Goal: Communication & Community: Answer question/provide support

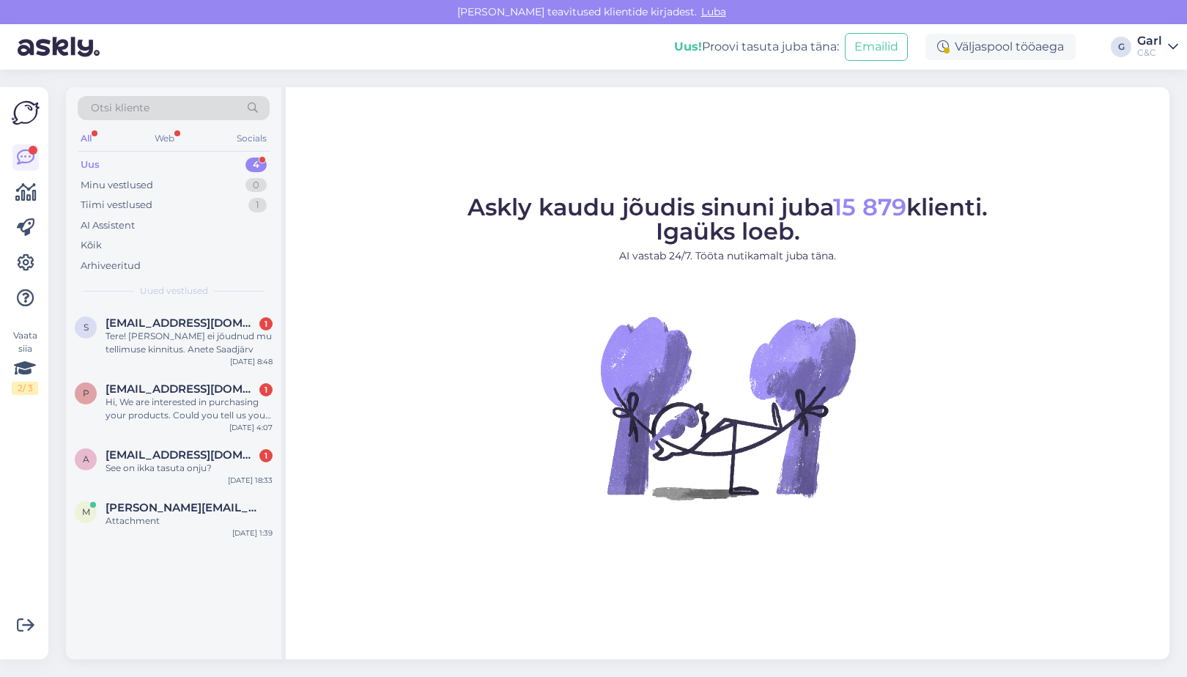
click at [235, 607] on div "s [EMAIL_ADDRESS][DOMAIN_NAME] 1 Tere! [PERSON_NAME] ei jõudnud mu tellimuse ki…" at bounding box center [173, 482] width 215 height 353
click at [204, 511] on span "martin.muurisepp@mail.ee" at bounding box center [181, 507] width 152 height 13
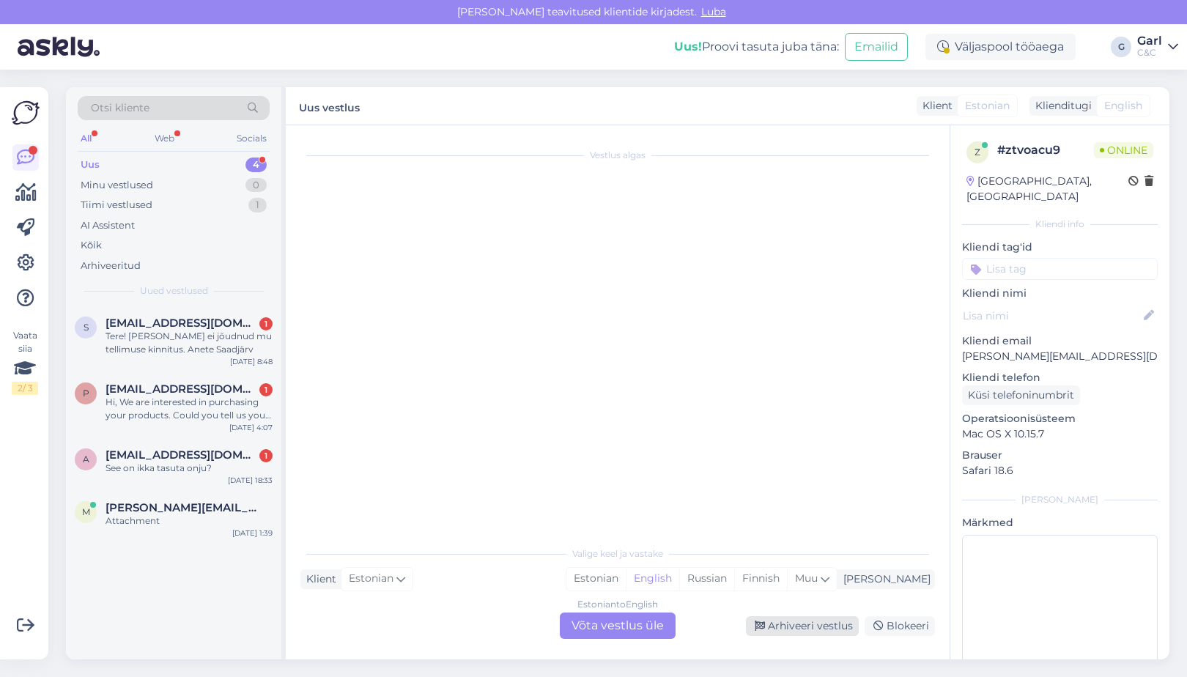
click at [768, 623] on div "Arhiveeri vestlus" at bounding box center [802, 626] width 113 height 20
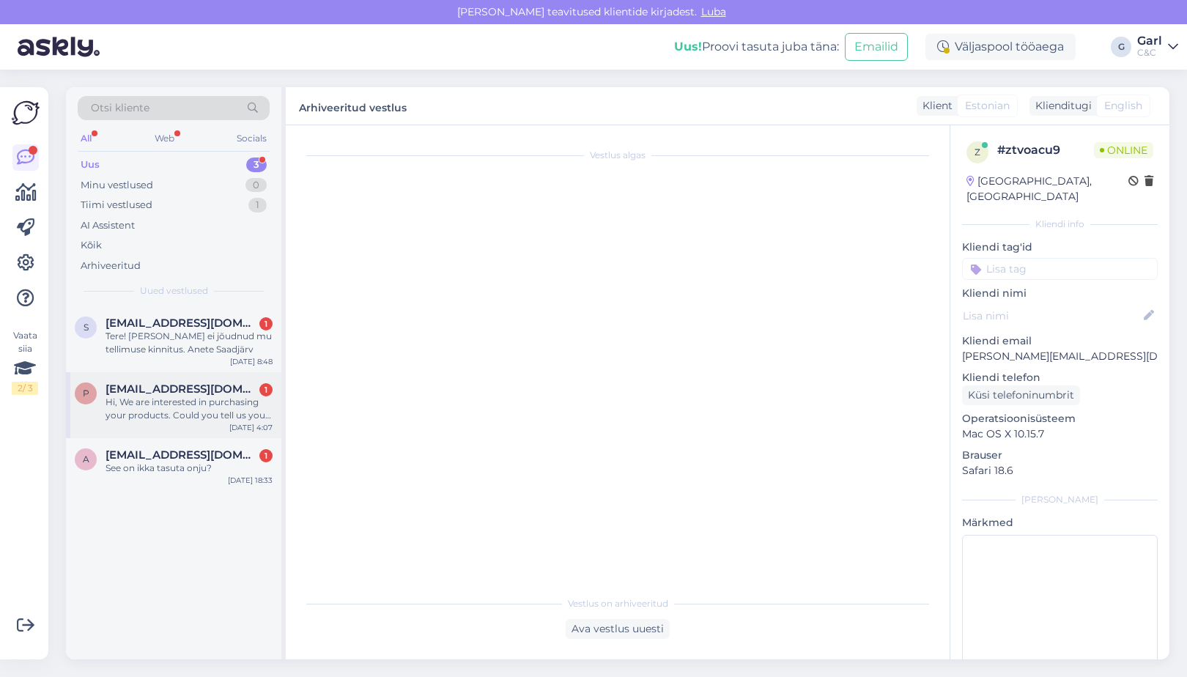
click at [221, 427] on div "p purchase@b2b-sainsburys.com 1 Hi, We are interested in purchasing your produc…" at bounding box center [173, 405] width 215 height 66
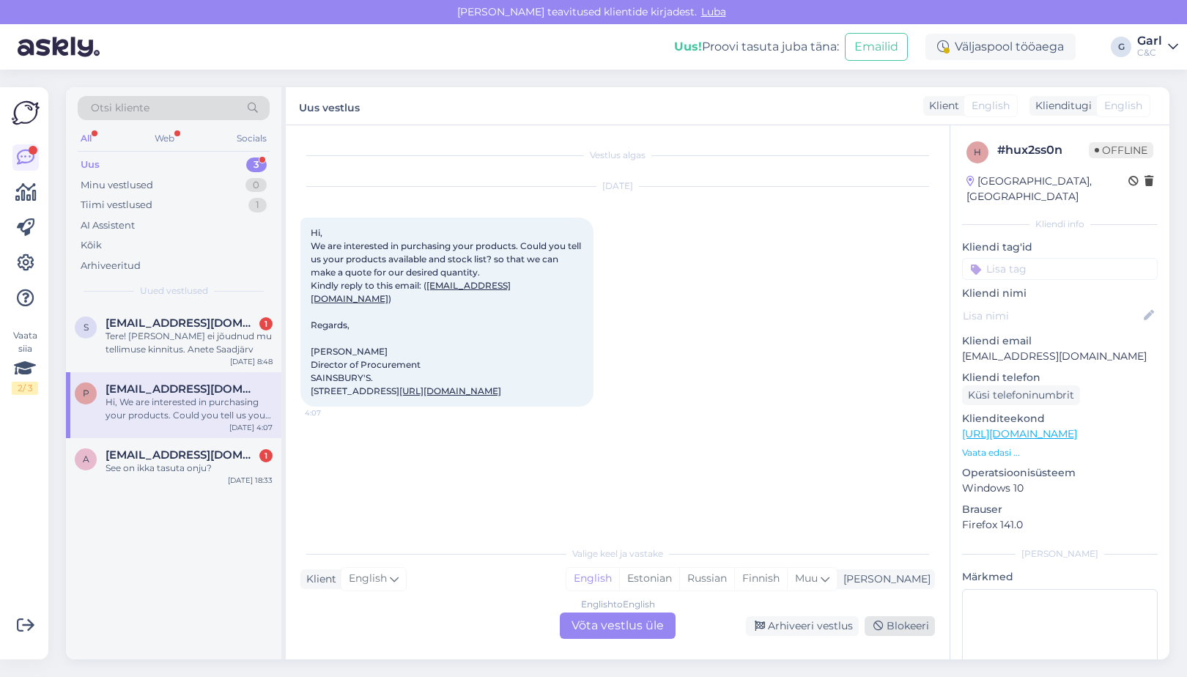
click at [895, 621] on div "Blokeeri" at bounding box center [899, 626] width 70 height 20
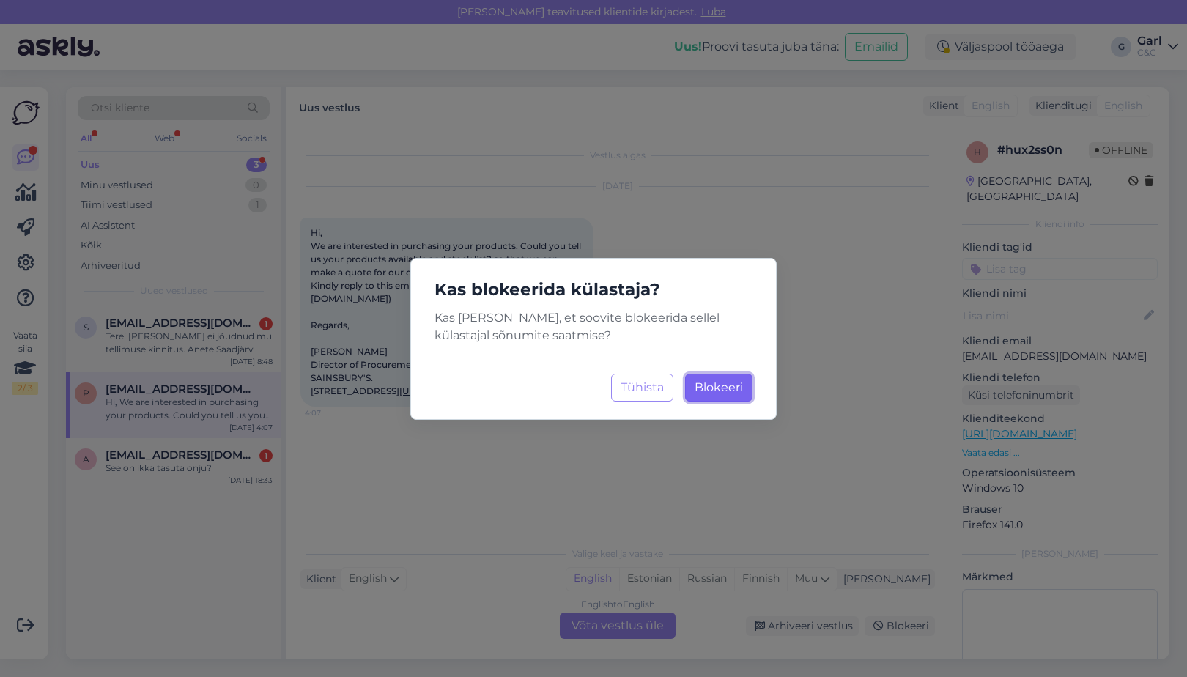
click at [705, 385] on span "Blokeeri" at bounding box center [718, 387] width 48 height 14
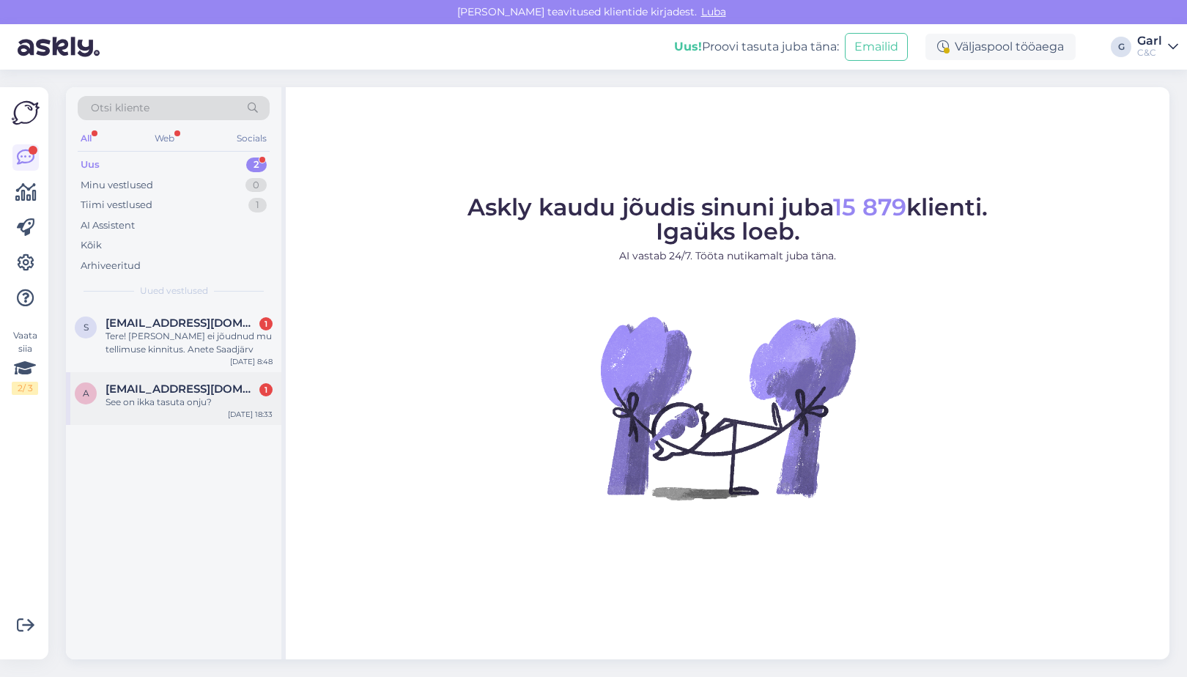
click at [228, 399] on div "See on ikka tasuta onju?" at bounding box center [188, 402] width 167 height 13
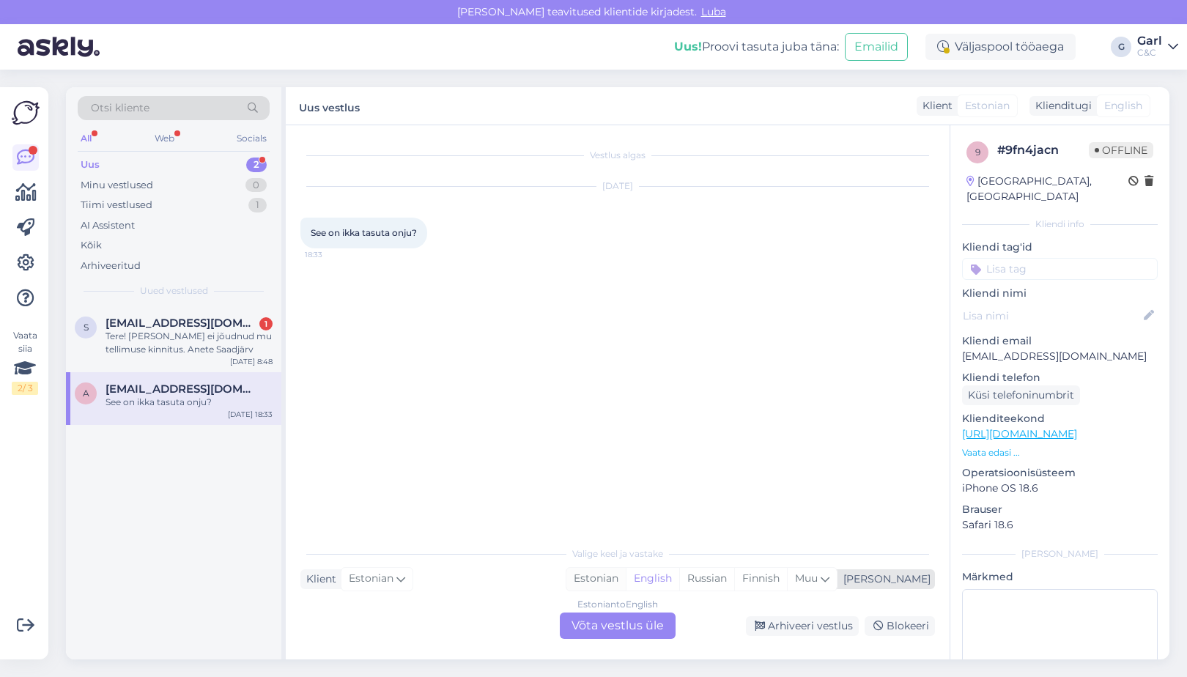
click at [626, 580] on div "Estonian" at bounding box center [595, 579] width 59 height 22
click at [618, 622] on div "Estonian to Estonian Võta vestlus üle" at bounding box center [618, 625] width 116 height 26
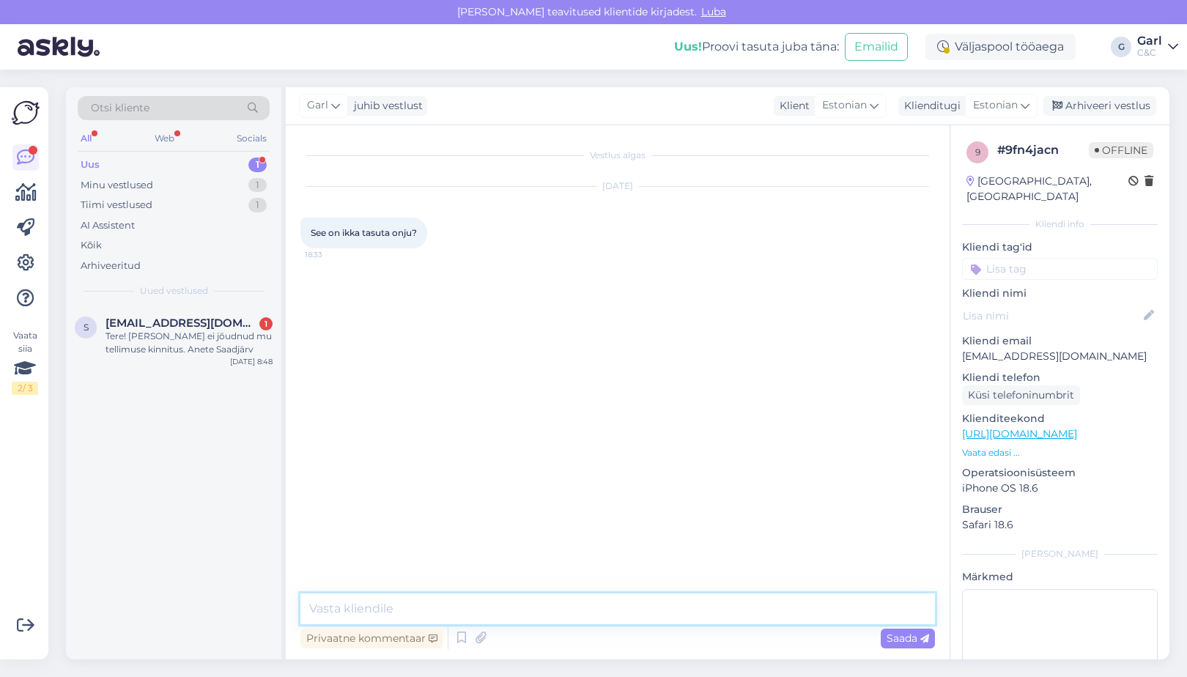
click at [615, 615] on textarea at bounding box center [617, 608] width 634 height 31
type textarea "Jah, kaitseklaasi paigaldamine hooldustöö käigus on tasuta."
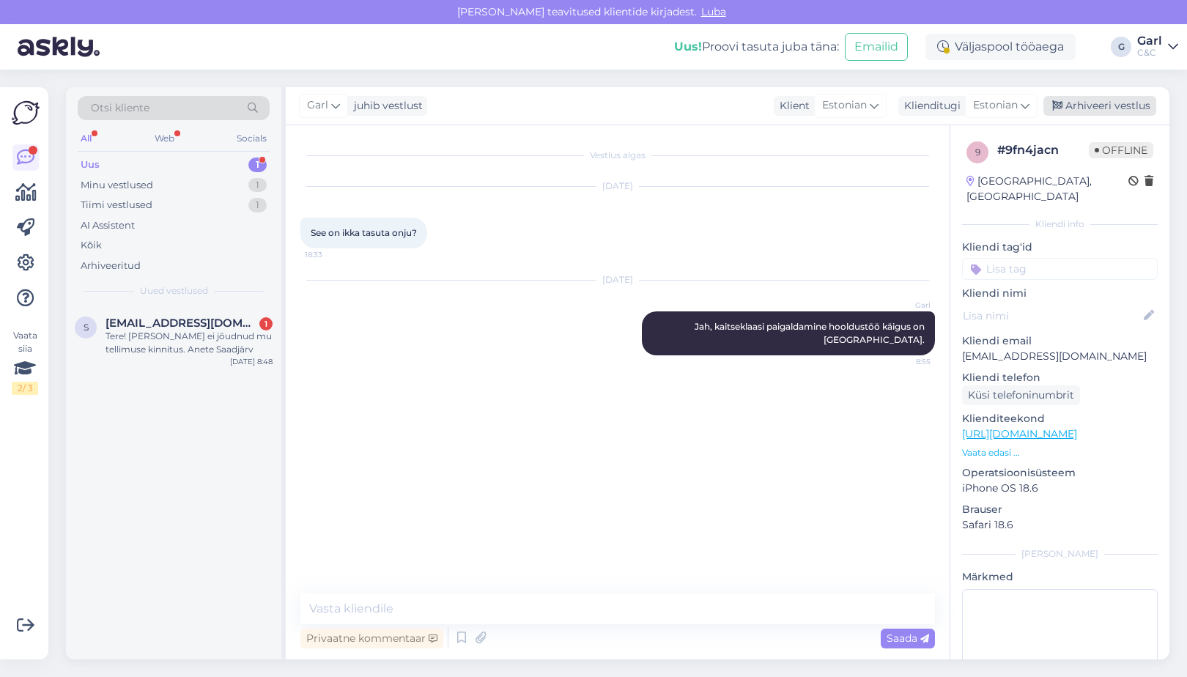
click at [1094, 105] on div "Arhiveeri vestlus" at bounding box center [1099, 106] width 113 height 20
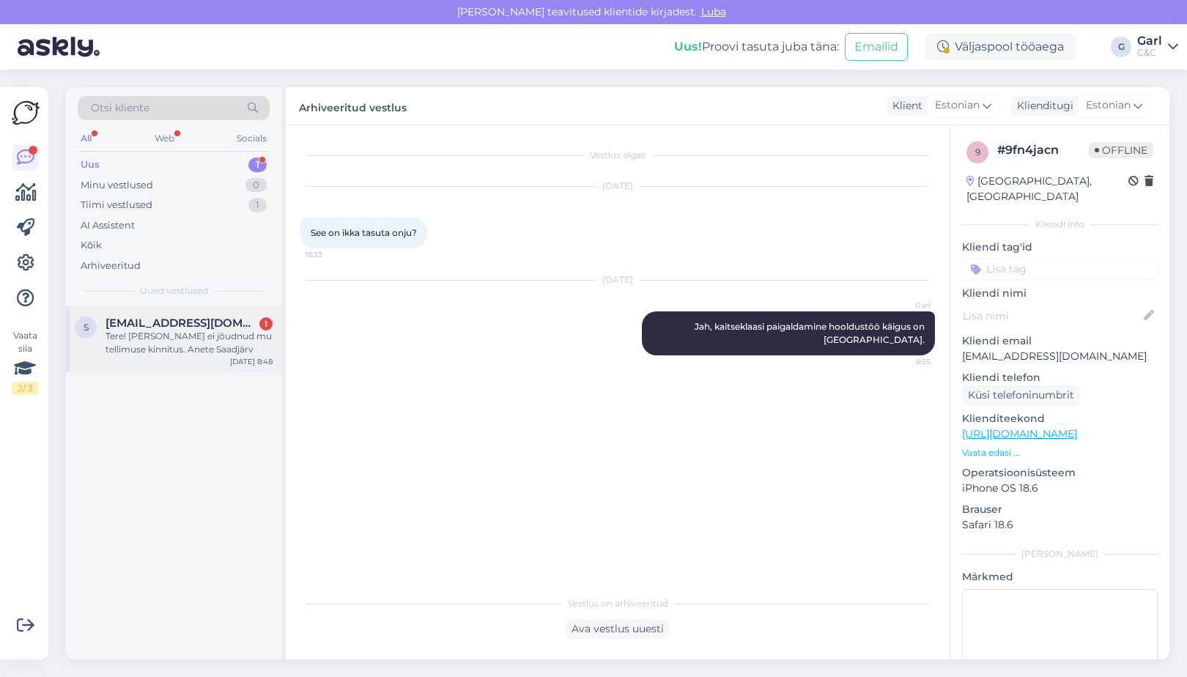
click at [219, 336] on div "Tere! Minuni ei jõudnud mu tellimuse kinnitus. Anete Saadjärv" at bounding box center [188, 343] width 167 height 26
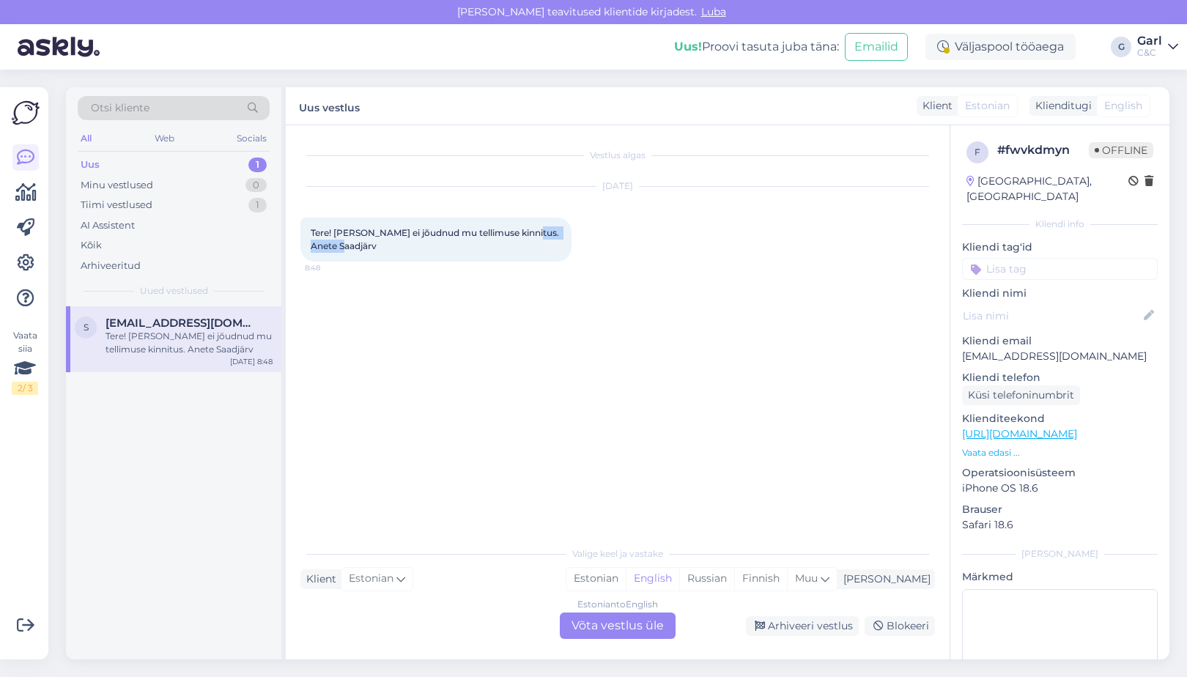
drag, startPoint x: 391, startPoint y: 249, endPoint x: 308, endPoint y: 251, distance: 83.5
click at [308, 251] on div "Tere! Minuni ei jõudnud mu tellimuse kinnitus. Anete Saadjärv 8:48" at bounding box center [435, 240] width 271 height 44
copy span "Anete Saadjärv"
click at [626, 579] on div "Estonian" at bounding box center [595, 579] width 59 height 22
click at [636, 623] on div "Estonian to Estonian Võta vestlus üle" at bounding box center [618, 625] width 116 height 26
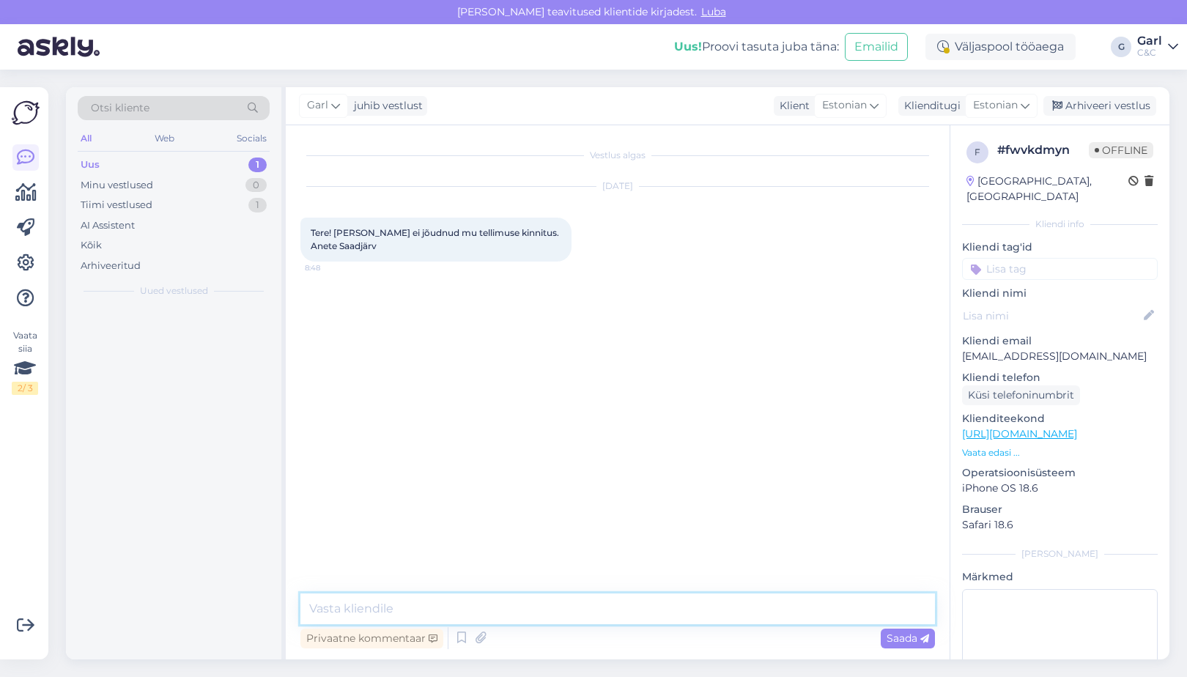
click at [636, 609] on textarea at bounding box center [617, 608] width 634 height 31
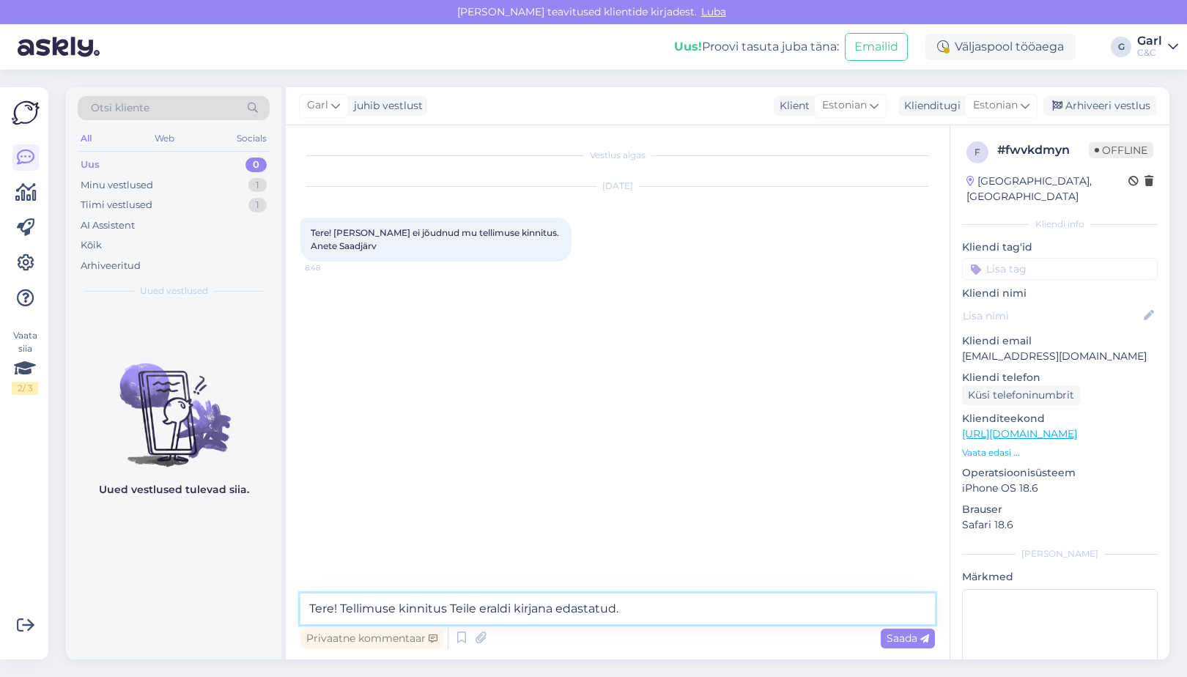
type textarea "Tere! Tellimuse kinnitus Teile eraldi kirjana edastatud."
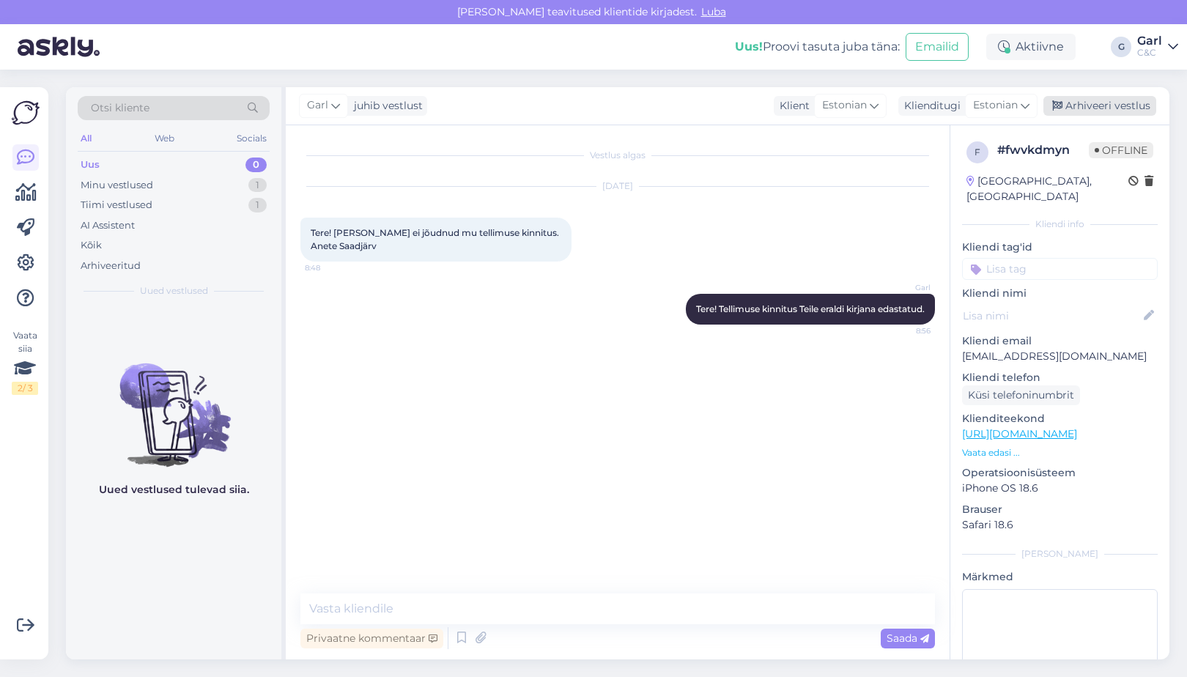
click at [1072, 102] on div "Arhiveeri vestlus" at bounding box center [1099, 106] width 113 height 20
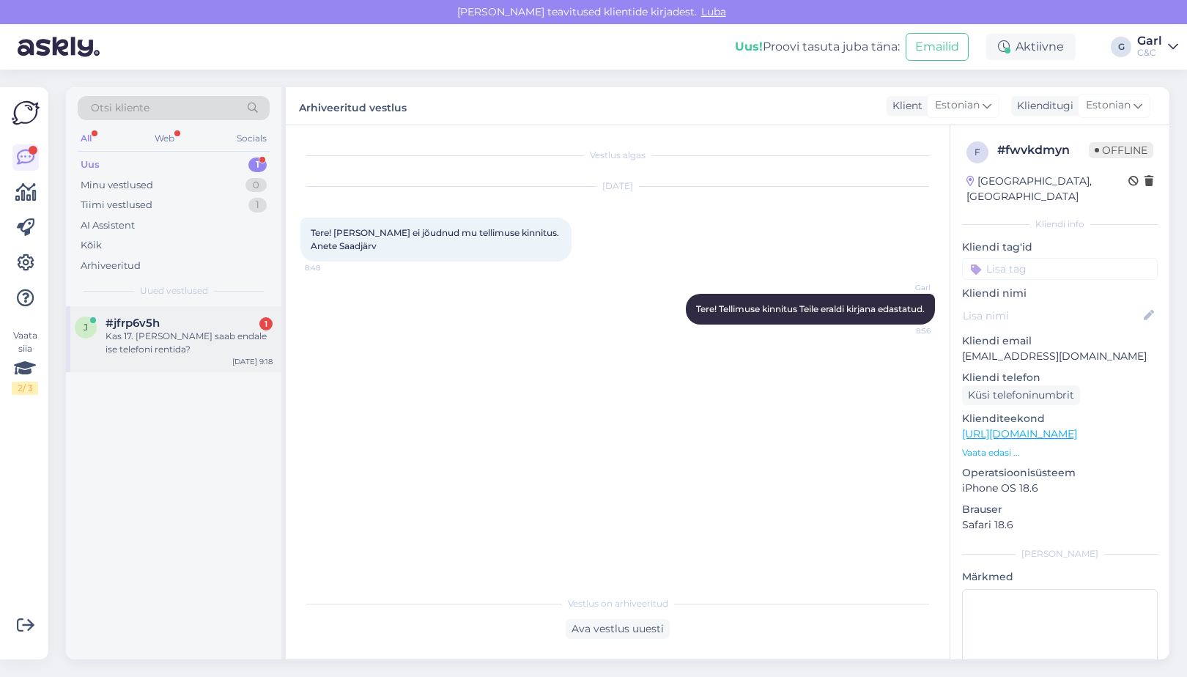
click at [225, 349] on div "Kas 17. Aastane saab endale ise telefoni rentida?" at bounding box center [188, 343] width 167 height 26
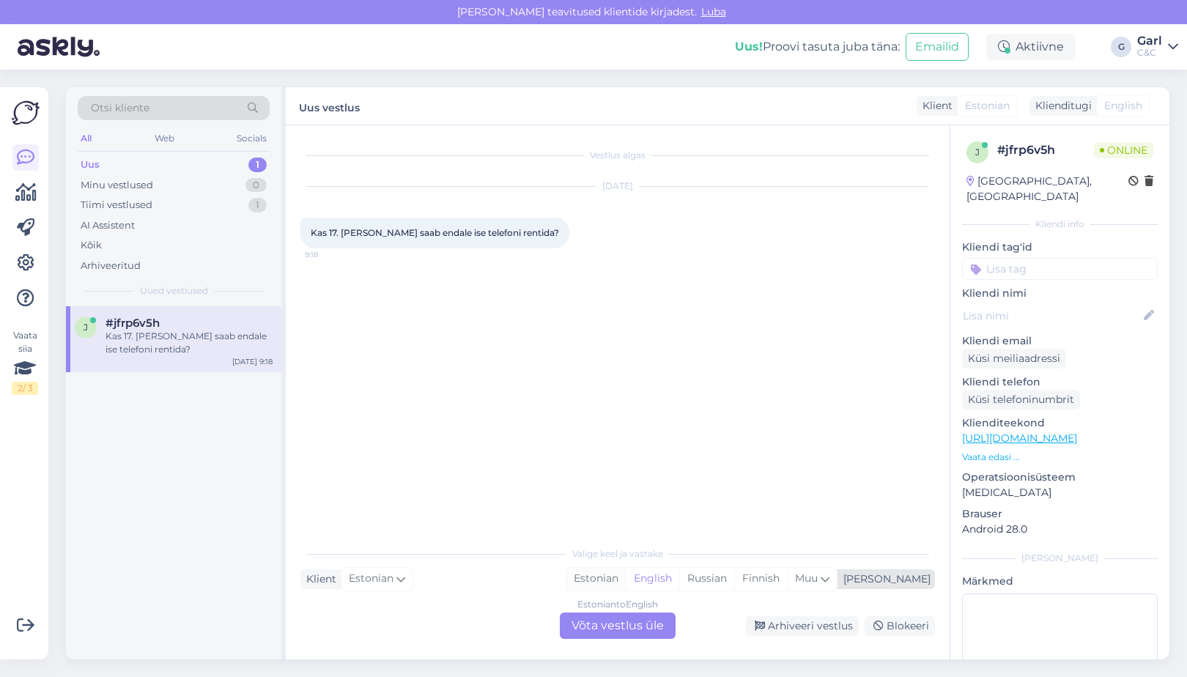
click at [626, 580] on div "Estonian" at bounding box center [595, 579] width 59 height 22
click at [626, 609] on div "Estonian to Estonian" at bounding box center [617, 604] width 87 height 13
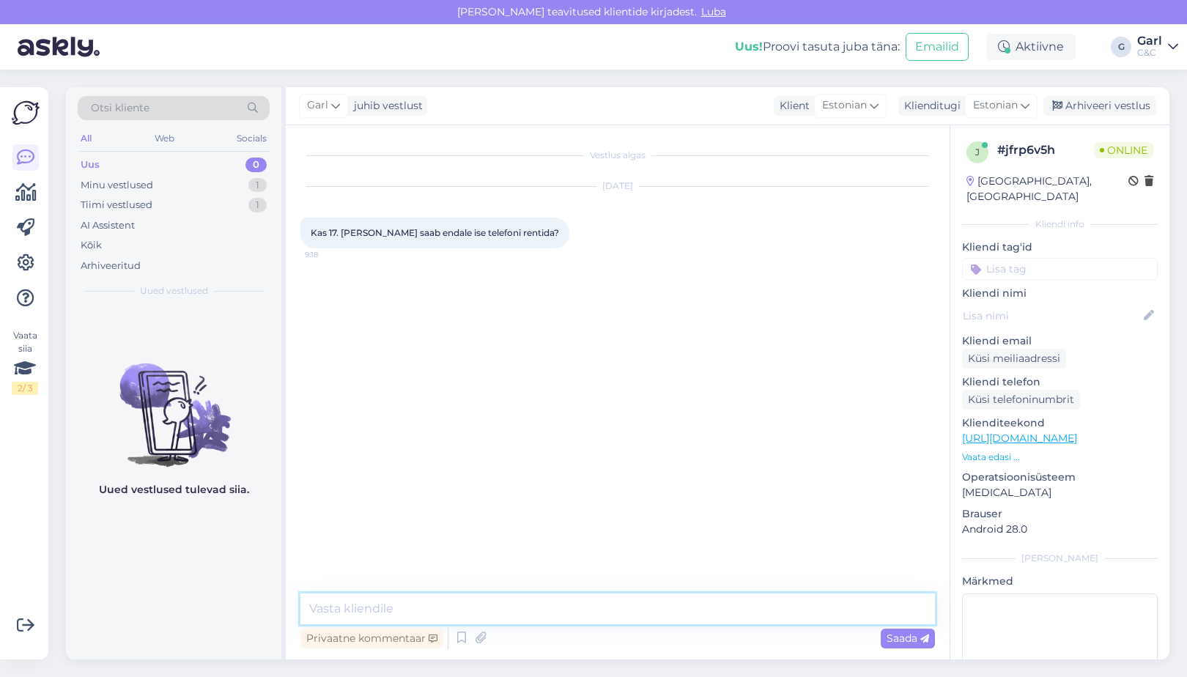
click at [622, 613] on textarea at bounding box center [617, 608] width 634 height 31
type textarea "Tere! Ei saa, peab olema vähemalt 18-aastane."
click at [692, 607] on textarea at bounding box center [617, 608] width 634 height 31
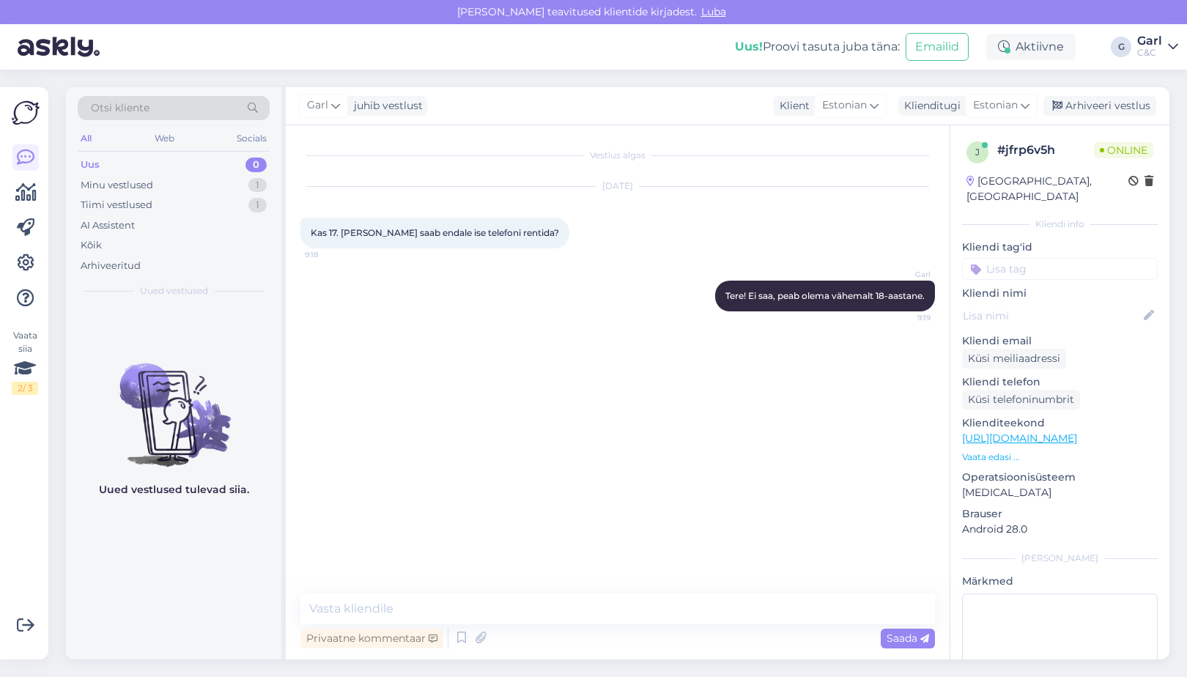
click at [684, 628] on div "Privaatne kommentaar Saada" at bounding box center [617, 638] width 634 height 28
click at [245, 187] on div "Minu vestlused 1" at bounding box center [174, 185] width 192 height 21
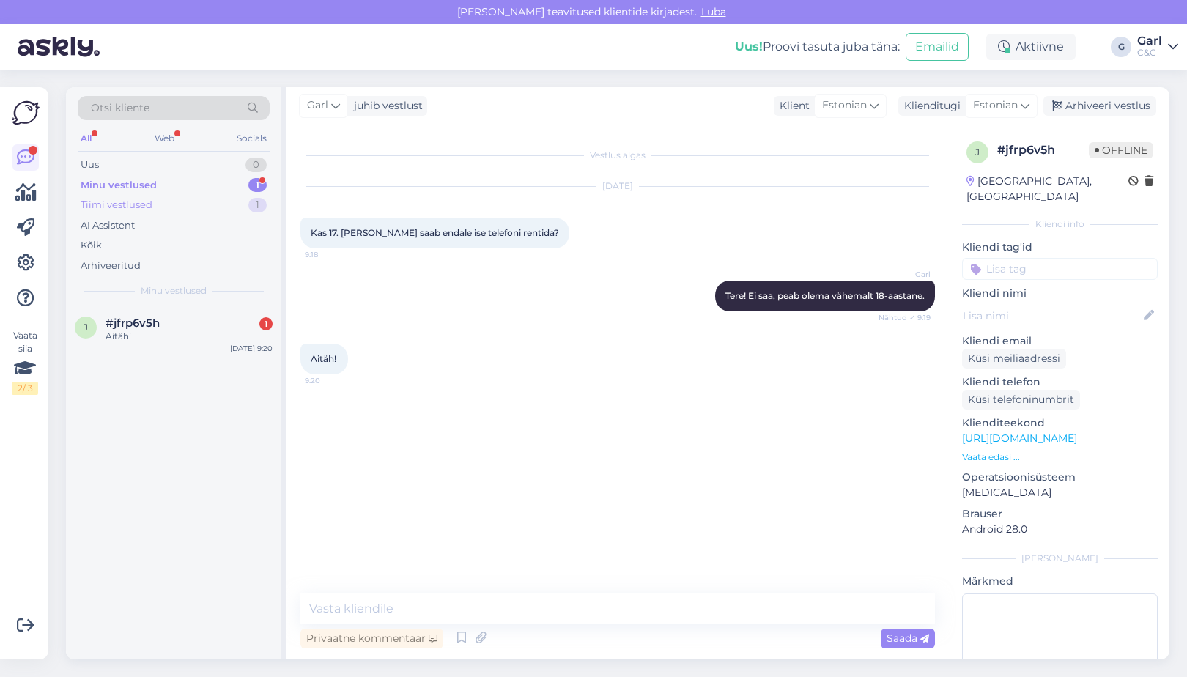
click at [240, 203] on div "Tiimi vestlused 1" at bounding box center [174, 205] width 192 height 21
click at [211, 181] on div "Minu vestlused 1" at bounding box center [174, 185] width 192 height 21
click at [1091, 105] on div "Arhiveeri vestlus" at bounding box center [1099, 106] width 113 height 20
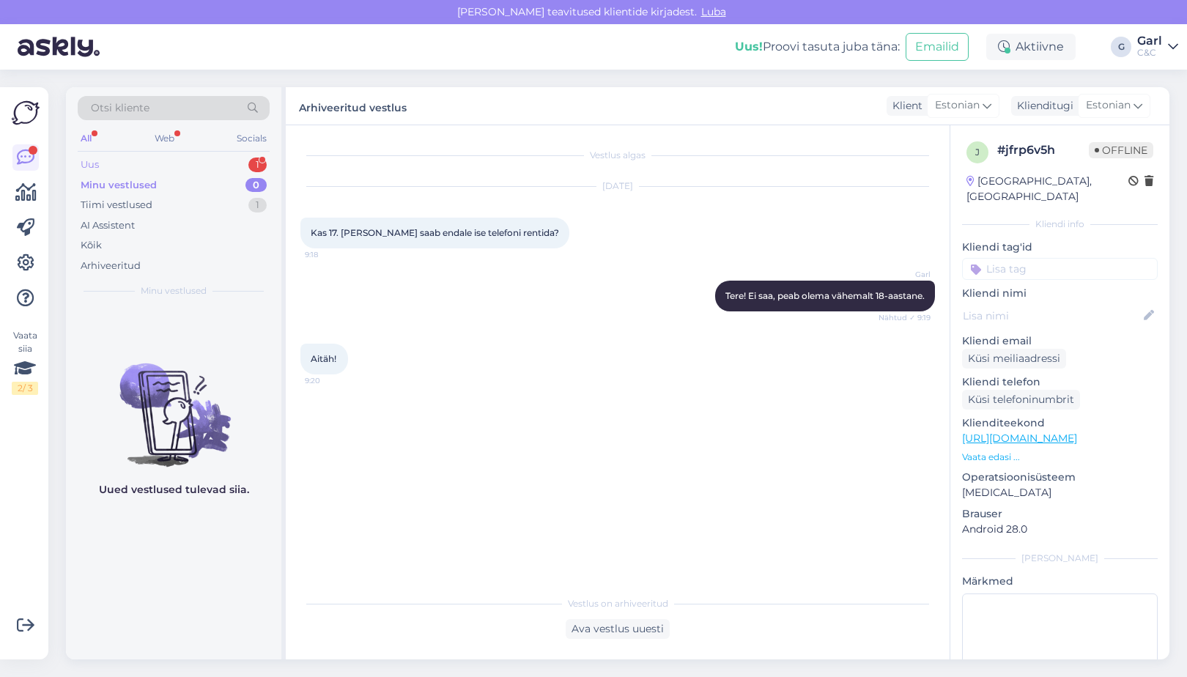
click at [219, 155] on div "Uus 1" at bounding box center [174, 165] width 192 height 21
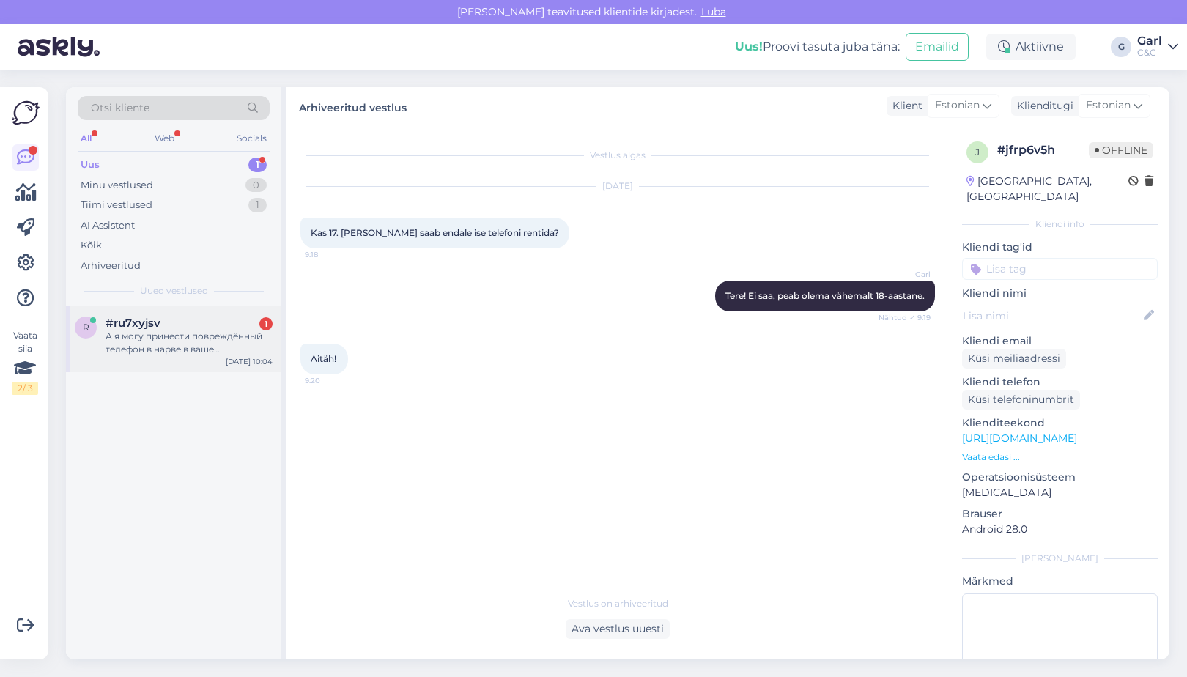
click at [187, 316] on div "#ru7xyjsv 1" at bounding box center [188, 322] width 167 height 13
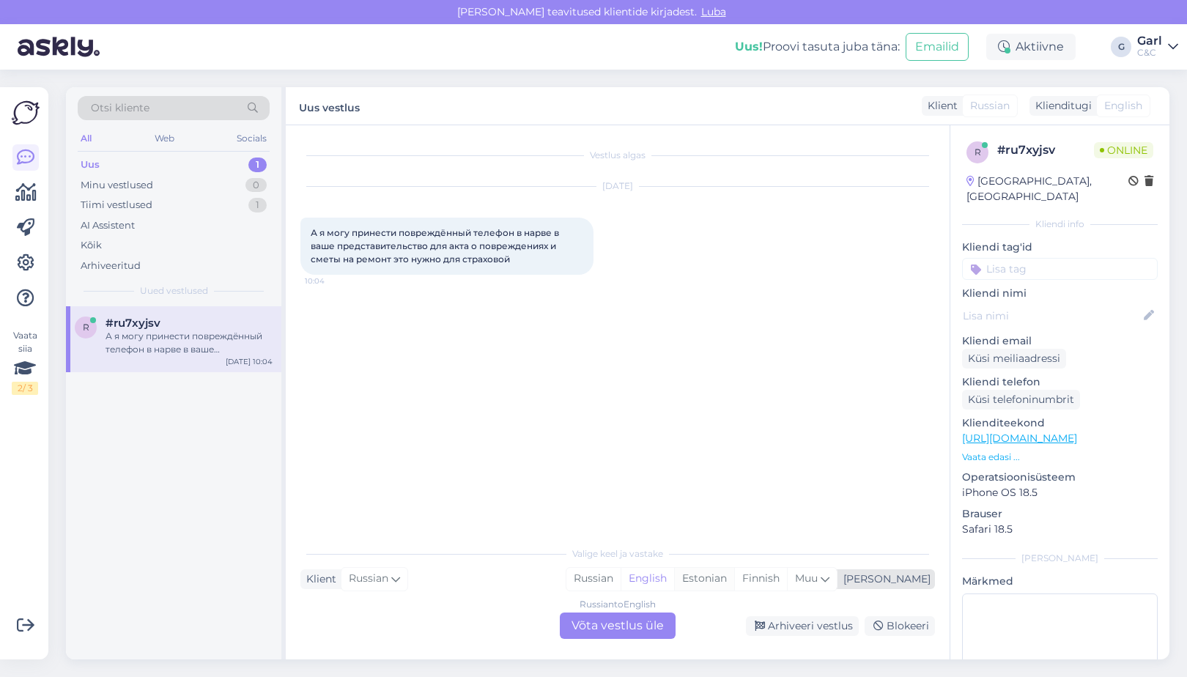
click at [734, 575] on div "Estonian" at bounding box center [704, 579] width 60 height 22
click at [629, 620] on div "Russian to Estonian Võta vestlus üle" at bounding box center [618, 625] width 116 height 26
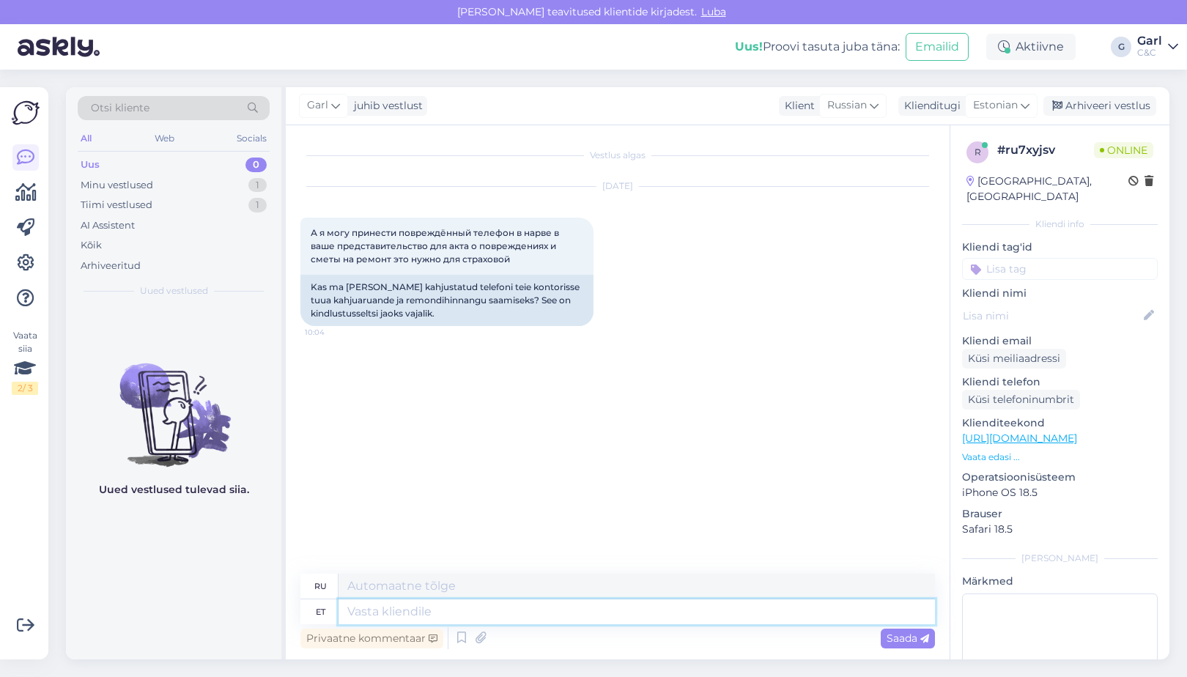
click at [590, 617] on textarea at bounding box center [636, 611] width 596 height 25
click at [587, 618] on textarea at bounding box center [636, 611] width 596 height 25
type textarea "Tere1"
type textarea "Привет1"
type textarea "Tere!"
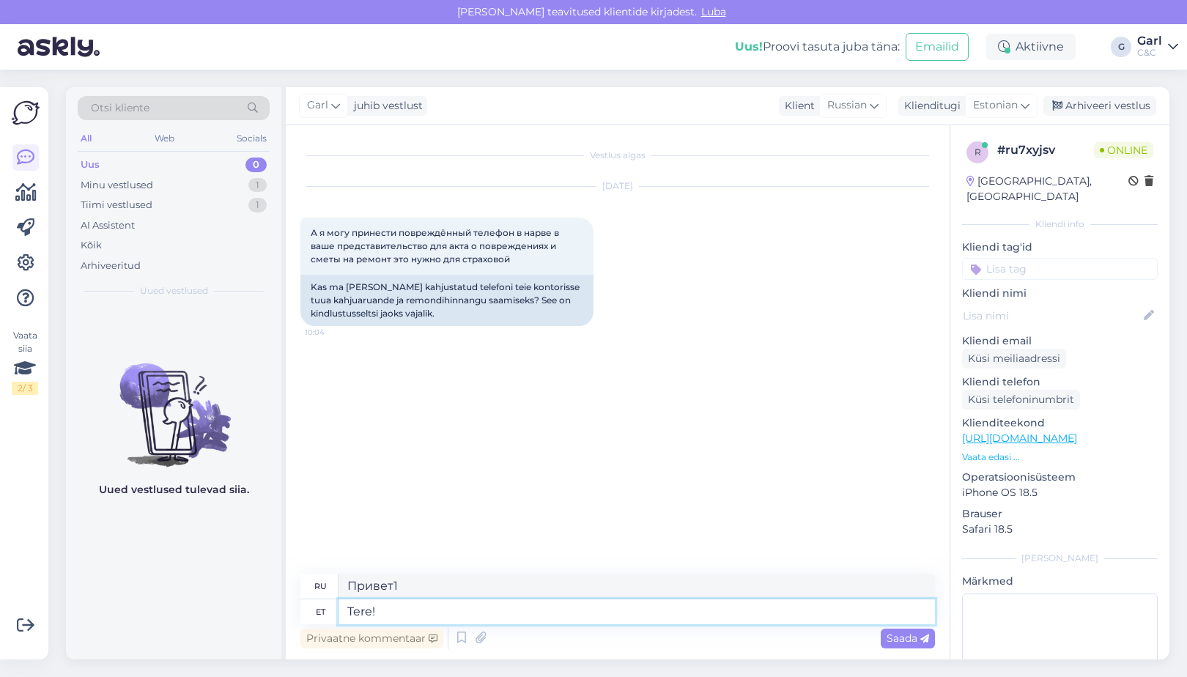
type textarea "Привет!"
type textarea "Tere! Jah,"
type textarea "Привет! Да."
type textarea "Tere! Jah, v"
type textarea "Привет! Да,"
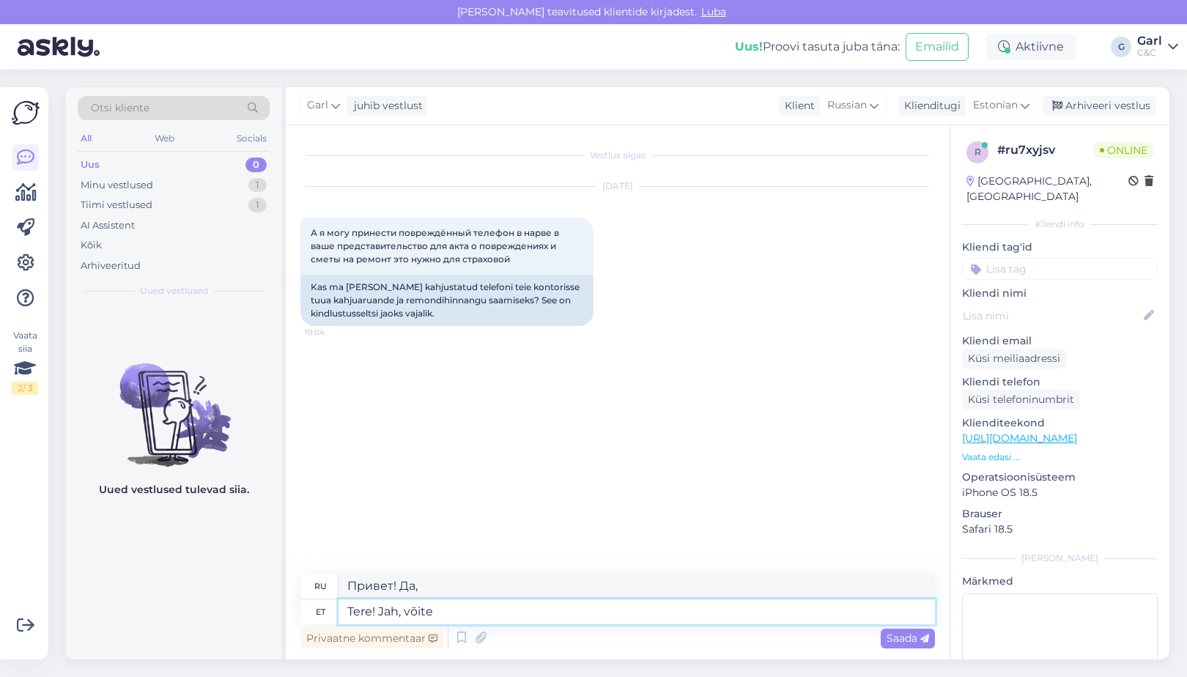
type textarea "Tere! Jah, võite"
type textarea "Здравствуйте! Да, можете."
type textarea "Tere! Jah, võite Narva ka"
type textarea "Здравствуйте! Да, в Нарве можно."
type textarea "Tere! Jah, võite Narva kauplusesse"
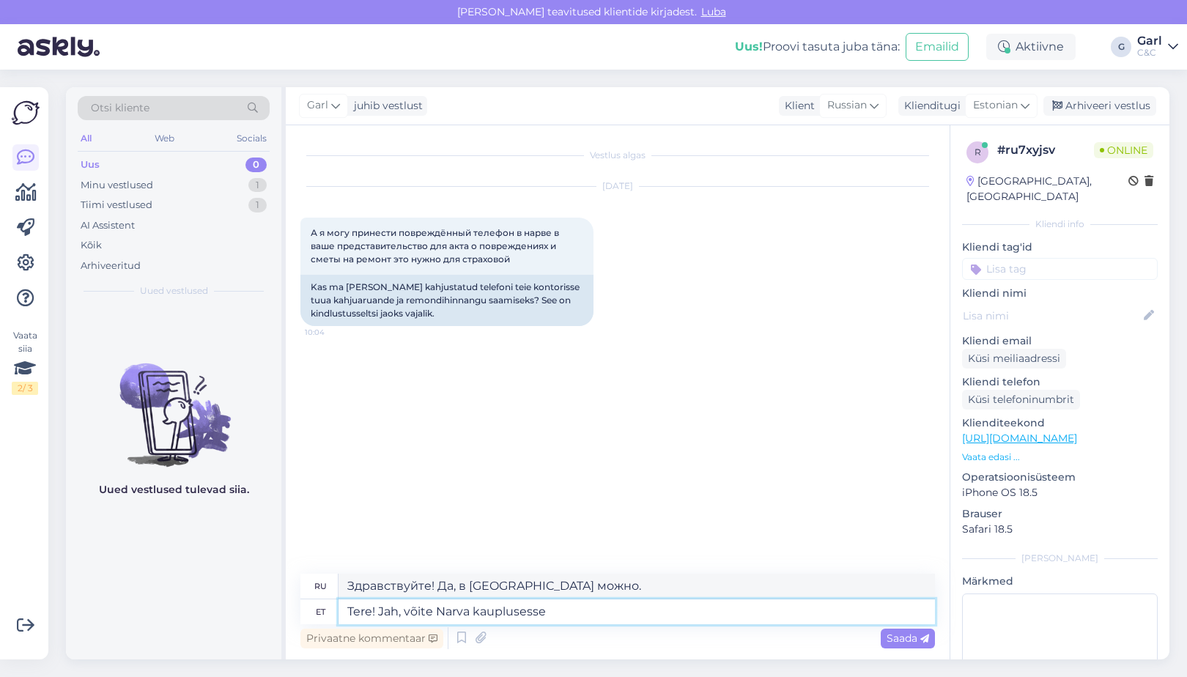
type textarea "Здравствуйте! Да, вы можете приехать в магазин в Нарве."
type textarea "Tere! Jah, võite Narva kauplusesse tuua s"
type textarea "Здравствуйте! Да, можете привезти в магазин в Нарве."
type textarea "Tere! Jah, võite Narva kauplusesse tuua seadme, k"
type textarea "Здравствуйте! Да, вы можете принести устройство в магазин в Нарве."
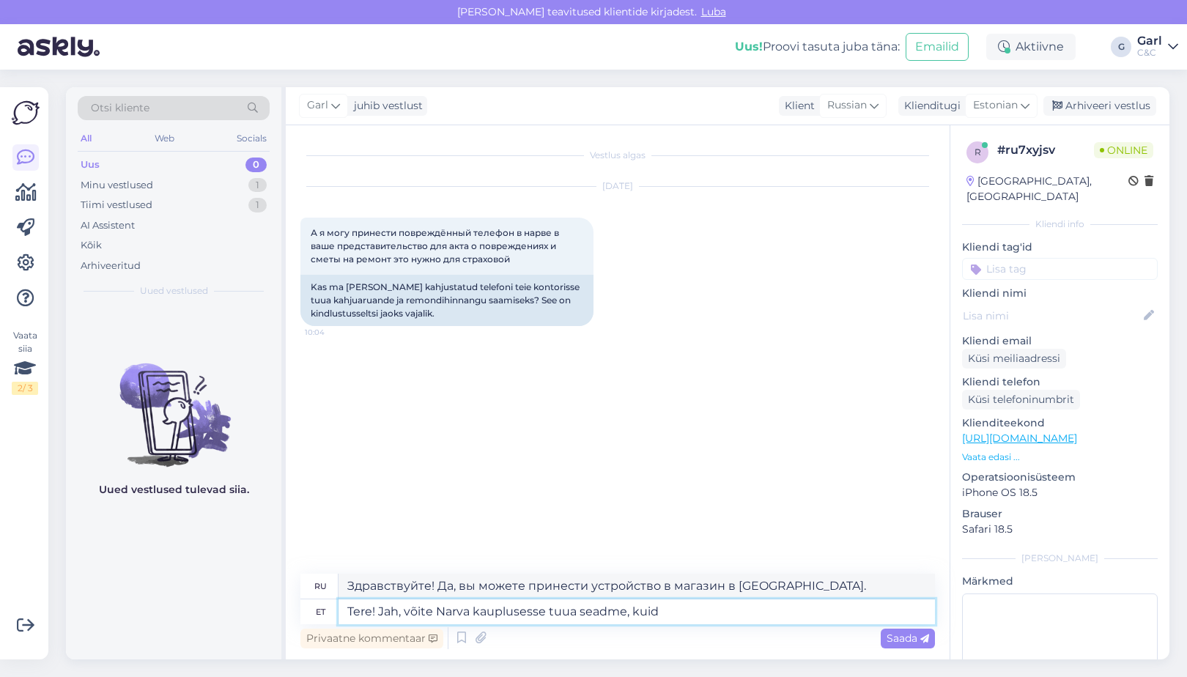
type textarea "Tere! Jah, võite Narva kauplusesse tuua seadme, kuid"
type textarea "Здравствуйте! Да, вы можете принести устройство в магазин в Нарве, но"
type textarea "Tere! Jah, võite Narva kauplusesse tuua seadme, kuid Narvas k"
type textarea "Здравствуйте! Да, вы можете принести устройство в магазин в Нарве, но в Нарве"
type textarea "Tere! Jah, võite Narva kauplusesse tuua seadme, kuid Narvas kohapeal"
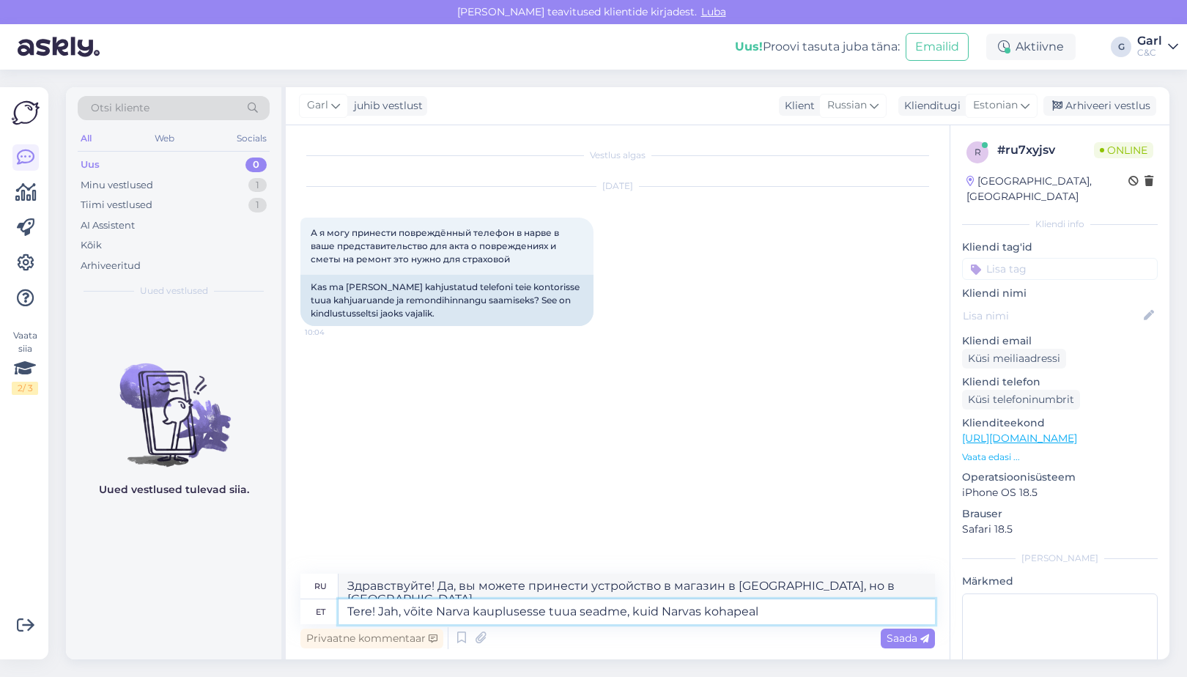
type textarea "Здравствуйте! Да, вы можете принести устройство в магазин в Нарве, но в Нарве в…"
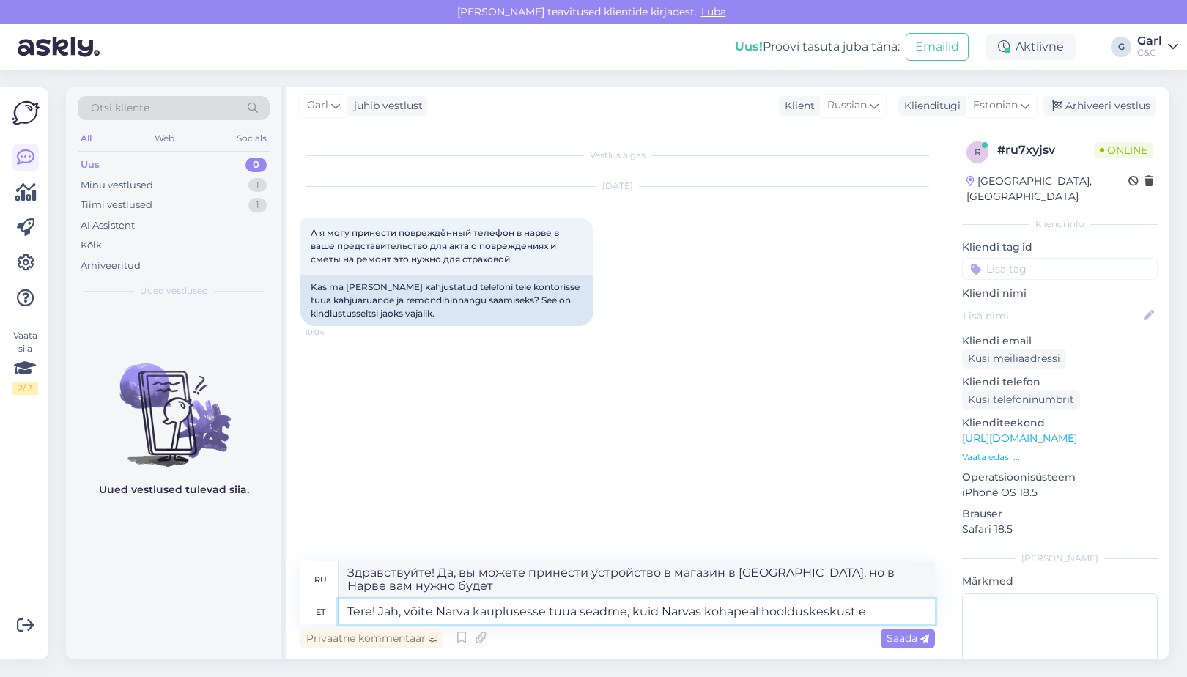
type textarea "Tere! Jah, võite Narva kauplusesse tuua seadme, kuid Narvas kohapeal hoolduskes…"
type textarea "Здравствуйте! Да, вы можете принести устройство в магазин в Нарве, но в Нарве н…"
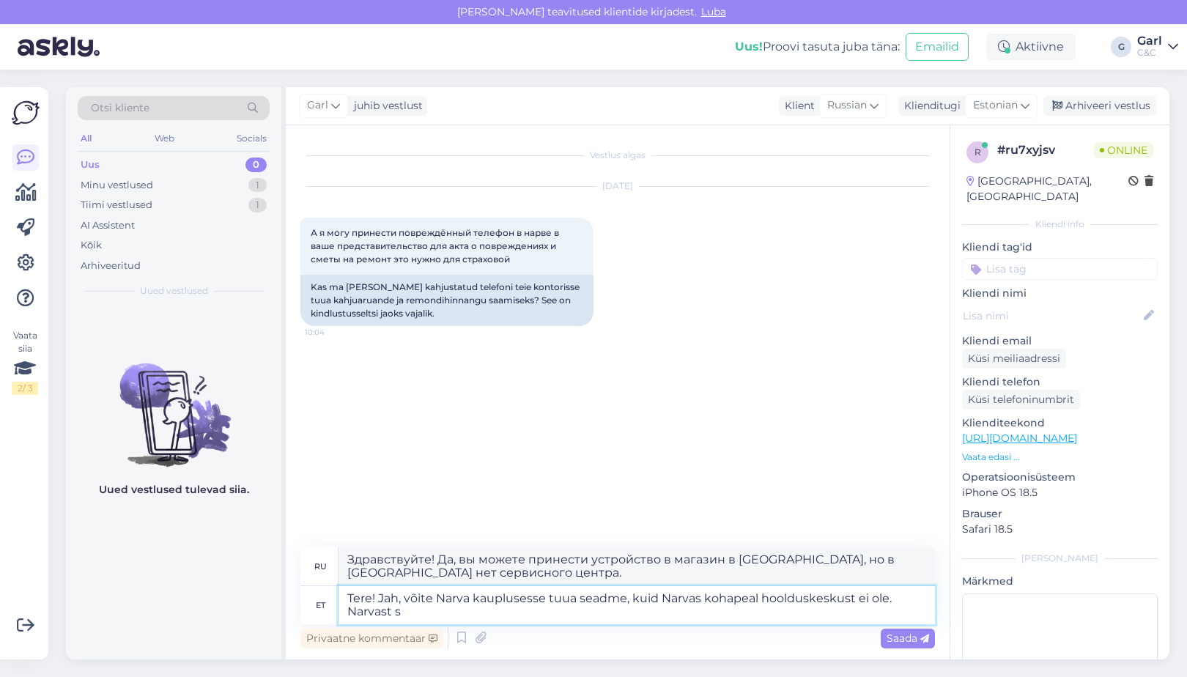
type textarea "Tere! Jah, võite Narva kauplusesse tuua seadme, kuid Narvas kohapeal hoolduskes…"
type textarea "Здравствуйте! Да, вы можете привезти устройство в магазин в Нарве, но в Нарве н…"
type textarea "Tere! Jah, võite Narva kauplusesse tuua seadme, kuid Narvas kohapeal hoolduskes…"
type textarea "Здравствуйте! Да, вы можете привезти устройство в магазин в Нарве, но в Нарве н…"
type textarea "Tere! Jah, võite Narva kauplusesse tuua seadme, kuid Narvas kohapeal hoolduskes…"
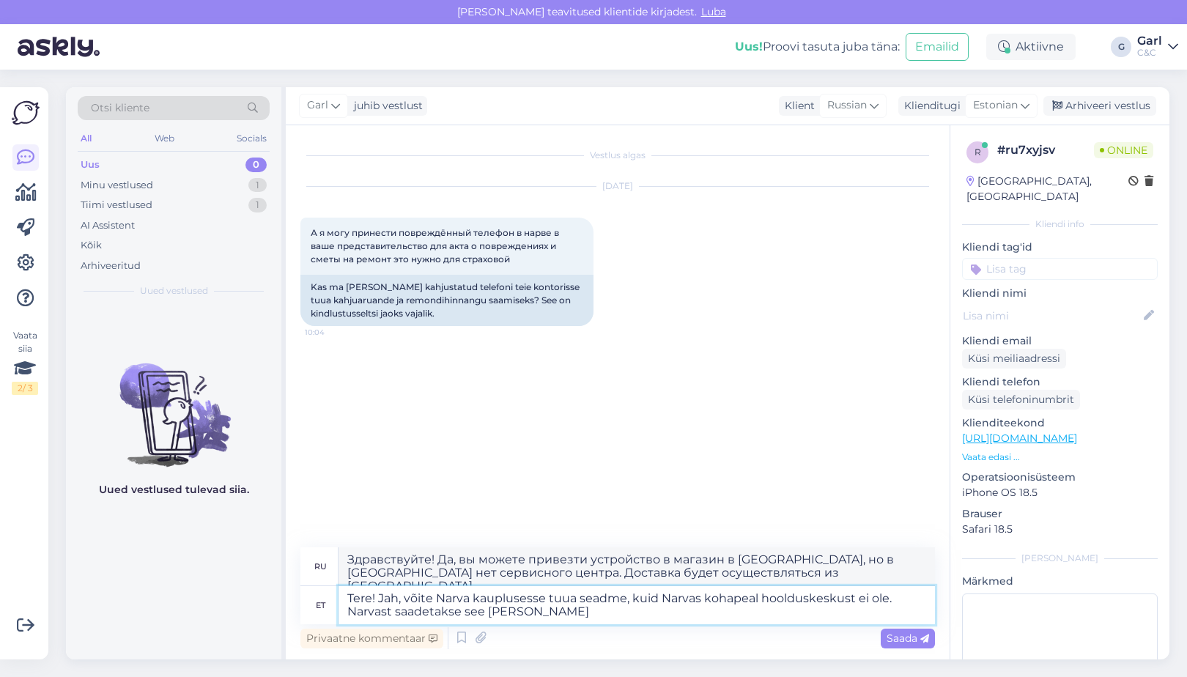
type textarea "Здравствуйте! Да, вы можете привезти устройство в магазин в Нарве, но в Нарве н…"
type textarea "Tere! Jah, võite Narva kauplusesse tuua seadme, kuid Narvas kohapeal hoolduskes…"
type textarea "Здравствуйте! Да, вы можете привезти устройство в магазин в Нарве, но в Нарве н…"
type textarea "Tere! Jah, võite Narva kauplusesse tuua seadme, kuid Narvas kohapeal hoolduskes…"
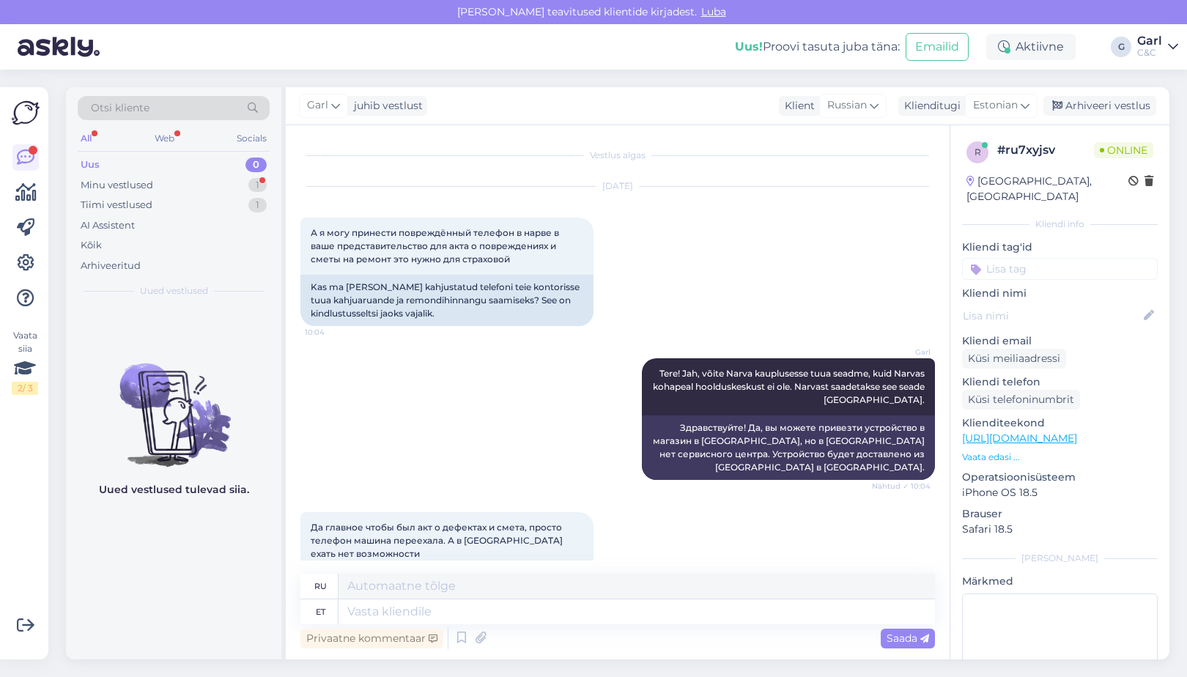
scroll to position [62, 0]
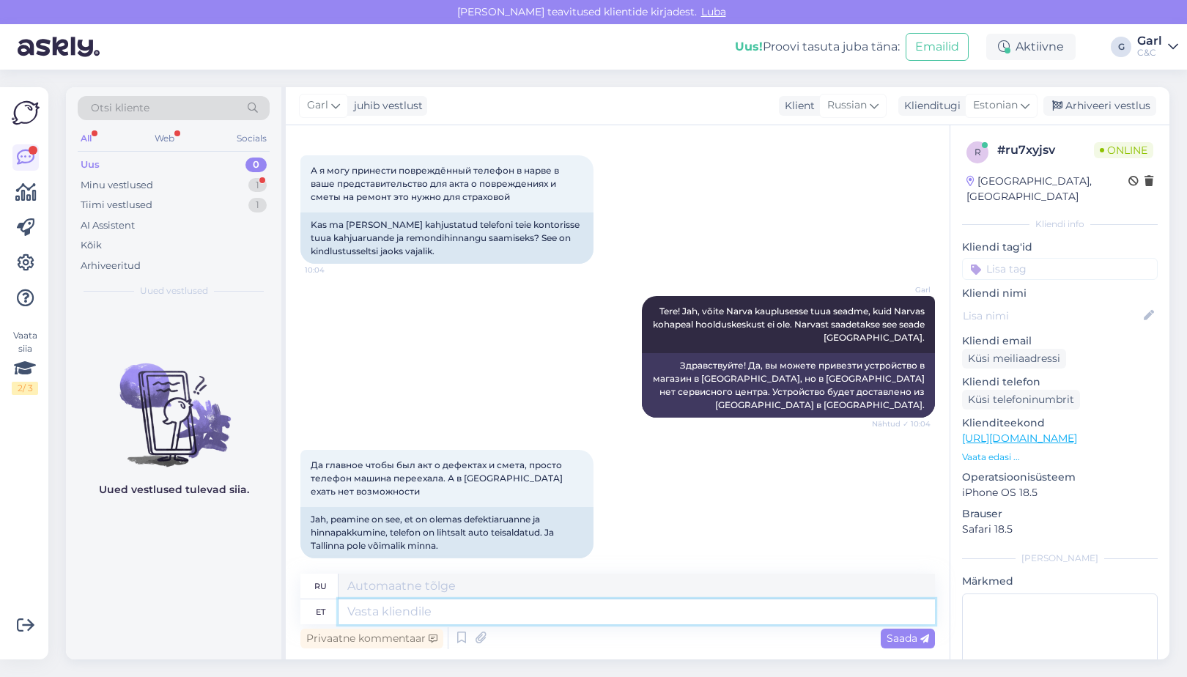
click at [594, 601] on textarea at bounding box center [636, 611] width 596 height 25
click at [594, 600] on textarea at bounding box center [636, 611] width 596 height 25
type textarea "Hästi, si"
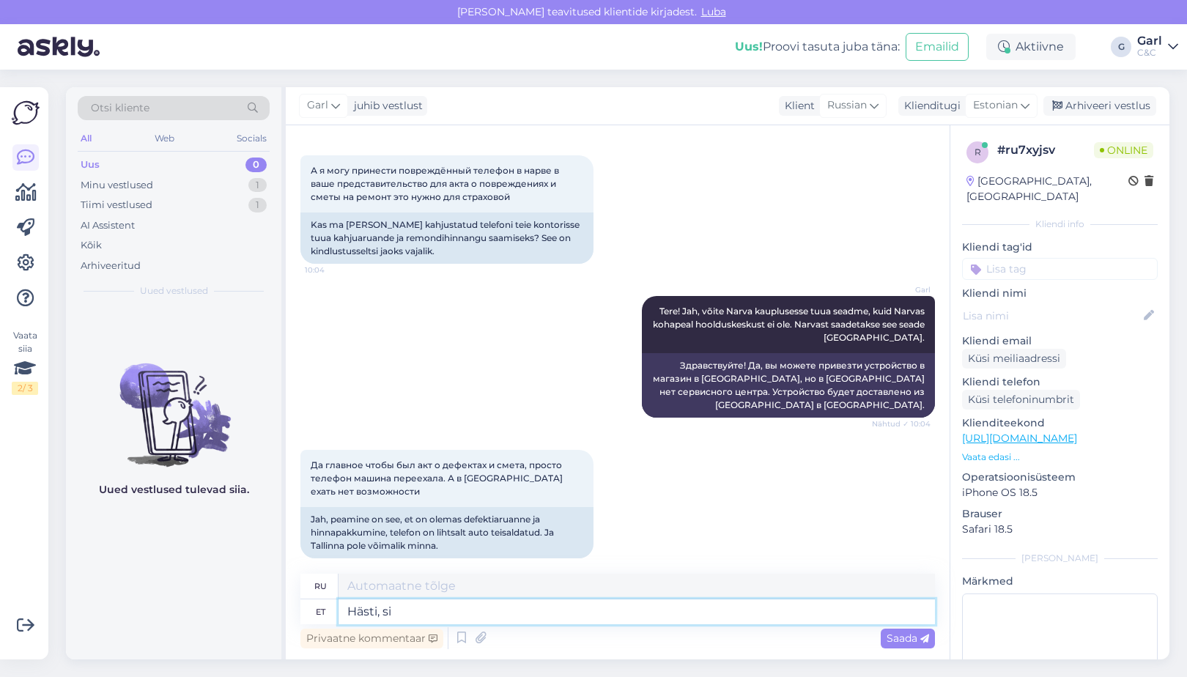
type textarea "Хорошо,"
type textarea "Hästi, siis v"
type textarea "Хорошо, тогда."
type textarea "Hästi, siis võite s"
type textarea "Хорошо, тогда можешь."
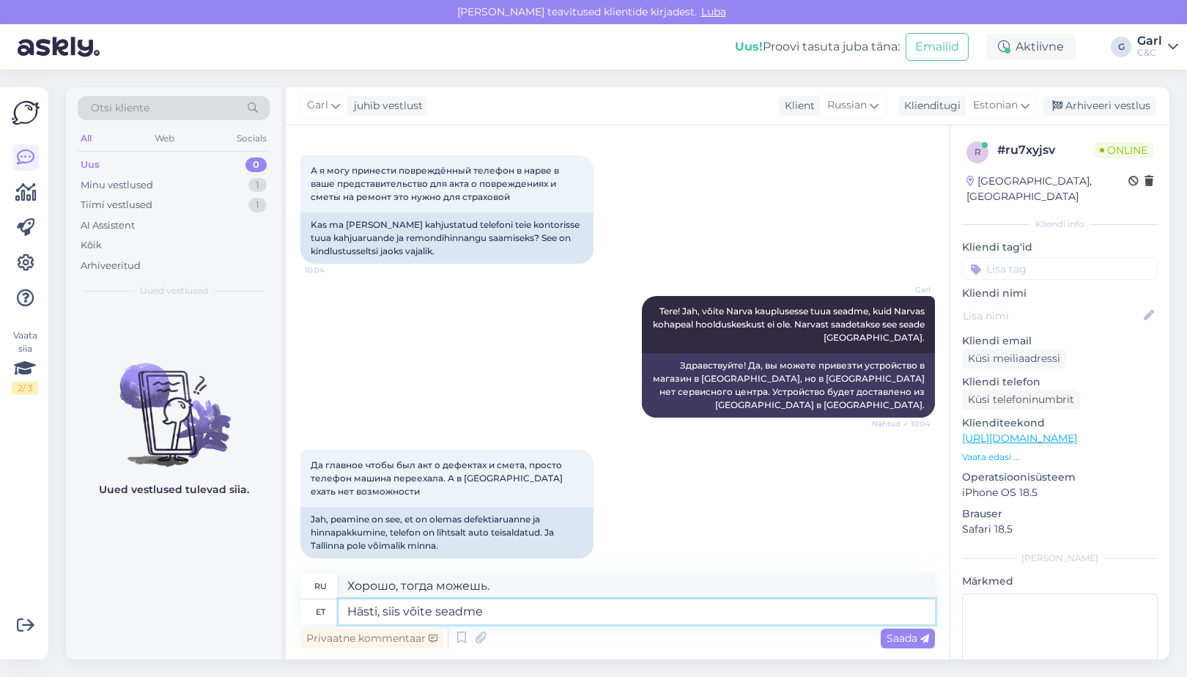
type textarea "Hästi, siis võite seadme t"
type textarea "Хорошо, тогда вы можете использовать устройство."
type textarea "Hästi, siis võite seadme tuua N"
type textarea "Хорошо, тогда вы можете принести устройство."
type textarea "Hästi, siis võite seadme tuua Narva C"
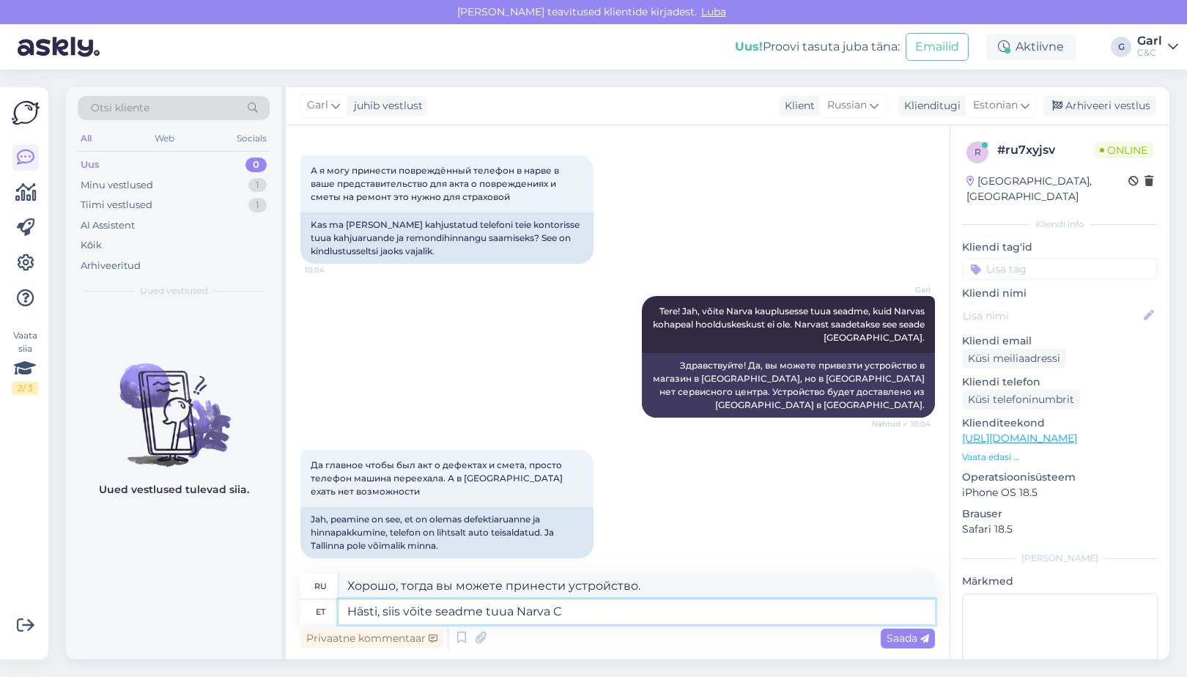
type textarea "Хорошо, тогда вы можете привезти устройство в Нарву."
type textarea "Hästi, siis võite seadme tuua Narva C&C"
click at [548, 611] on textarea "Hästi, siis võite seadme tuua Narva C&C" at bounding box center [636, 611] width 596 height 25
type textarea "Хорошо, тогда вы можете принести устройство в Нарвский центр управления и контр…"
type textarea "Hästi, siis võite seadme tuua Narva Astri keskuse C&C"
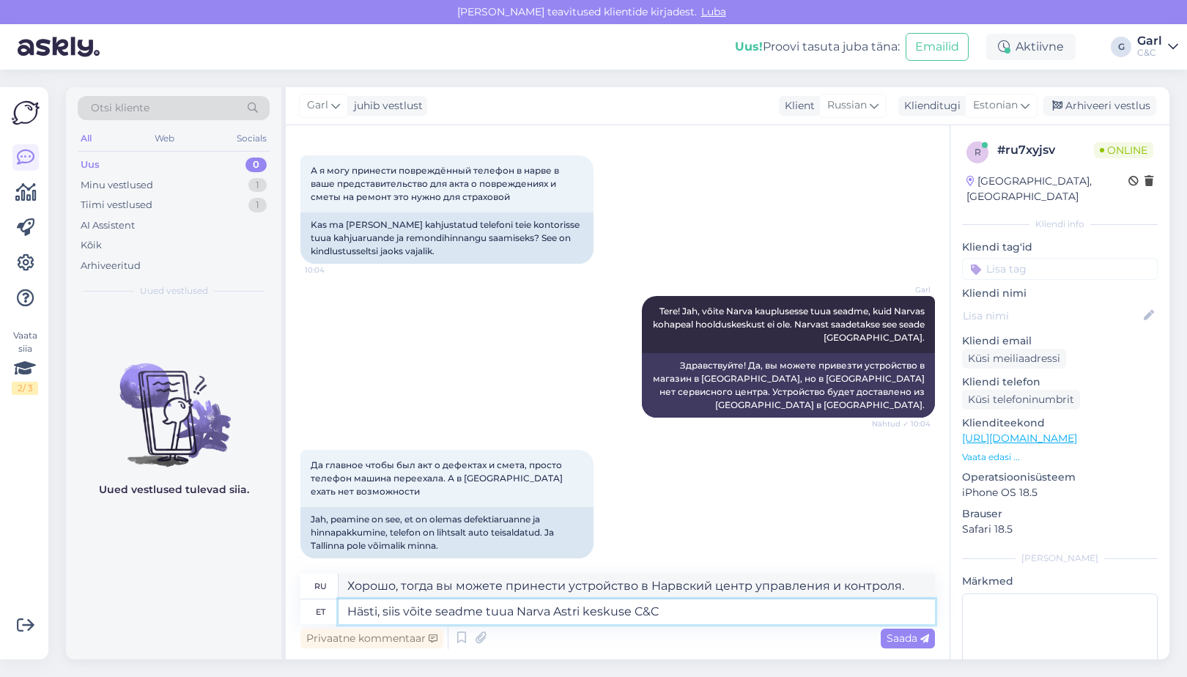
type textarea "Хорошо, тогда вы можете принести устройство в Нарвский центр управления Астри."
click at [668, 609] on textarea "Hästi, siis võite seadme tuua Narva Astri keskuse C&C" at bounding box center [636, 611] width 596 height 25
type textarea "Hästi, siis võite seadme tuua Narva Astri keskuse C&C kauplusesse."
type textarea "Хорошо, тогда вы можете принести устройство в магазин C&C в Нарвском торговом ц…"
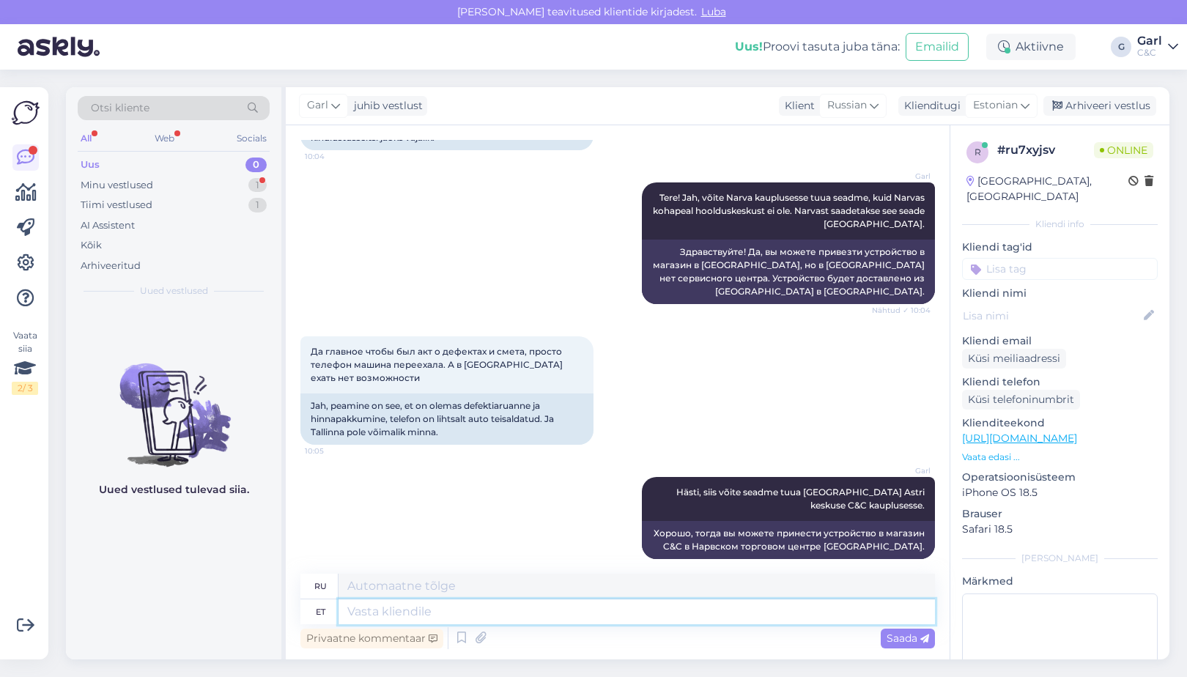
scroll to position [264, 0]
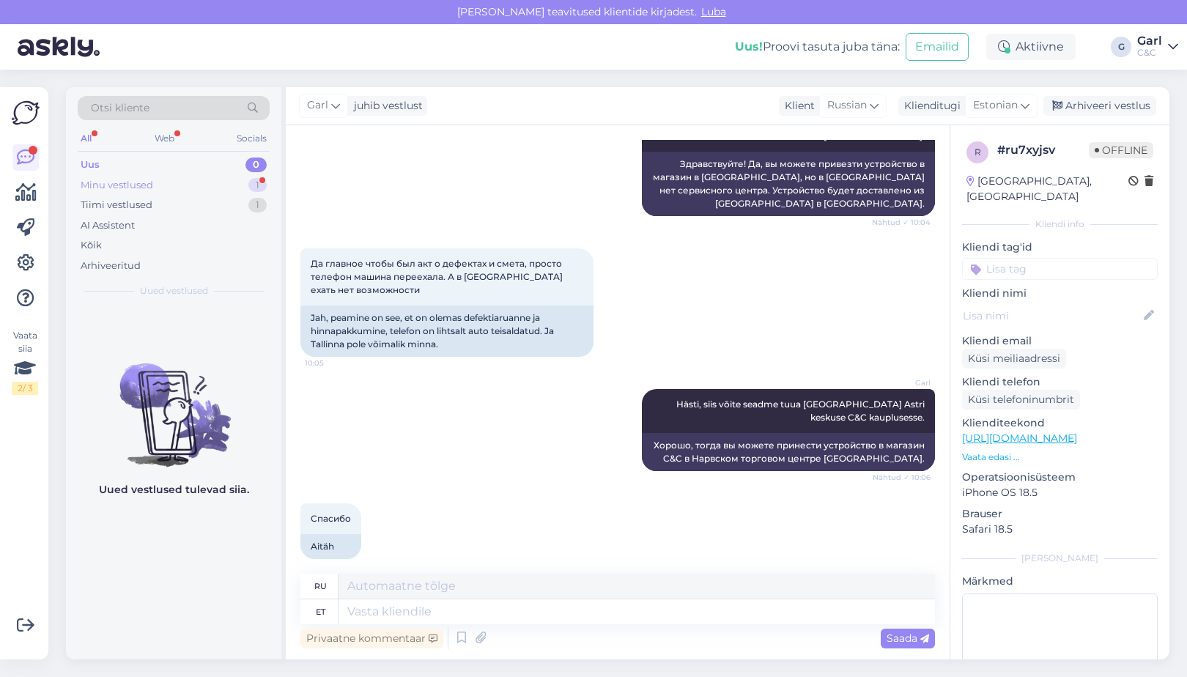
click at [242, 181] on div "Minu vestlused 1" at bounding box center [174, 185] width 192 height 21
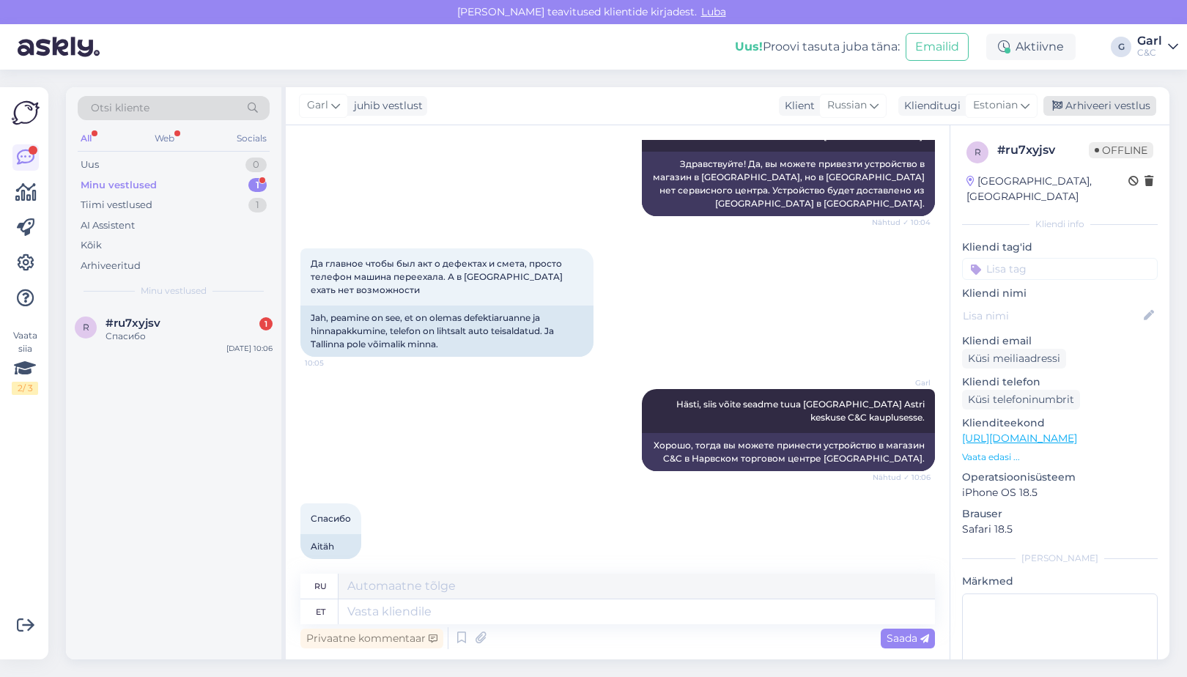
click at [1085, 107] on div "Arhiveeri vestlus" at bounding box center [1099, 106] width 113 height 20
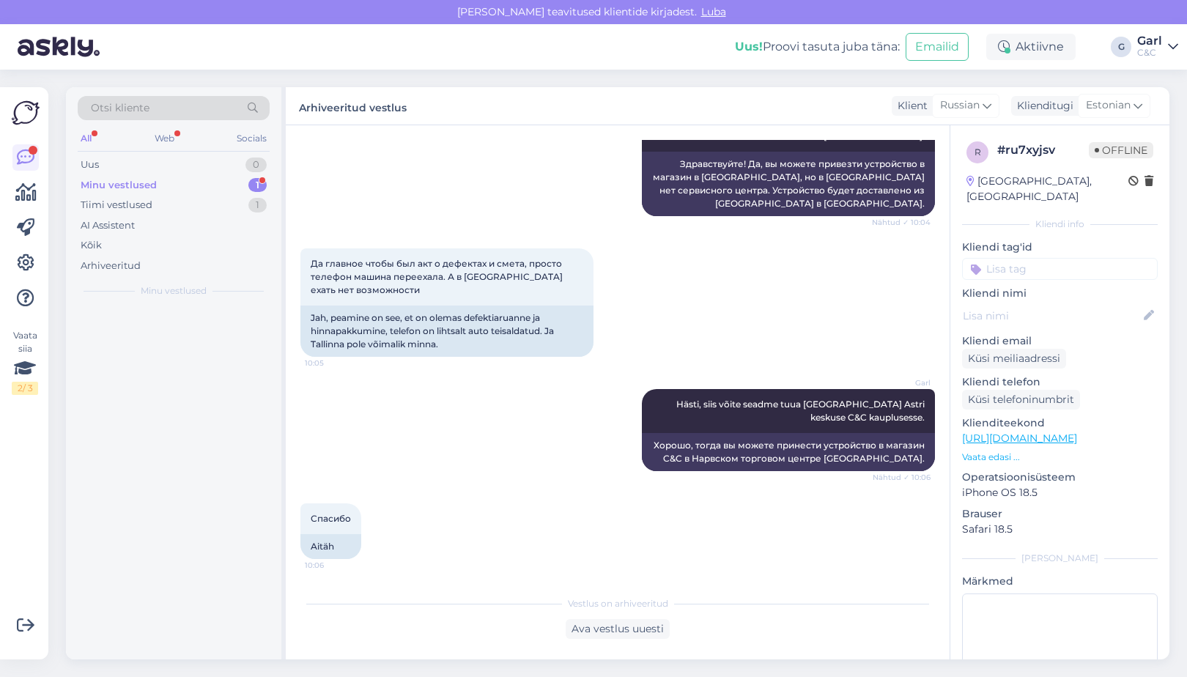
scroll to position [250, 0]
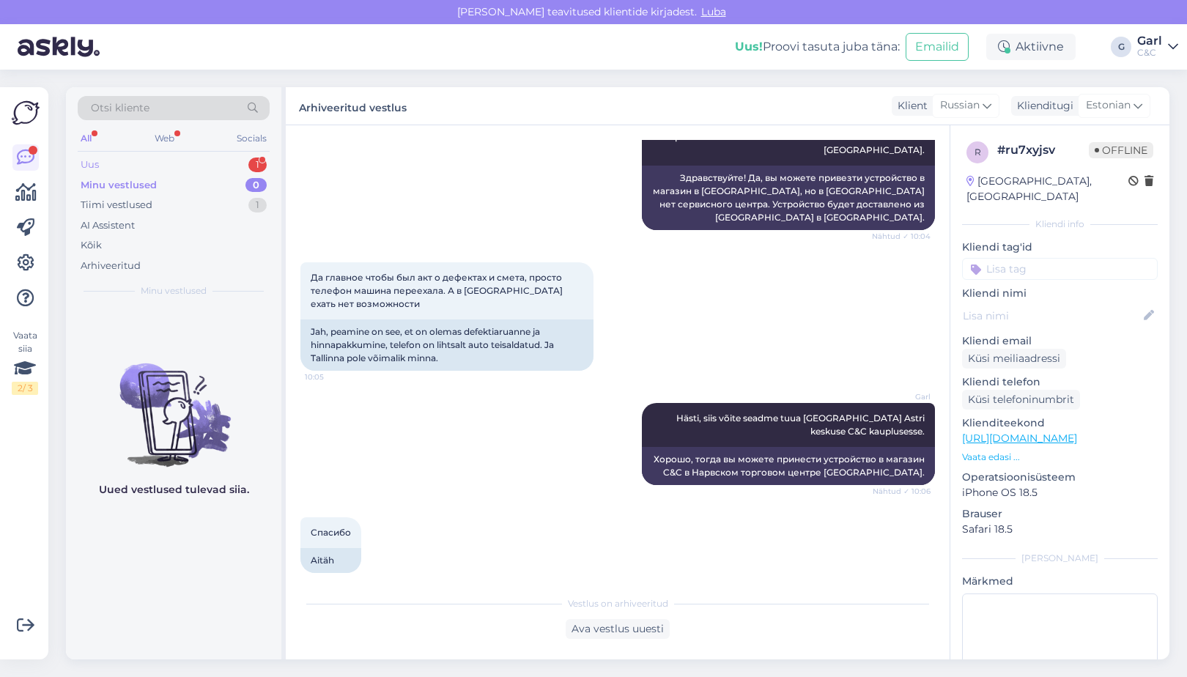
click at [209, 162] on div "Uus 1" at bounding box center [174, 165] width 192 height 21
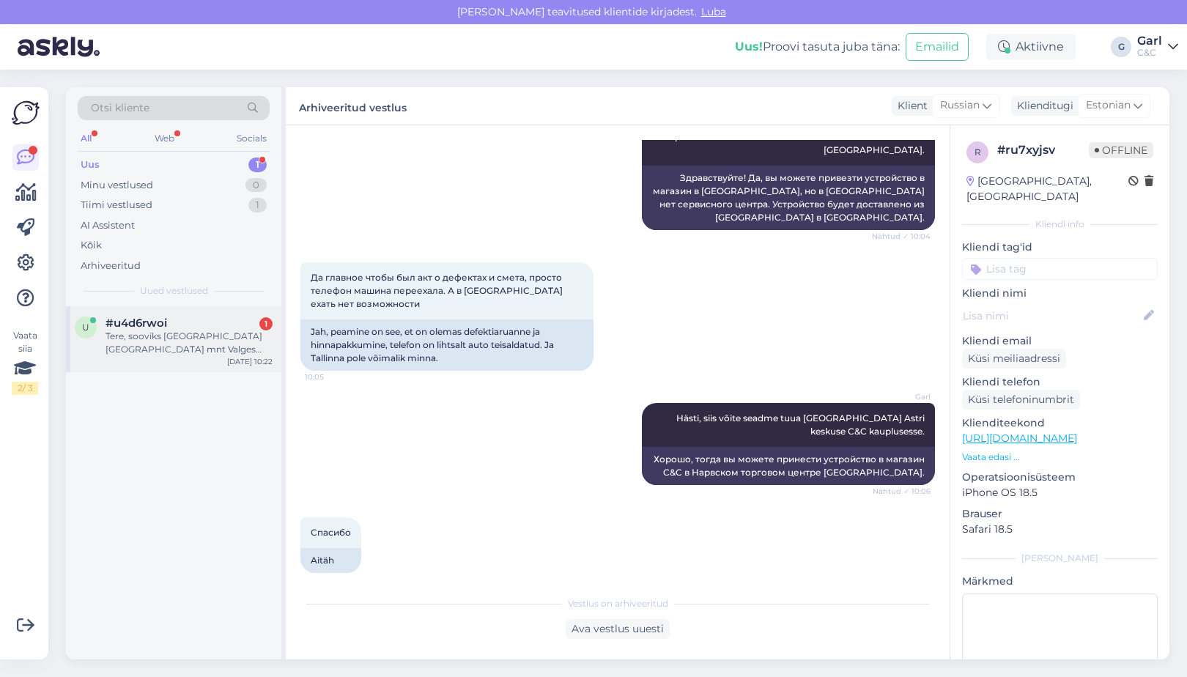
click at [220, 314] on div "u #u4d6rwoi 1 Tere, sooviks Tallinnas Tartu mnt Valges klaaris lasta oma 5a van…" at bounding box center [173, 339] width 215 height 66
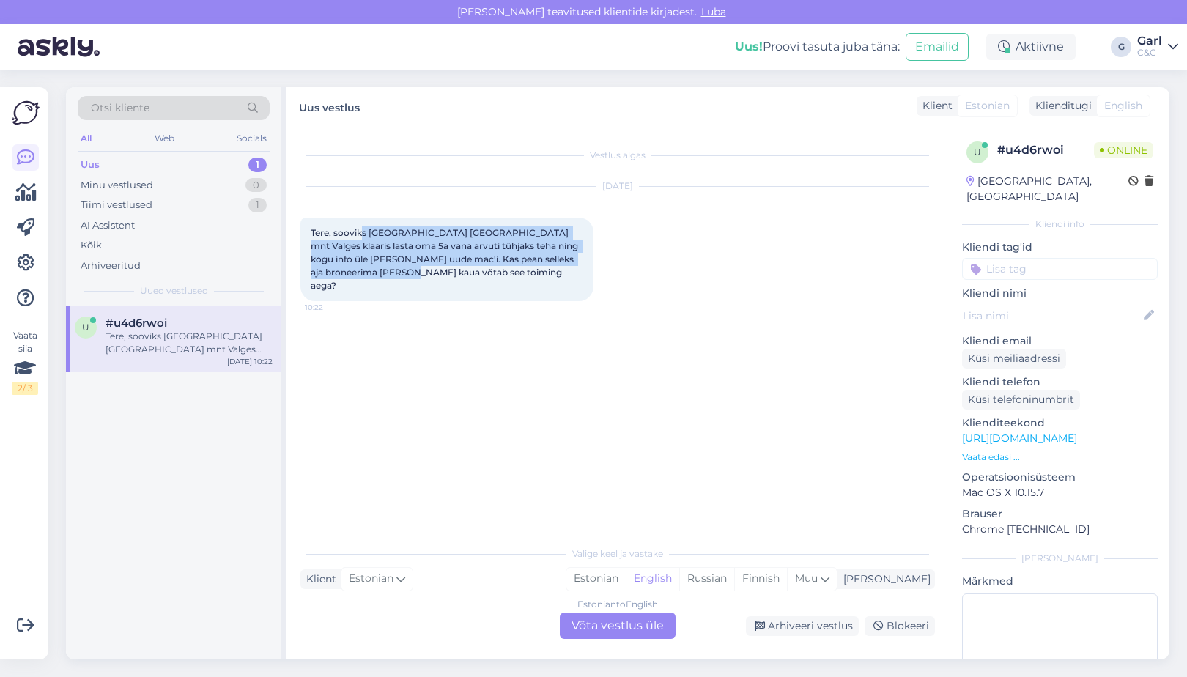
drag, startPoint x: 431, startPoint y: 275, endPoint x: 360, endPoint y: 236, distance: 81.3
click at [360, 235] on div "Tere, sooviks Tallinnas Tartu mnt Valges klaaris lasta oma 5a vana arvuti tühja…" at bounding box center [446, 260] width 293 height 84
click at [360, 236] on span "Tere, sooviks Tallinnas Tartu mnt Valges klaaris lasta oma 5a vana arvuti tühja…" at bounding box center [446, 259] width 270 height 64
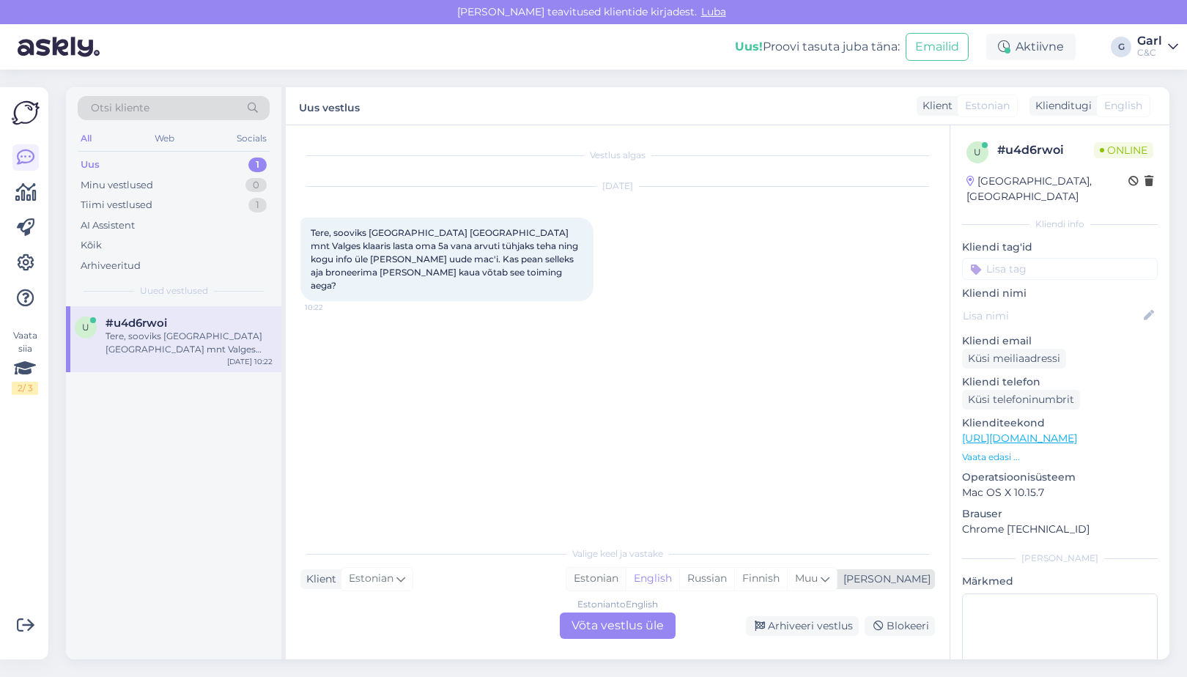
click at [626, 583] on div "Estonian" at bounding box center [595, 579] width 59 height 22
click at [623, 628] on div "Estonian to Estonian Võta vestlus üle" at bounding box center [618, 625] width 116 height 26
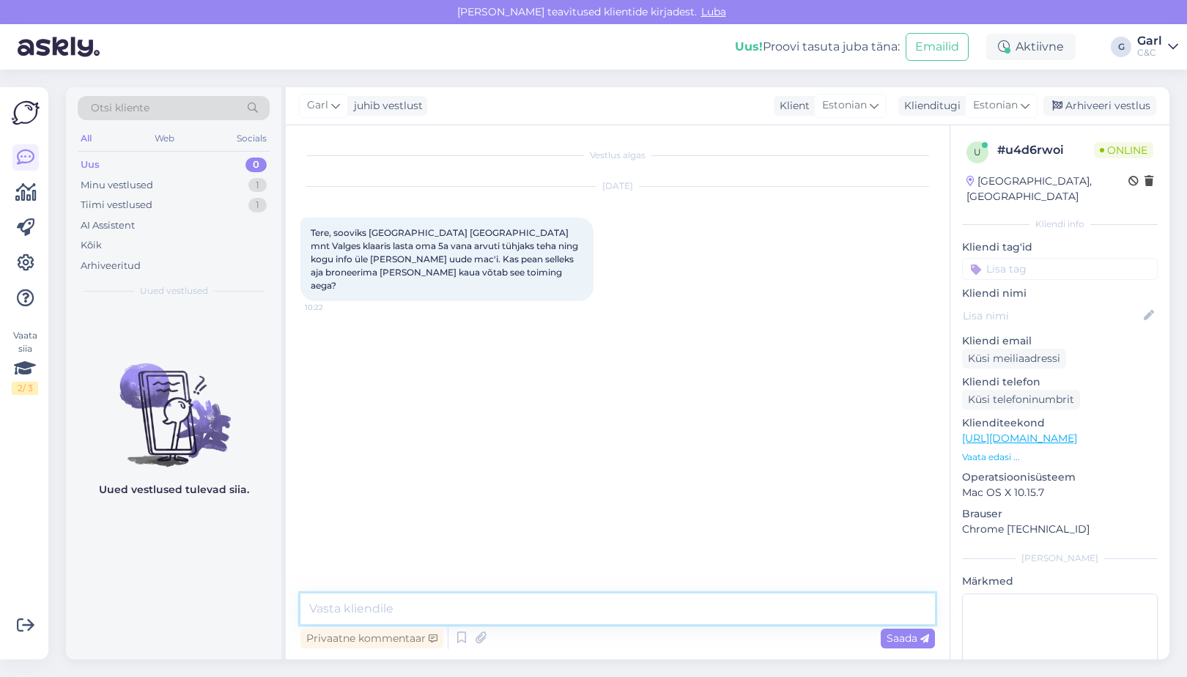
click at [623, 614] on textarea at bounding box center [617, 608] width 634 height 31
type textarea "Tere! Soovitame selleks aja broneerida. Andmete migreerimise ajakulu sõltub and…"
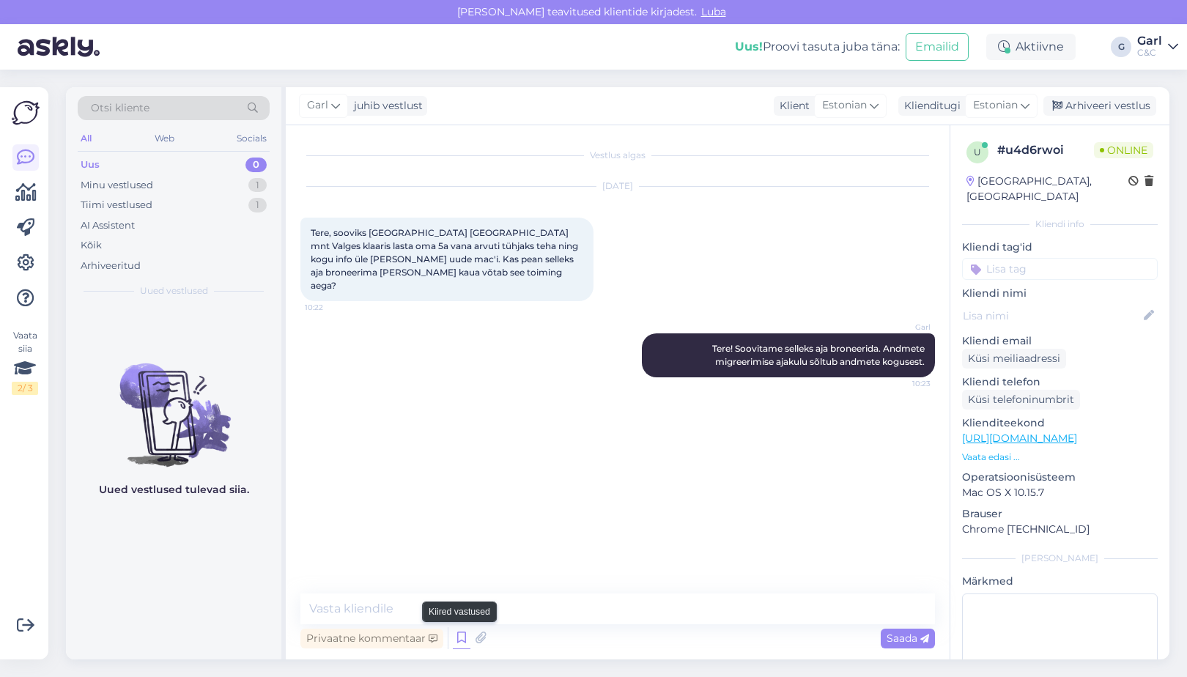
click at [462, 642] on icon at bounding box center [462, 638] width 18 height 22
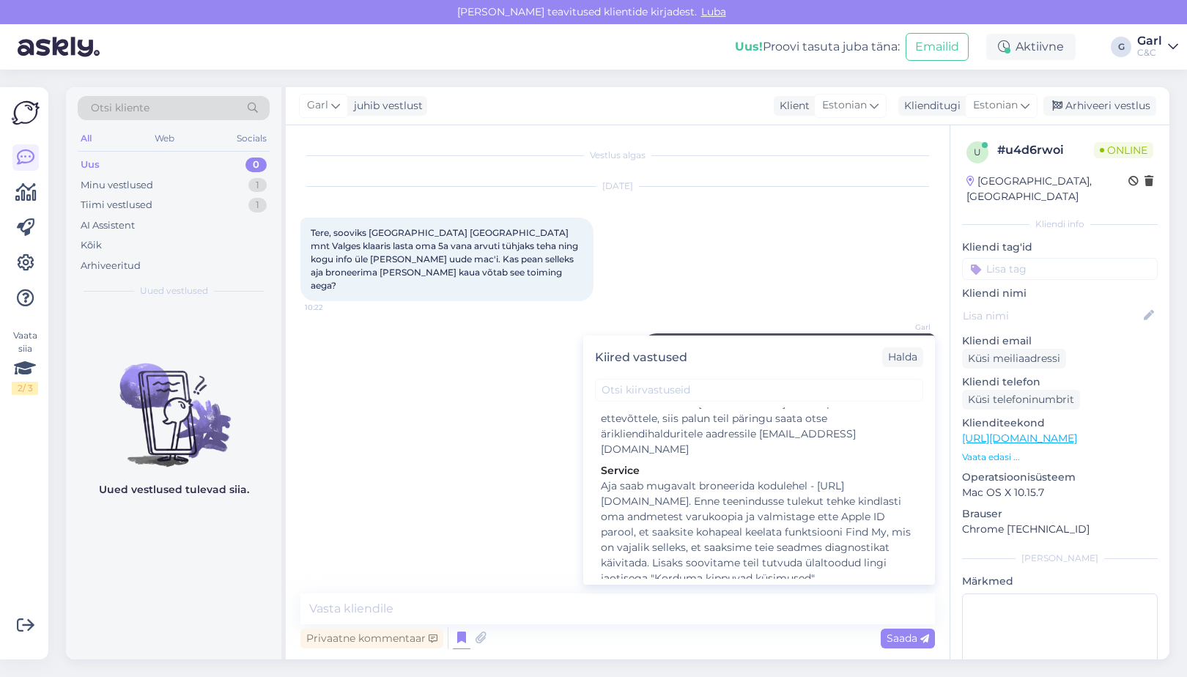
scroll to position [2122, 0]
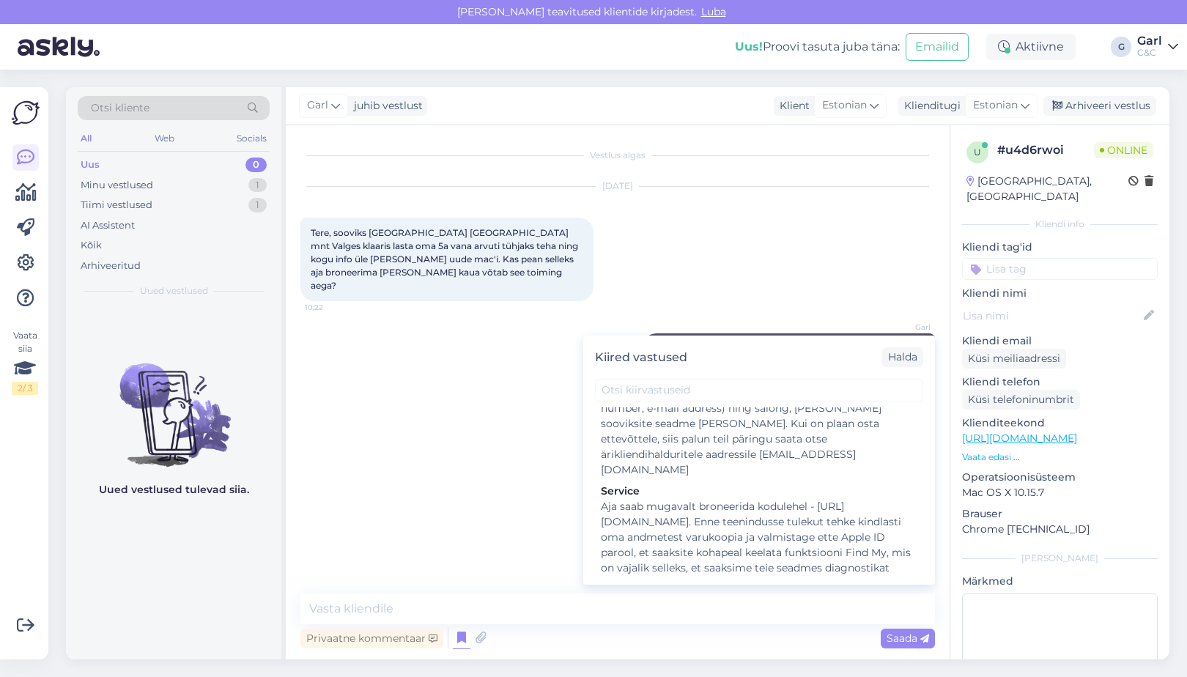
click at [735, 628] on div "Hooldusesse saab aega broneerida kodulehel - https://cec.ee/hooldus. Enne hoold…" at bounding box center [759, 674] width 316 height 92
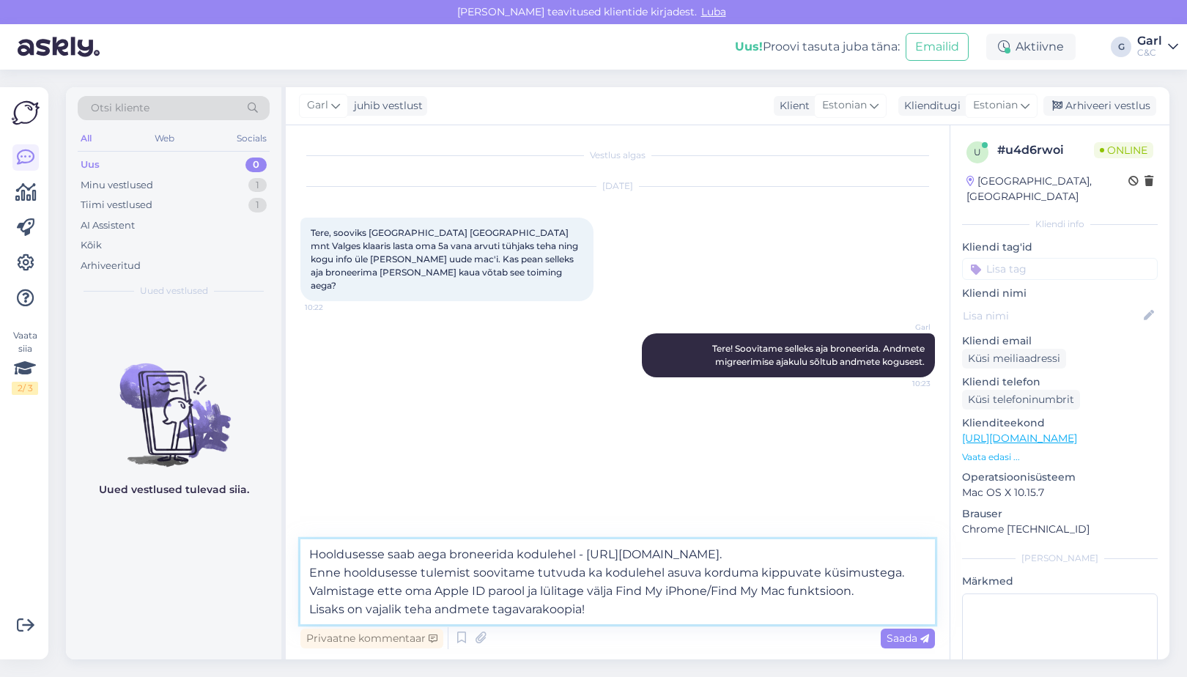
click at [570, 597] on textarea "Hooldusesse saab aega broneerida kodulehel - https://cec.ee/hooldus. Enne hoold…" at bounding box center [617, 581] width 634 height 85
click at [605, 614] on textarea "Hooldusesse saab aega broneerida kodulehel - https://cec.ee/hooldus. Enne hoold…" at bounding box center [617, 581] width 634 height 85
drag, startPoint x: 622, startPoint y: 609, endPoint x: 299, endPoint y: 612, distance: 323.1
click at [299, 612] on div "Vestlus algas Aug 12 2025 Tere, sooviks Tallinnas Tartu mnt Valges klaaris last…" at bounding box center [618, 392] width 664 height 534
type textarea "Hooldusesse saab aega broneerida kodulehel - https://cec.ee/hooldus. Enne hoold…"
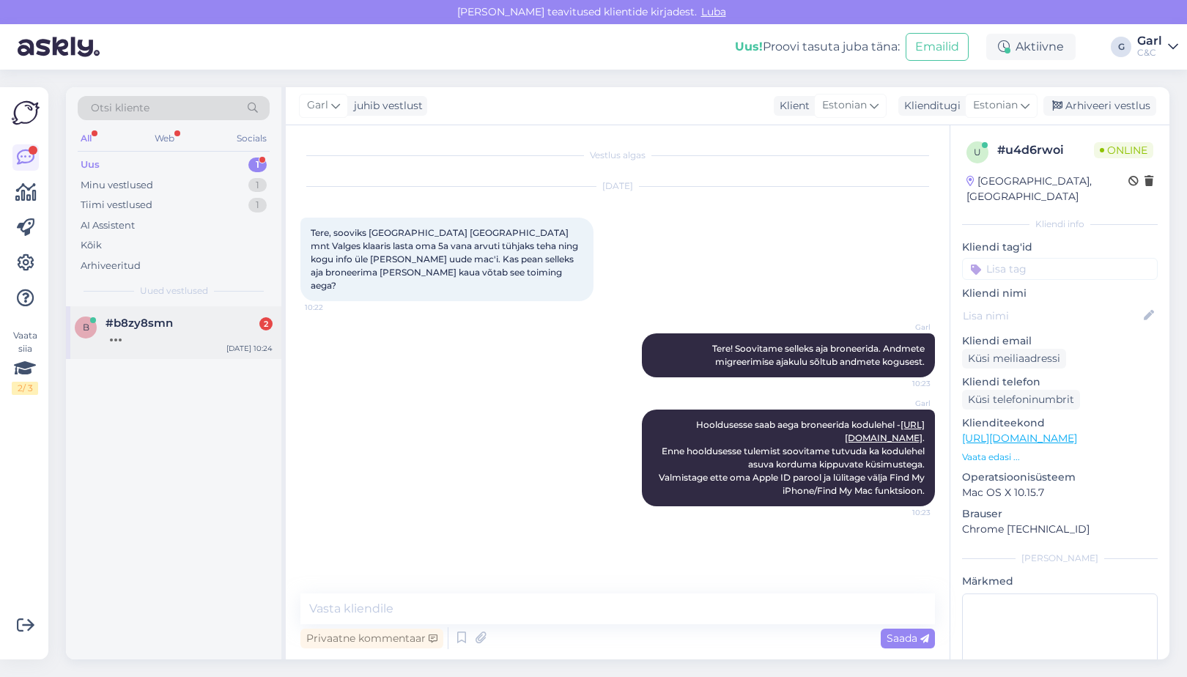
click at [218, 349] on div "b #b8zy8smn 2 Aug 12 10:24" at bounding box center [173, 332] width 215 height 53
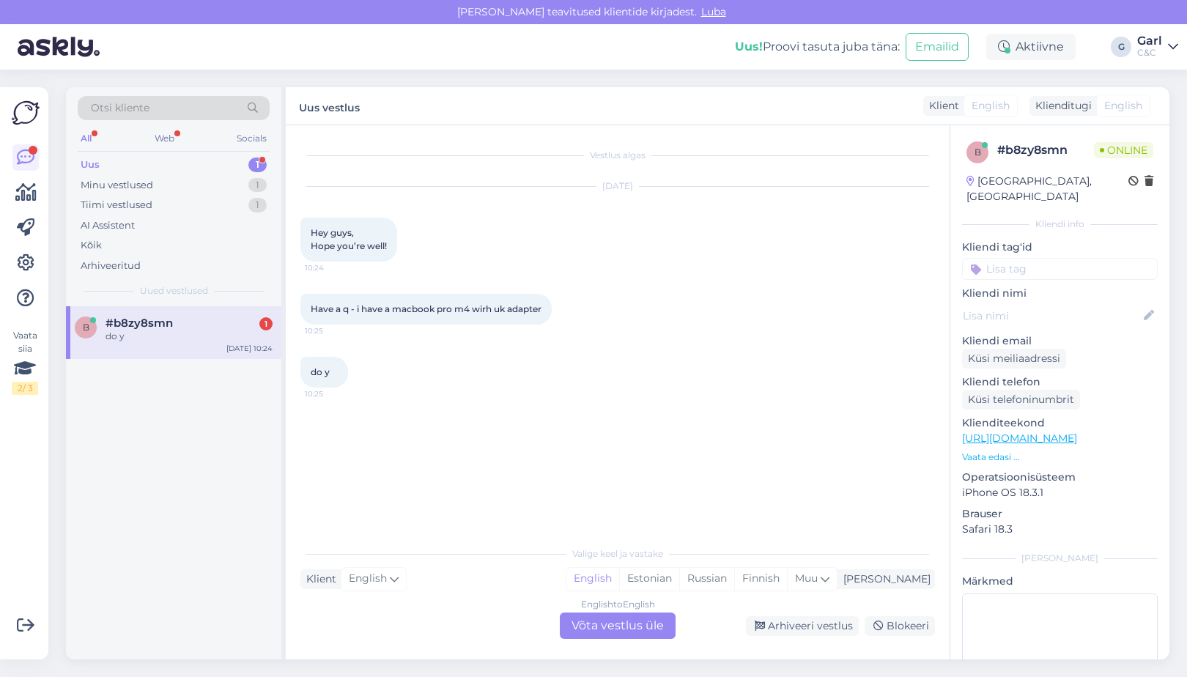
click at [631, 631] on div "English to English Võta vestlus üle" at bounding box center [618, 625] width 116 height 26
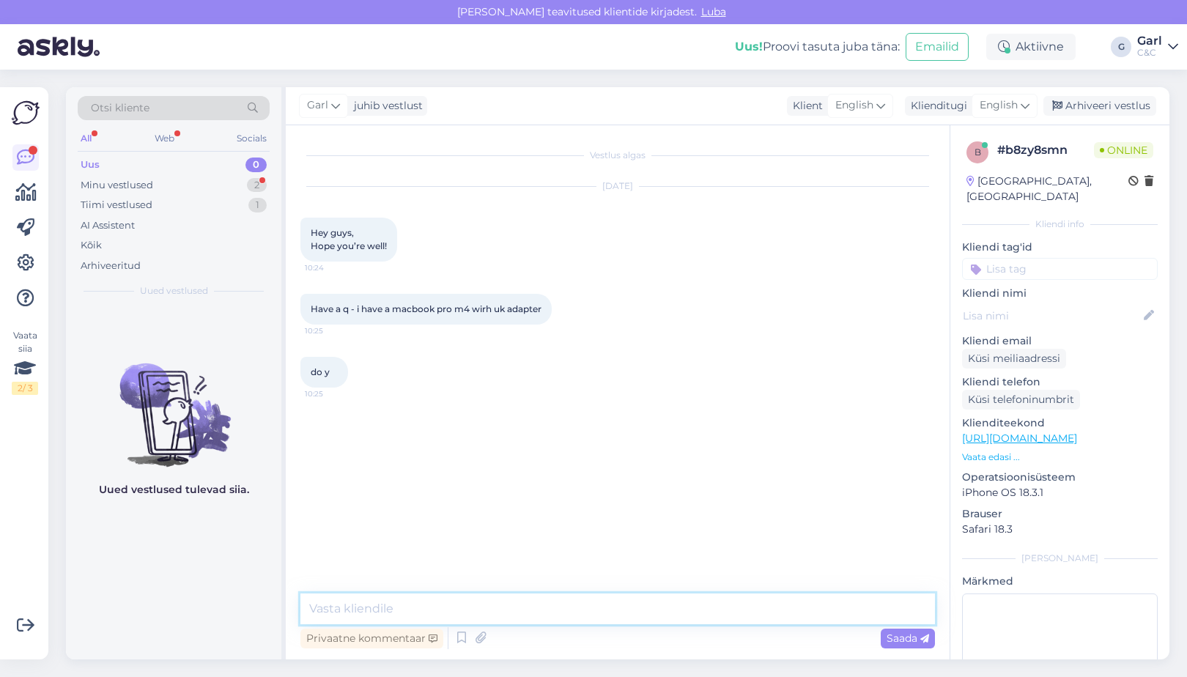
click at [636, 608] on textarea at bounding box center [617, 608] width 634 height 31
type textarea "Hello! How can I help you?"
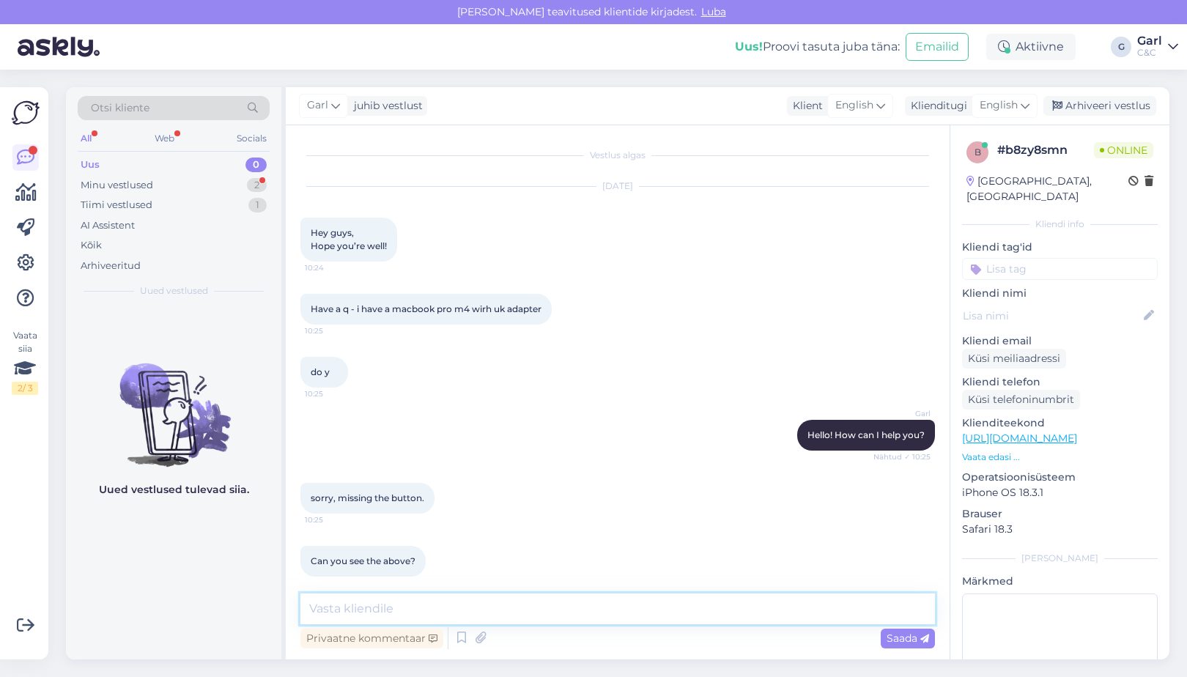
scroll to position [12, 0]
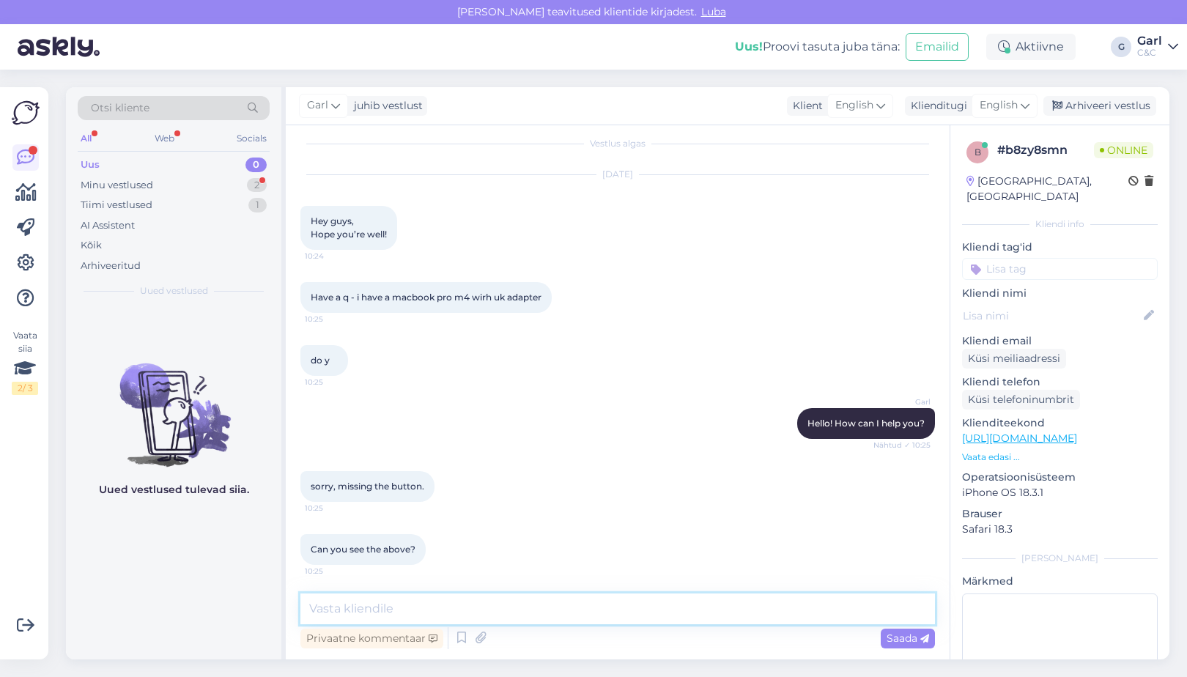
click at [453, 612] on textarea at bounding box center [617, 608] width 634 height 31
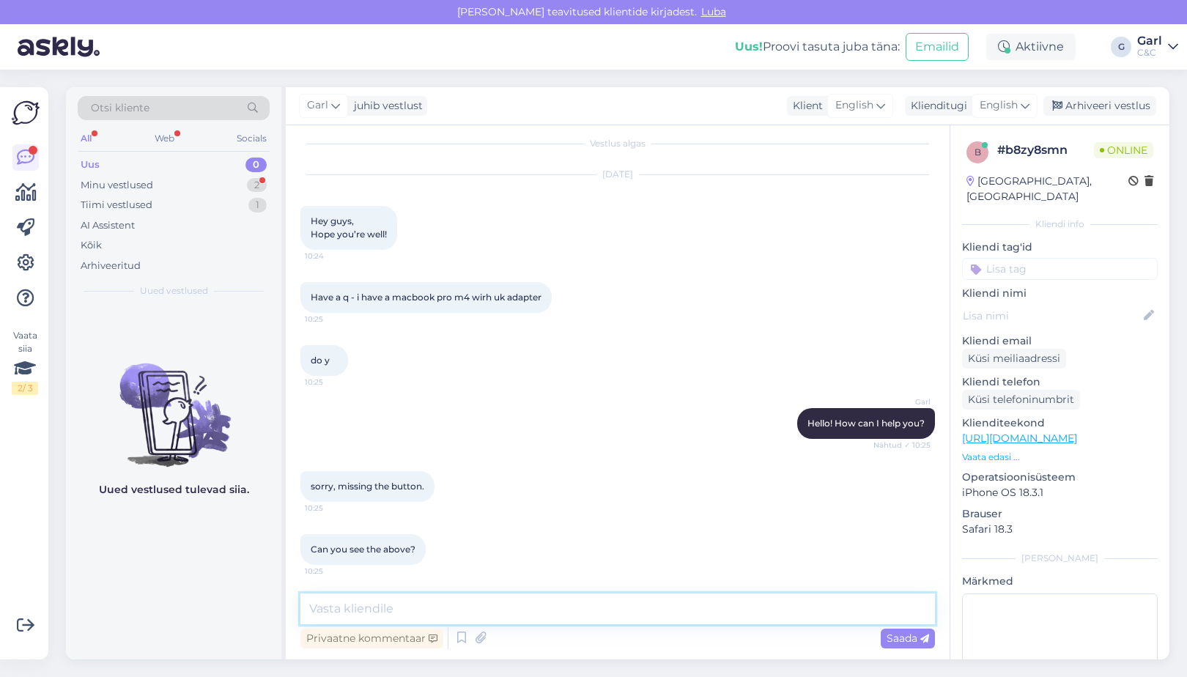
click at [453, 612] on textarea at bounding box center [617, 608] width 634 height 31
type textarea "I can see that you have a MacBook Pro M4 with UK adapter."
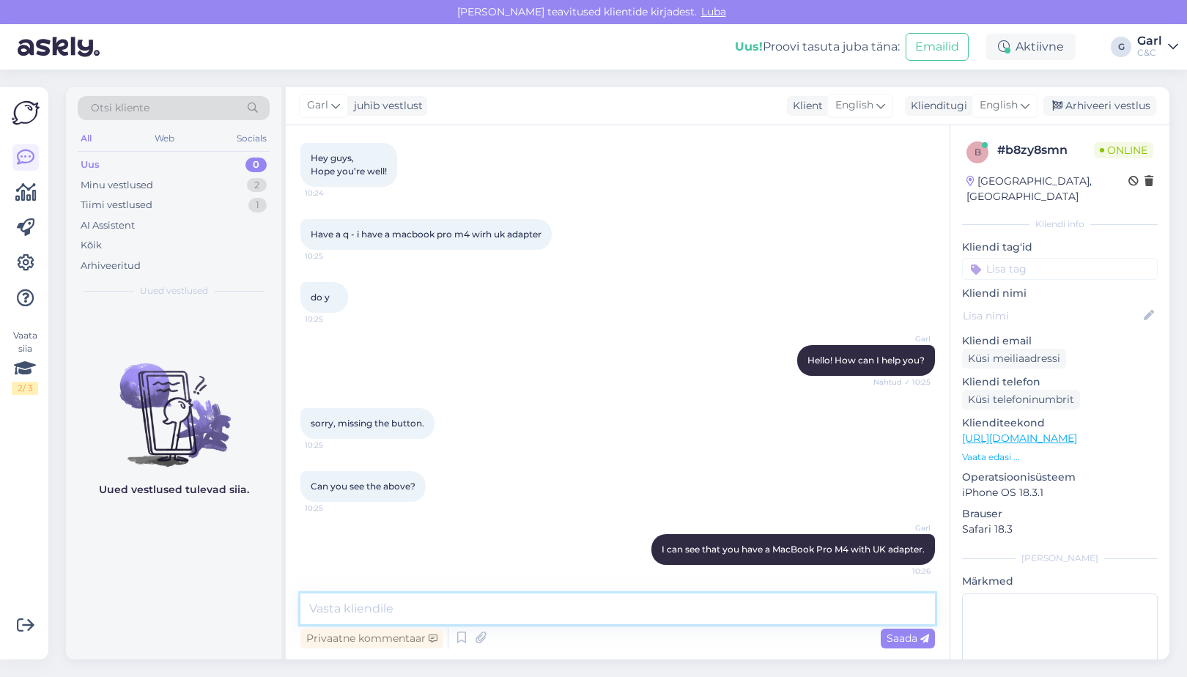
click at [453, 611] on textarea at bounding box center [617, 608] width 634 height 31
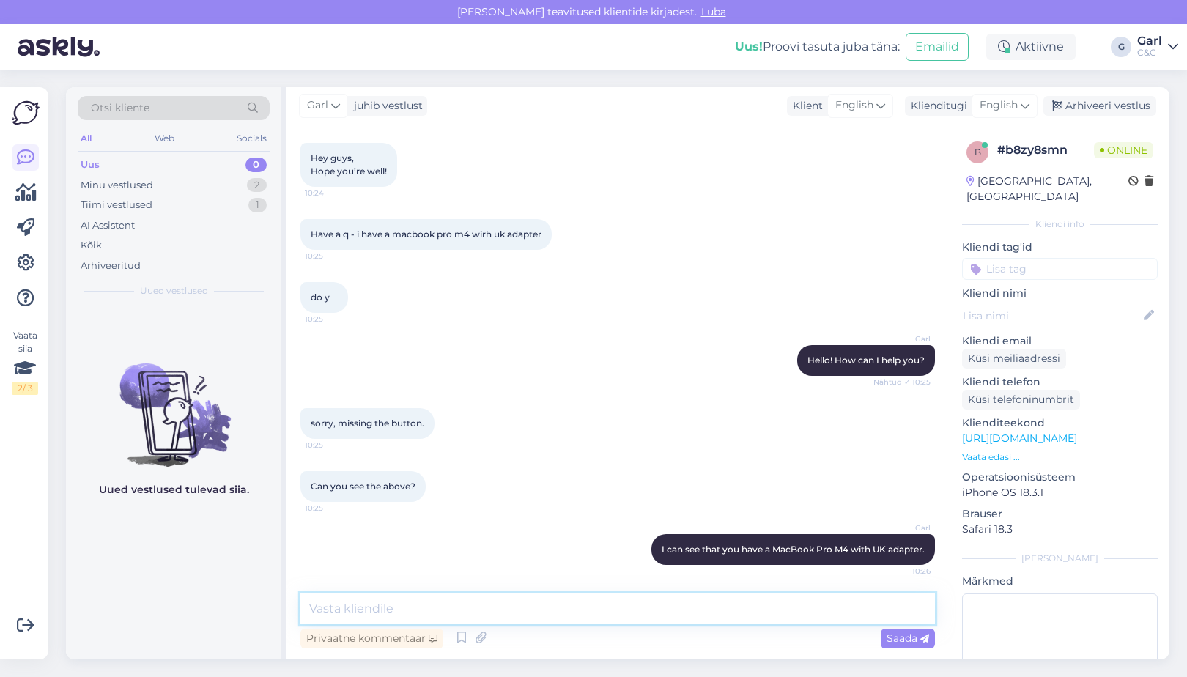
click at [453, 611] on textarea at bounding box center [617, 608] width 634 height 31
click at [591, 616] on textarea at bounding box center [617, 608] width 634 height 31
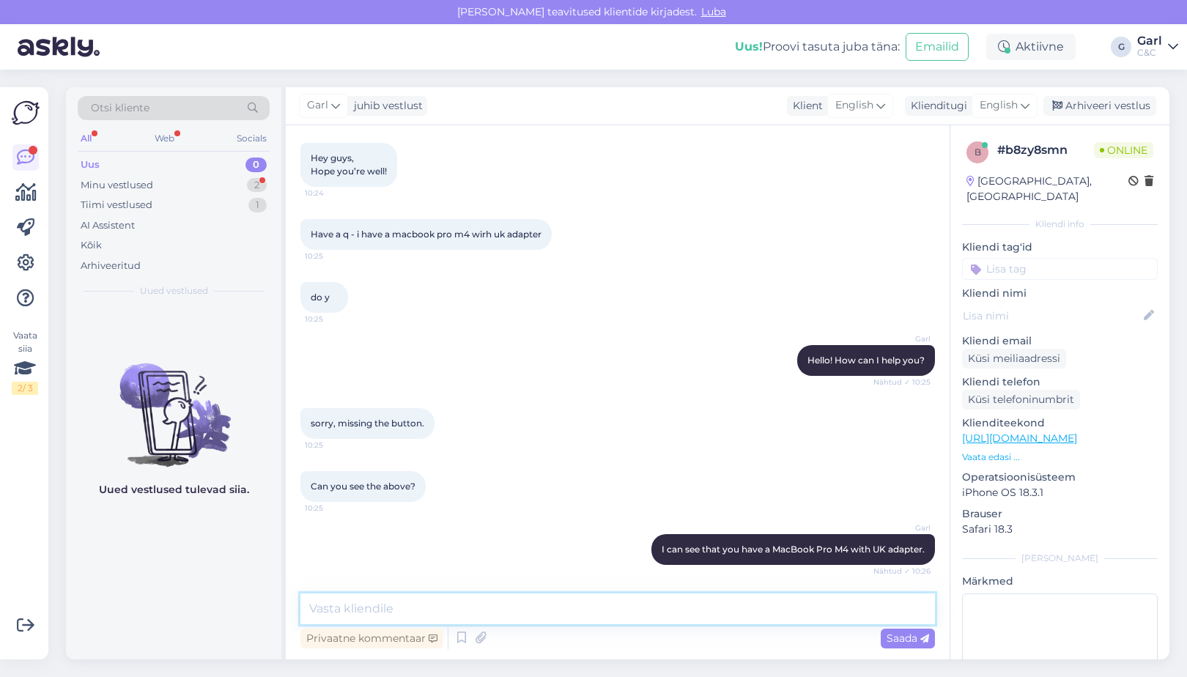
scroll to position [151, 0]
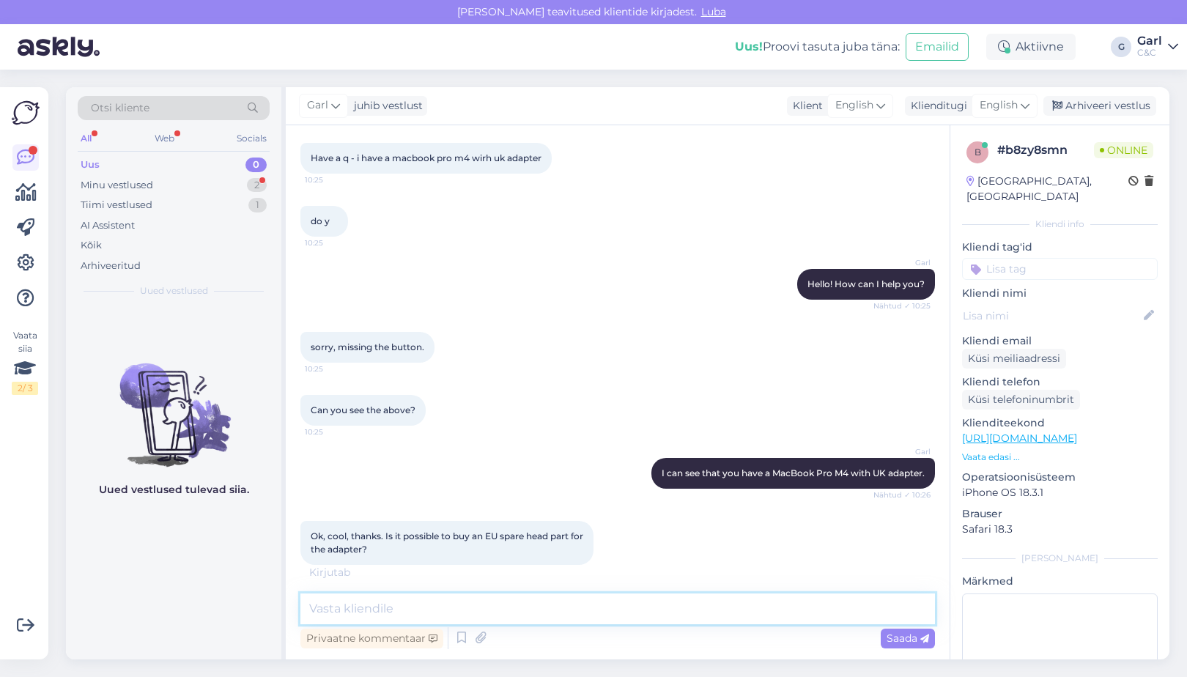
paste textarea "https://www.shop.cec.ee/epico-duckhead-eu-9915101100062"
click at [304, 612] on textarea "https://www.shop.cec.ee/epico-duckhead-eu-9915101100062" at bounding box center [617, 608] width 634 height 31
type textarea "Sure! https://www.shop.cec.ee/epico-duckhead-eu-9915101100062"
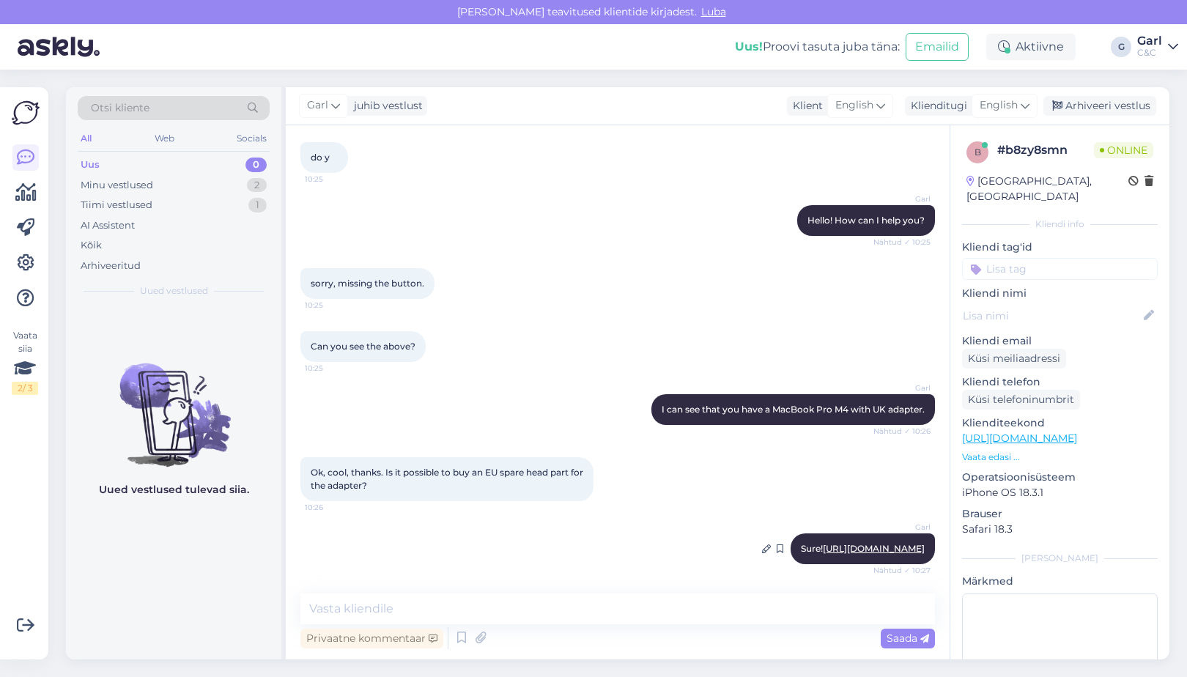
click at [823, 543] on link "https://www.shop.cec.ee/epico-duckhead-eu-9915101100062" at bounding box center [874, 548] width 102 height 11
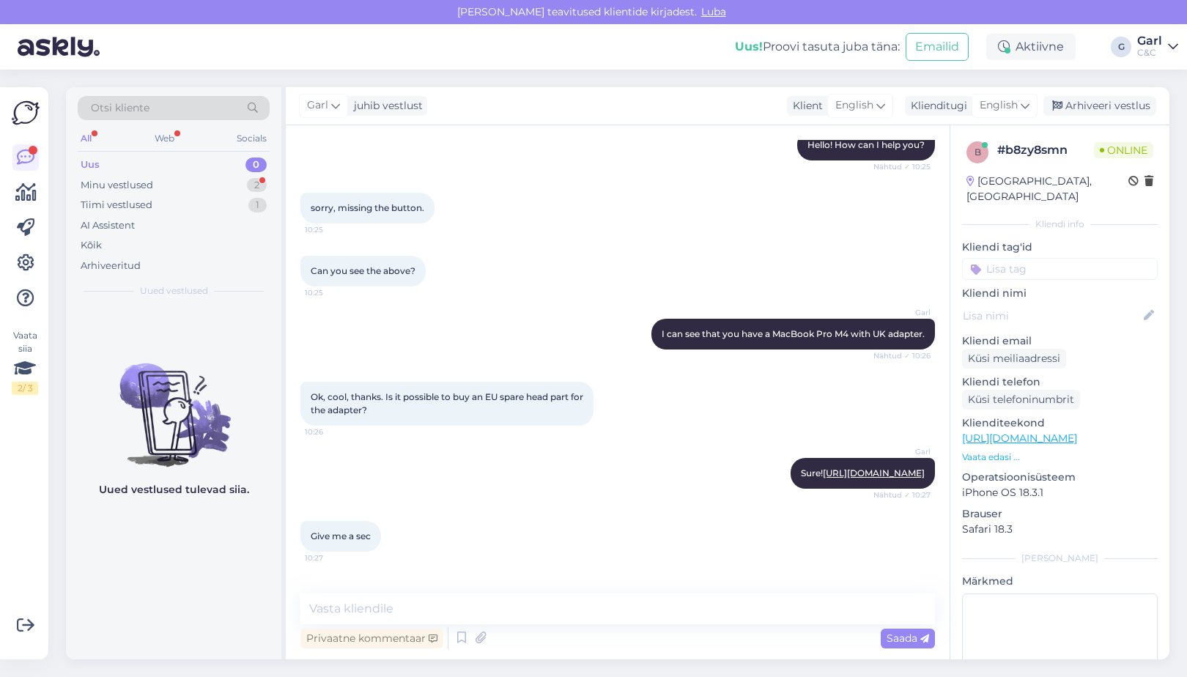
scroll to position [353, 0]
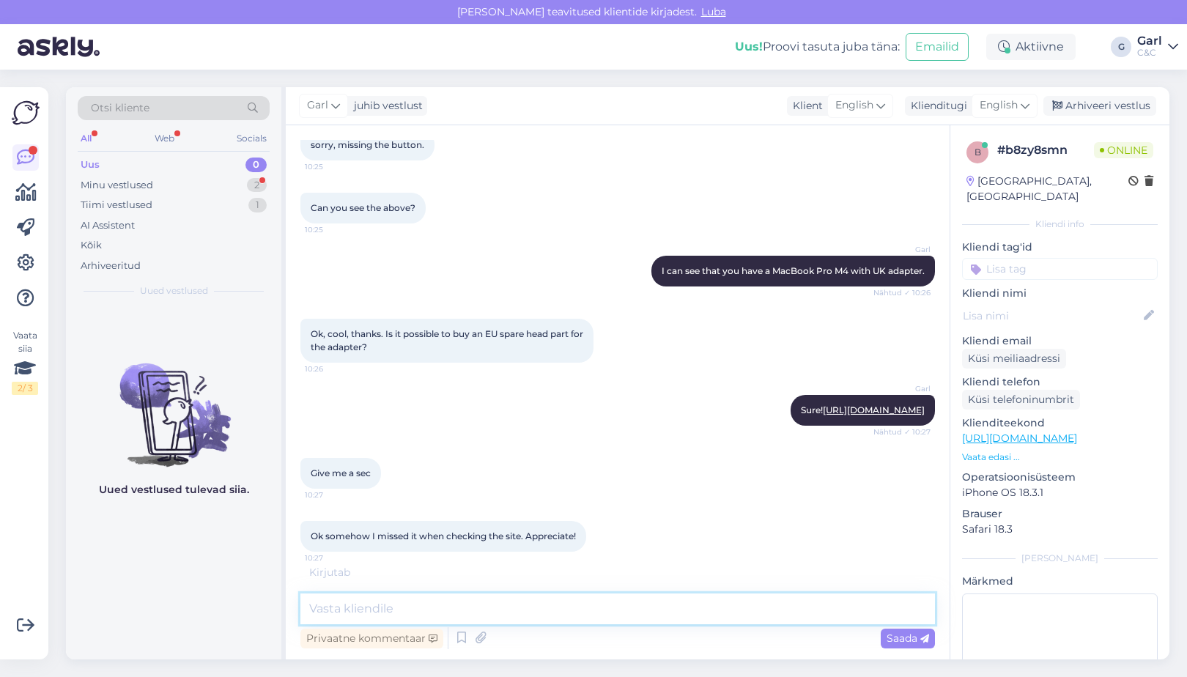
click at [455, 611] on textarea at bounding box center [617, 608] width 634 height 31
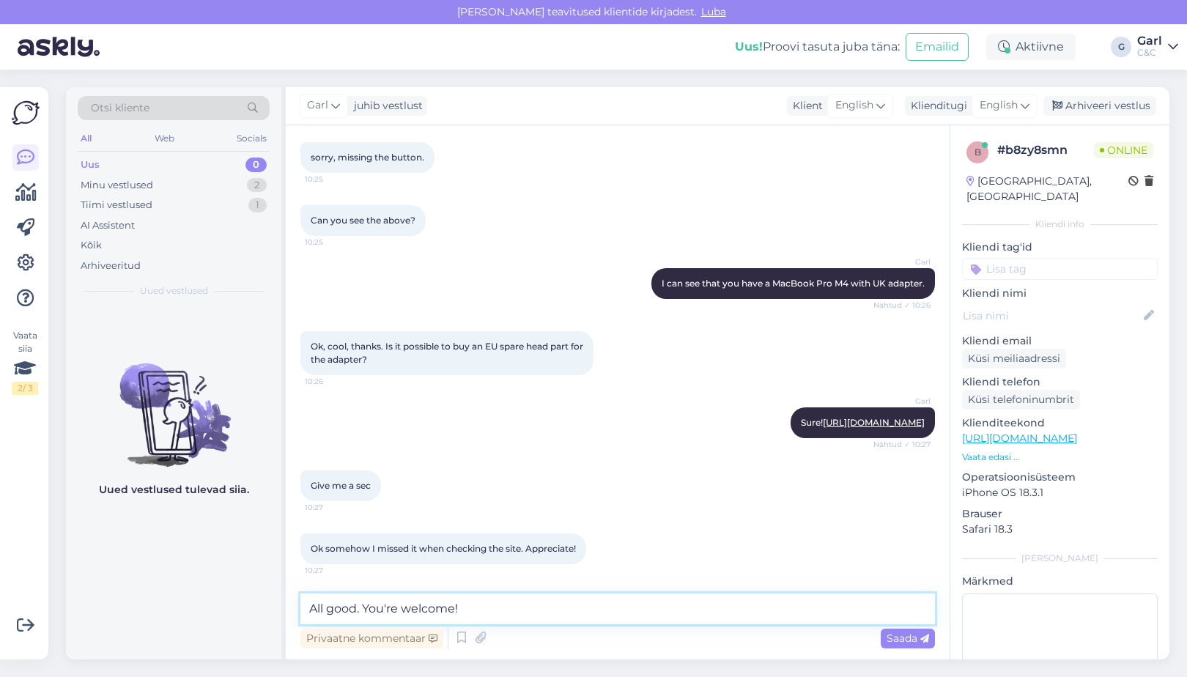
type textarea "All good. You're welcome!"
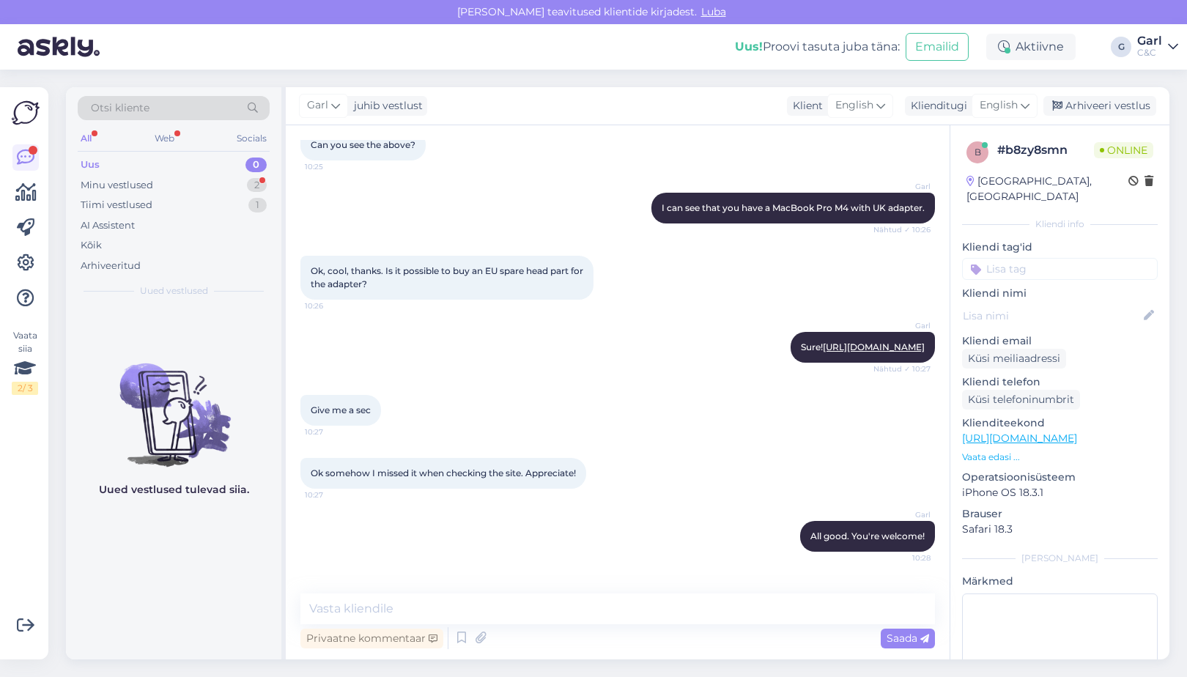
scroll to position [478, 0]
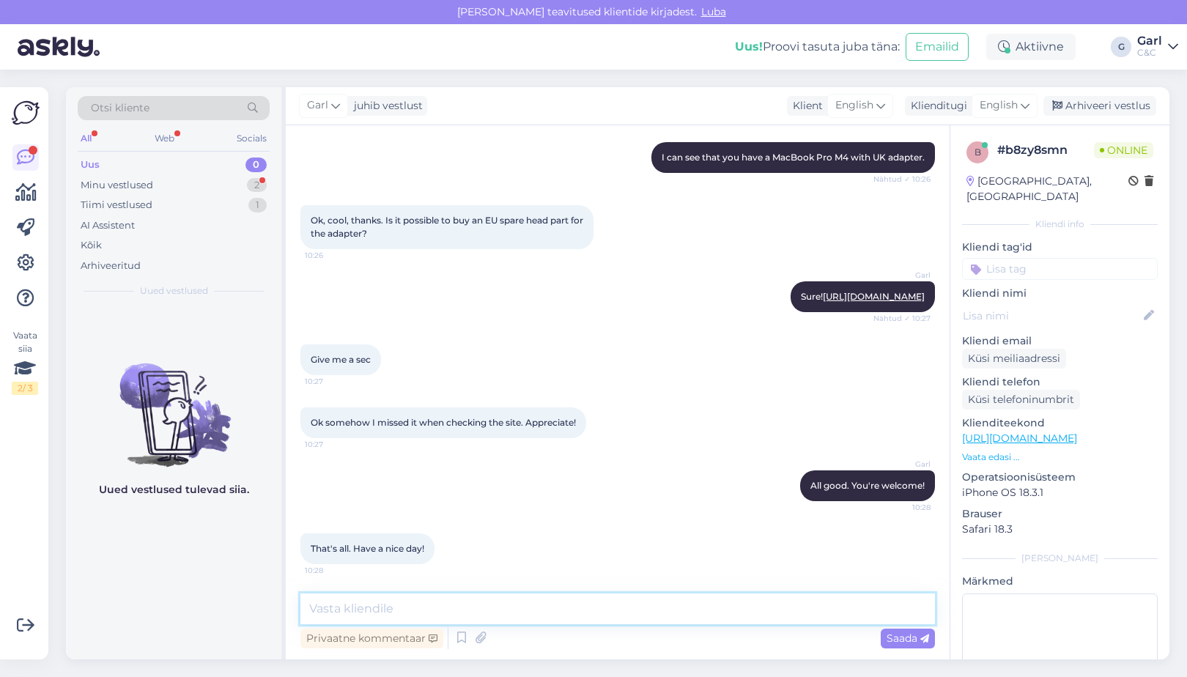
click at [489, 607] on textarea at bounding box center [617, 608] width 634 height 31
type textarea "You too!"
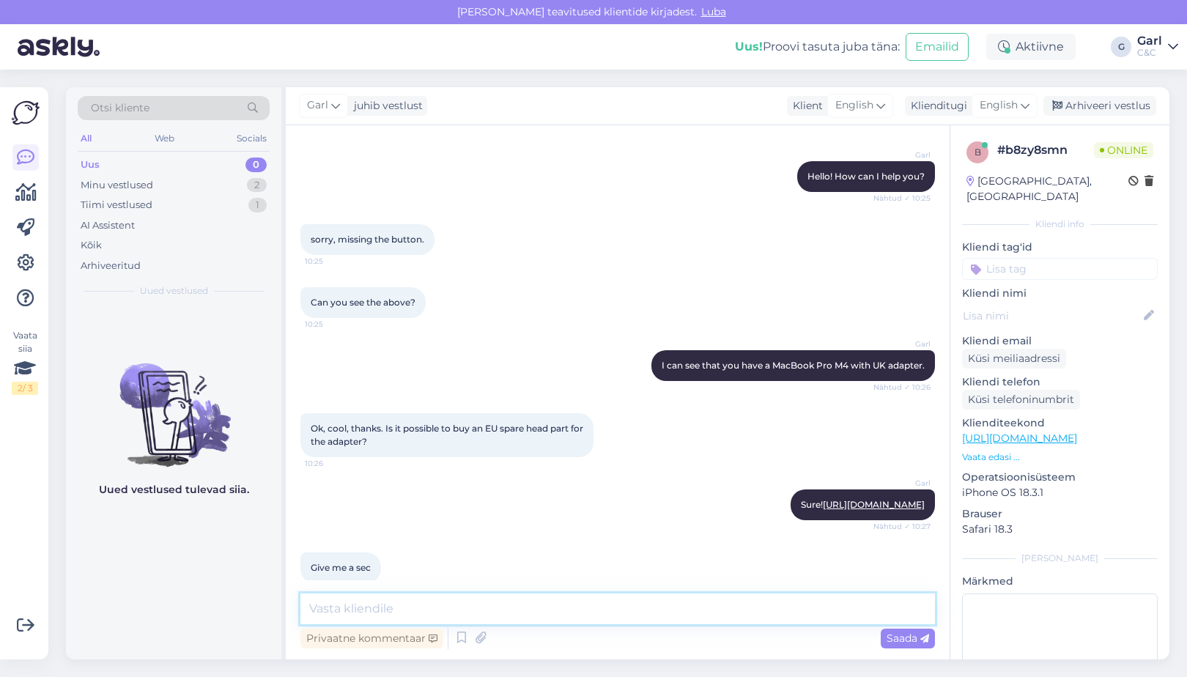
scroll to position [542, 0]
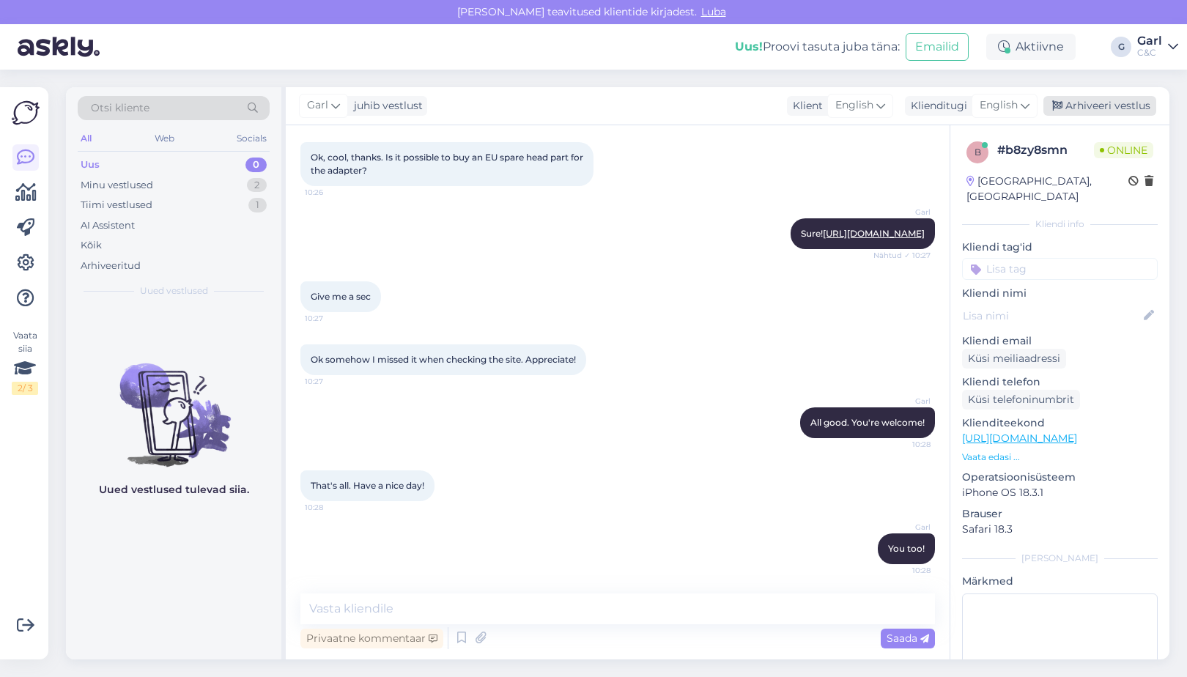
click at [1071, 103] on div "Arhiveeri vestlus" at bounding box center [1099, 106] width 113 height 20
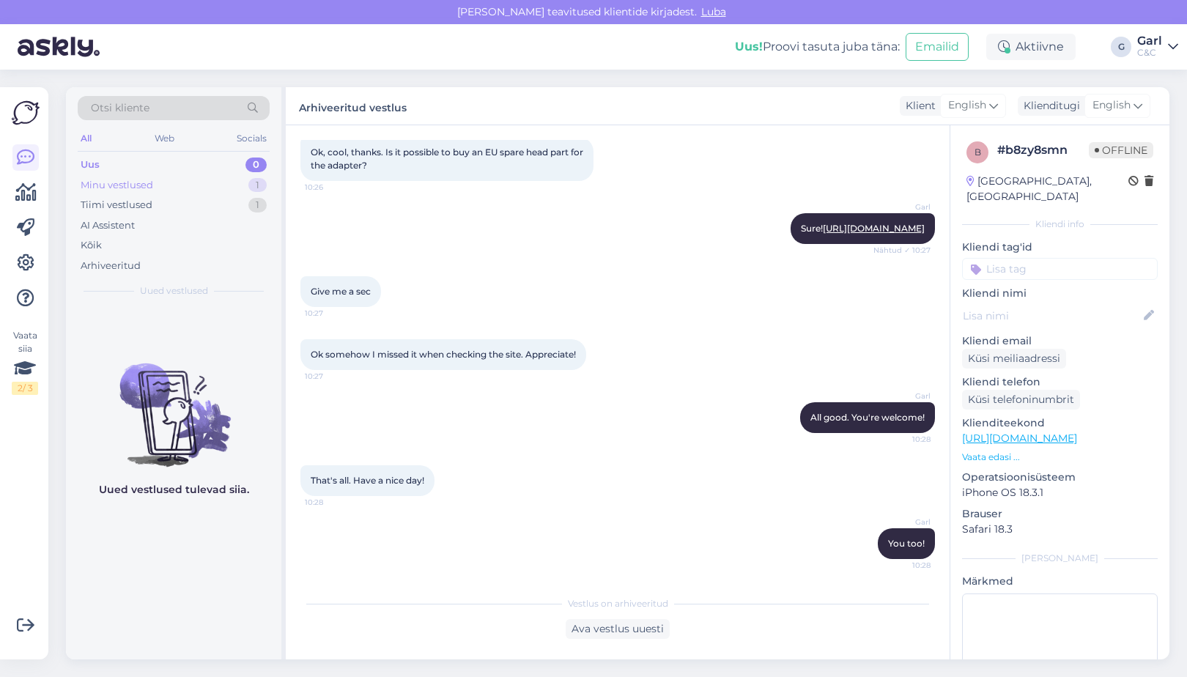
click at [237, 189] on div "Minu vestlused 1" at bounding box center [174, 185] width 192 height 21
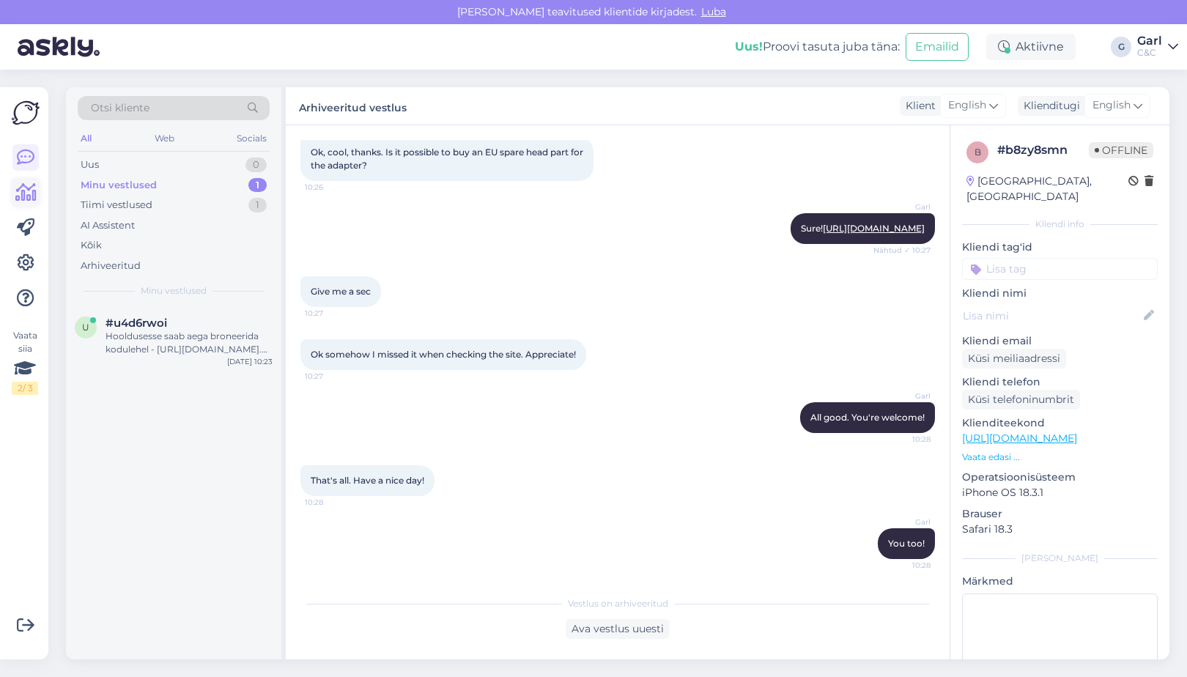
click at [15, 193] on icon at bounding box center [25, 193] width 21 height 18
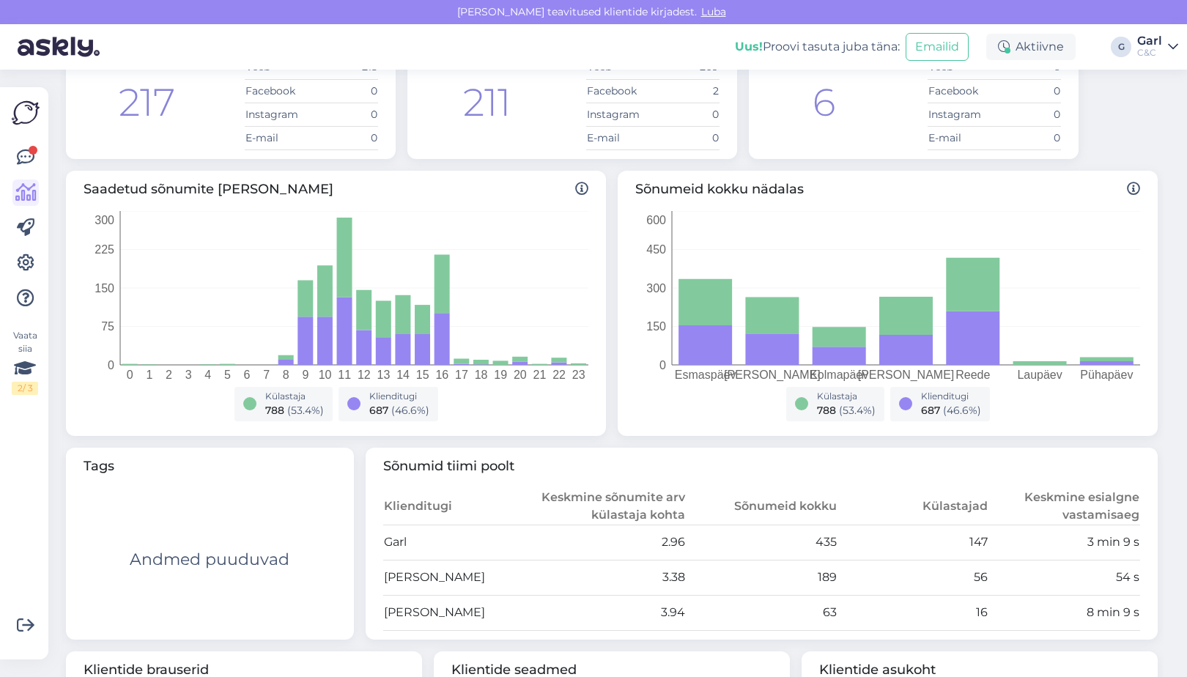
scroll to position [66, 0]
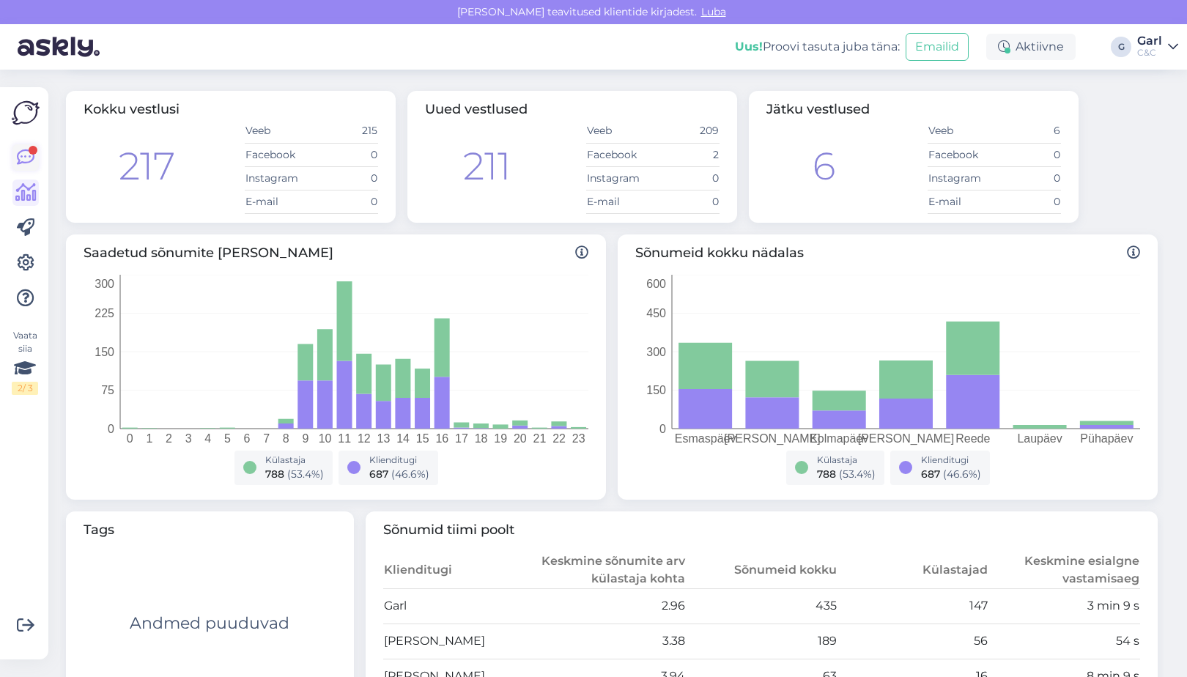
click at [31, 163] on icon at bounding box center [26, 158] width 18 height 18
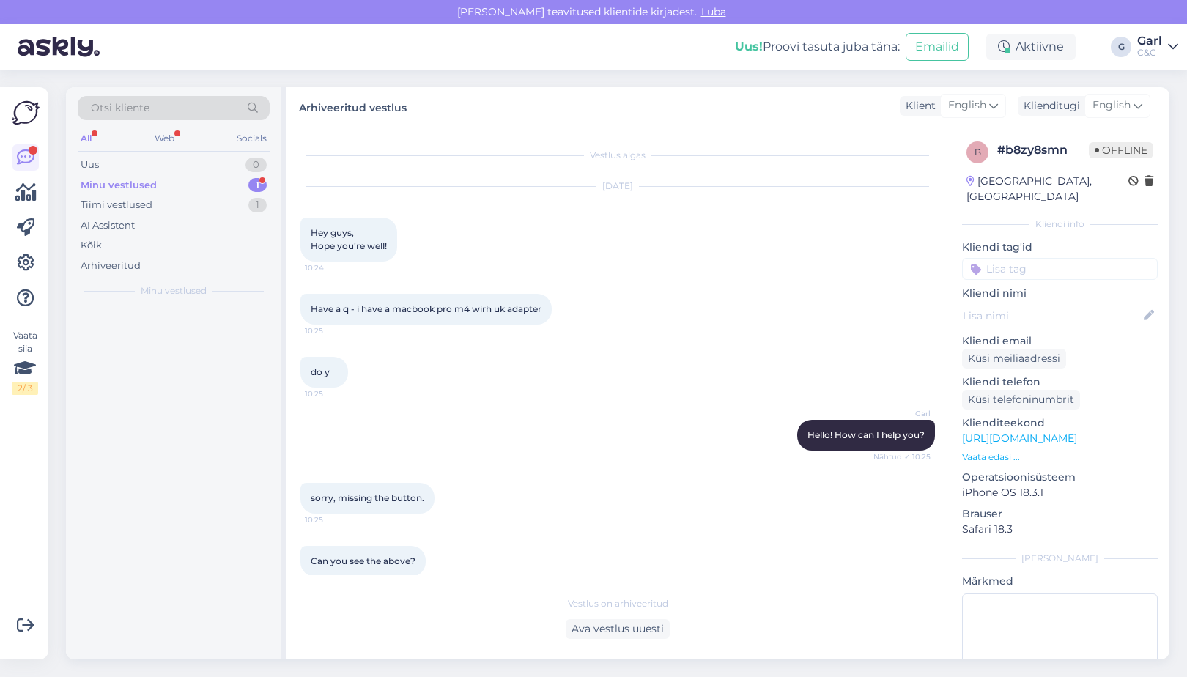
scroll to position [31, 0]
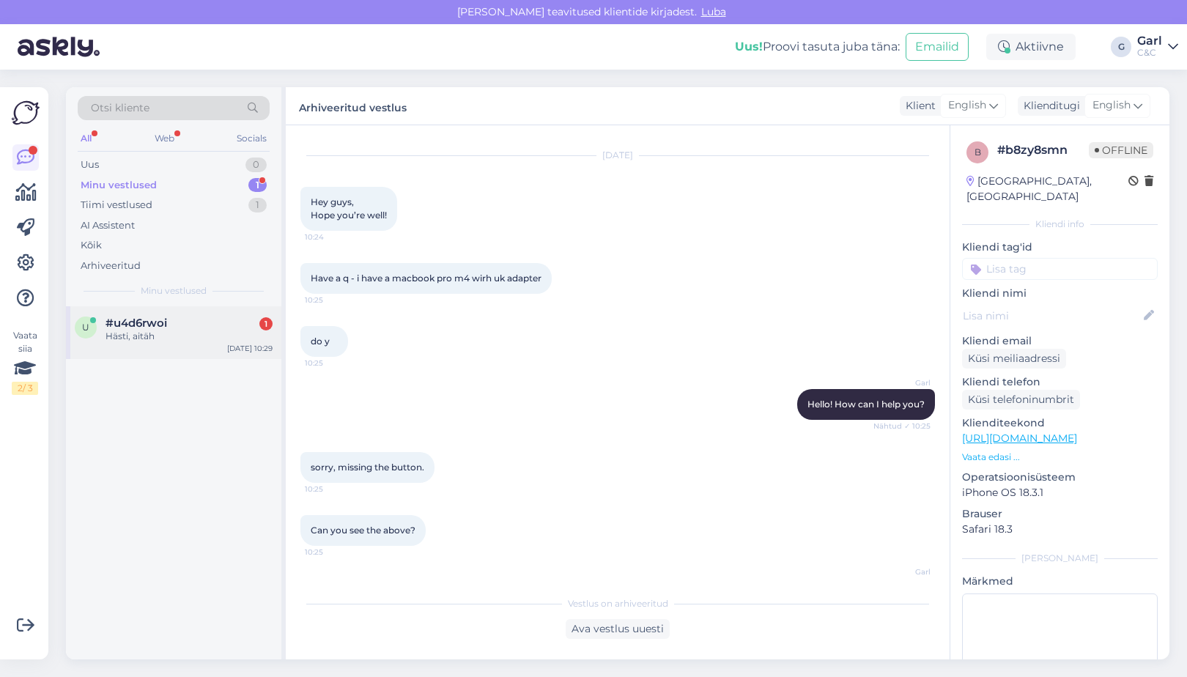
click at [220, 341] on div "Hästi, aitäh" at bounding box center [188, 336] width 167 height 13
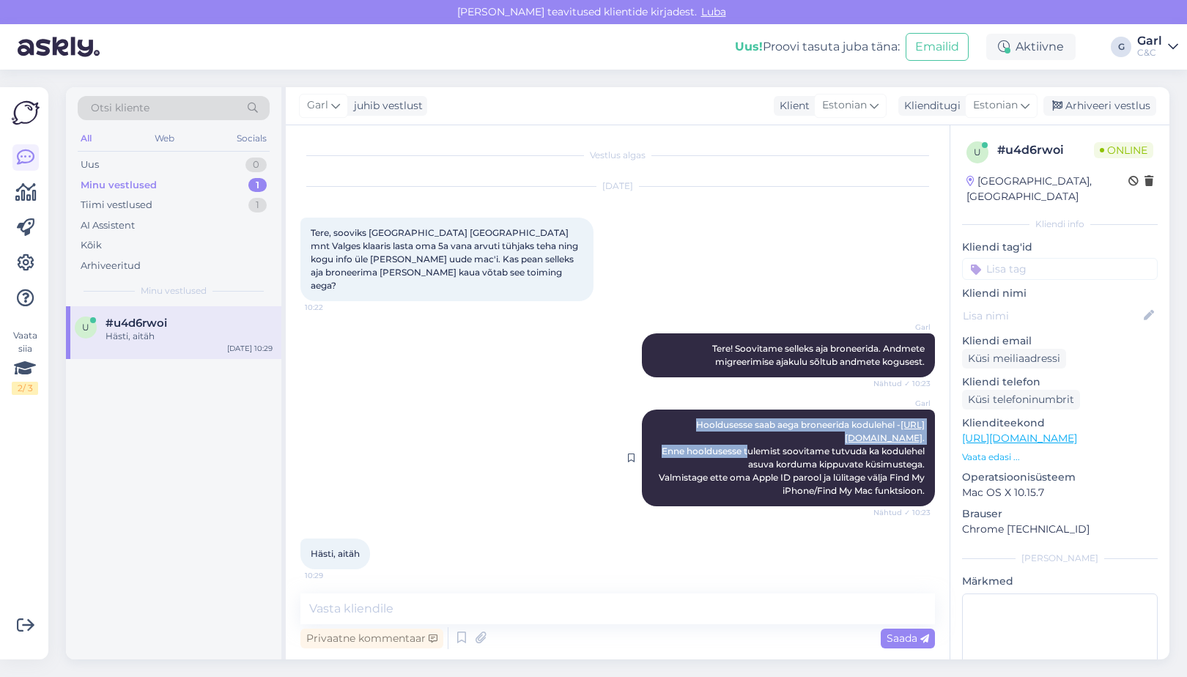
drag, startPoint x: 716, startPoint y: 414, endPoint x: 746, endPoint y: 437, distance: 38.7
click at [746, 437] on span "Hooldusesse saab aega broneerida kodulehel - https://cec.ee/hooldus . Enne hool…" at bounding box center [793, 457] width 268 height 77
drag, startPoint x: 718, startPoint y: 410, endPoint x: 765, endPoint y: 465, distance: 72.2
click at [765, 465] on span "Hooldusesse saab aega broneerida kodulehel - https://cec.ee/hooldus . Enne hool…" at bounding box center [793, 457] width 268 height 77
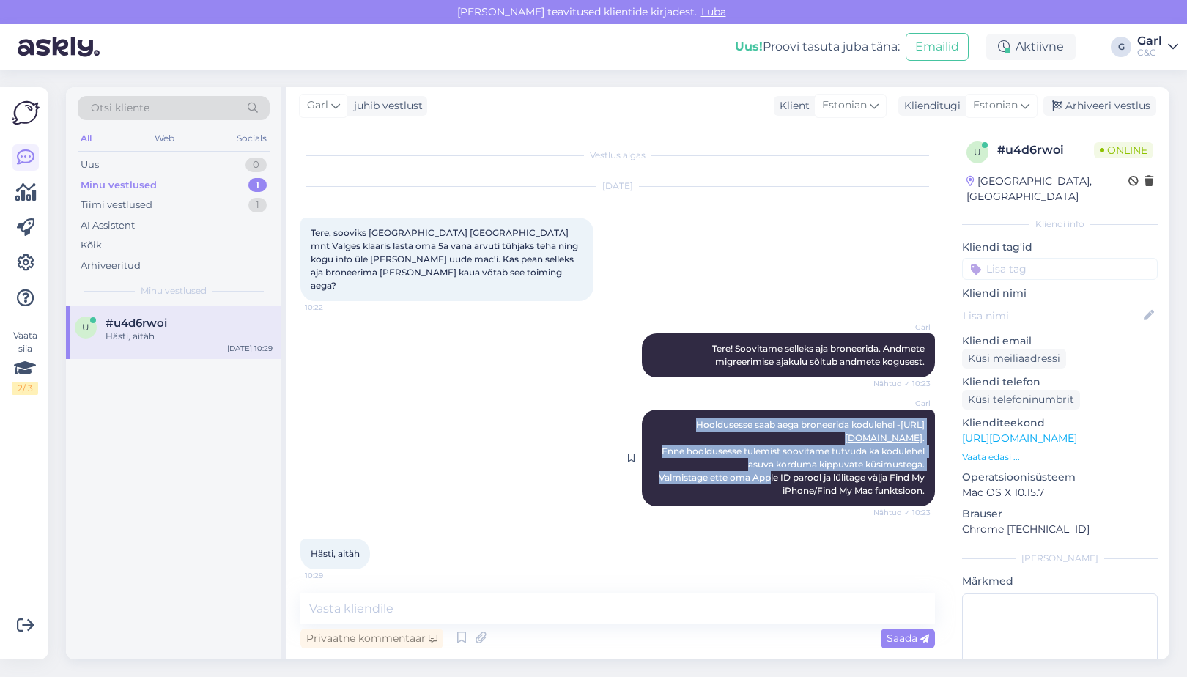
click at [765, 465] on span "Hooldusesse saab aega broneerida kodulehel - https://cec.ee/hooldus . Enne hool…" at bounding box center [793, 457] width 268 height 77
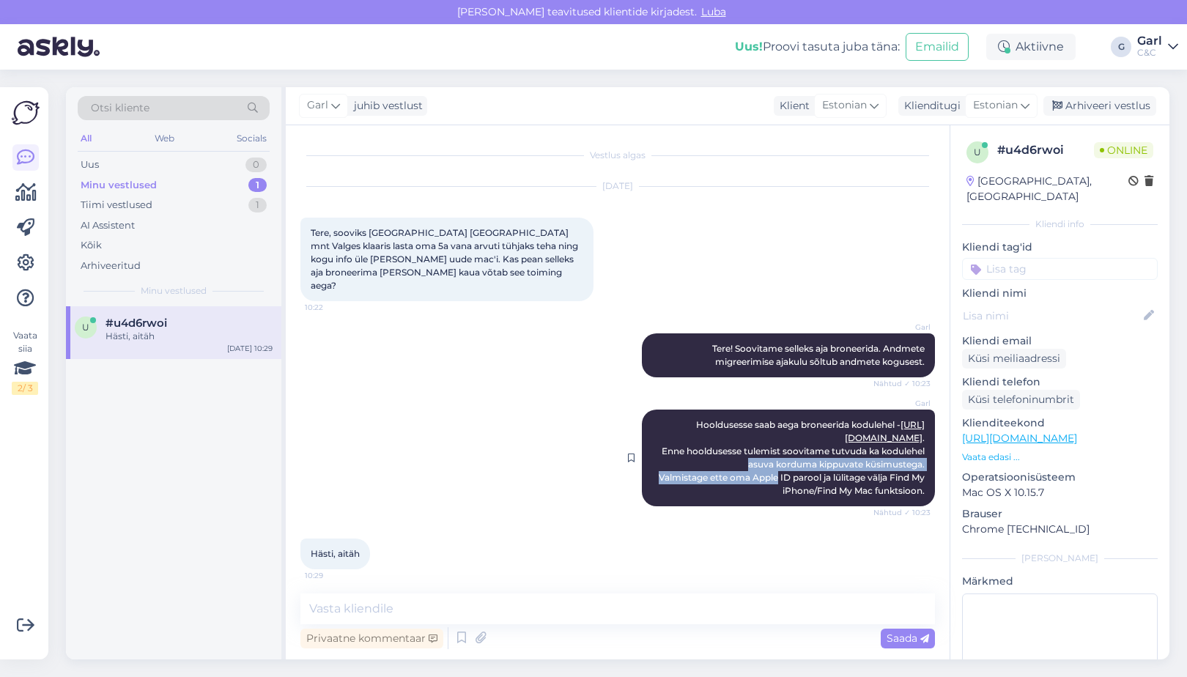
drag, startPoint x: 742, startPoint y: 453, endPoint x: 774, endPoint y: 468, distance: 34.7
click at [774, 468] on div "Garl Hooldusesse saab aega broneerida kodulehel - https://cec.ee/hooldus . Enne…" at bounding box center [788, 457] width 293 height 97
click at [774, 468] on span "Hooldusesse saab aega broneerida kodulehel - https://cec.ee/hooldus . Enne hool…" at bounding box center [793, 457] width 268 height 77
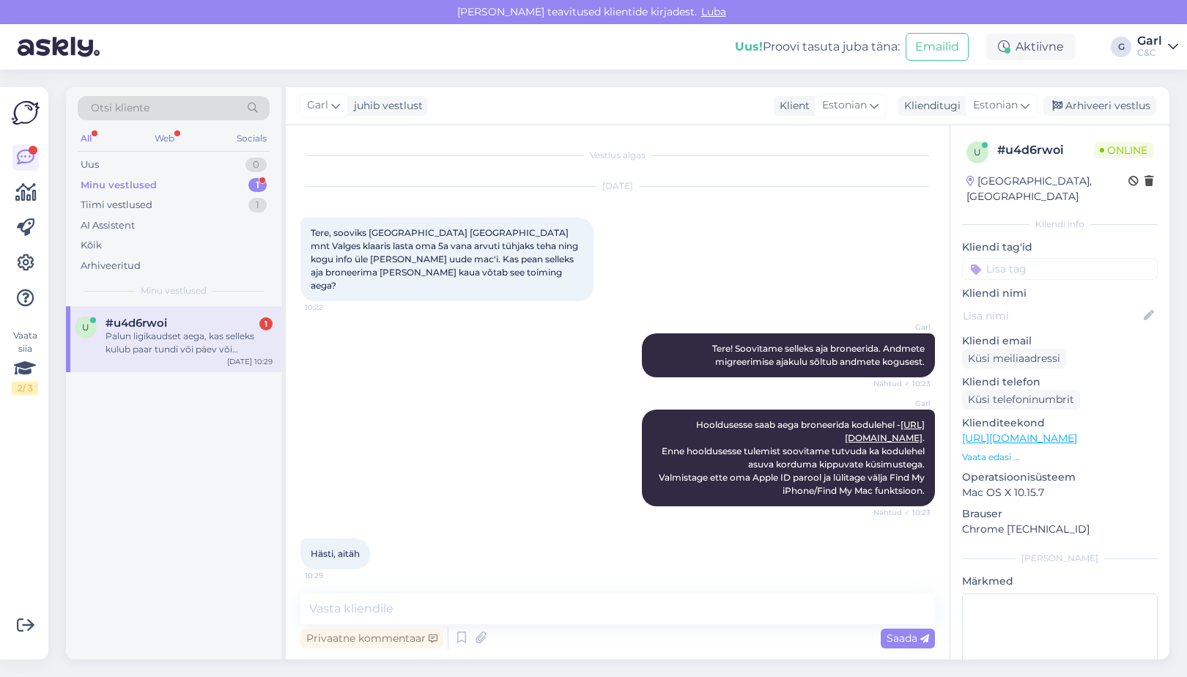
scroll to position [67, 0]
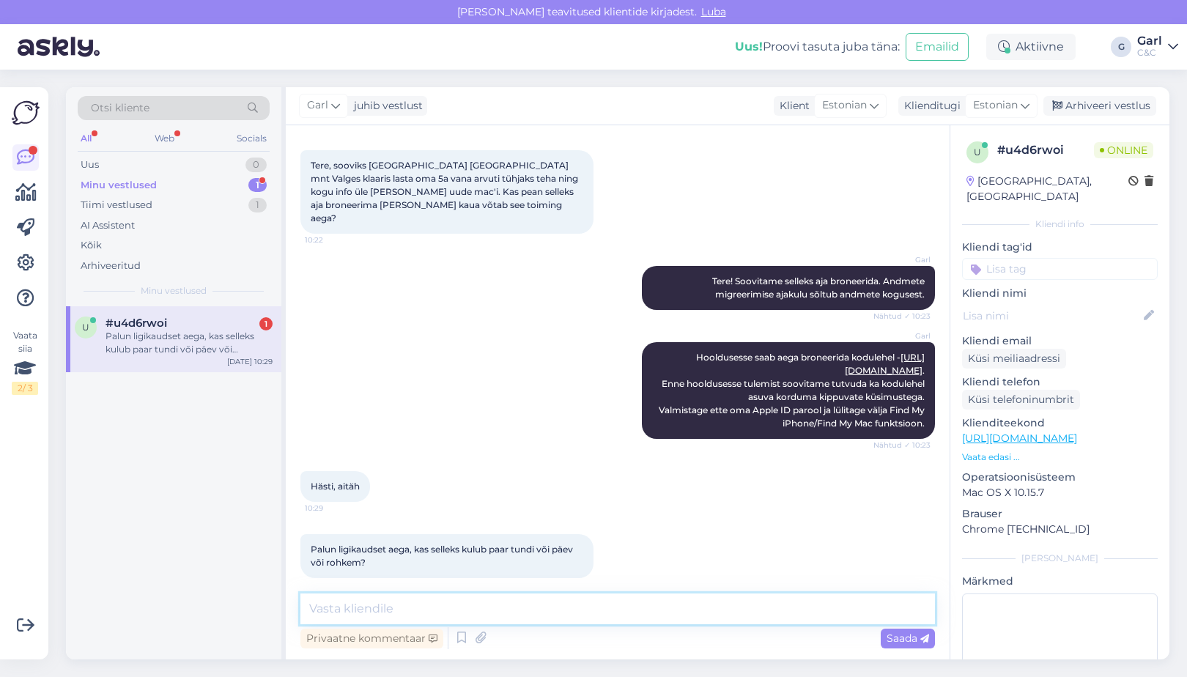
click at [412, 604] on textarea at bounding box center [617, 608] width 634 height 31
click at [412, 602] on textarea at bounding box center [617, 608] width 634 height 31
click at [412, 603] on textarea at bounding box center [617, 608] width 634 height 31
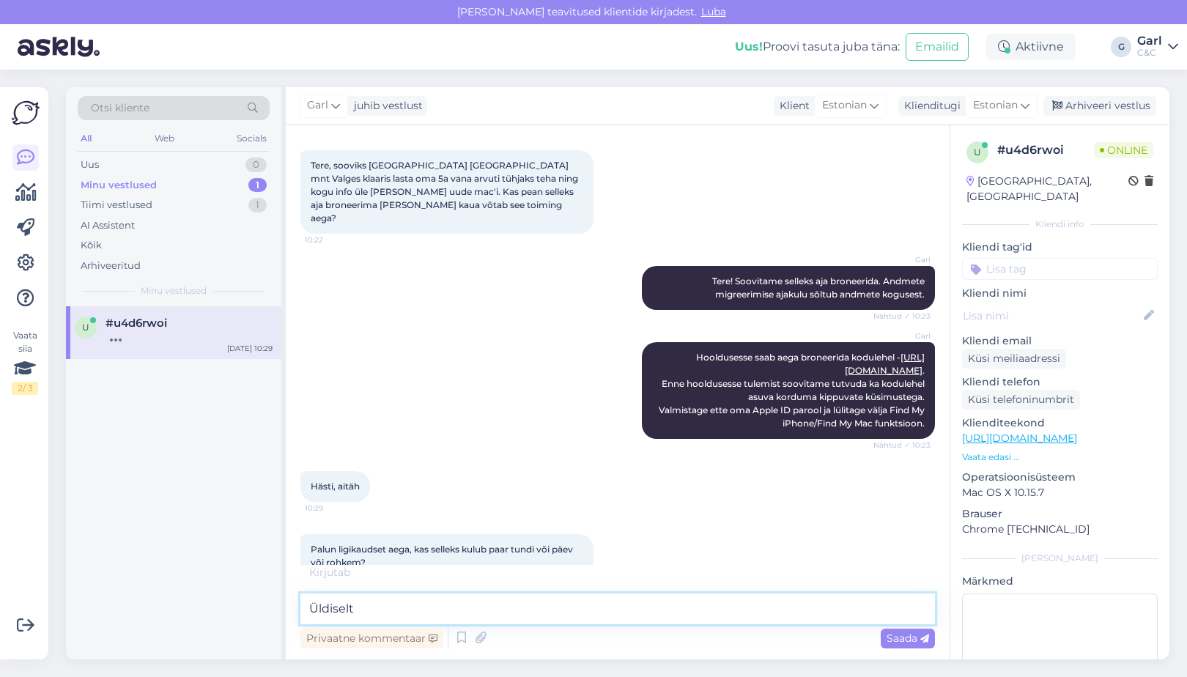
scroll to position [83, 0]
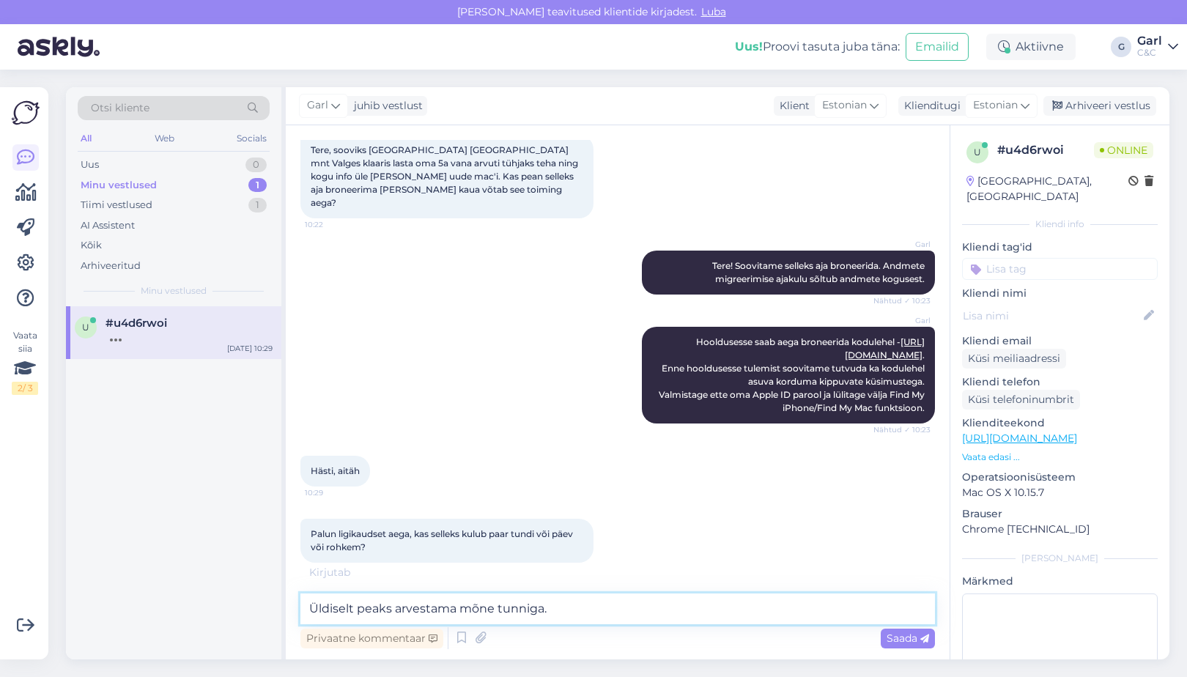
type textarea "Üldiselt peaks arvestama mõne tunniga."
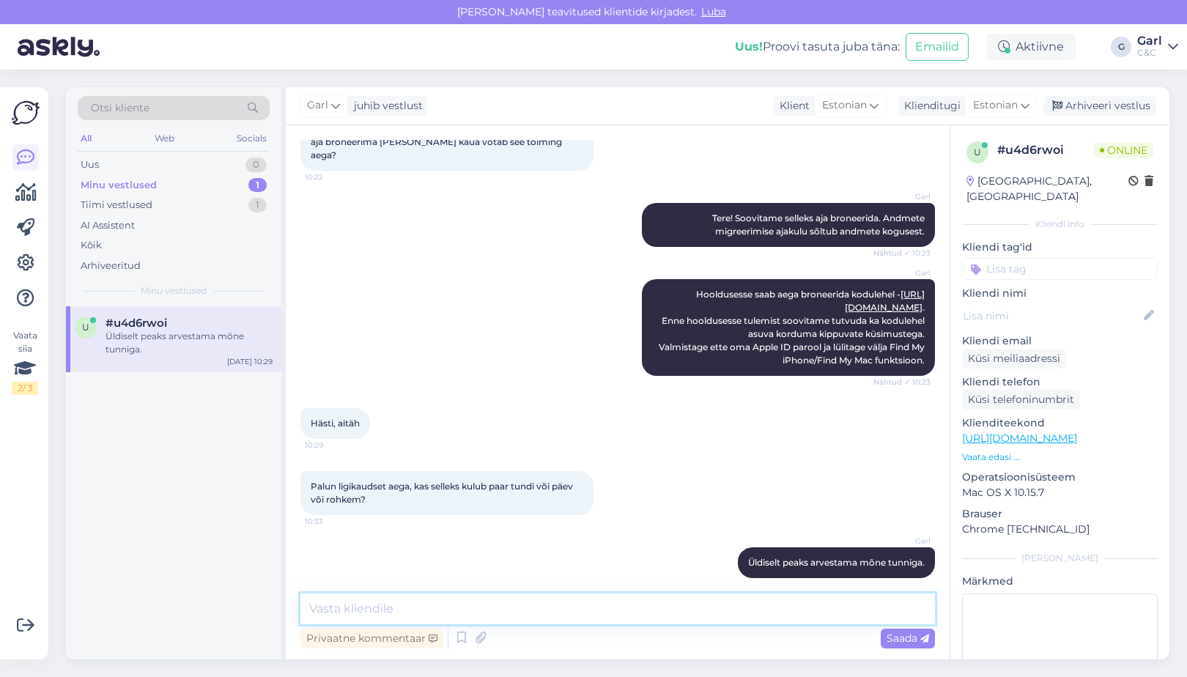
click at [508, 604] on textarea at bounding box center [617, 608] width 634 height 31
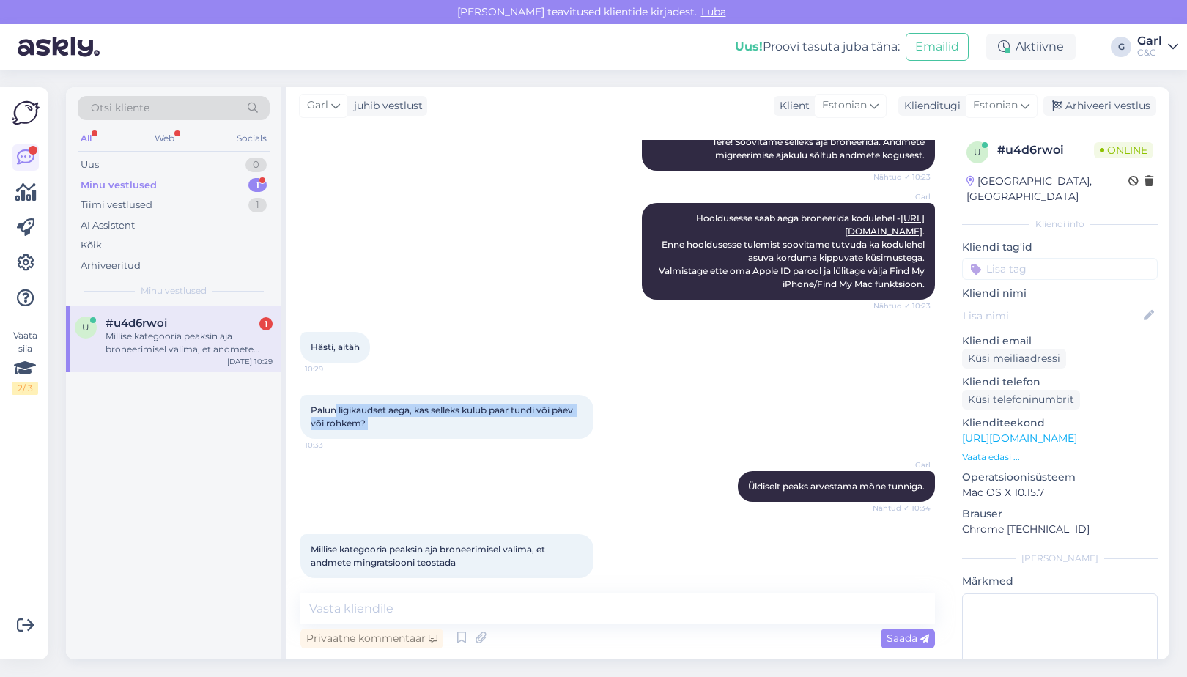
drag, startPoint x: 336, startPoint y: 473, endPoint x: 412, endPoint y: 477, distance: 76.3
click at [412, 475] on div "Vestlus algas Aug 12 2025 Tere, sooviks Tallinnas Tartu mnt Valges klaaris last…" at bounding box center [624, 360] width 648 height 440
click at [410, 427] on div "Palun ligikaudset aega, kas selleks kulub paar tundi või päev või rohkem? 10:33" at bounding box center [617, 417] width 634 height 76
drag, startPoint x: 409, startPoint y: 403, endPoint x: 375, endPoint y: 396, distance: 34.5
click at [375, 396] on div "Palun ligikaudset aega, kas selleks kulub paar tundi või päev või rohkem? 10:33" at bounding box center [446, 417] width 293 height 44
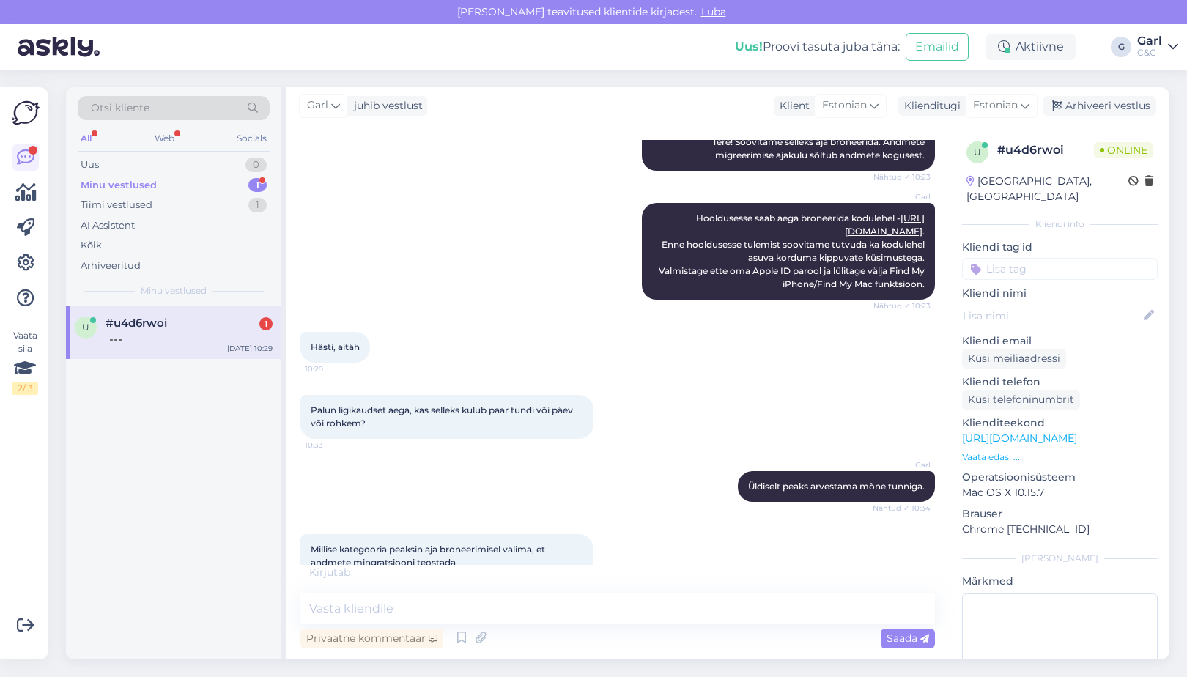
drag, startPoint x: 338, startPoint y: 396, endPoint x: 391, endPoint y: 414, distance: 56.5
click at [391, 415] on div "Palun ligikaudset aega, kas selleks kulub paar tundi või päev või rohkem? 10:33" at bounding box center [446, 417] width 293 height 44
drag, startPoint x: 391, startPoint y: 414, endPoint x: 323, endPoint y: 383, distance: 74.8
click at [322, 395] on div "Palun ligikaudset aega, kas selleks kulub paar tundi või päev või rohkem? 10:33" at bounding box center [446, 417] width 293 height 44
click at [323, 395] on div "Palun ligikaudset aega, kas selleks kulub paar tundi või päev või rohkem? 10:33" at bounding box center [446, 417] width 293 height 44
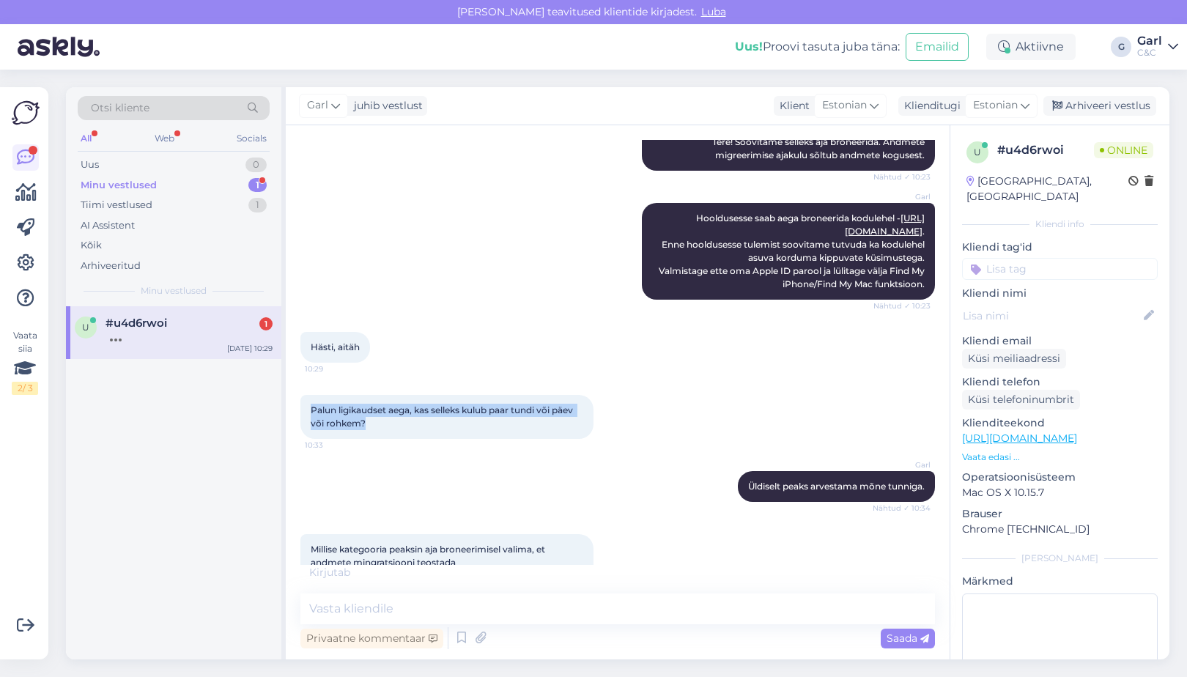
drag, startPoint x: 311, startPoint y: 393, endPoint x: 390, endPoint y: 423, distance: 85.6
click at [390, 426] on div "Palun ligikaudset aega, kas selleks kulub paar tundi või päev või rohkem? 10:33" at bounding box center [617, 417] width 634 height 76
click at [390, 423] on div "Palun ligikaudset aega, kas selleks kulub paar tundi või päev või rohkem? 10:33" at bounding box center [446, 417] width 293 height 44
click at [412, 610] on textarea at bounding box center [617, 608] width 634 height 31
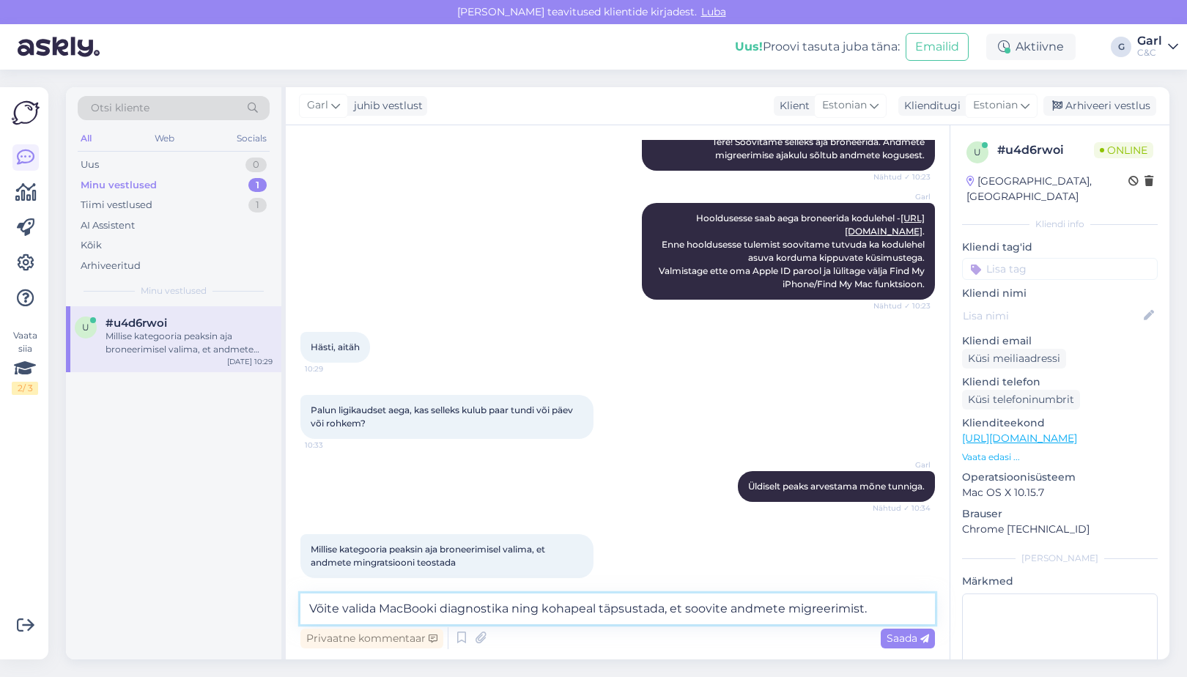
type textarea "Võite valida MacBooki diagnostika ning kohapeal täpsustada, et soovite andmete …"
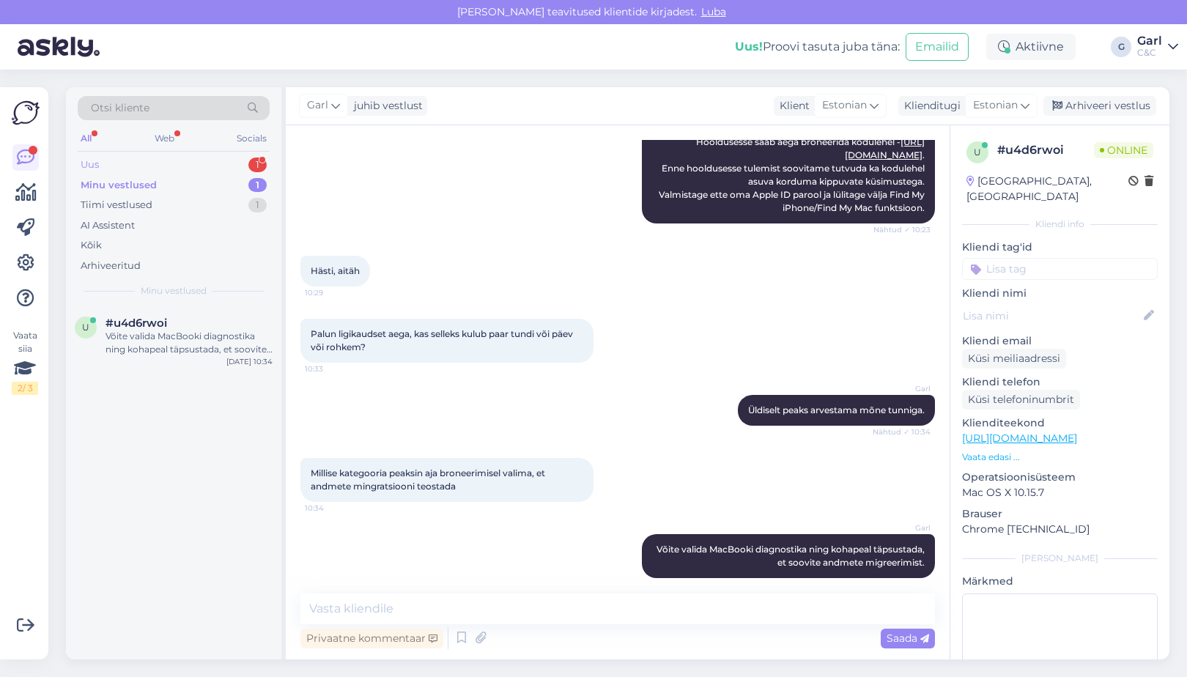
click at [231, 162] on div "Uus 1" at bounding box center [174, 165] width 192 height 21
click at [211, 352] on div "Tere, kus poes on 40 ml Apple watch SE GPS 40 ml?" at bounding box center [188, 343] width 167 height 26
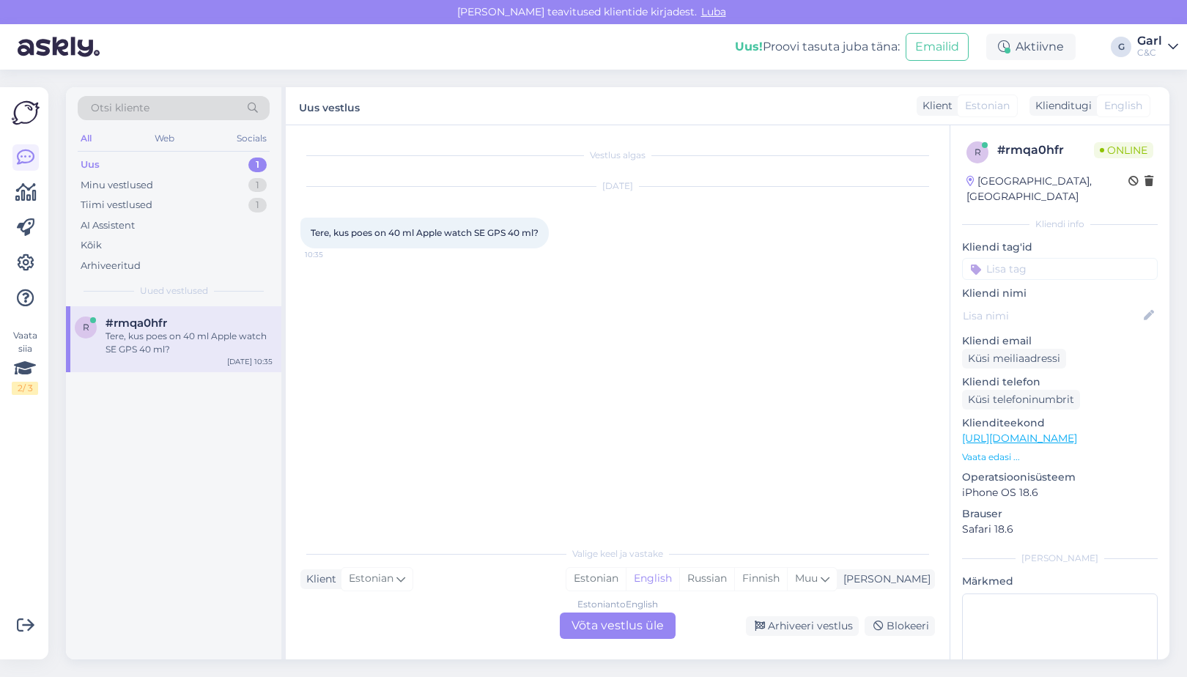
scroll to position [0, 0]
click at [626, 579] on div "Estonian" at bounding box center [595, 579] width 59 height 22
click at [606, 620] on div "Estonian to Estonian Võta vestlus üle" at bounding box center [618, 625] width 116 height 26
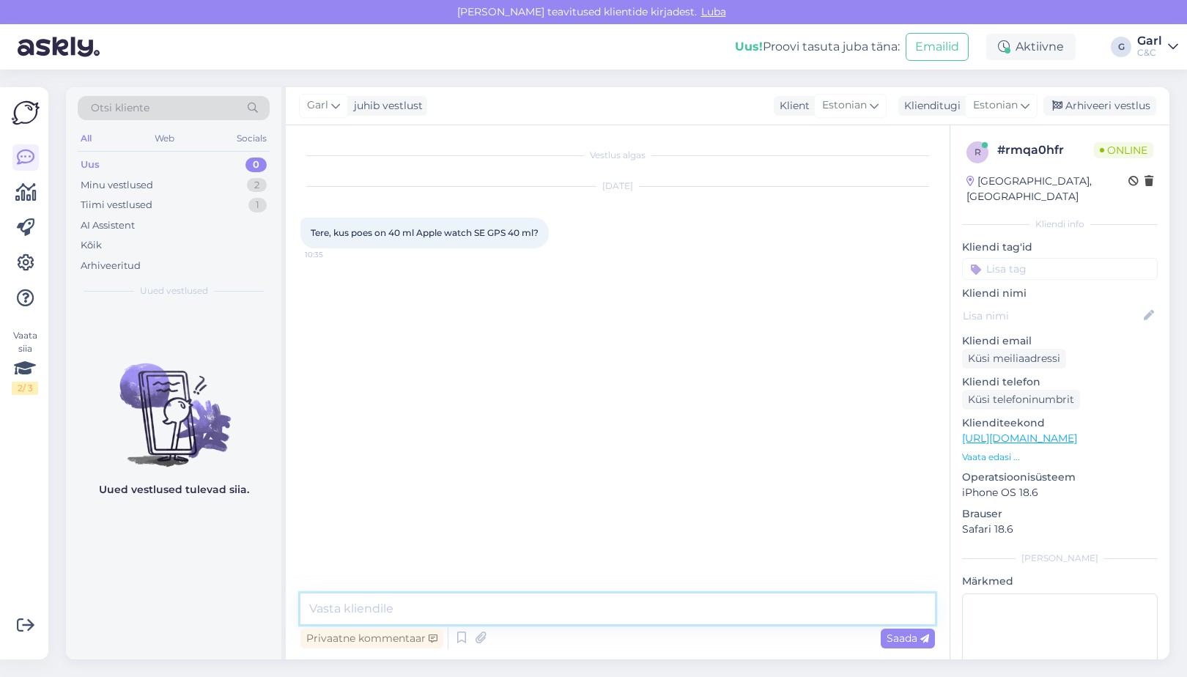
click at [374, 605] on textarea at bounding box center [617, 608] width 634 height 31
paste textarea "https://www.shop.cec.ee/watch-se-2024-gps?color=217&erply_band_color=207&erply_…"
type textarea "Tere! Toote saadavusega on Teil võimalik tutvuda tootelehel: https://www.shop.c…"
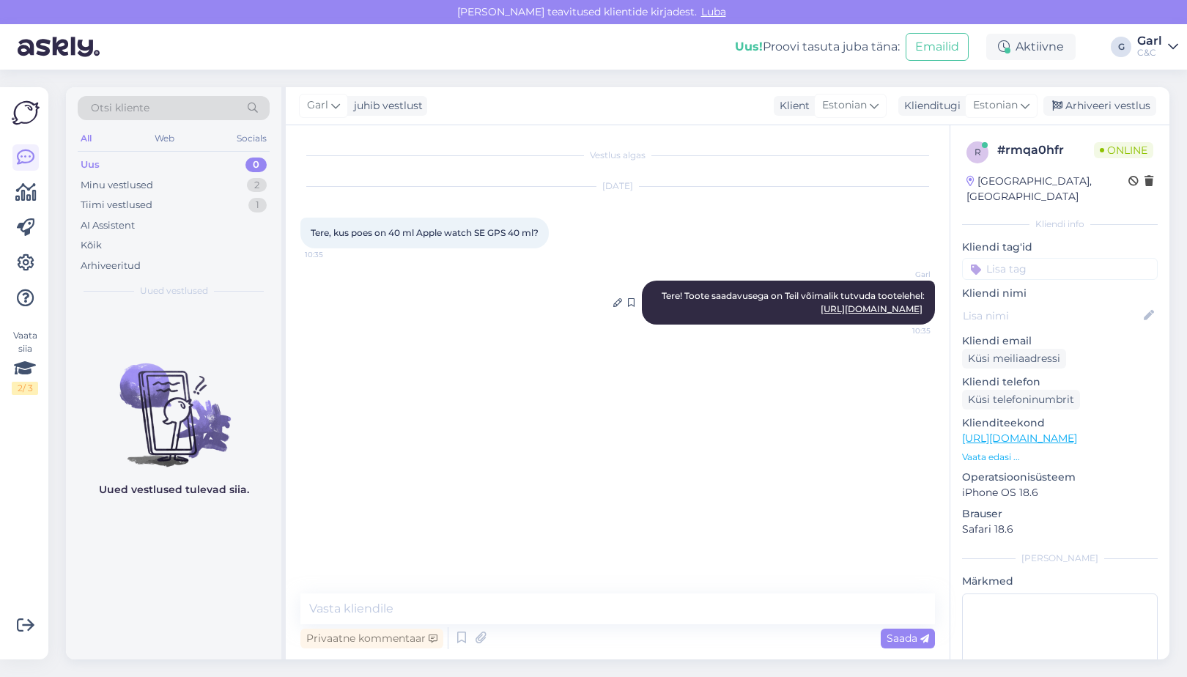
click at [824, 311] on link "https://www.shop.cec.ee/watch-se-2024-gps?color=217&erply_band_color=207&erply_…" at bounding box center [871, 308] width 102 height 11
click at [174, 173] on div "Uus 0" at bounding box center [174, 165] width 192 height 21
click at [172, 182] on div "Minu vestlused 2" at bounding box center [174, 185] width 192 height 21
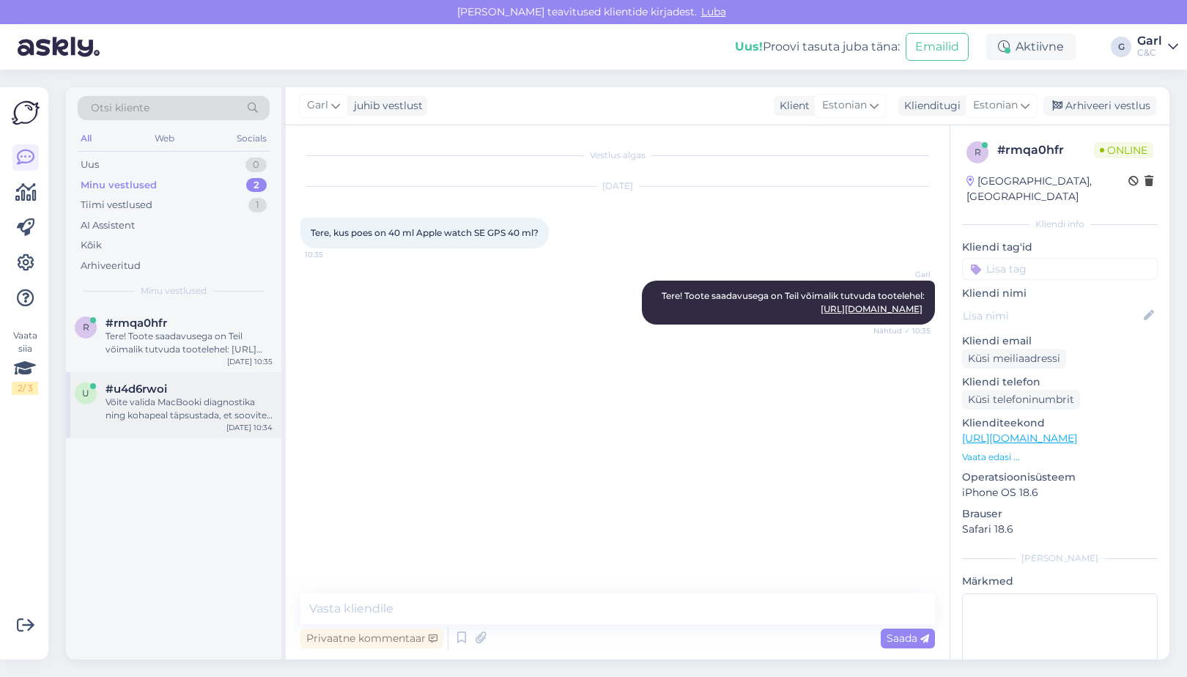
click at [191, 409] on div "Võite valida MacBooki diagnostika ning kohapeal täpsustada, et soovite andmete …" at bounding box center [188, 409] width 167 height 26
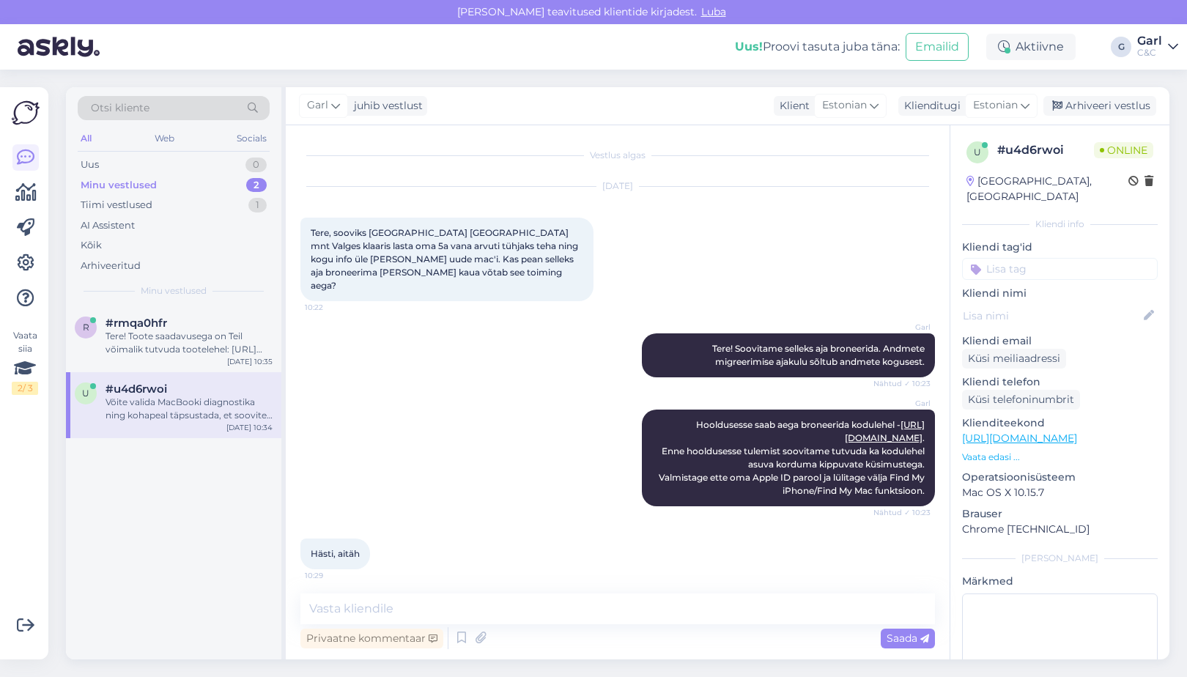
scroll to position [283, 0]
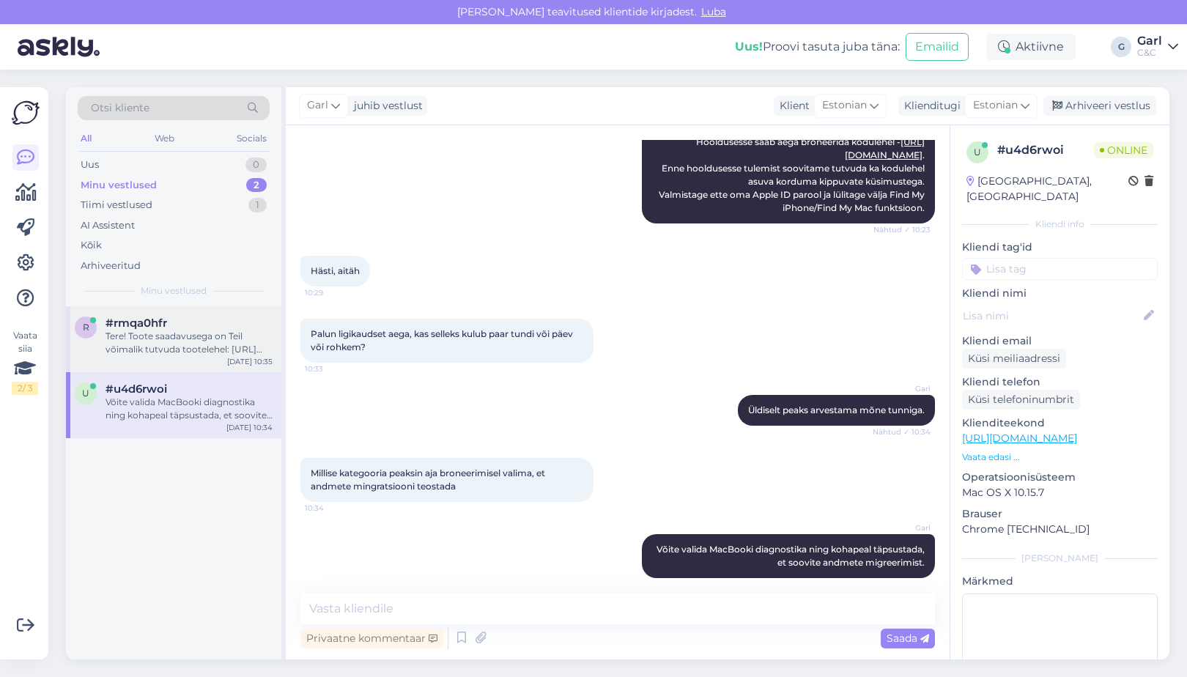
click at [223, 342] on div "Tere! Toote saadavusega on Teil võimalik tutvuda tootelehel: https://www.shop.c…" at bounding box center [188, 343] width 167 height 26
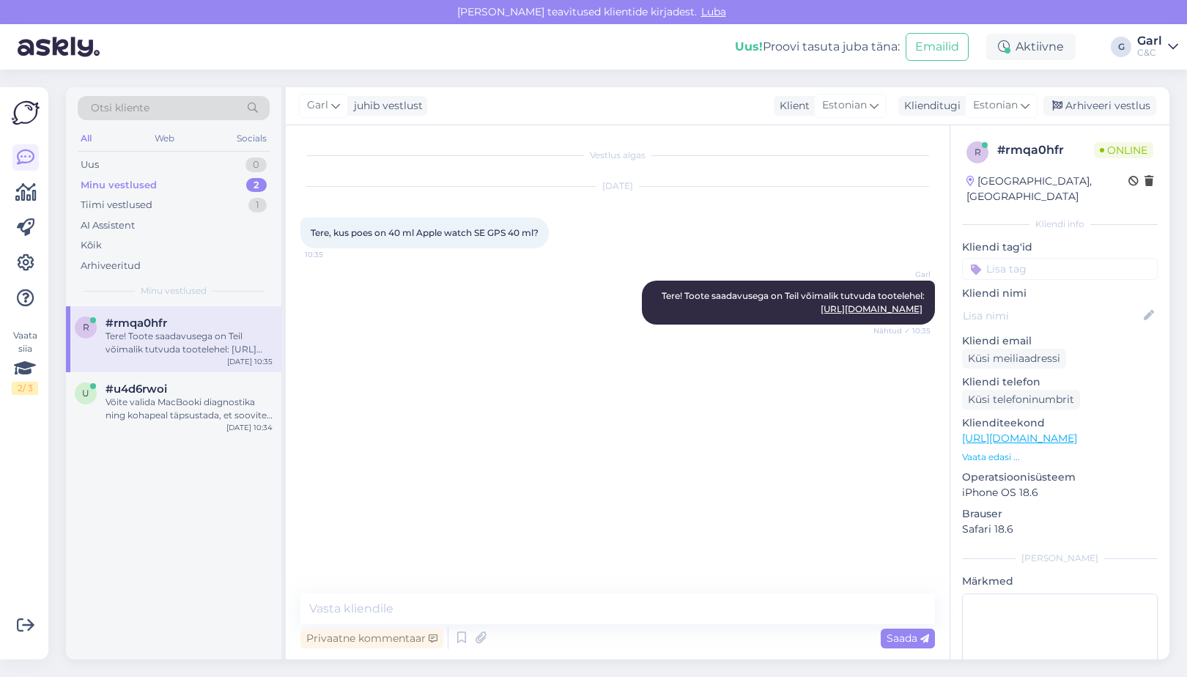
scroll to position [0, 0]
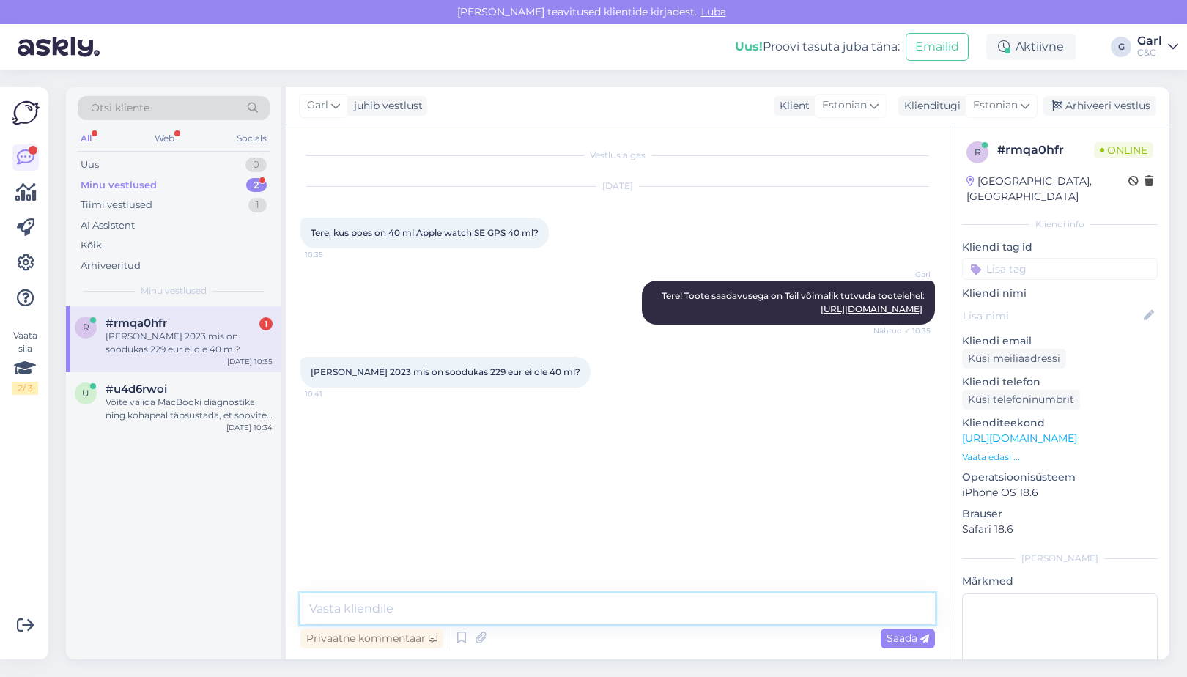
click at [529, 618] on textarea at bounding box center [617, 608] width 634 height 31
drag, startPoint x: 508, startPoint y: 611, endPoint x: 398, endPoint y: 612, distance: 110.6
click at [398, 612] on textarea "On ikka, 40mm läbimõõduga." at bounding box center [617, 608] width 634 height 31
paste textarea "https://www.shop.cec.ee/watch-se-2023-gps?color=217&erply_band_color=353&erply_…"
type textarea "On ikka, 40mm ekraanisuurus. https://www.shop.cec.ee/watch-se-2023-gps?color=21…"
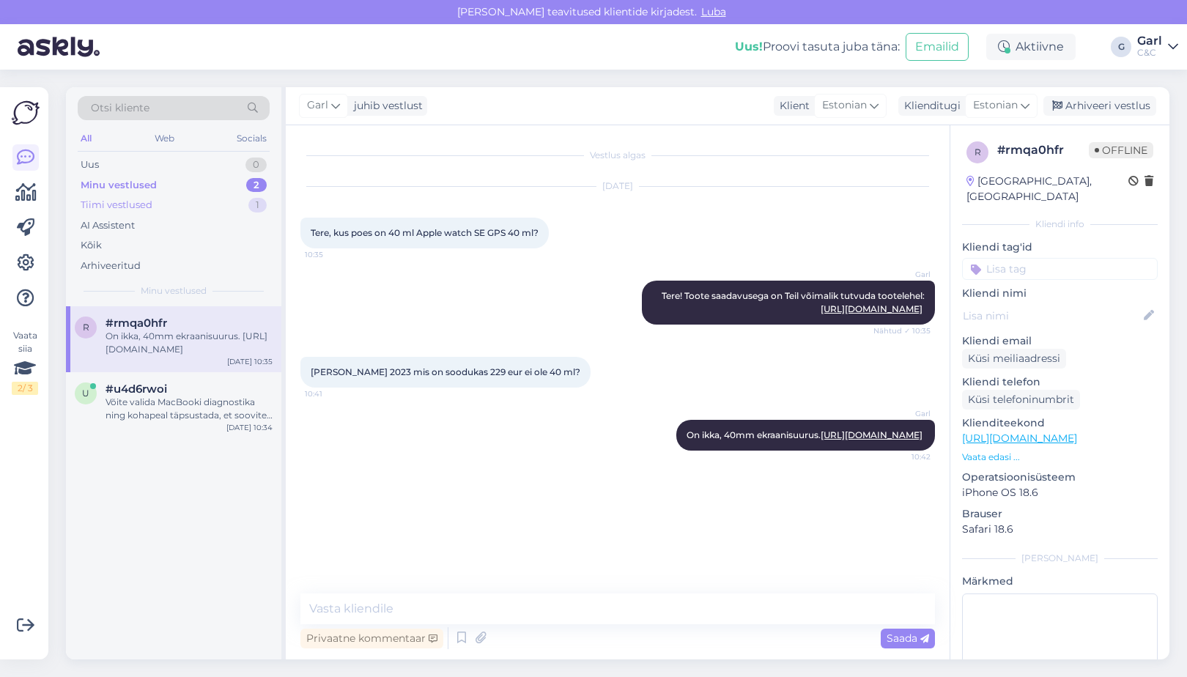
click at [221, 199] on div "Tiimi vestlused 1" at bounding box center [174, 205] width 192 height 21
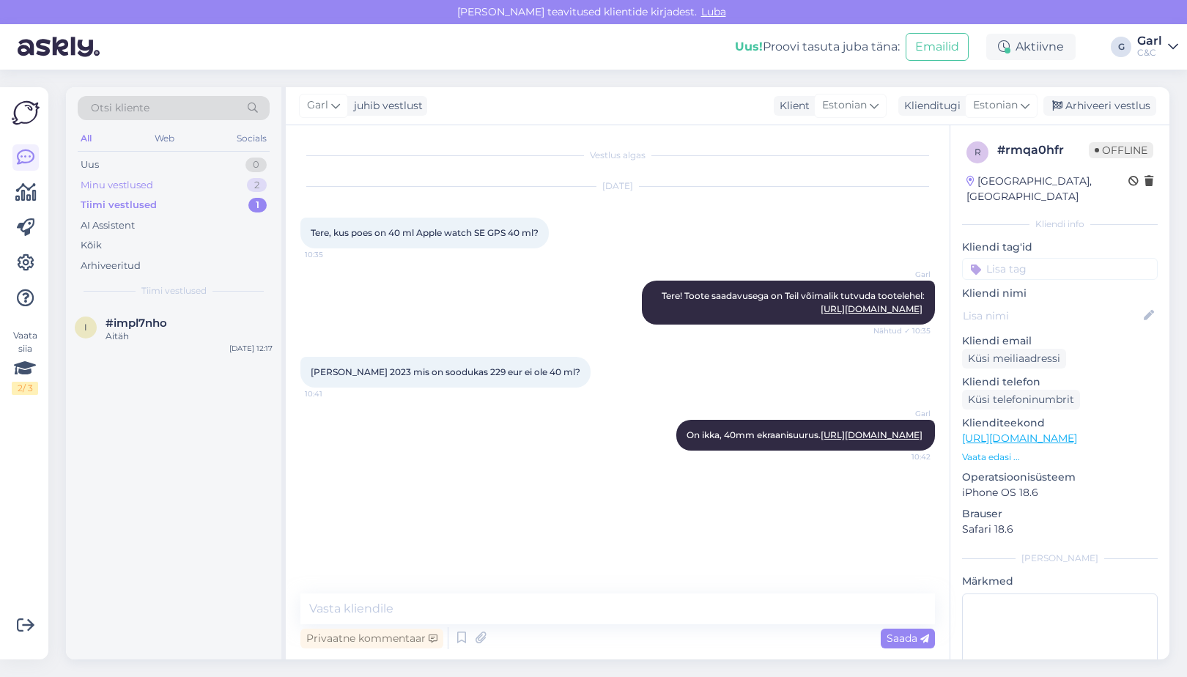
click at [220, 191] on div "Minu vestlused 2" at bounding box center [174, 185] width 192 height 21
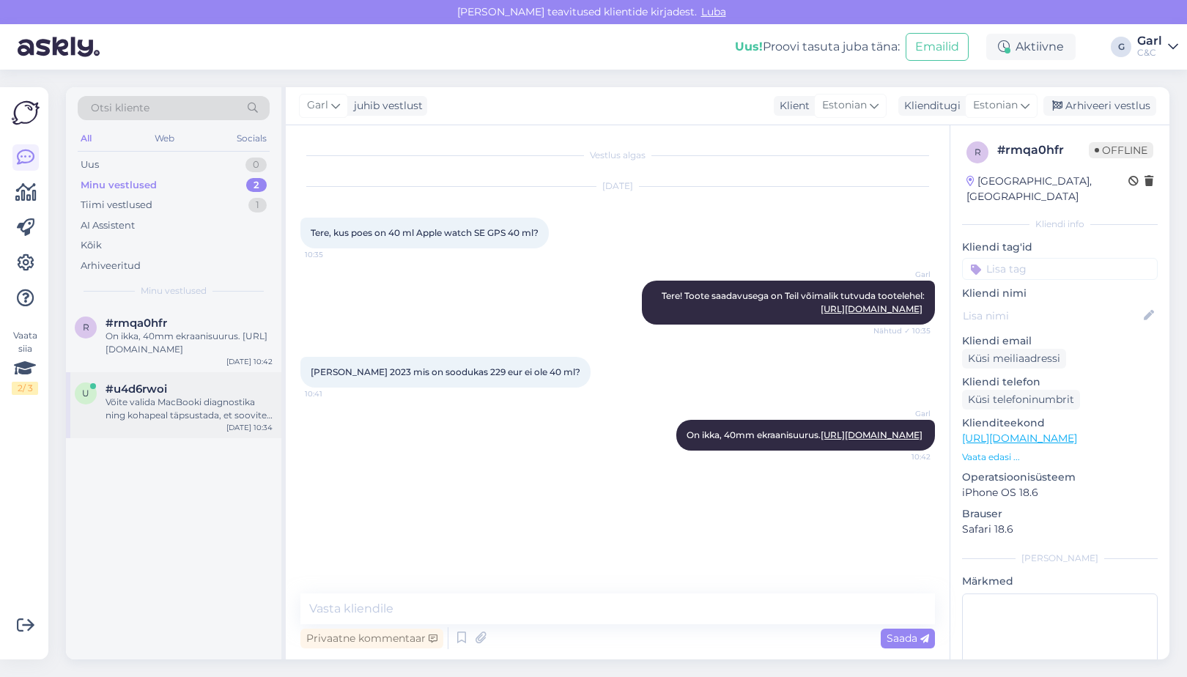
click at [185, 375] on div "u #u4d6rwoi Võite valida MacBooki diagnostika ning kohapeal täpsustada, et soov…" at bounding box center [173, 405] width 215 height 66
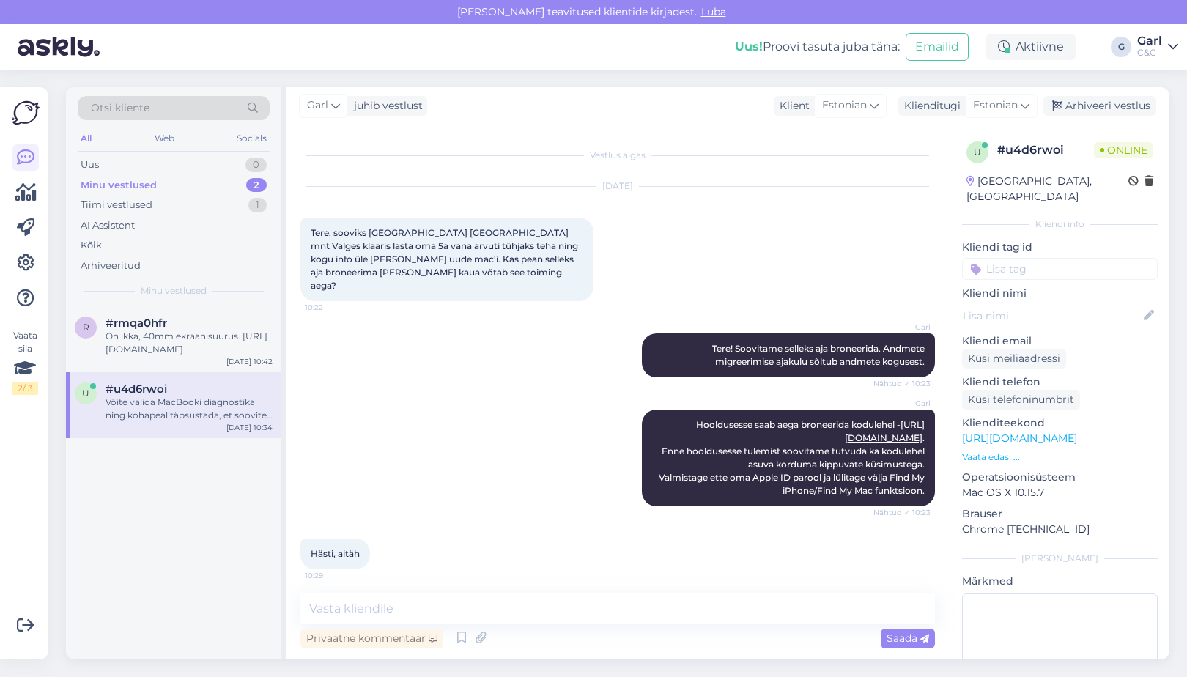
scroll to position [283, 0]
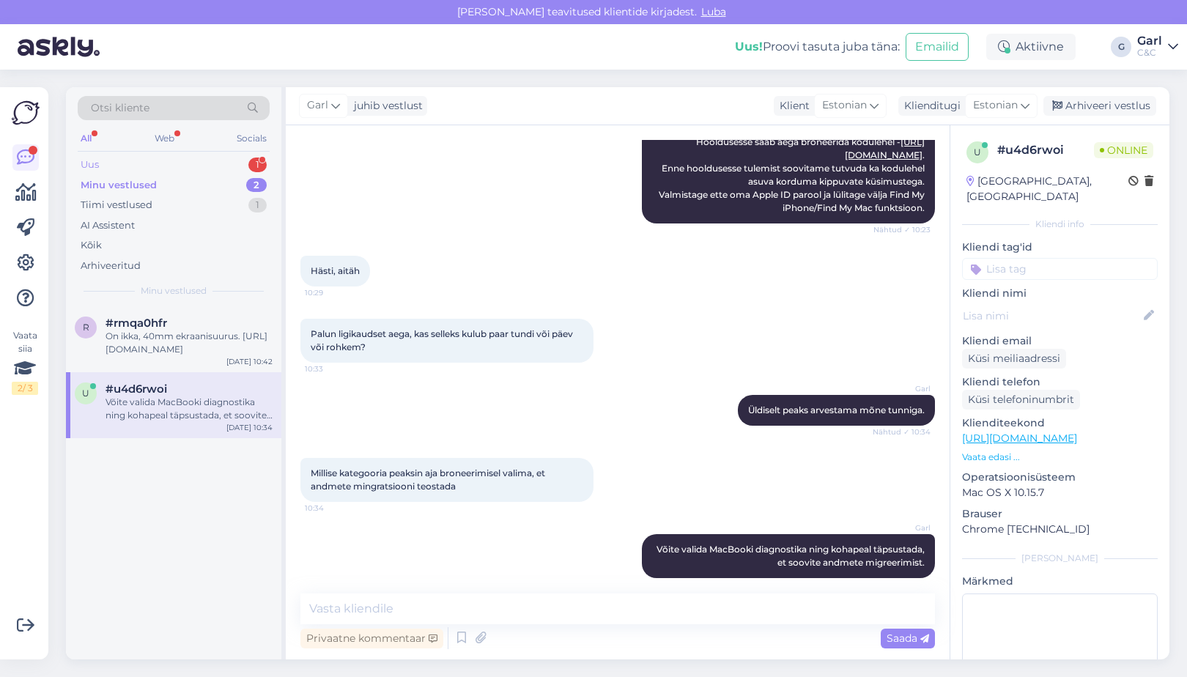
click at [176, 161] on div "Uus 1" at bounding box center [174, 165] width 192 height 21
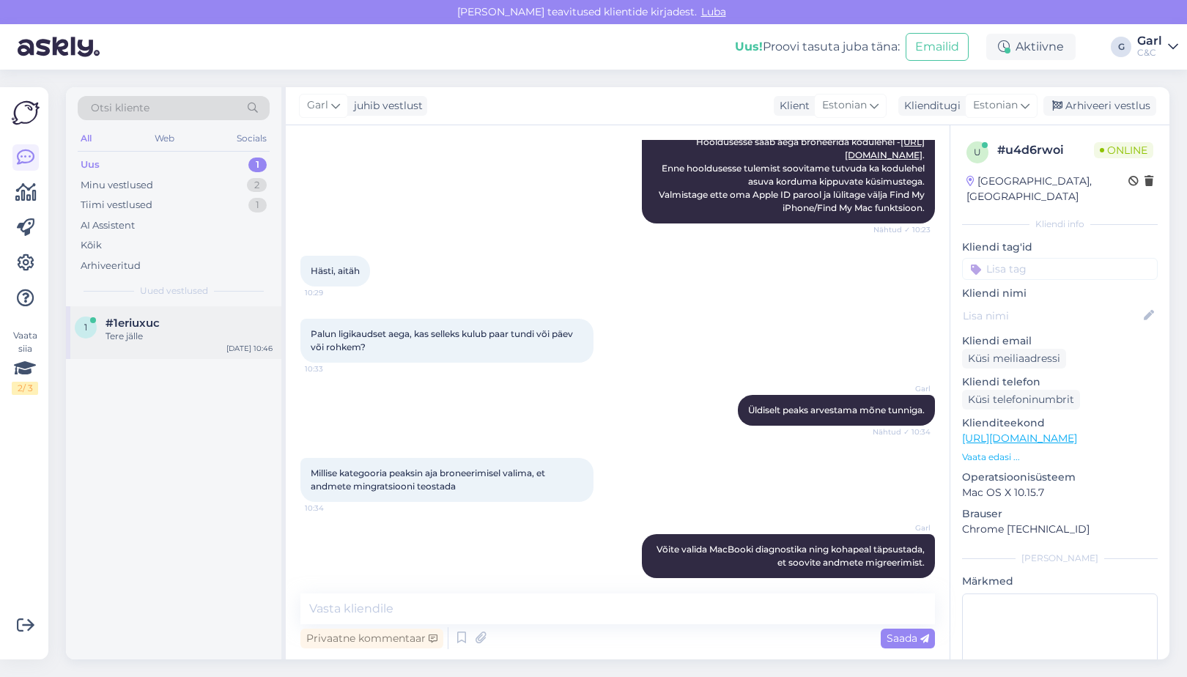
click at [138, 330] on div "Tere jälle" at bounding box center [188, 336] width 167 height 13
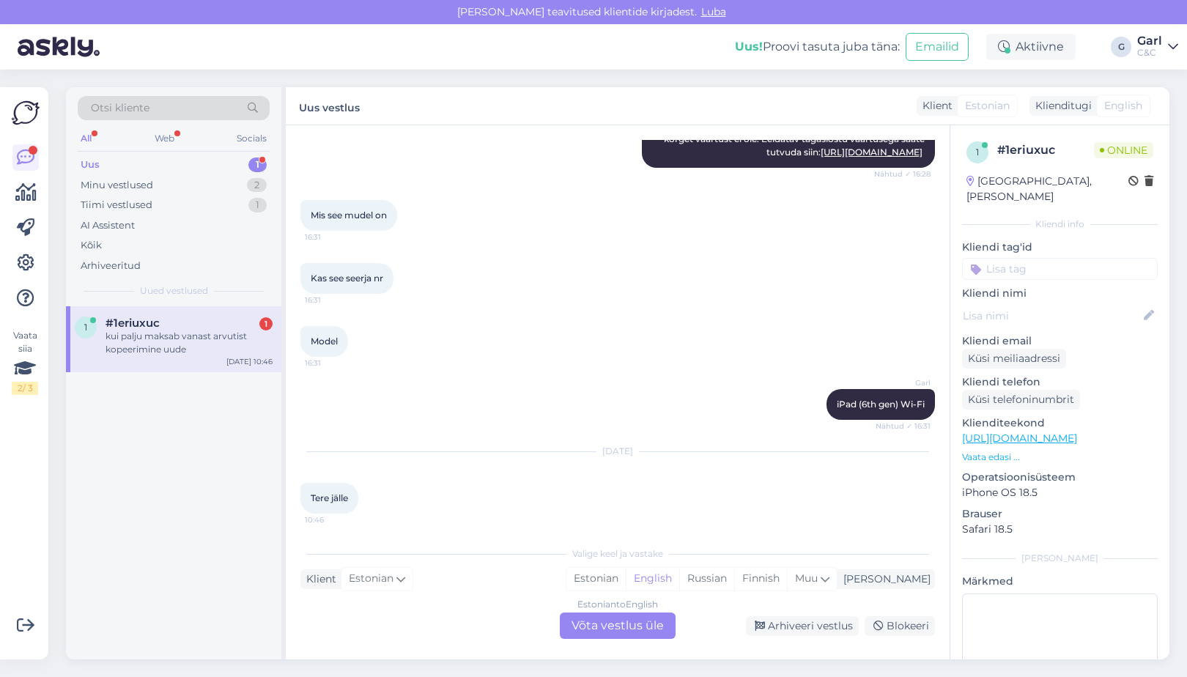
scroll to position [4332, 0]
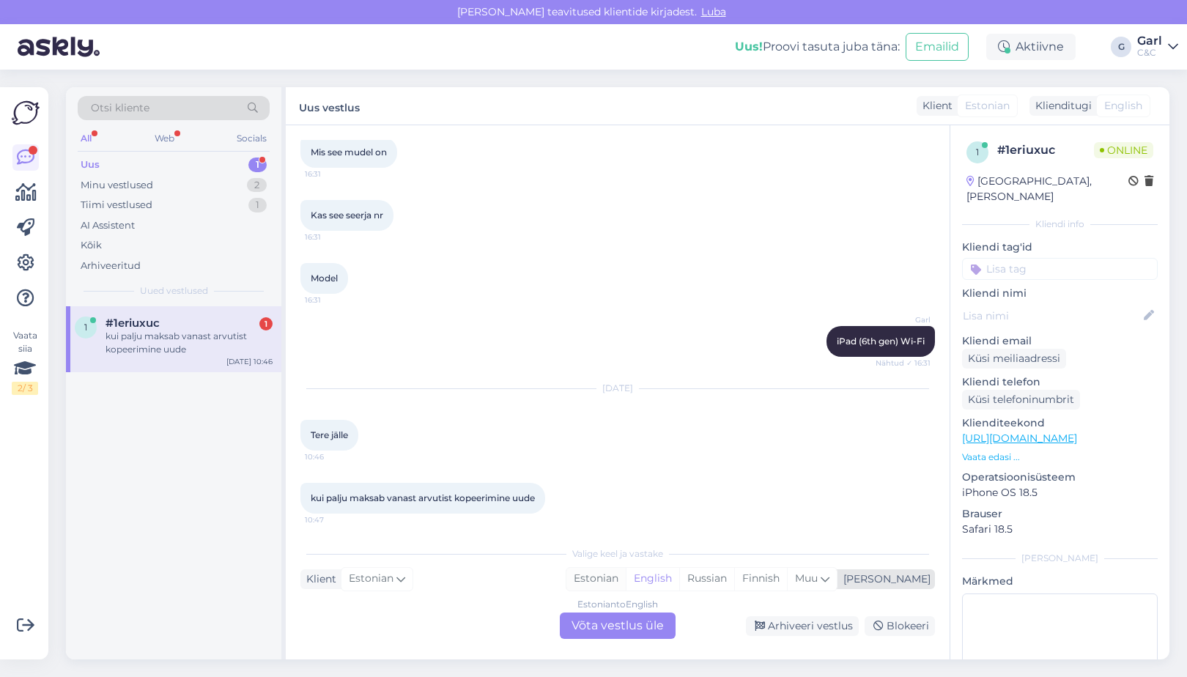
click at [626, 576] on div "Estonian" at bounding box center [595, 579] width 59 height 22
click at [635, 621] on div "Estonian to Estonian Võta vestlus üle" at bounding box center [618, 625] width 116 height 26
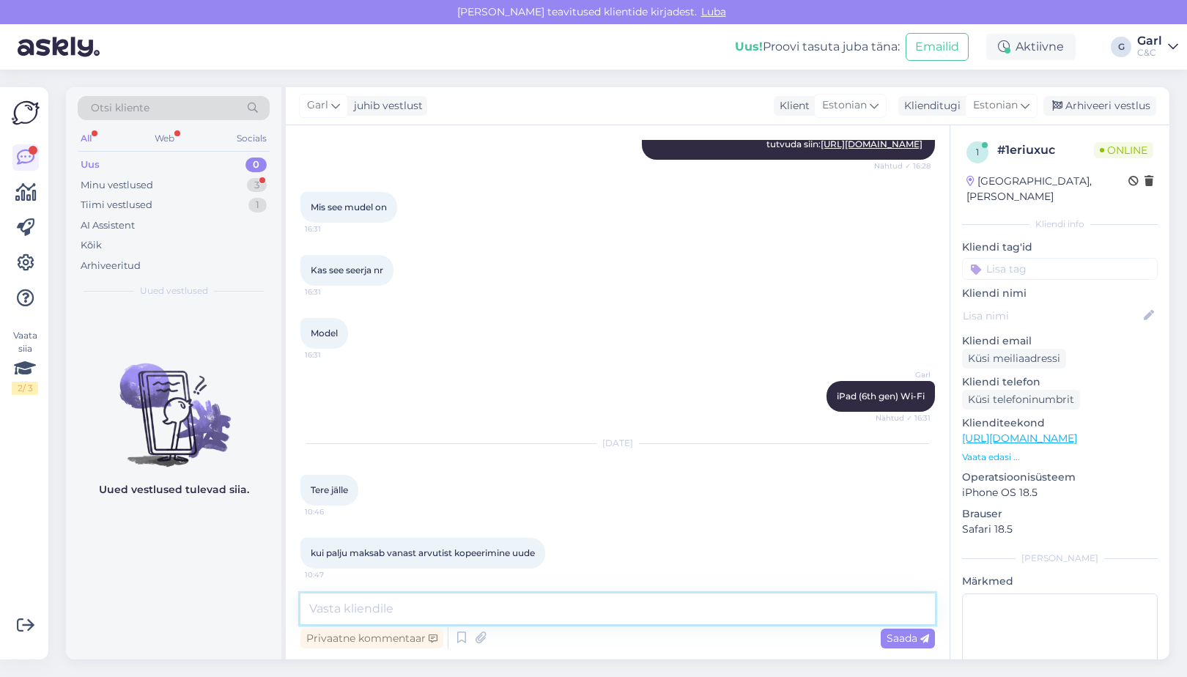
click at [635, 615] on textarea at bounding box center [617, 608] width 634 height 31
type textarea "Tere! 39€."
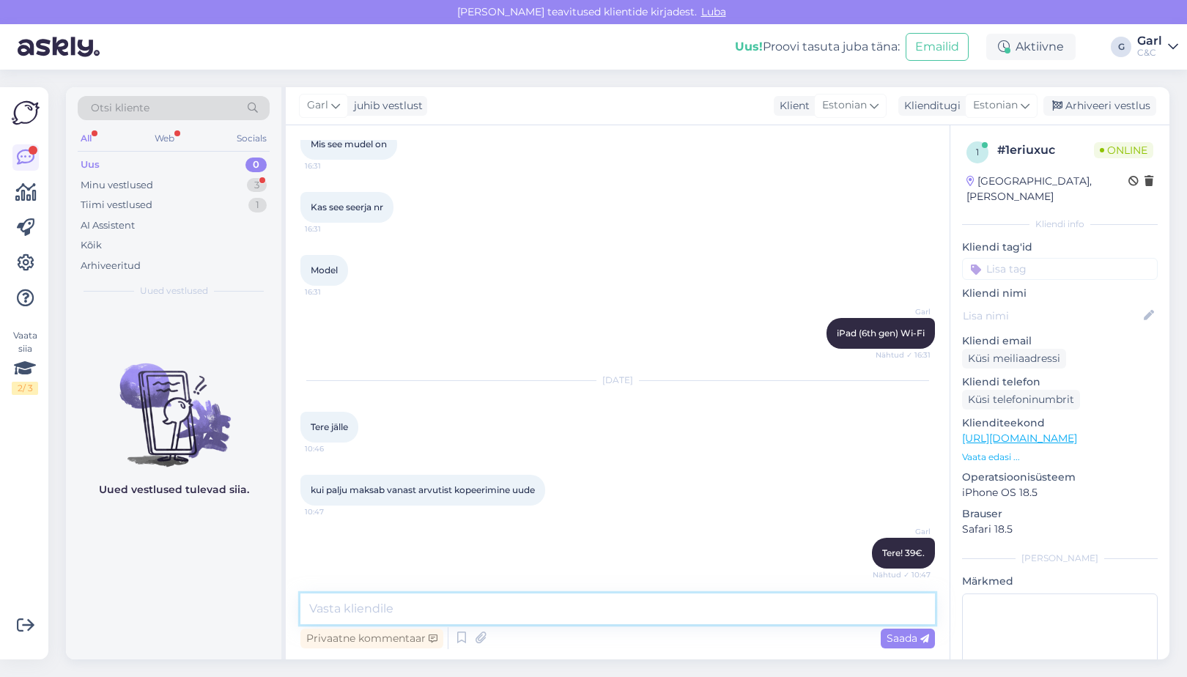
scroll to position [4403, 0]
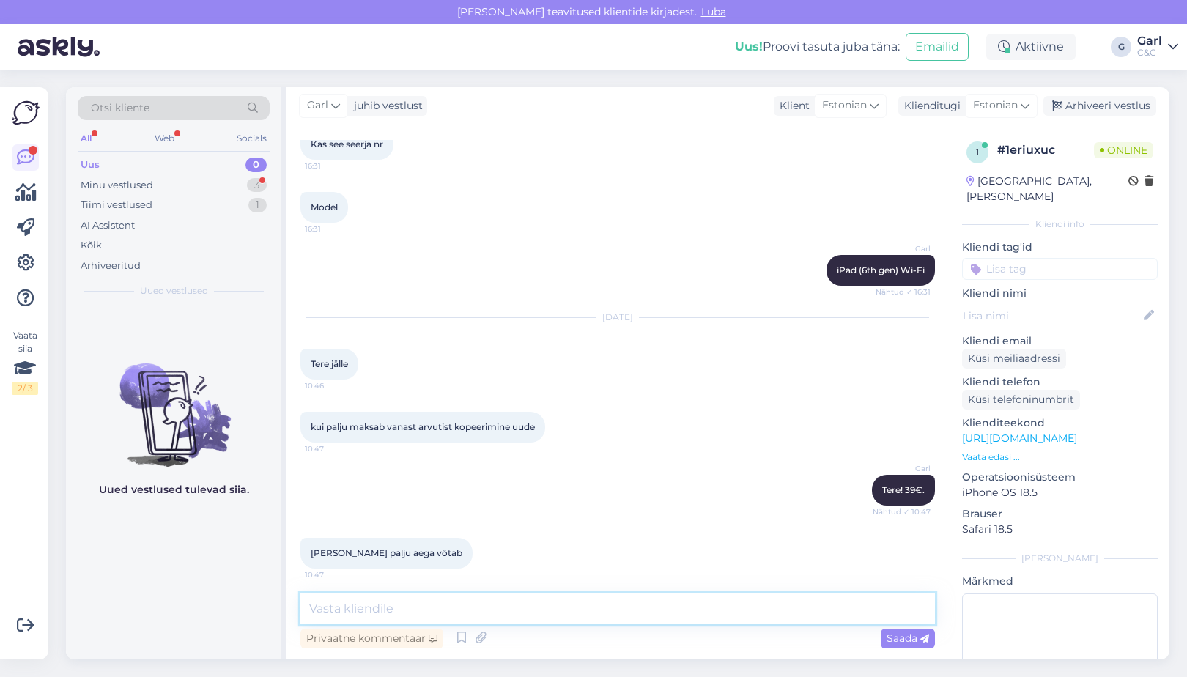
click at [549, 612] on textarea at bounding box center [617, 608] width 634 height 31
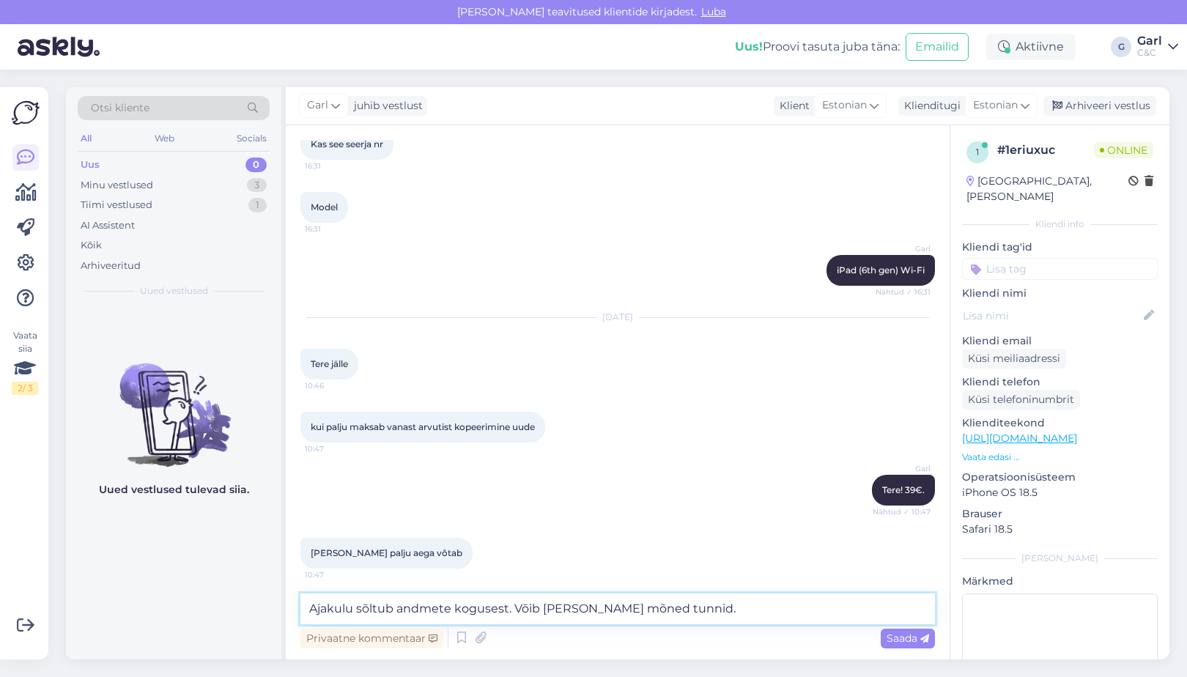
type textarea "Ajakulu sõltub andmete kogusest. Võib võtta mõned tunnid."
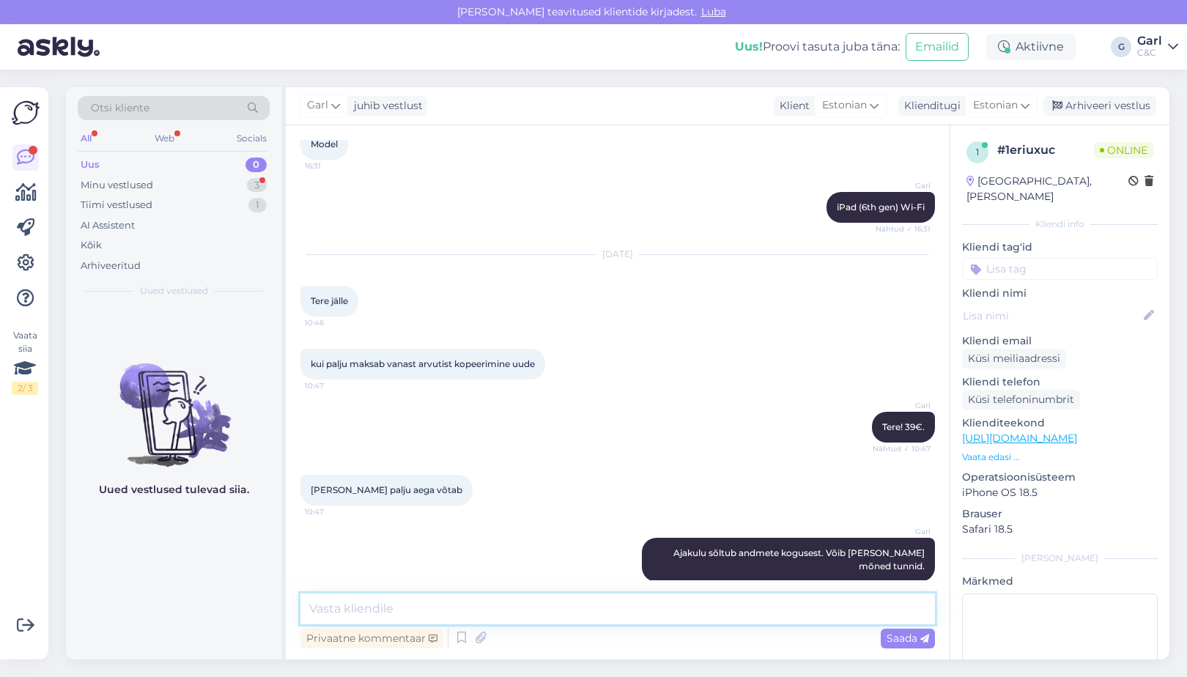
scroll to position [4529, 0]
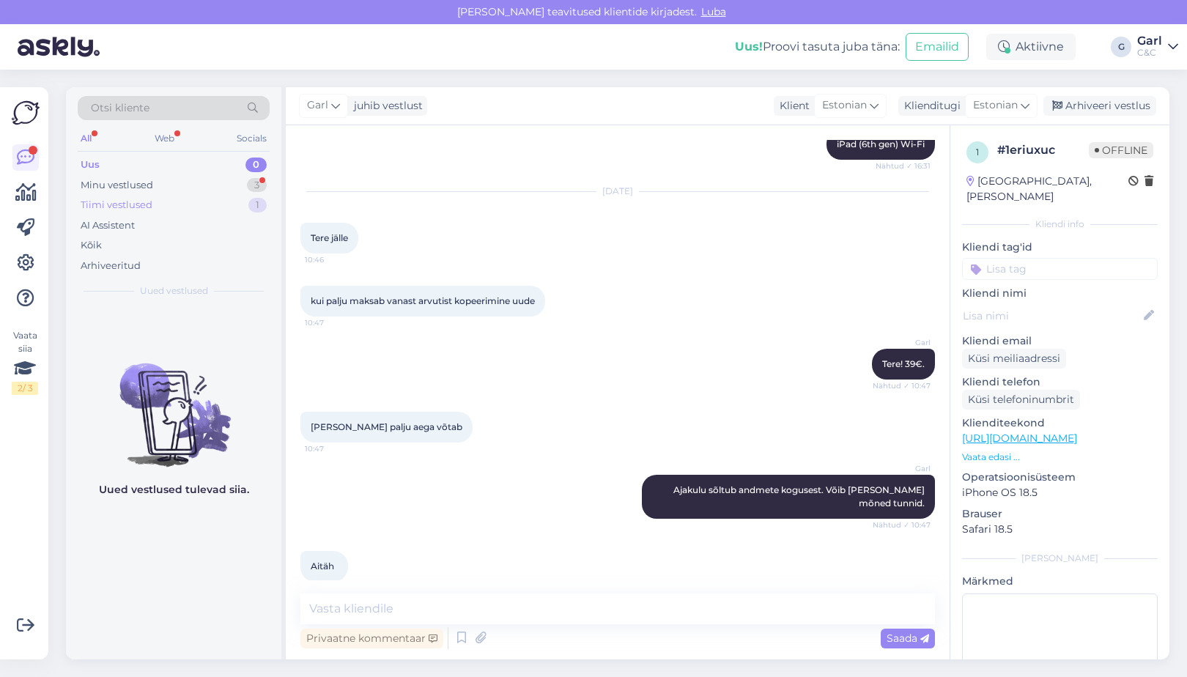
click at [190, 195] on div "Tiimi vestlused 1" at bounding box center [174, 205] width 192 height 21
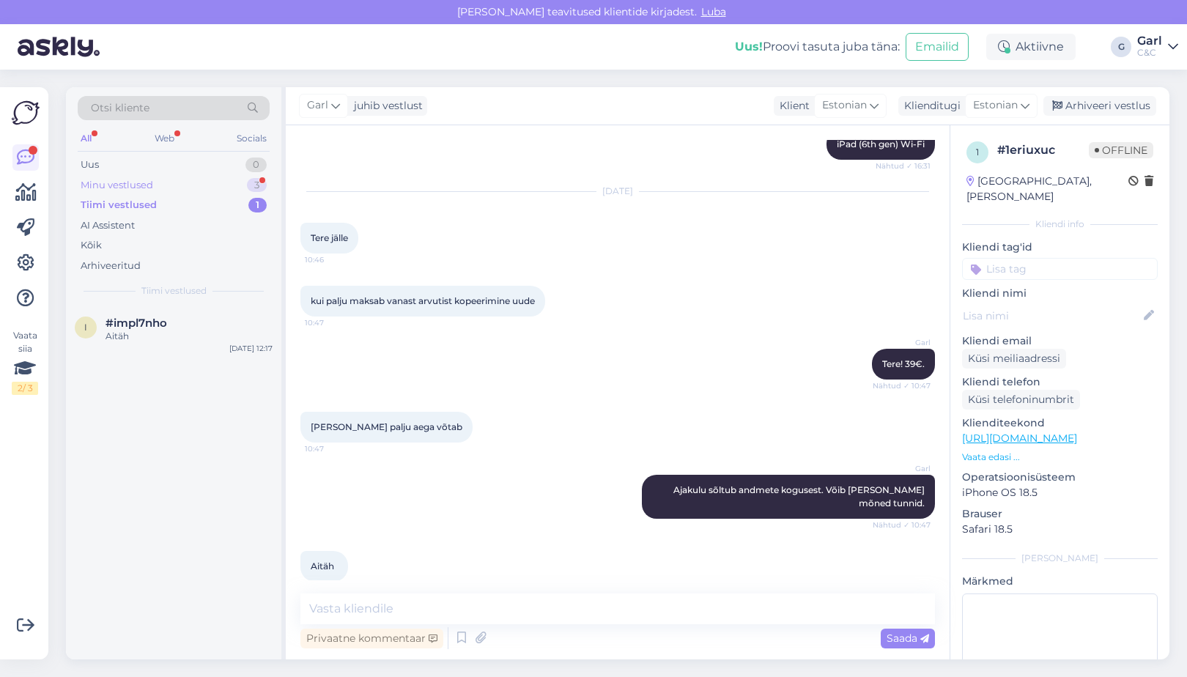
click at [192, 183] on div "Minu vestlused 3" at bounding box center [174, 185] width 192 height 21
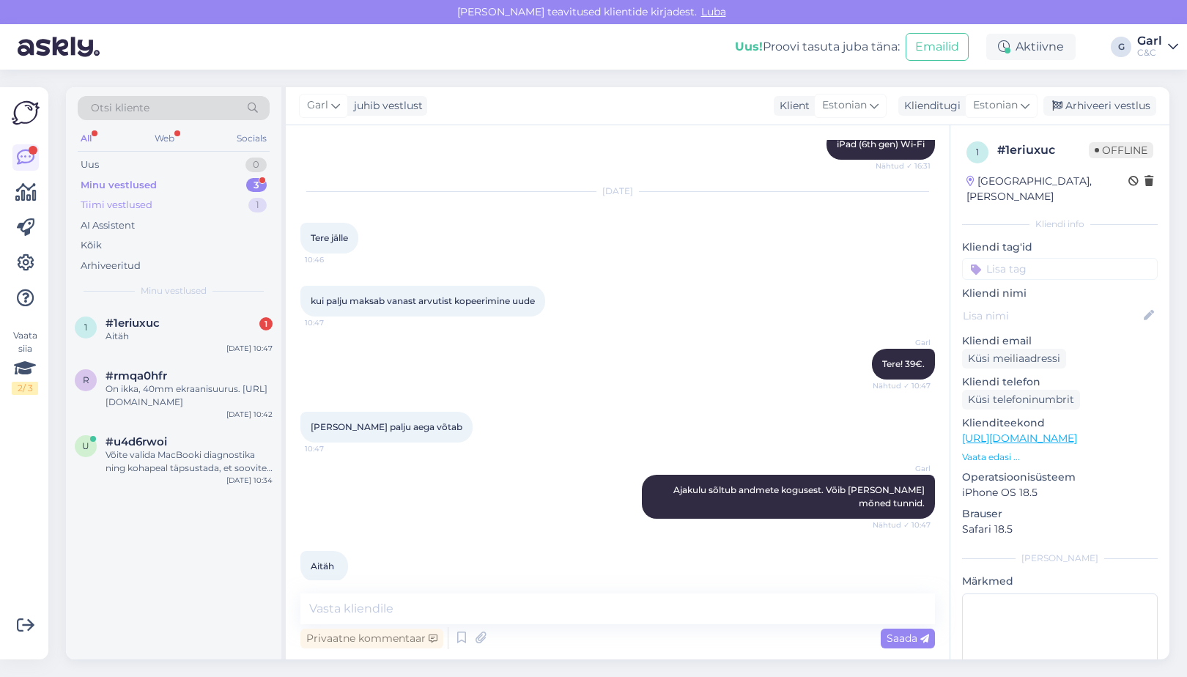
click at [185, 204] on div "Tiimi vestlused 1" at bounding box center [174, 205] width 192 height 21
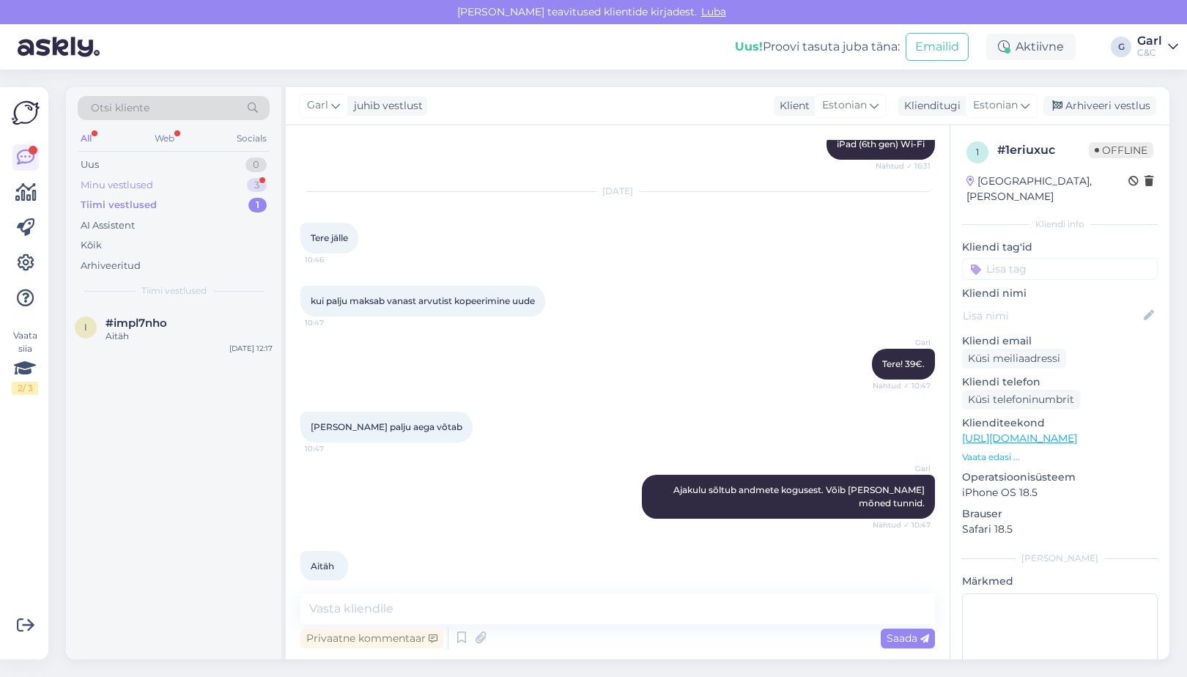
click at [188, 188] on div "Minu vestlused 3" at bounding box center [174, 185] width 192 height 21
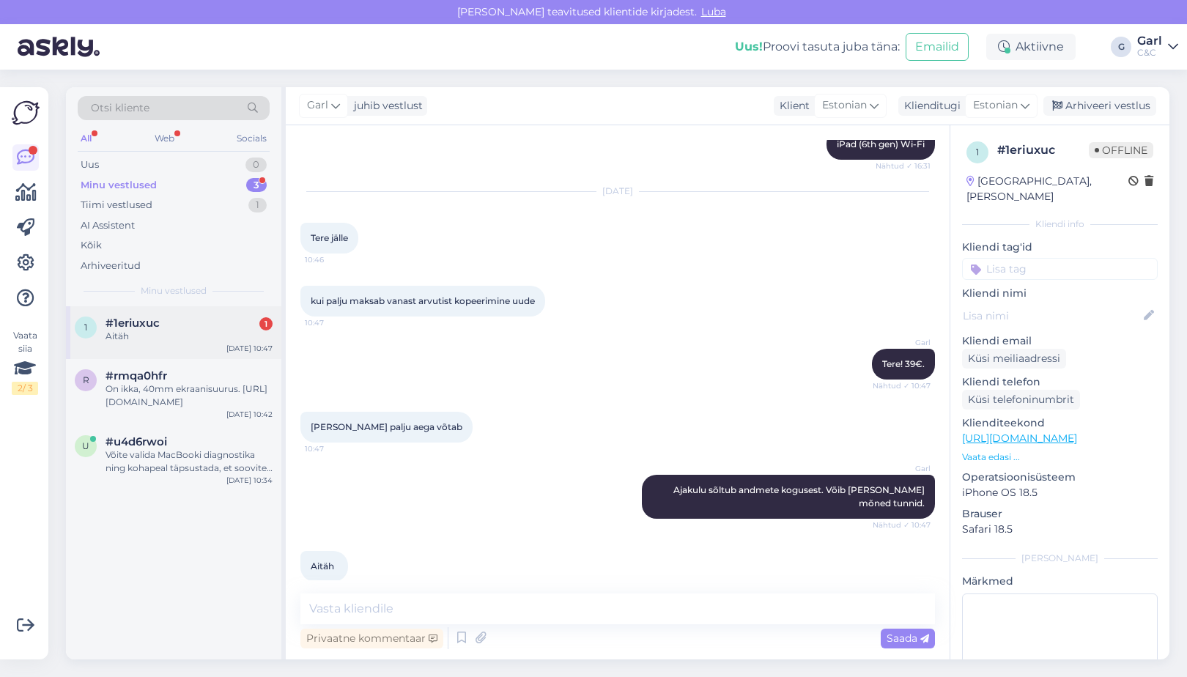
click at [177, 330] on div "Aitäh" at bounding box center [188, 336] width 167 height 13
click at [1087, 107] on div "Arhiveeri vestlus" at bounding box center [1099, 106] width 113 height 20
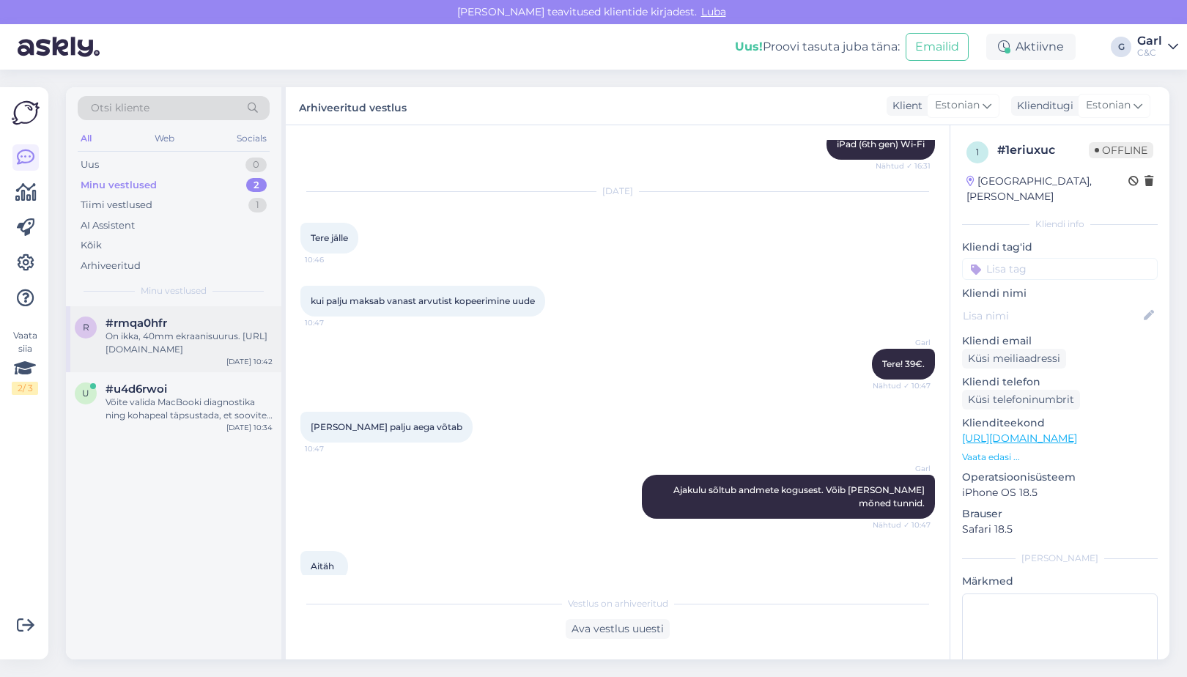
click at [253, 354] on div "On ikka, 40mm ekraanisuurus. https://www.shop.cec.ee/watch-se-2023-gps?color=21…" at bounding box center [188, 343] width 167 height 26
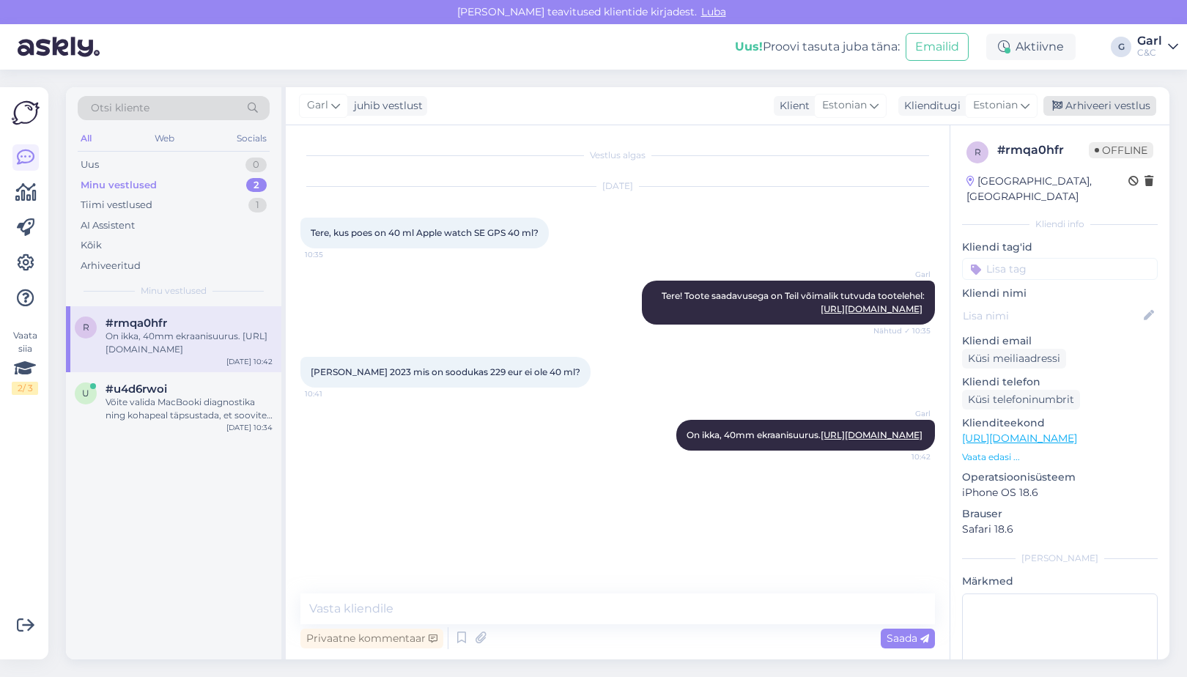
click at [1111, 110] on div "Arhiveeri vestlus" at bounding box center [1099, 106] width 113 height 20
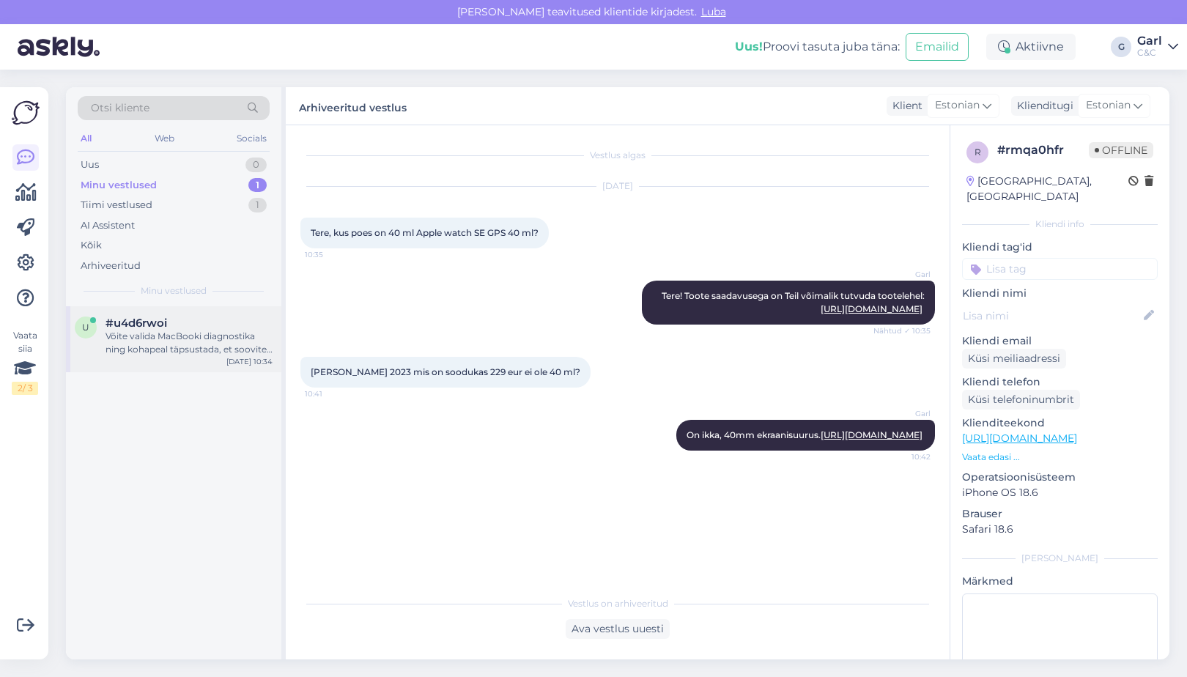
click at [155, 332] on div "Võite valida MacBooki diagnostika ning kohapeal täpsustada, et soovite andmete …" at bounding box center [188, 343] width 167 height 26
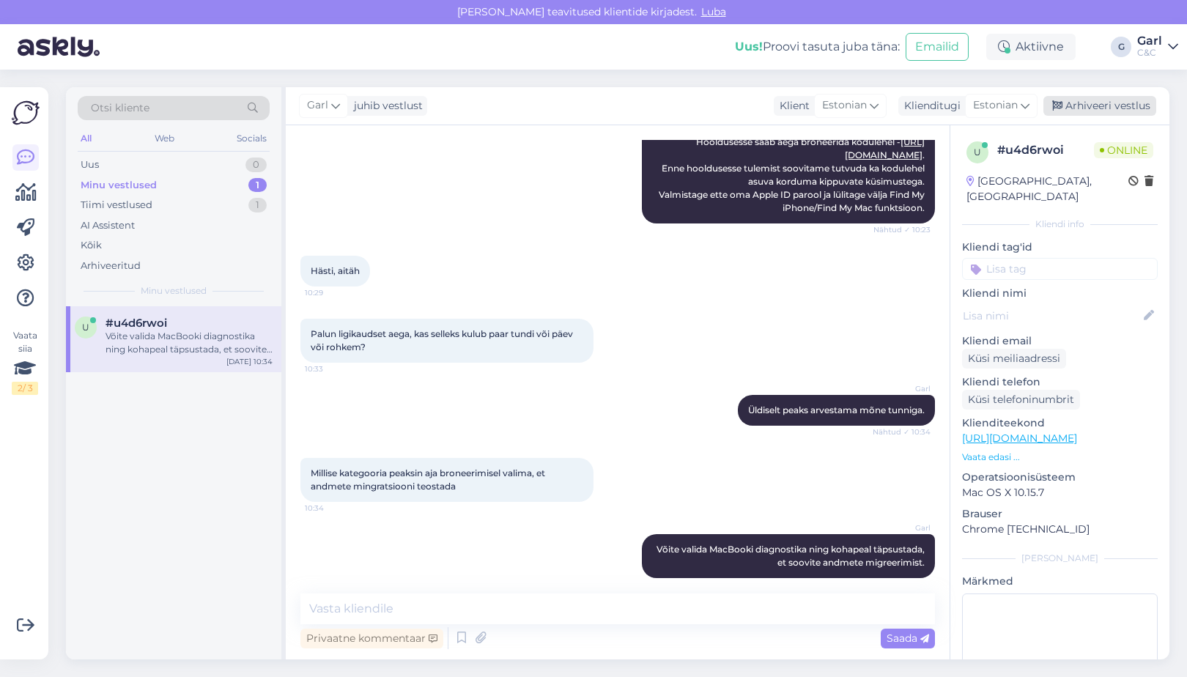
click at [1127, 114] on div "Arhiveeri vestlus" at bounding box center [1099, 106] width 113 height 20
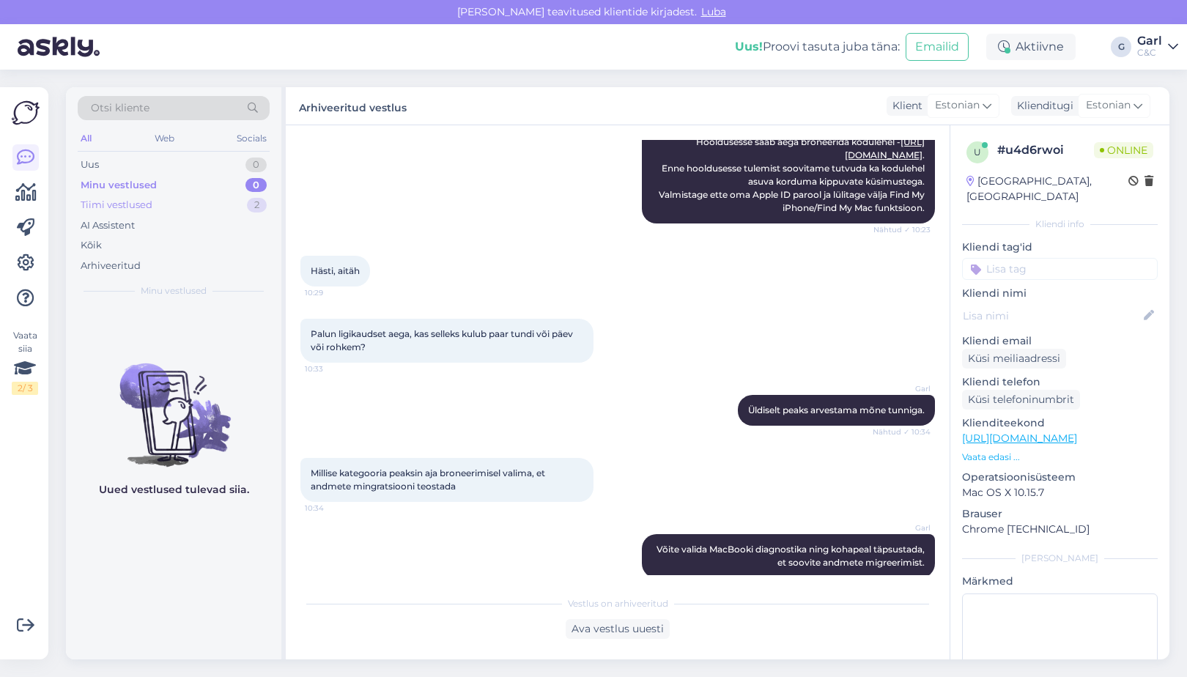
click at [196, 196] on div "Tiimi vestlused 2" at bounding box center [174, 205] width 192 height 21
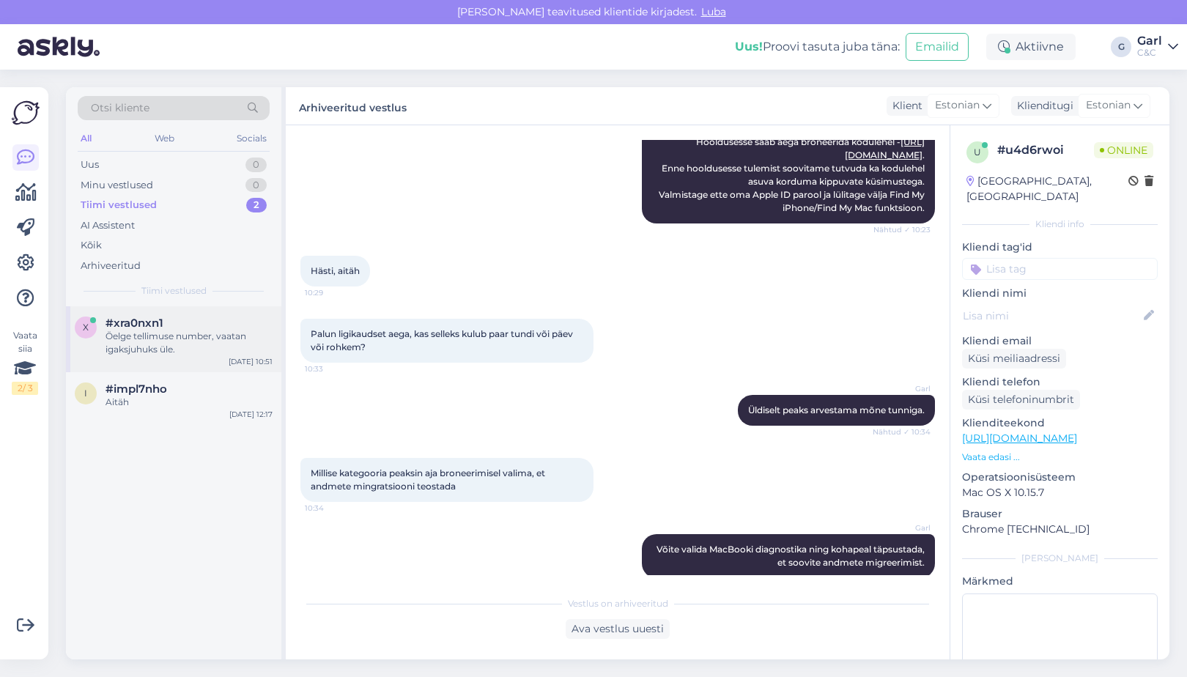
click at [178, 314] on div "x #xra0nxn1 Öelge tellimuse number, vaatan igaksjuhuks üle. Aug 12 10:51" at bounding box center [173, 339] width 215 height 66
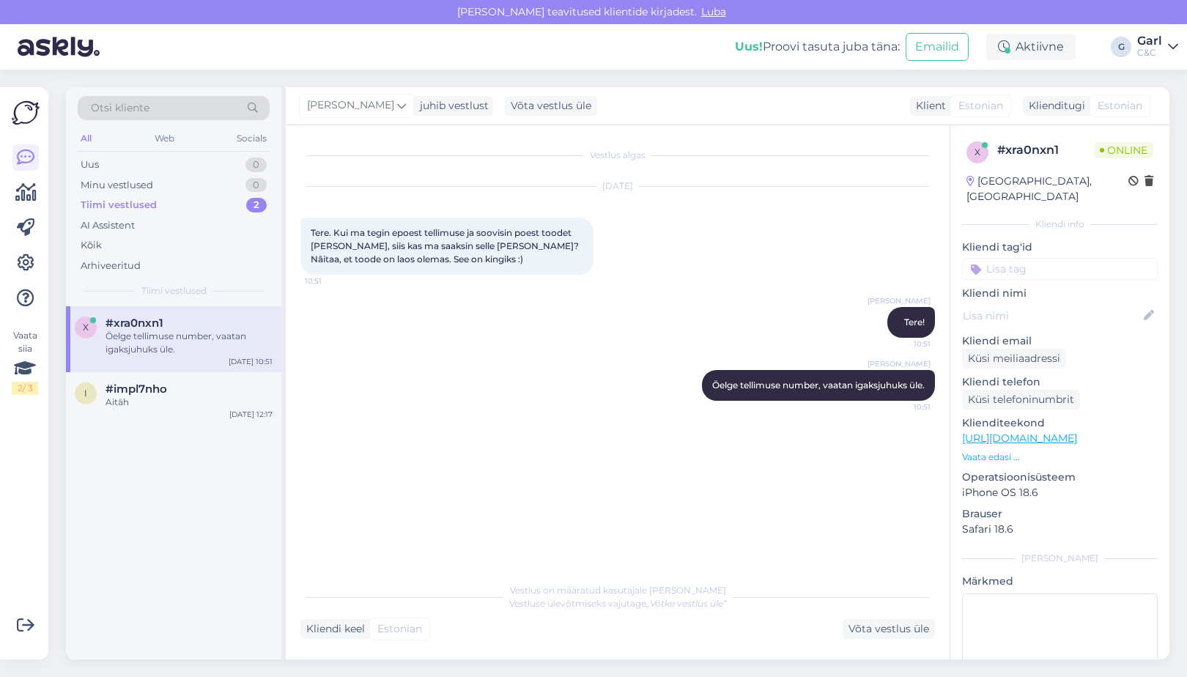
scroll to position [0, 0]
click at [233, 183] on div "Minu vestlused 0" at bounding box center [174, 185] width 192 height 21
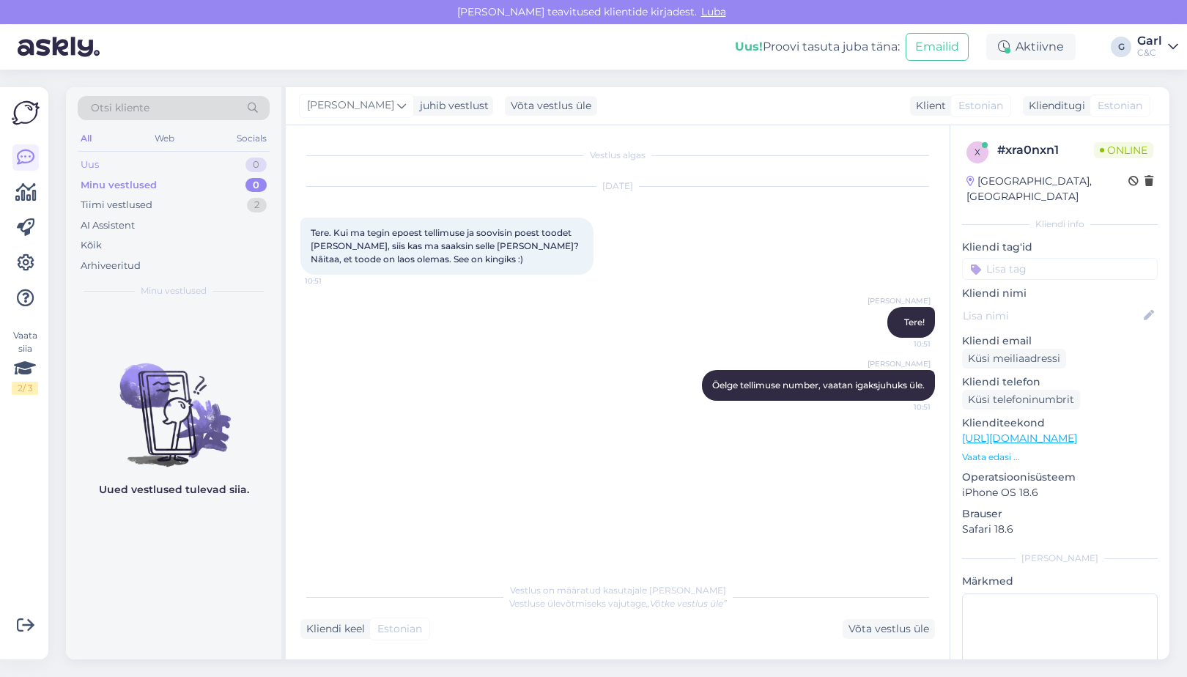
click at [231, 163] on div "Uus 0" at bounding box center [174, 165] width 192 height 21
click at [208, 256] on div "Arhiveeritud" at bounding box center [174, 266] width 192 height 21
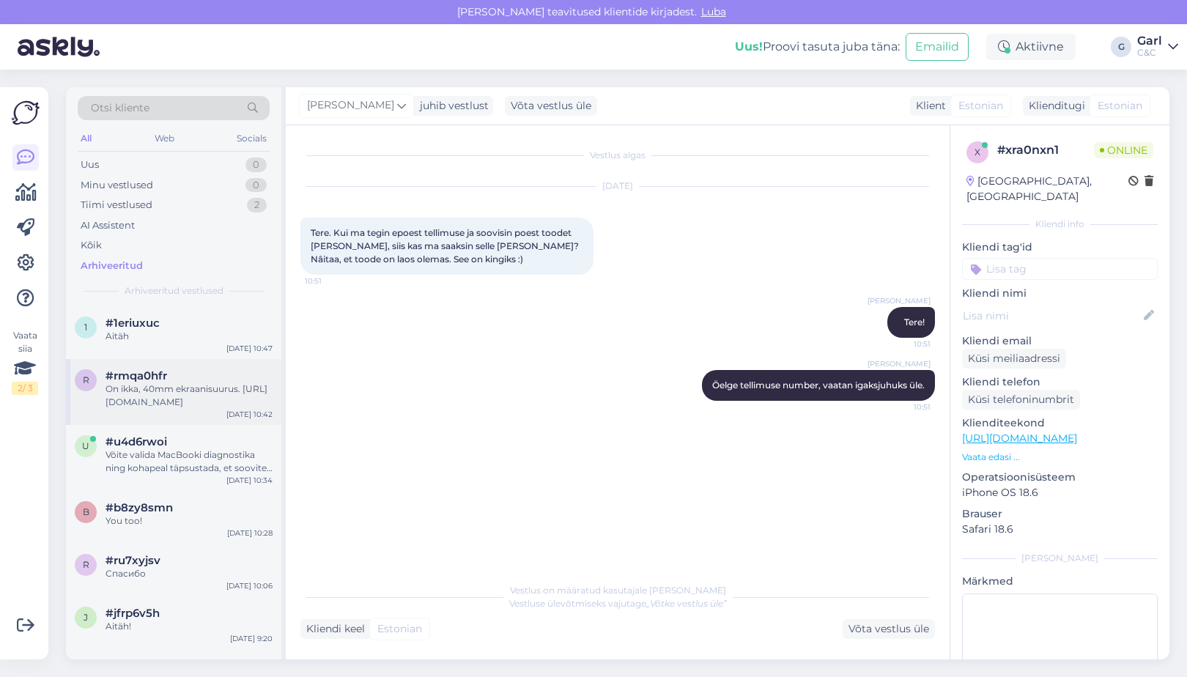
click at [196, 364] on div "r #rmqa0hfr On ikka, 40mm ekraanisuurus. https://www.shop.cec.ee/watch-se-2023-…" at bounding box center [173, 392] width 215 height 66
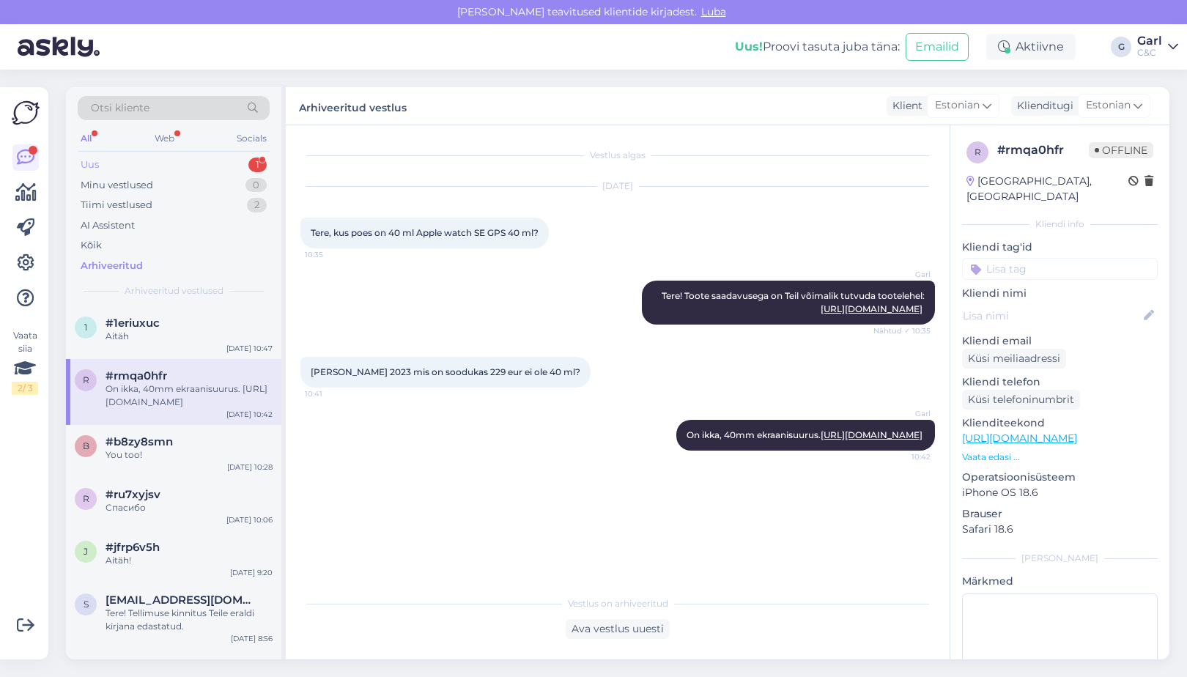
click at [231, 164] on div "Uus 1" at bounding box center [174, 165] width 192 height 21
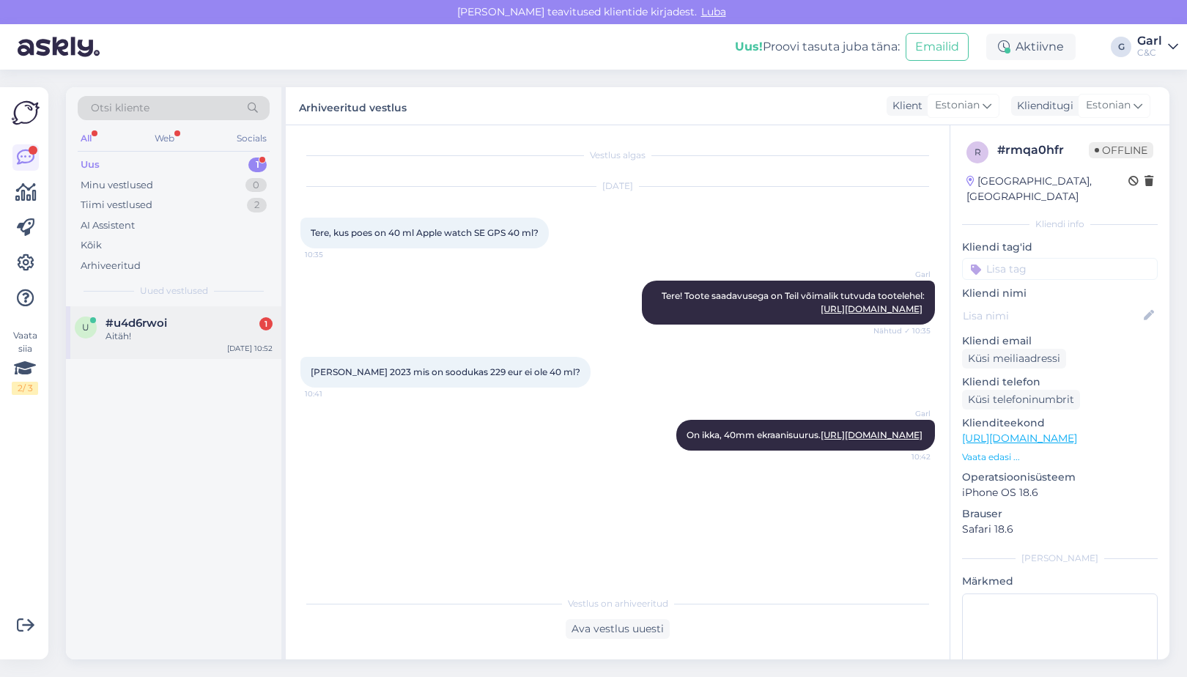
click at [195, 330] on div "Aitäh!" at bounding box center [188, 336] width 167 height 13
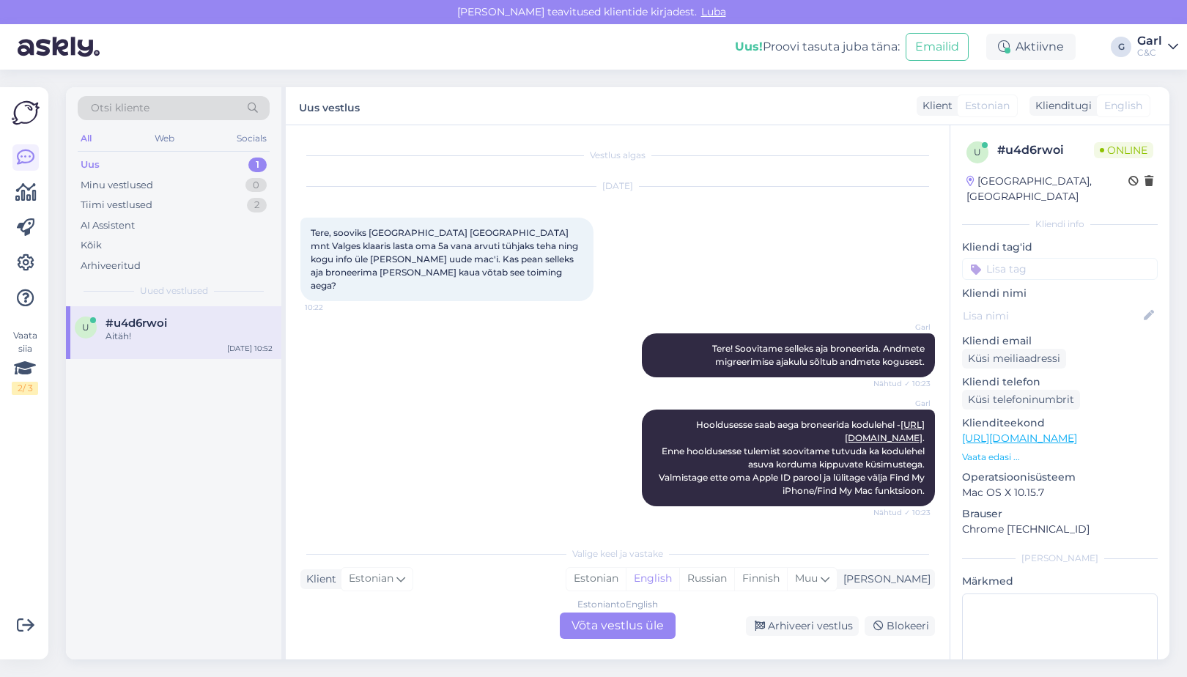
scroll to position [401, 0]
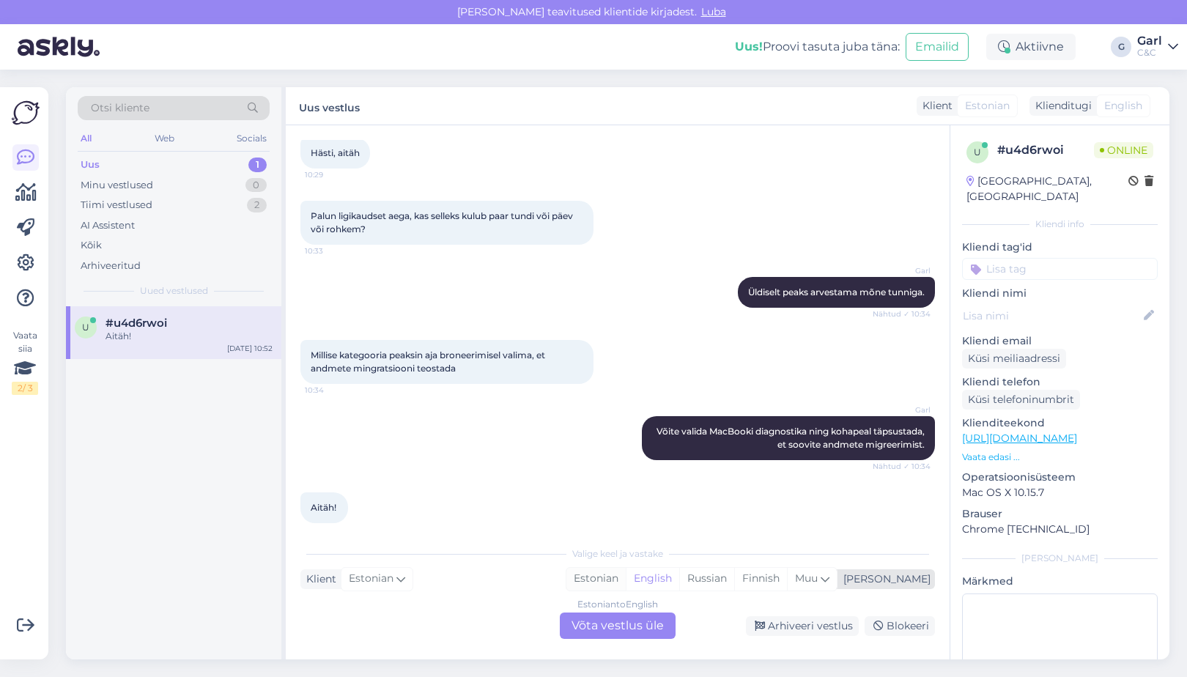
drag, startPoint x: 780, startPoint y: 620, endPoint x: 659, endPoint y: 585, distance: 126.1
click at [659, 585] on div "Valige keel ja vastake Klient Estonian Mina Estonian English Russian Finnish Mu…" at bounding box center [617, 588] width 634 height 100
click at [626, 585] on div "Estonian" at bounding box center [595, 579] width 59 height 22
click at [633, 634] on div "Estonian to Estonian Võta vestlus üle" at bounding box center [618, 625] width 116 height 26
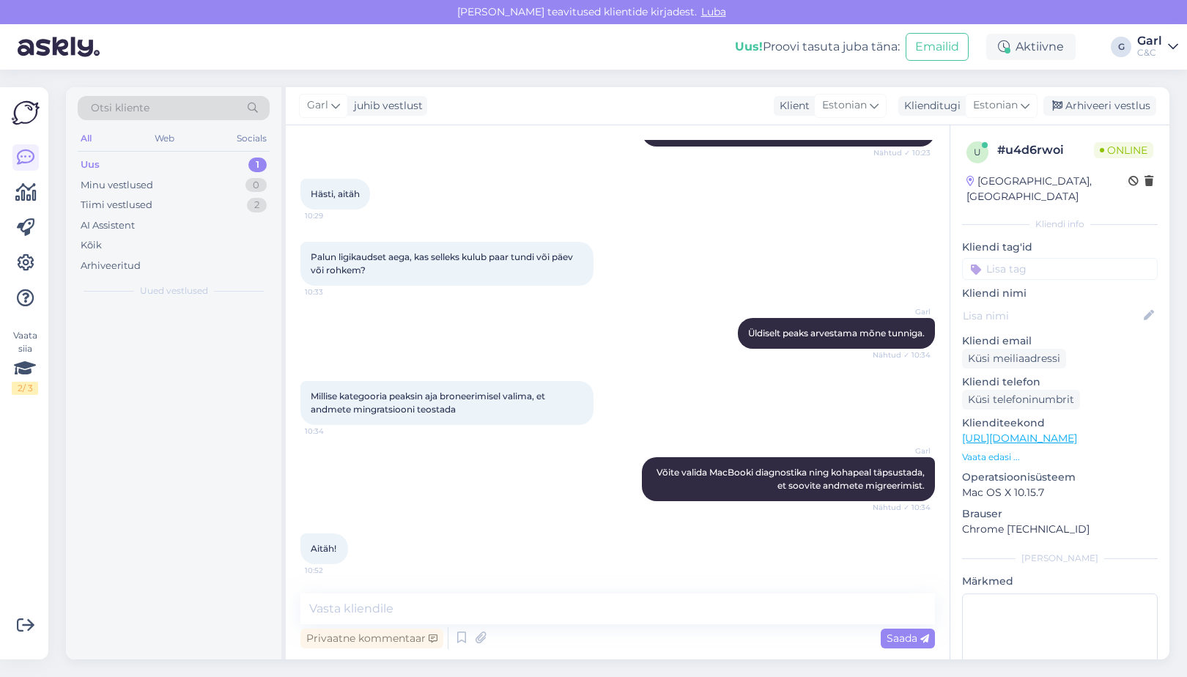
scroll to position [346, 0]
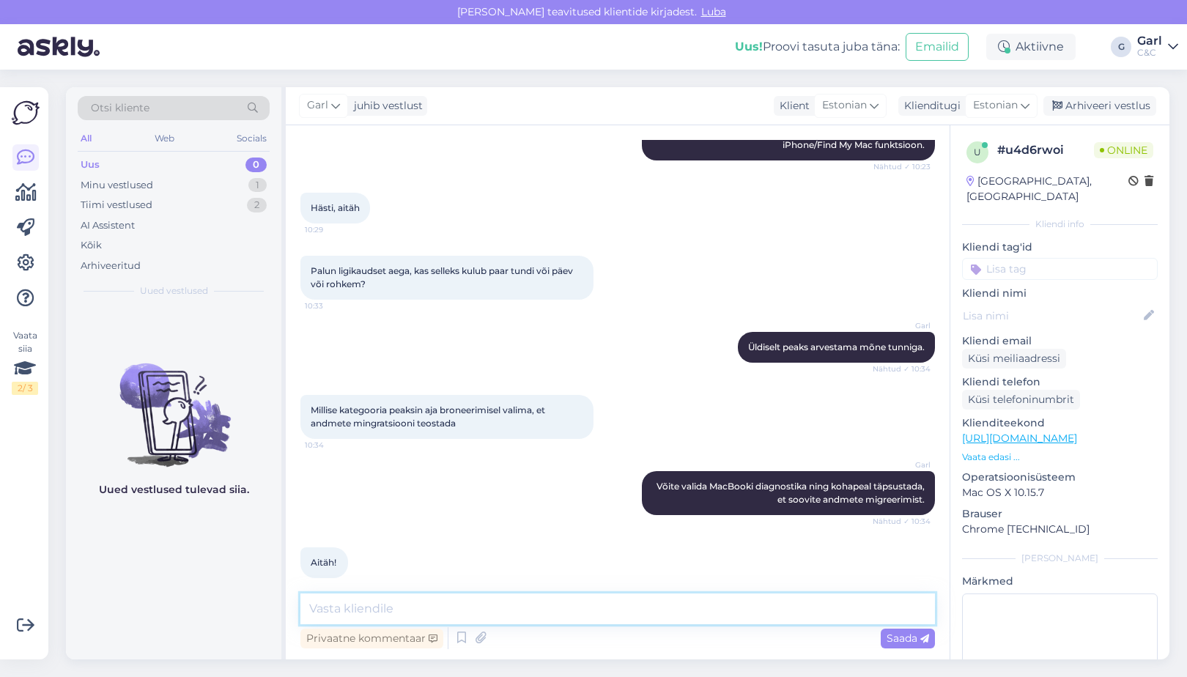
click at [637, 619] on textarea at bounding box center [617, 608] width 634 height 31
type textarea "Võtke heaks!"
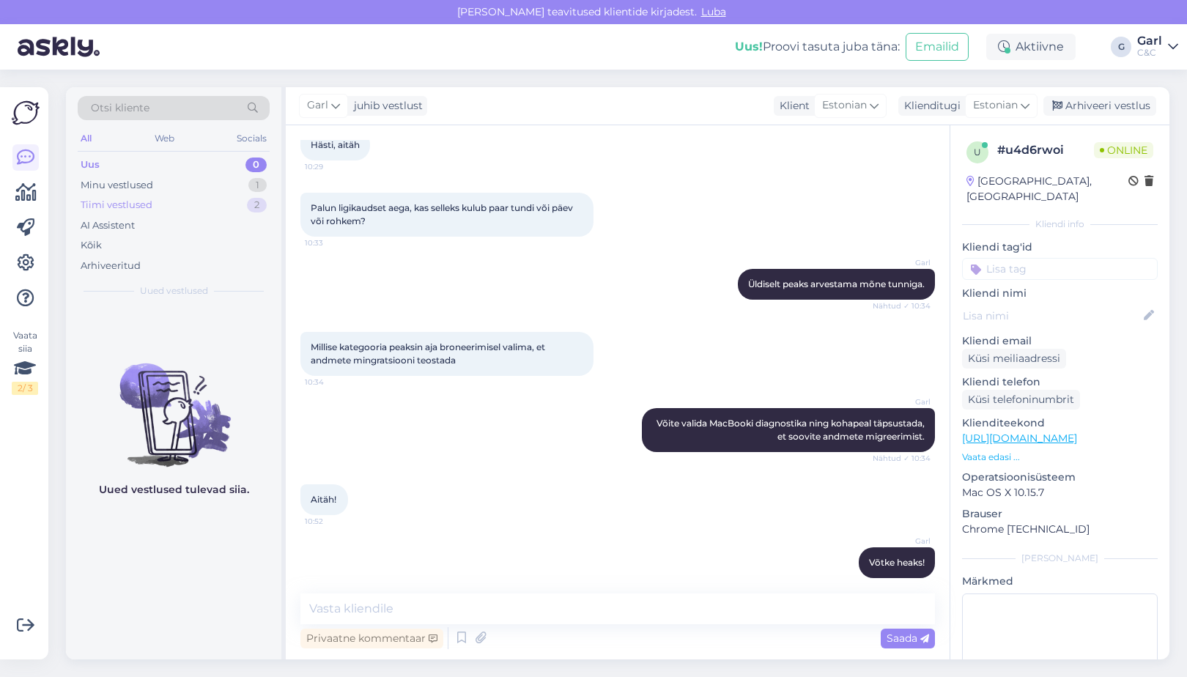
click at [258, 206] on div "2" at bounding box center [257, 205] width 20 height 15
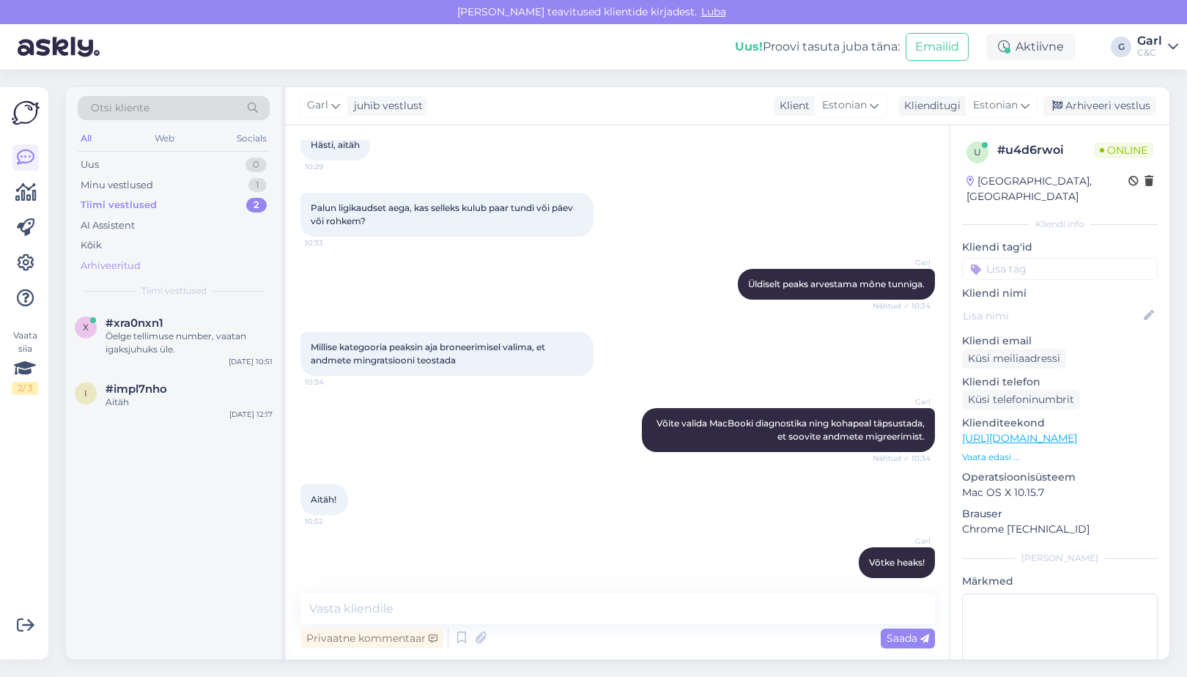
click at [173, 262] on div "Arhiveeritud" at bounding box center [174, 266] width 192 height 21
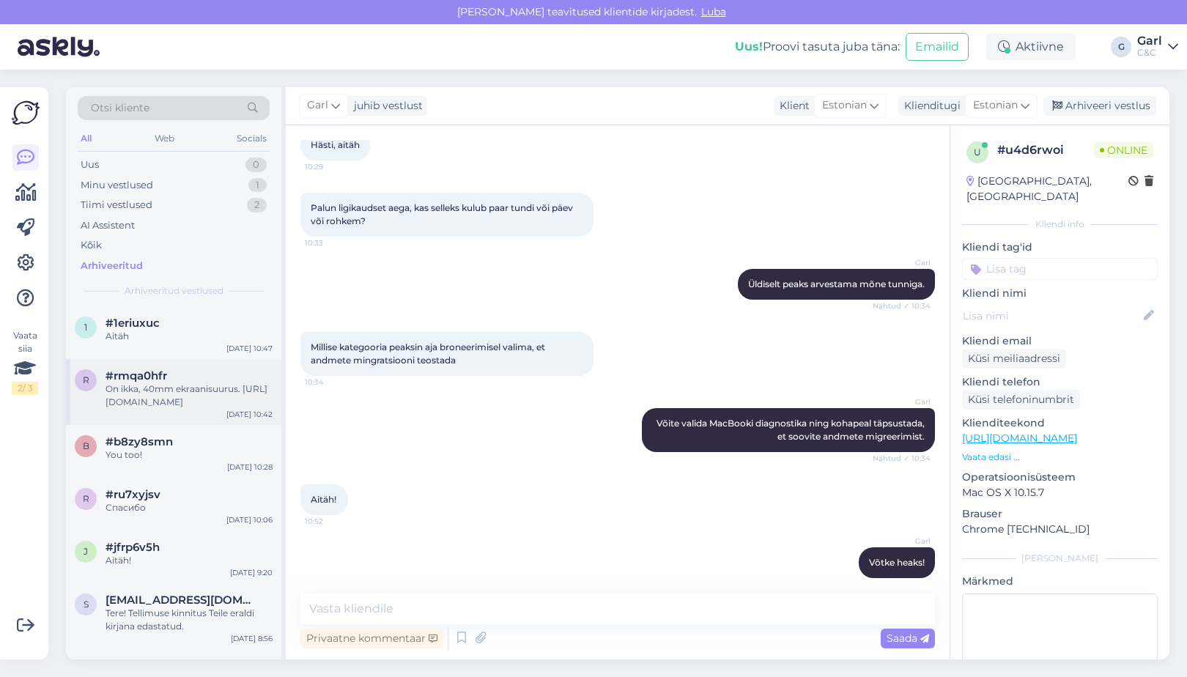
click at [157, 359] on div "r #rmqa0hfr On ikka, 40mm ekraanisuurus. https://www.shop.cec.ee/watch-se-2023-…" at bounding box center [173, 392] width 215 height 66
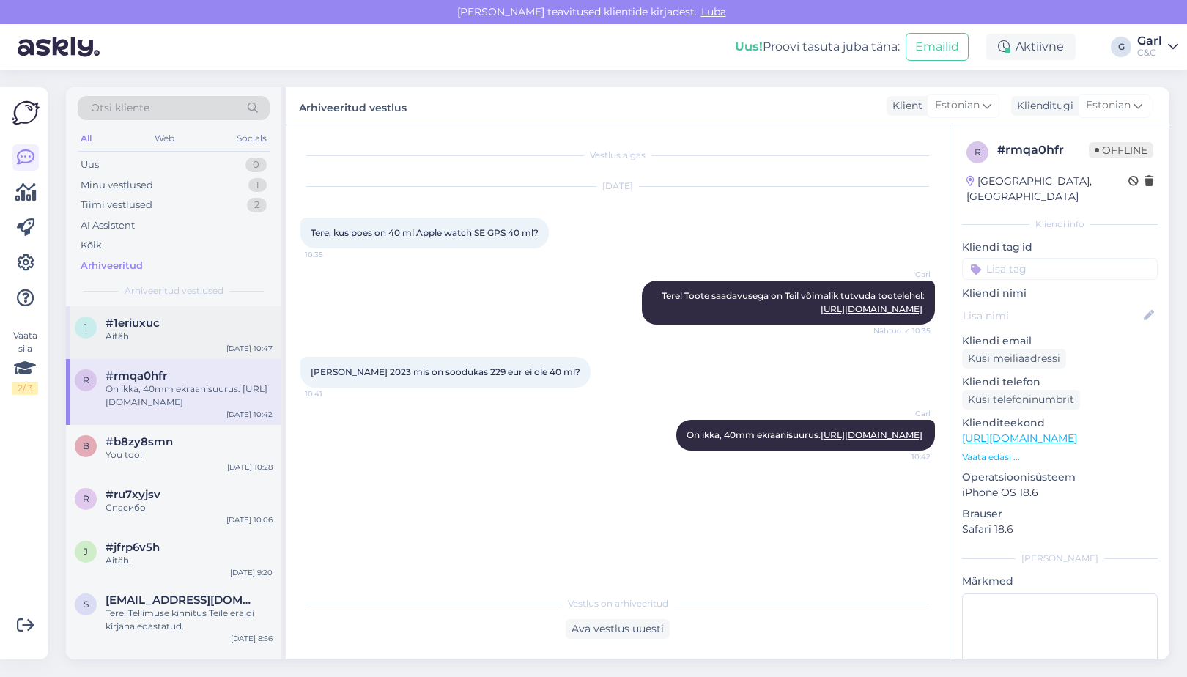
click at [163, 335] on div "Aitäh" at bounding box center [188, 336] width 167 height 13
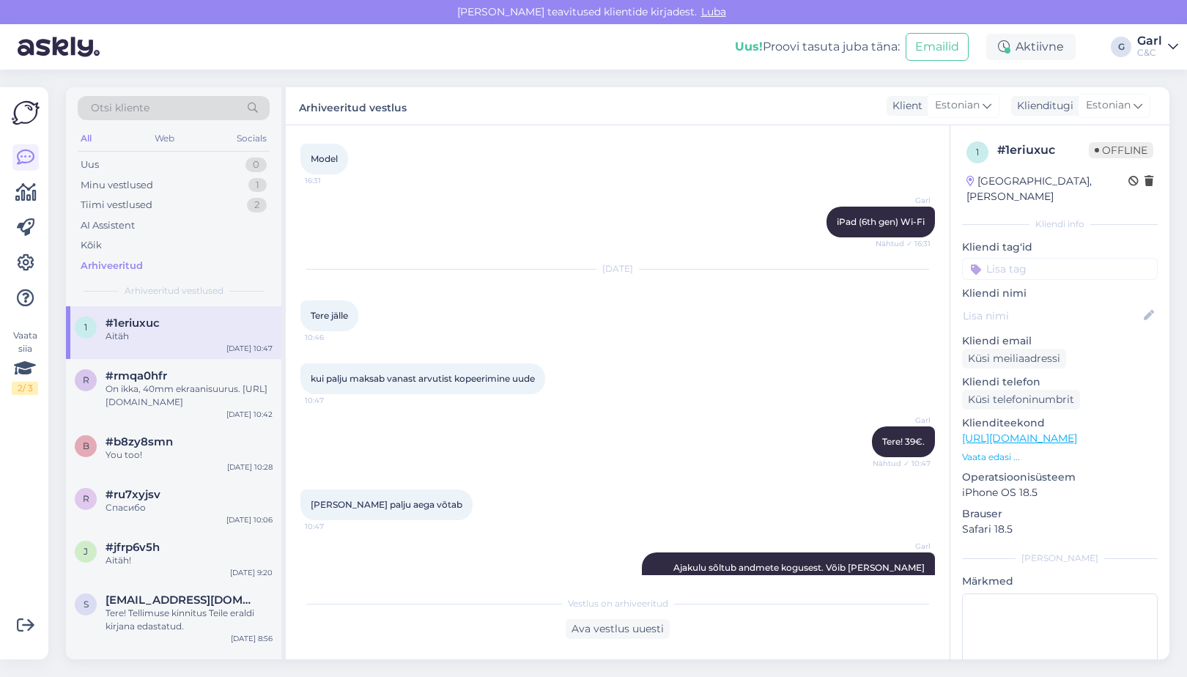
scroll to position [4516, 0]
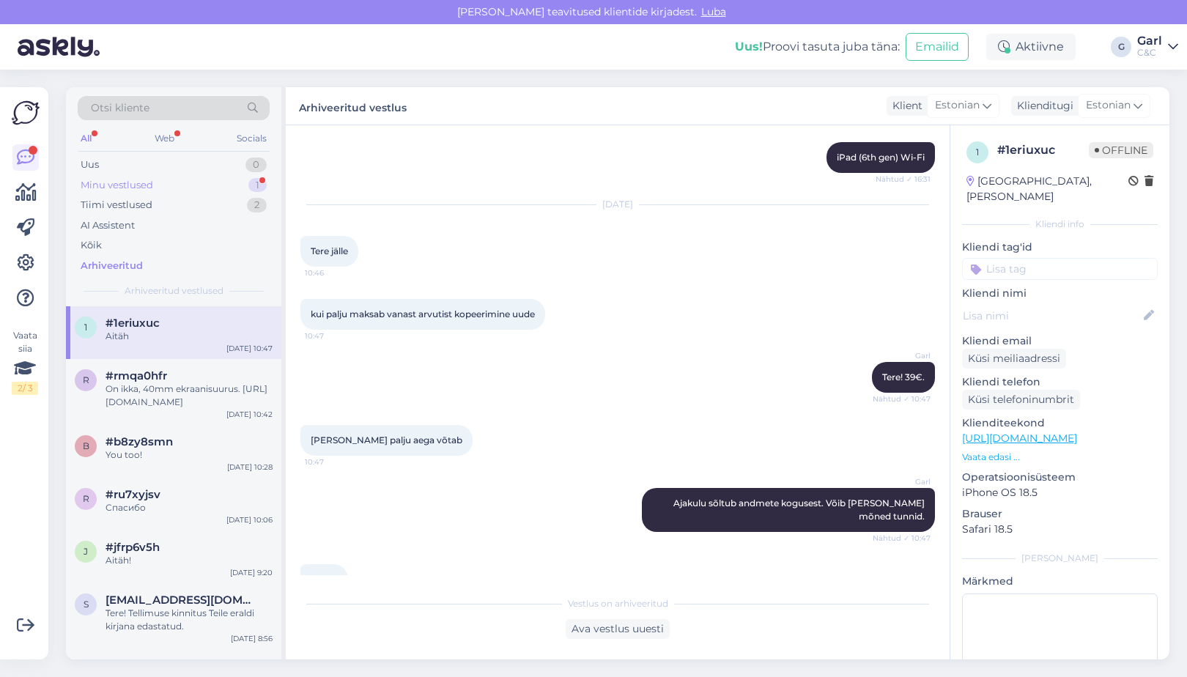
click at [212, 184] on div "Minu vestlused 1" at bounding box center [174, 185] width 192 height 21
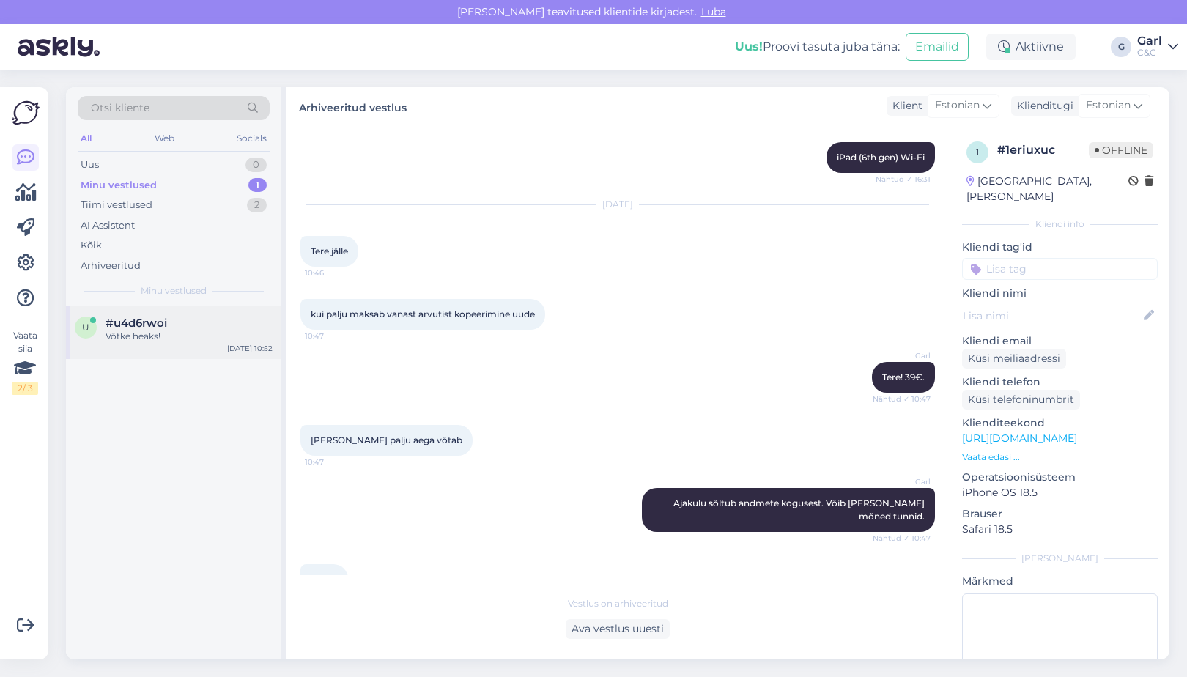
click at [212, 338] on div "Võtke heaks!" at bounding box center [188, 336] width 167 height 13
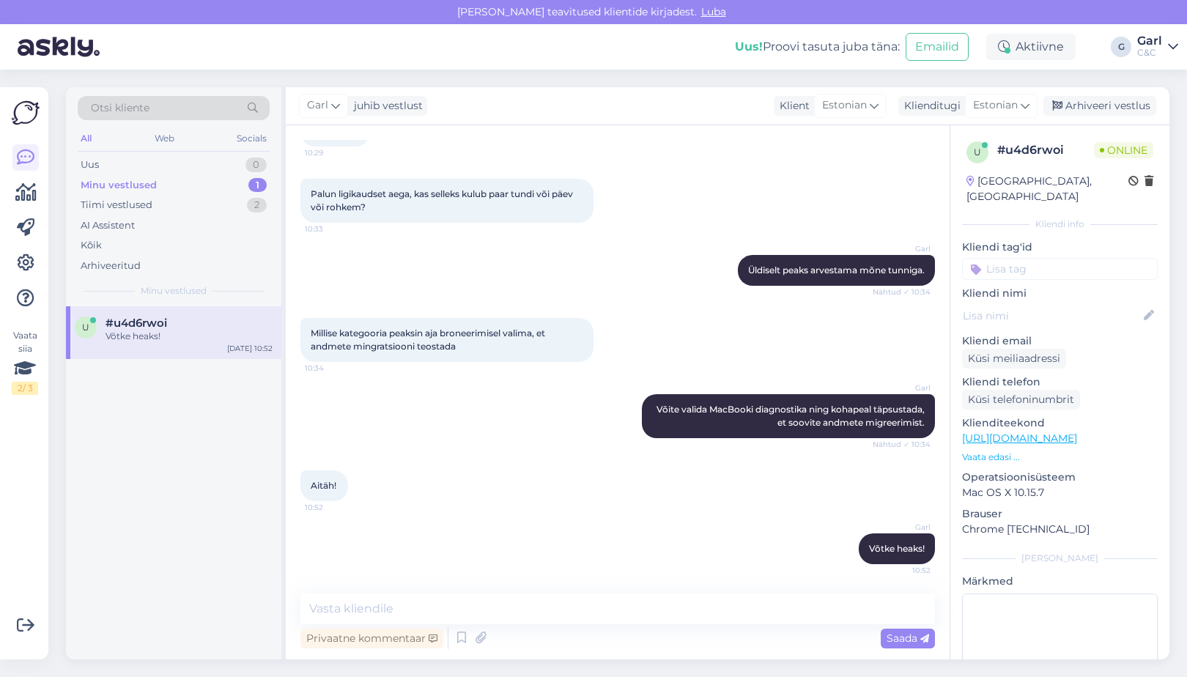
scroll to position [409, 0]
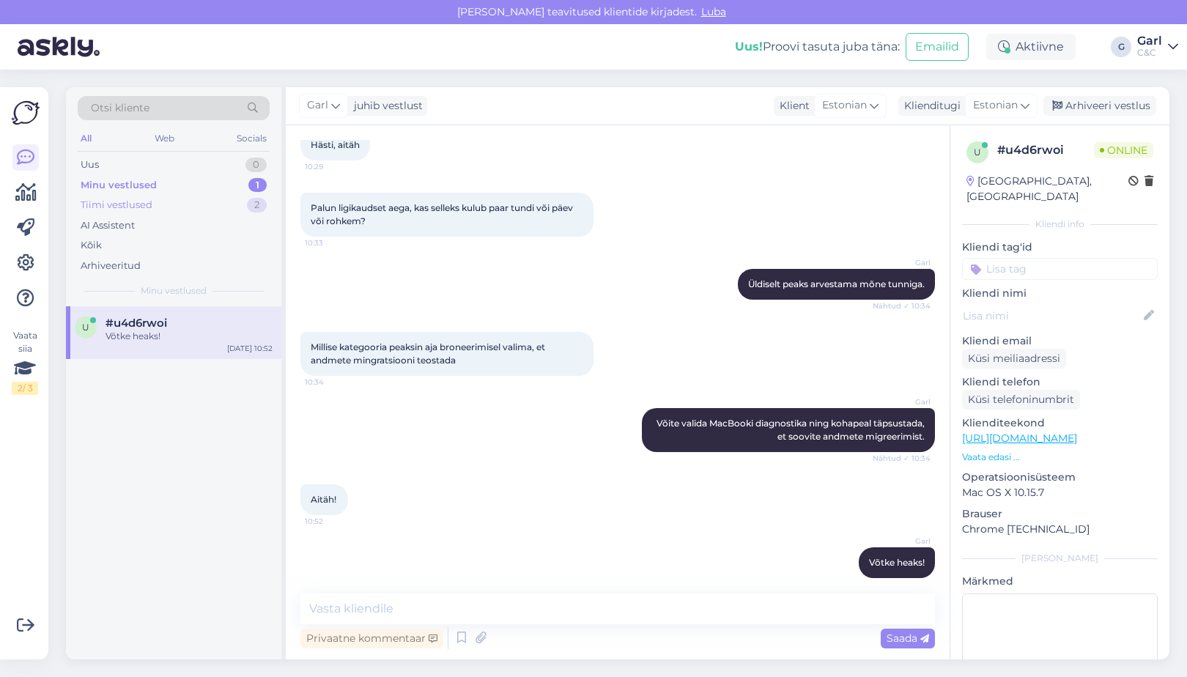
click at [236, 201] on div "Tiimi vestlused 2" at bounding box center [174, 205] width 192 height 21
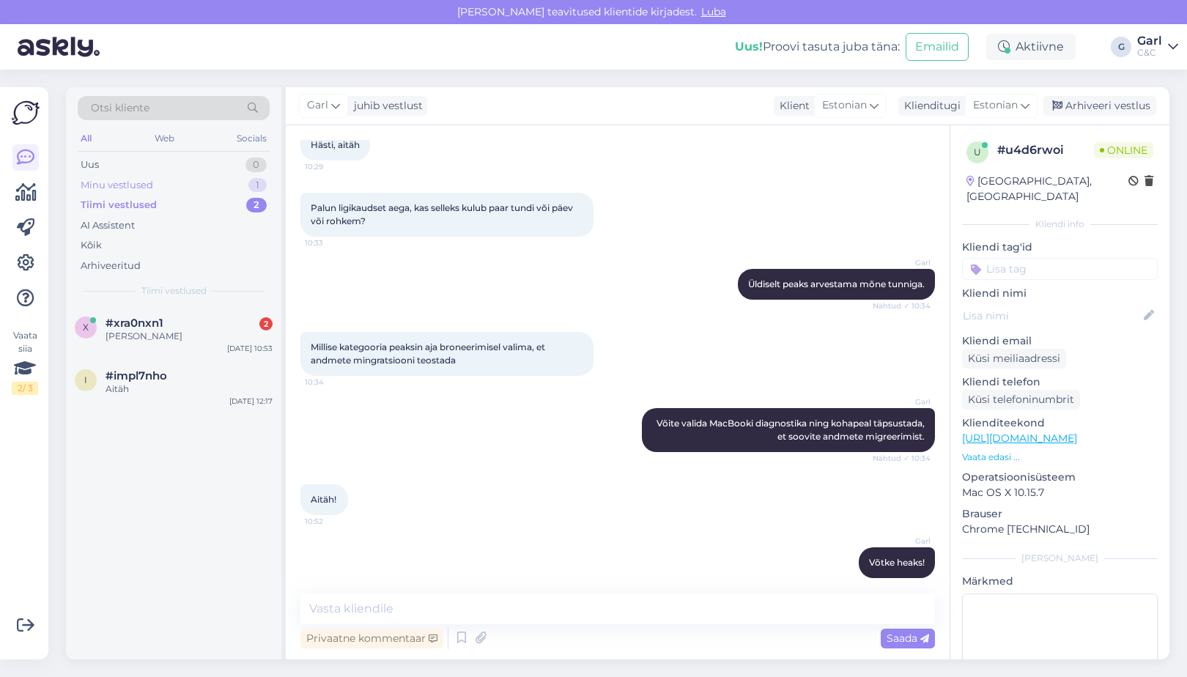
click at [234, 182] on div "Minu vestlused 1" at bounding box center [174, 185] width 192 height 21
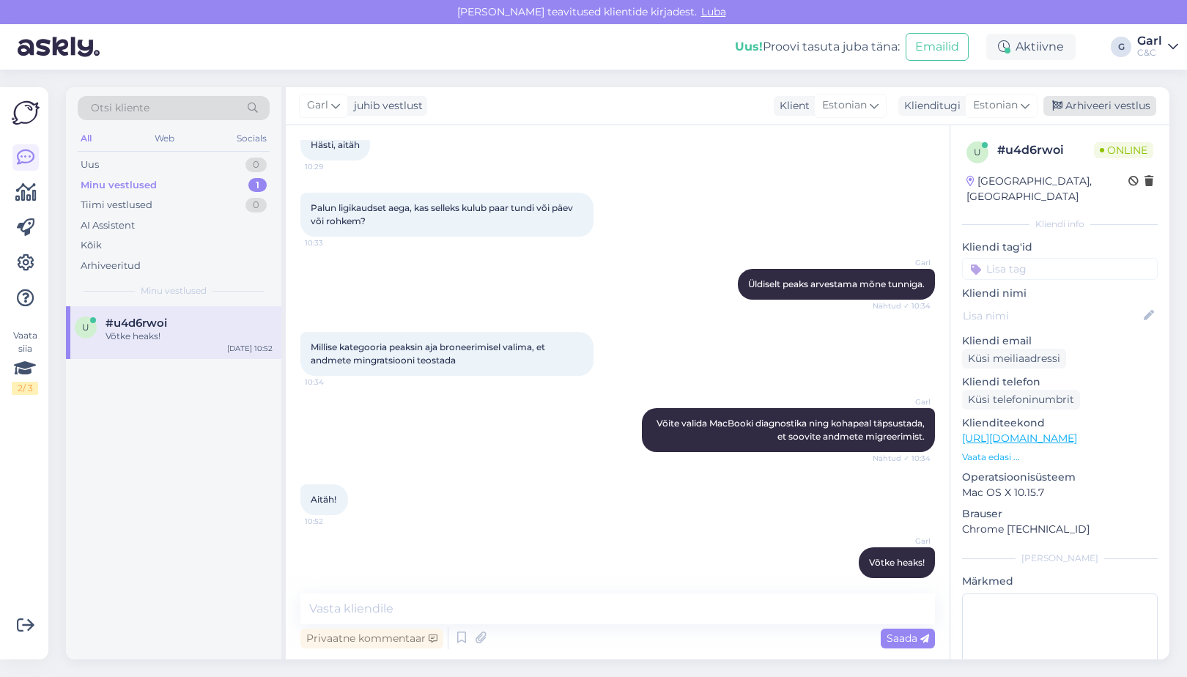
click at [1130, 103] on div "Arhiveeri vestlus" at bounding box center [1099, 106] width 113 height 20
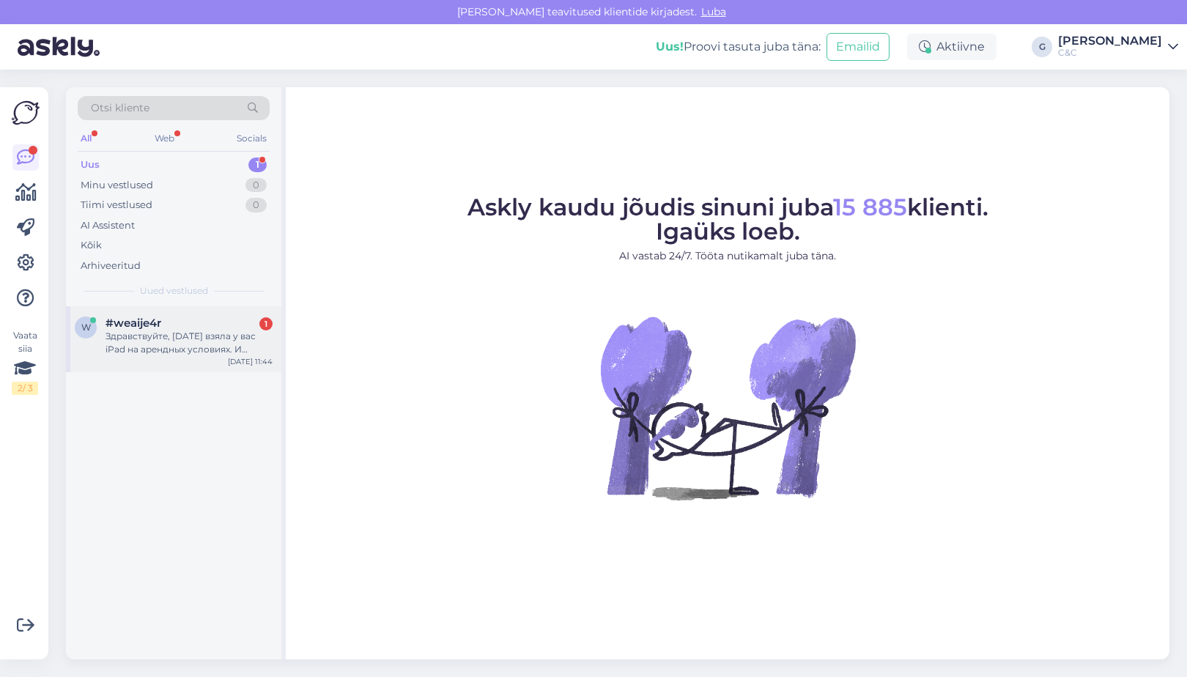
click at [259, 334] on div "Здравствуйте, вчера взяла у вас iPad на арендных условиях. И сейчас хочу измени…" at bounding box center [188, 343] width 167 height 26
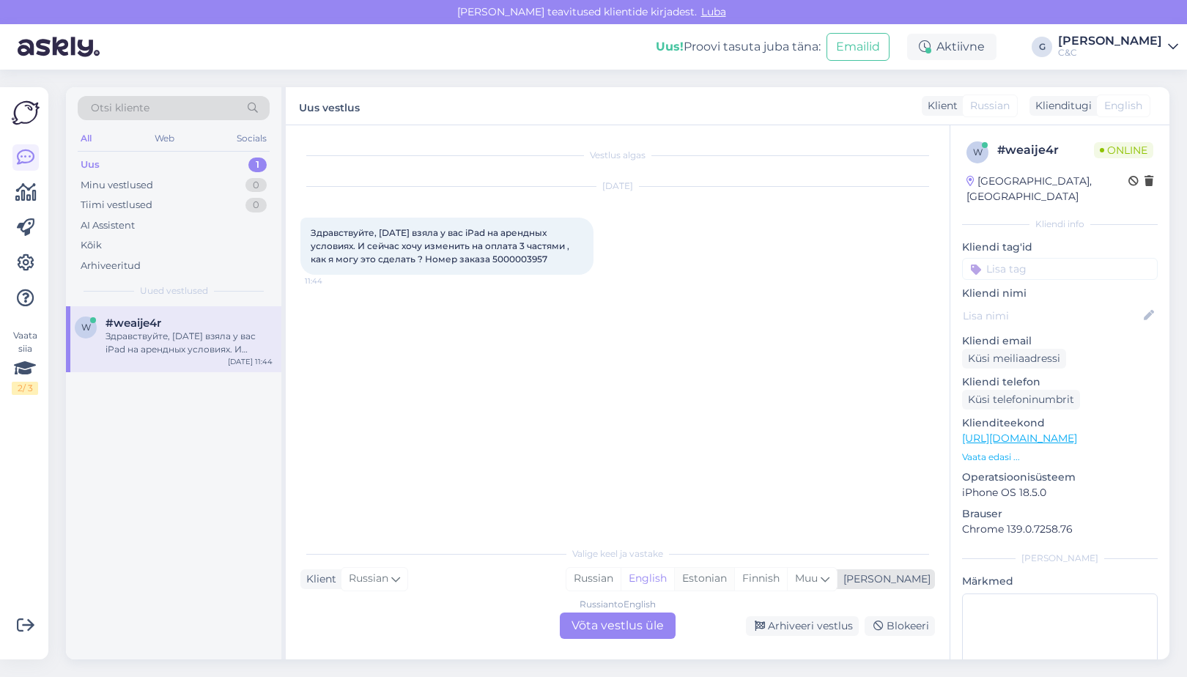
click at [734, 579] on div "Estonian" at bounding box center [704, 579] width 60 height 22
click at [633, 623] on div "Russian to Estonian Võta vestlus üle" at bounding box center [618, 625] width 116 height 26
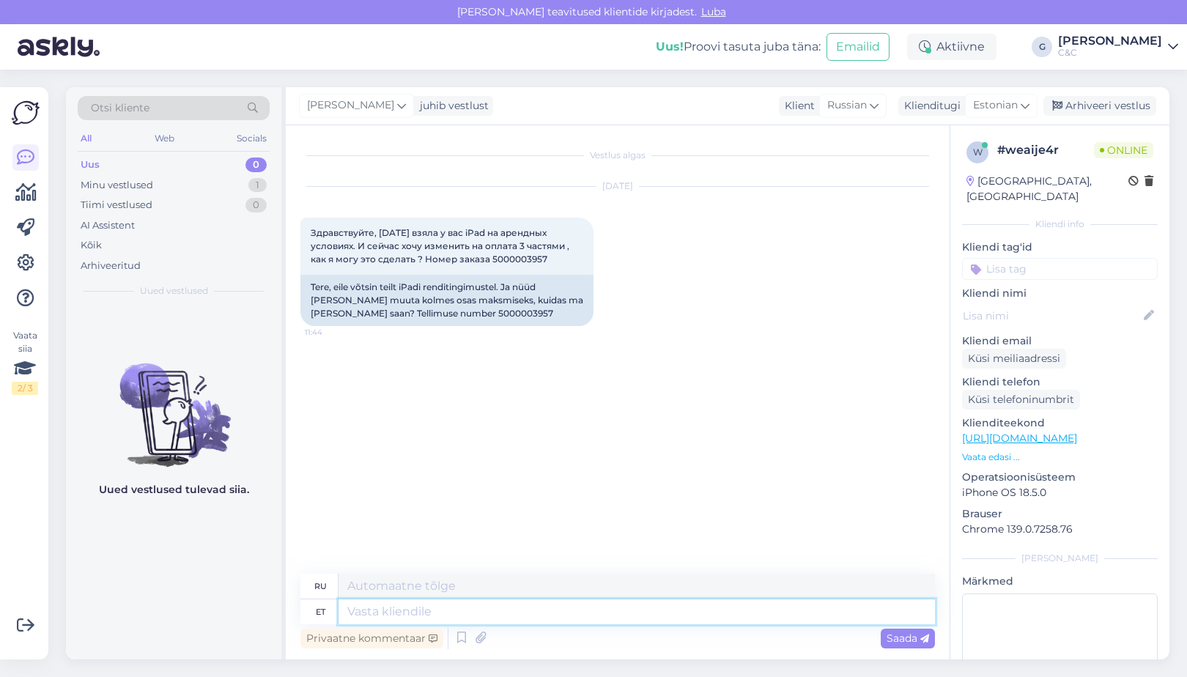
click at [483, 601] on textarea at bounding box center [636, 611] width 596 height 25
drag, startPoint x: 486, startPoint y: 314, endPoint x: 423, endPoint y: 316, distance: 63.0
click at [423, 315] on div "Tere, eile võtsin teilt iPadi renditingimustel. Ja nüüd tahan selle muuta kolme…" at bounding box center [446, 300] width 293 height 51
copy div "5000003957"
click at [423, 620] on textarea at bounding box center [636, 611] width 596 height 25
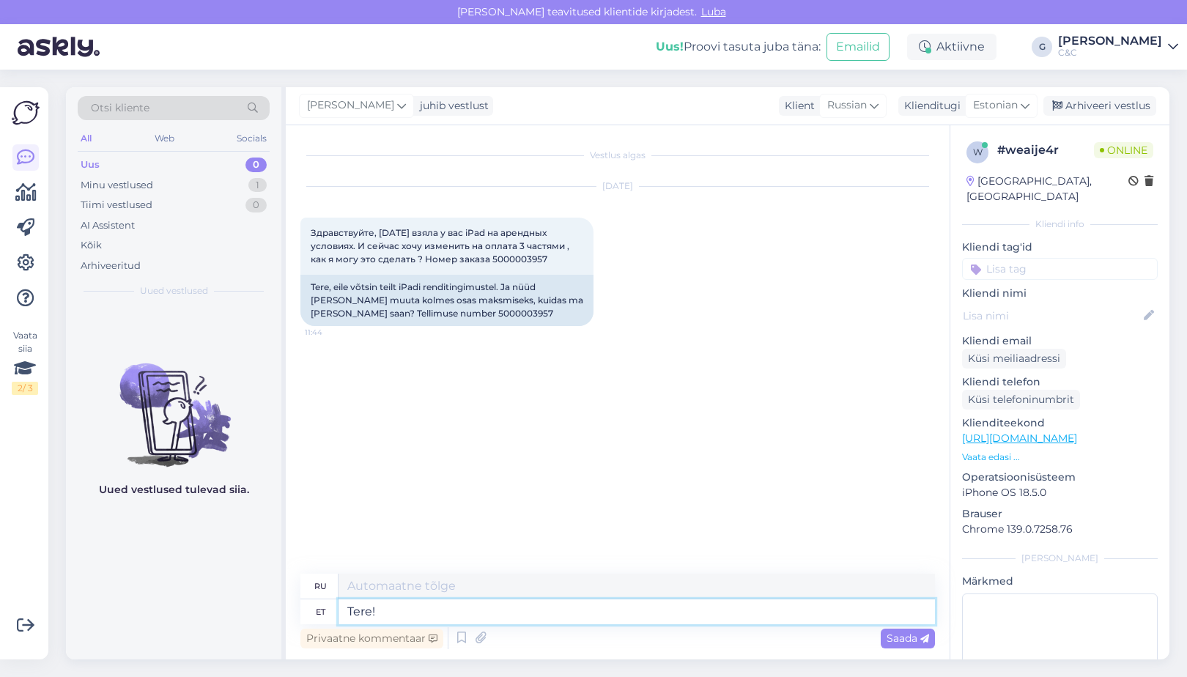
type textarea "Tere!"
type textarea "Привет!"
type textarea "Tere! Saatke pa"
type textarea "Привет! Отправить"
type textarea "Tere! Saatke palu s"
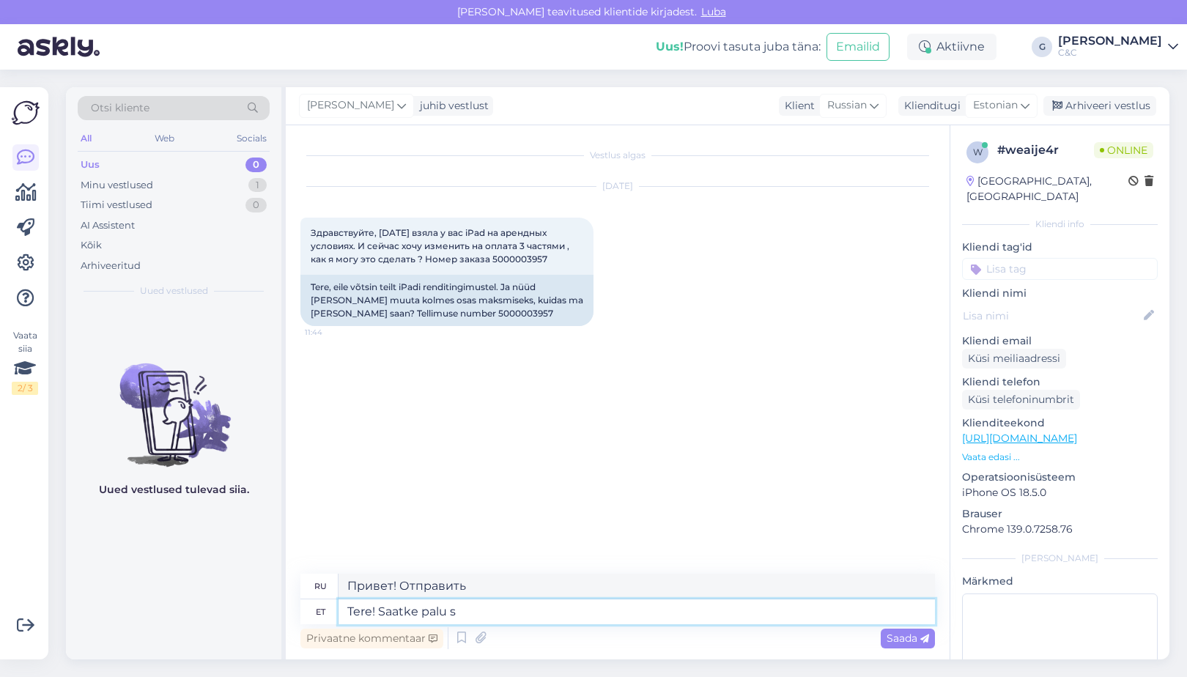
type textarea "Здравствуйте! Пожалуйста, отправьте"
type textarea "Tere! Saatke palun selleks p"
type textarea "Здравствуйте! Пожалуйста, пришлите мне это."
type textarea "Tere! Saatke palun selleks päring"
type textarea "Здравствуйте! Пожалуйста, отправьте запрос по этому вопросу."
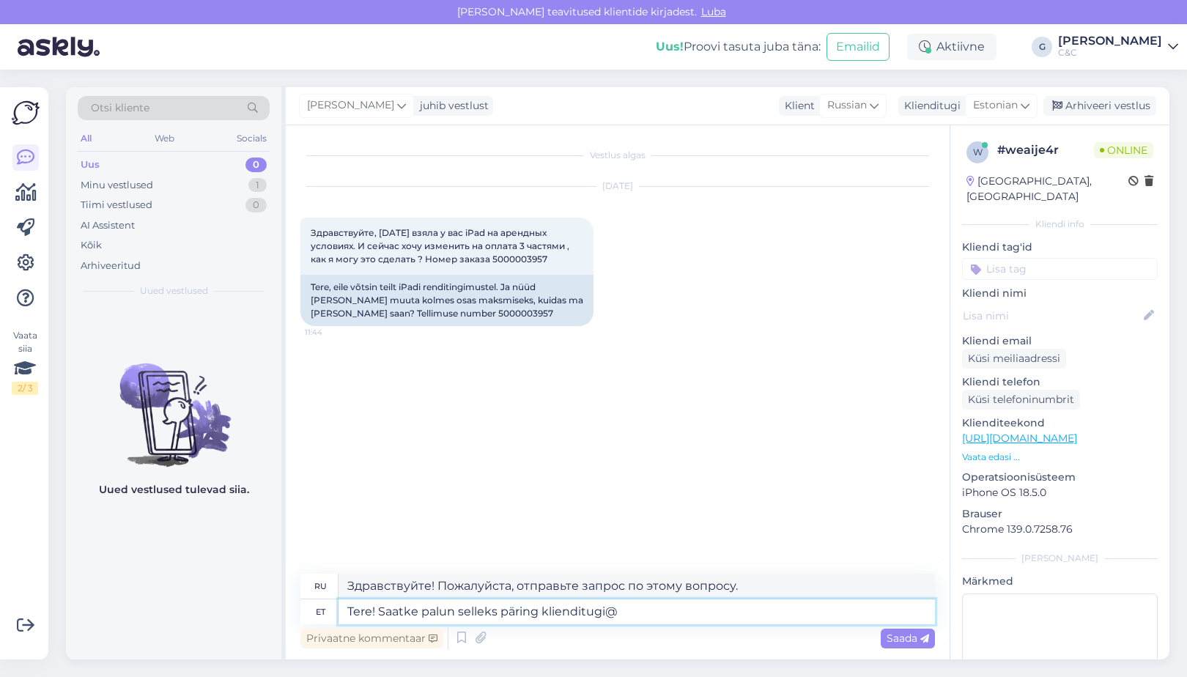
type textarea "Tere! Saatke palun selleks päring klienditugi@c"
type textarea "Здравствуйте! Пожалуйста, отправьте запрос в службу поддержки клиентов."
type textarea "Tere! Saatke palun selleks päring klienditugi@cec.ee"
type textarea "Здравствуйте! Пожалуйста, отправьте запрос klienditugi@cec.ee"
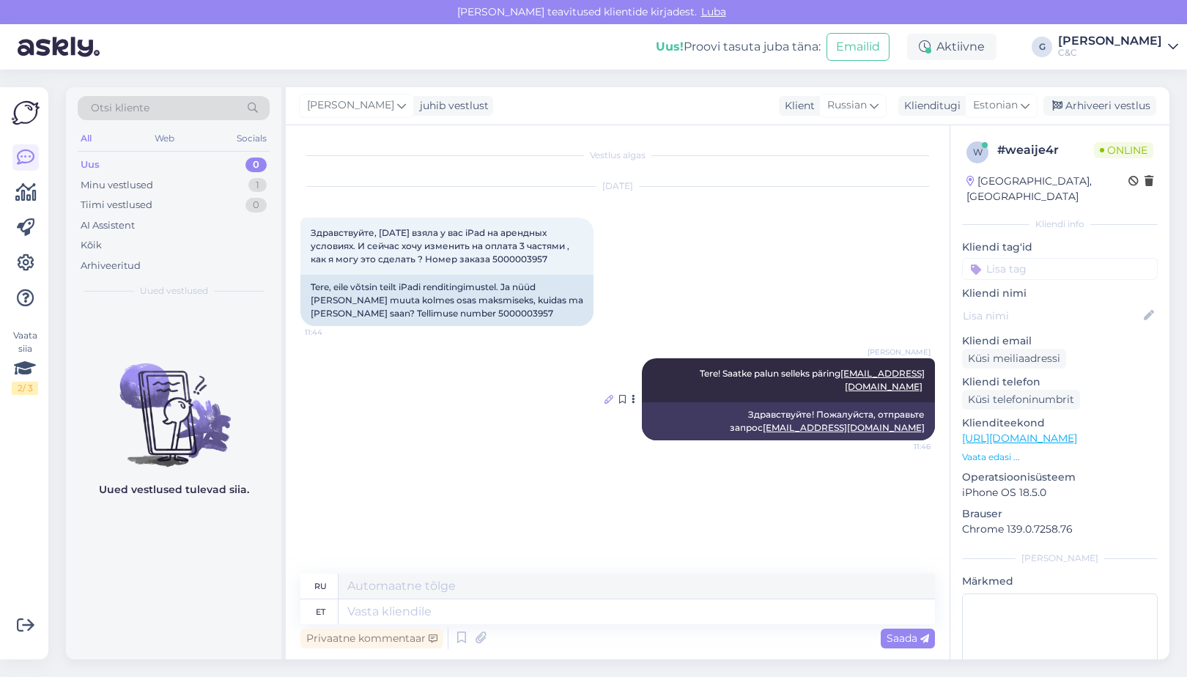
click at [609, 395] on icon at bounding box center [608, 399] width 9 height 9
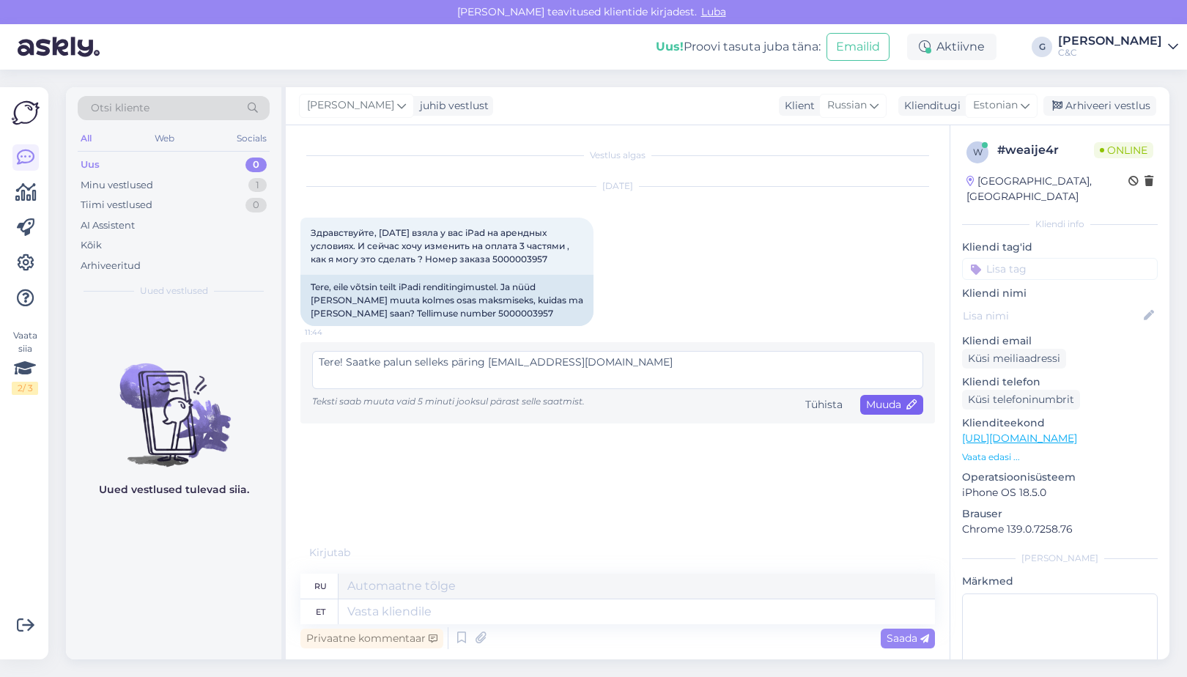
type textarea "Tere! Saatke palun selleks päring klienditugi@cec.com"
click at [907, 407] on icon at bounding box center [912, 405] width 10 height 10
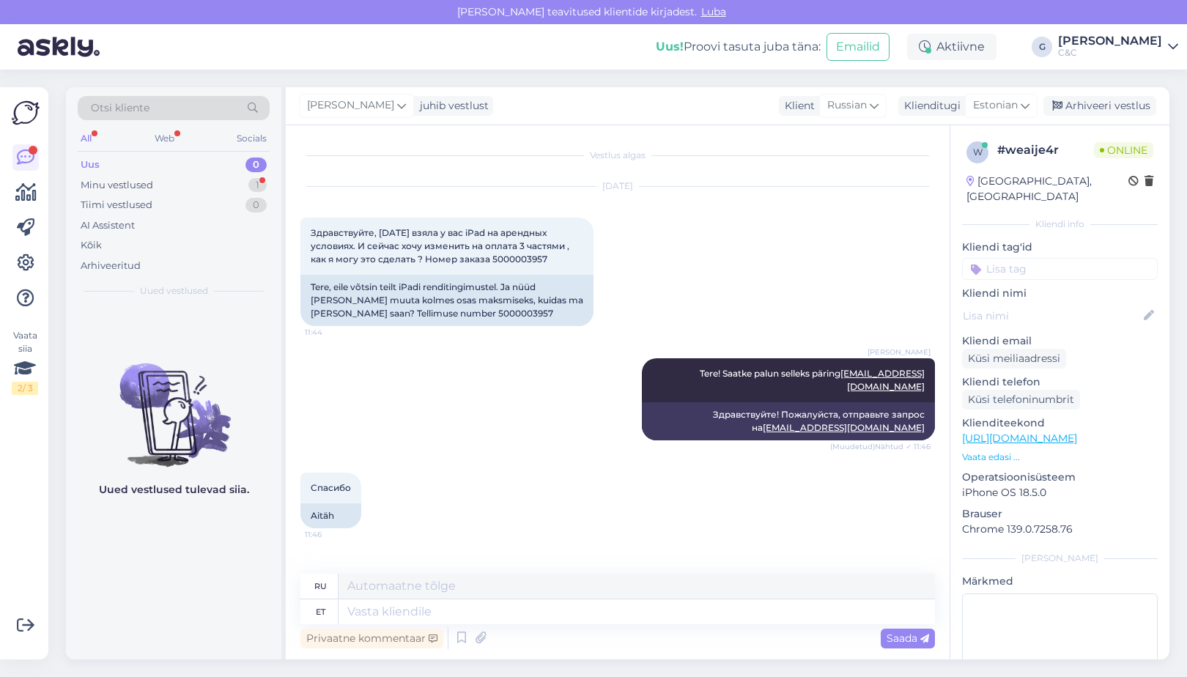
click at [602, 396] on div "Garl Tere! Saatke palun selleks päring klienditugi@cec.com (Muudetud) Nähtud ✓ …" at bounding box center [617, 399] width 634 height 114
click at [611, 395] on icon at bounding box center [608, 399] width 9 height 9
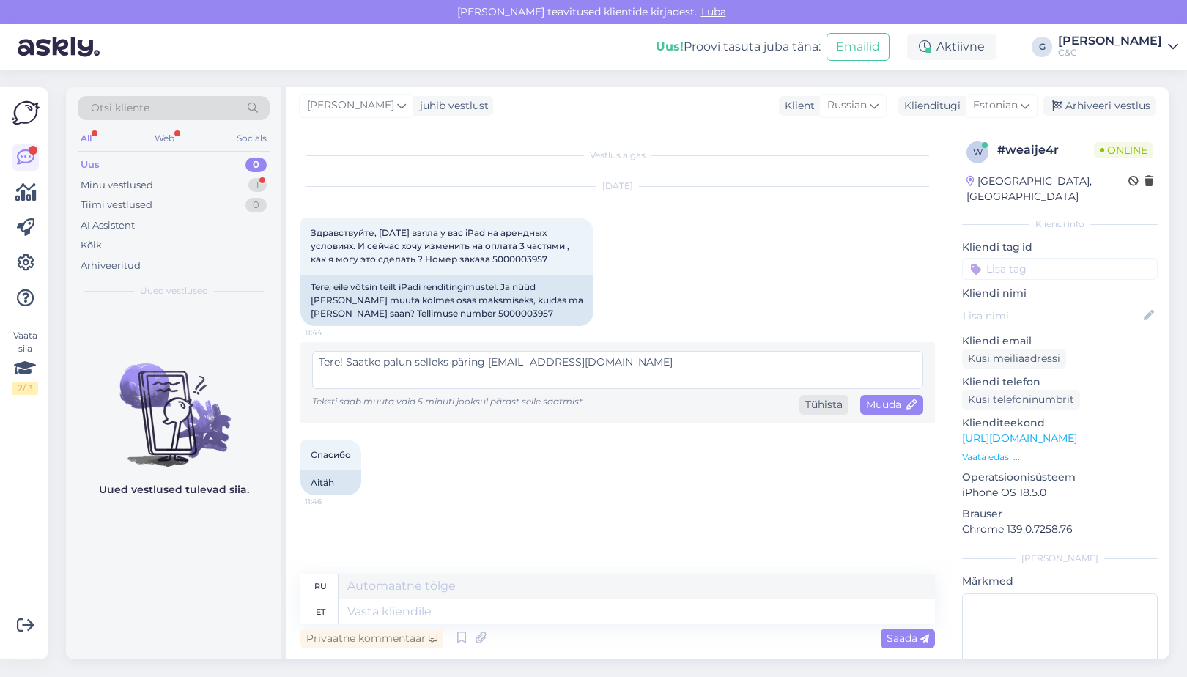
click at [827, 407] on div "Tühista" at bounding box center [823, 405] width 49 height 20
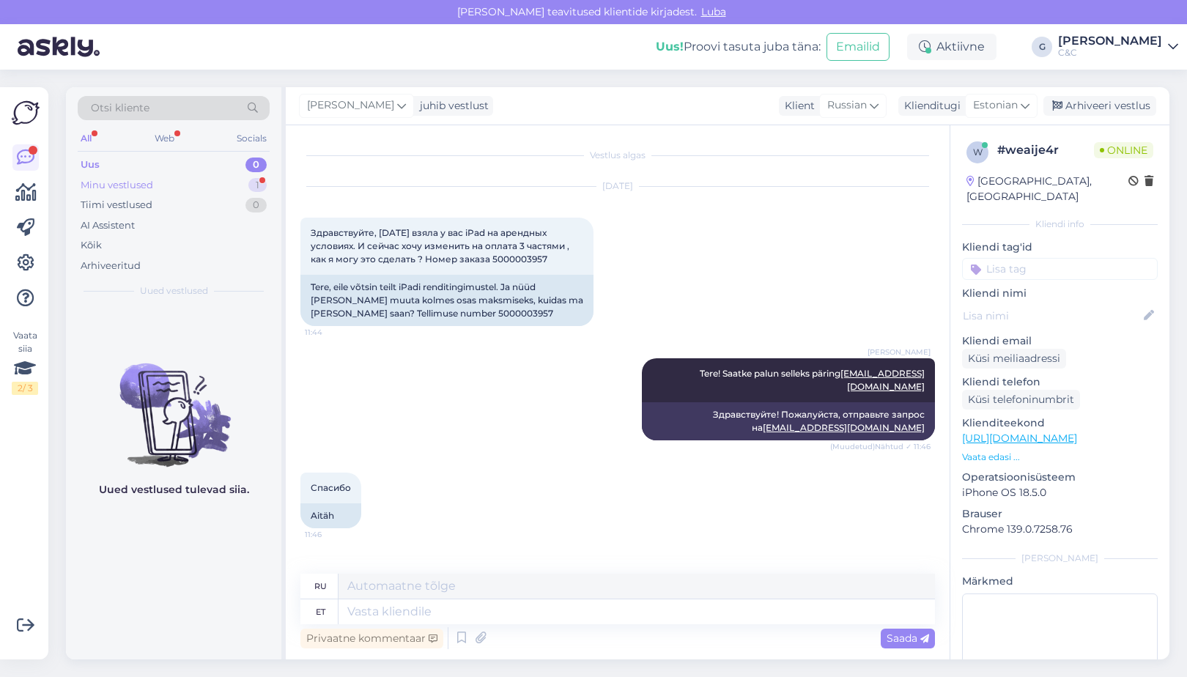
click at [245, 182] on div "Minu vestlused 1" at bounding box center [174, 185] width 192 height 21
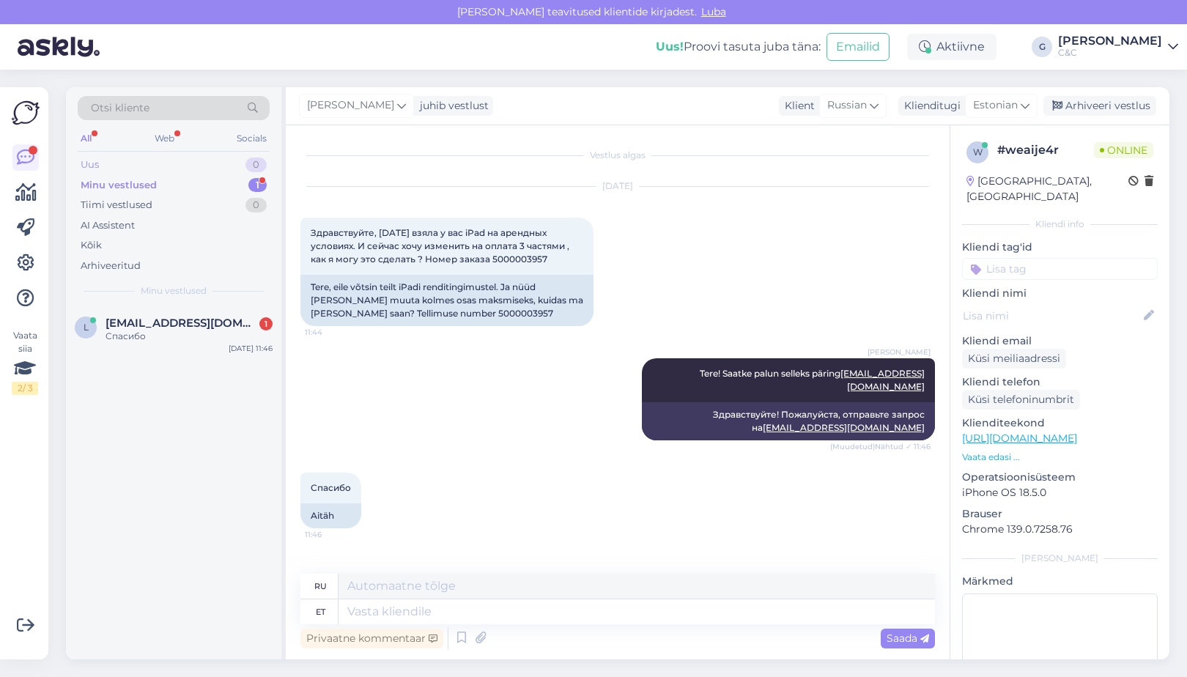
click at [234, 166] on div "Uus 0" at bounding box center [174, 165] width 192 height 21
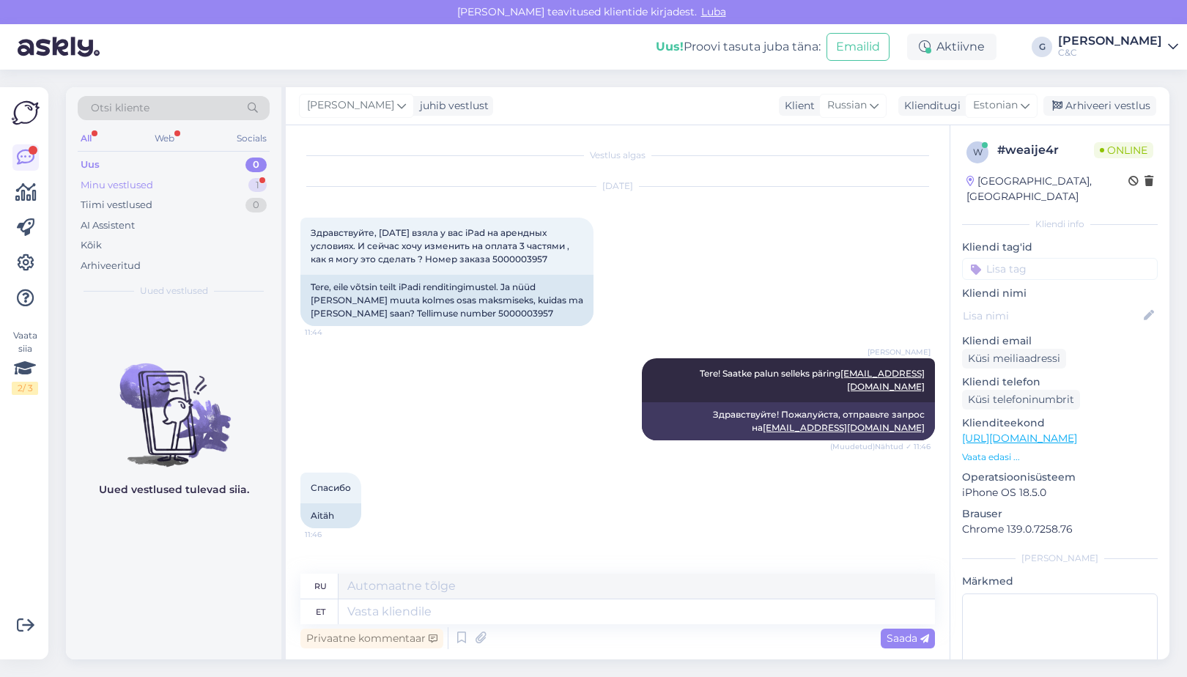
click at [230, 177] on div "Minu vestlused 1" at bounding box center [174, 185] width 192 height 21
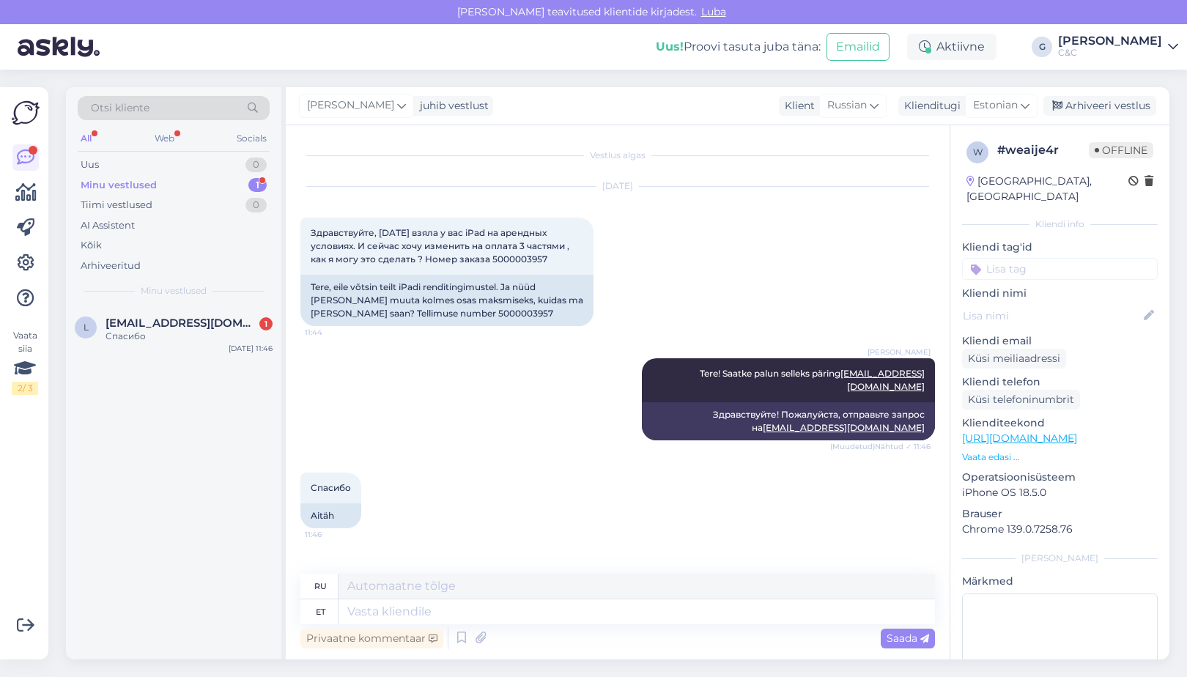
click at [218, 397] on div "l lepesha1990@mail.ru 1 Спасибо Aug 12 11:46" at bounding box center [173, 482] width 215 height 353
click at [1092, 108] on div "Arhiveeri vestlus" at bounding box center [1099, 106] width 113 height 20
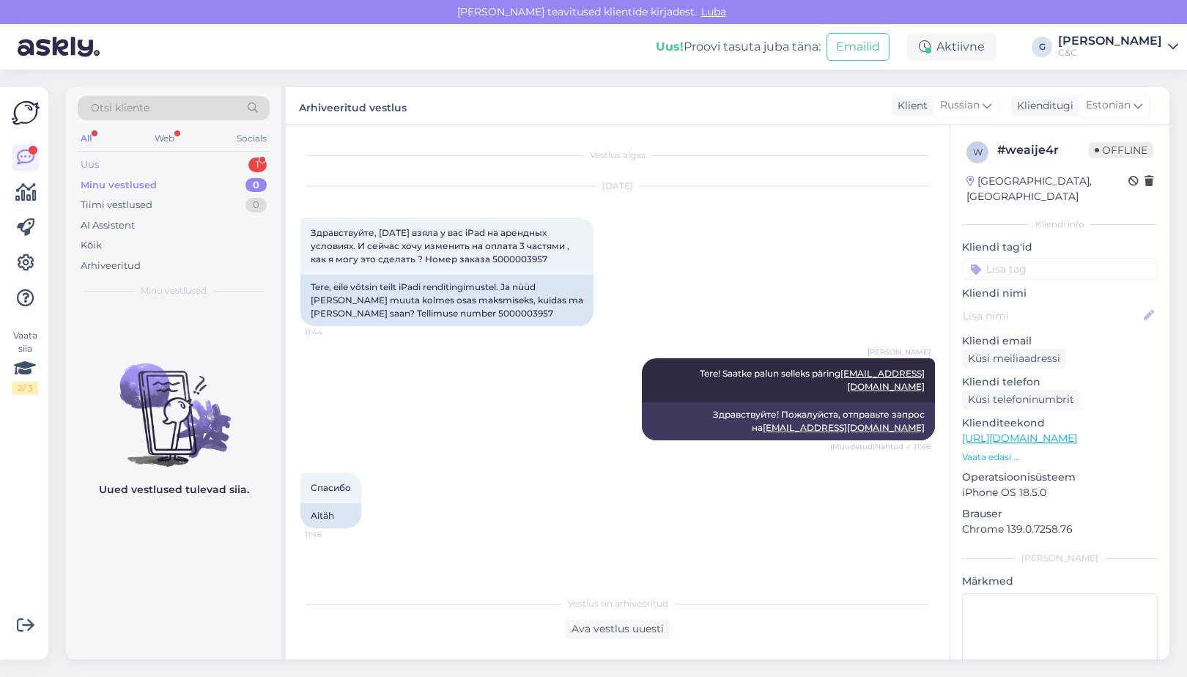
click at [164, 163] on div "Uus 1" at bounding box center [174, 165] width 192 height 21
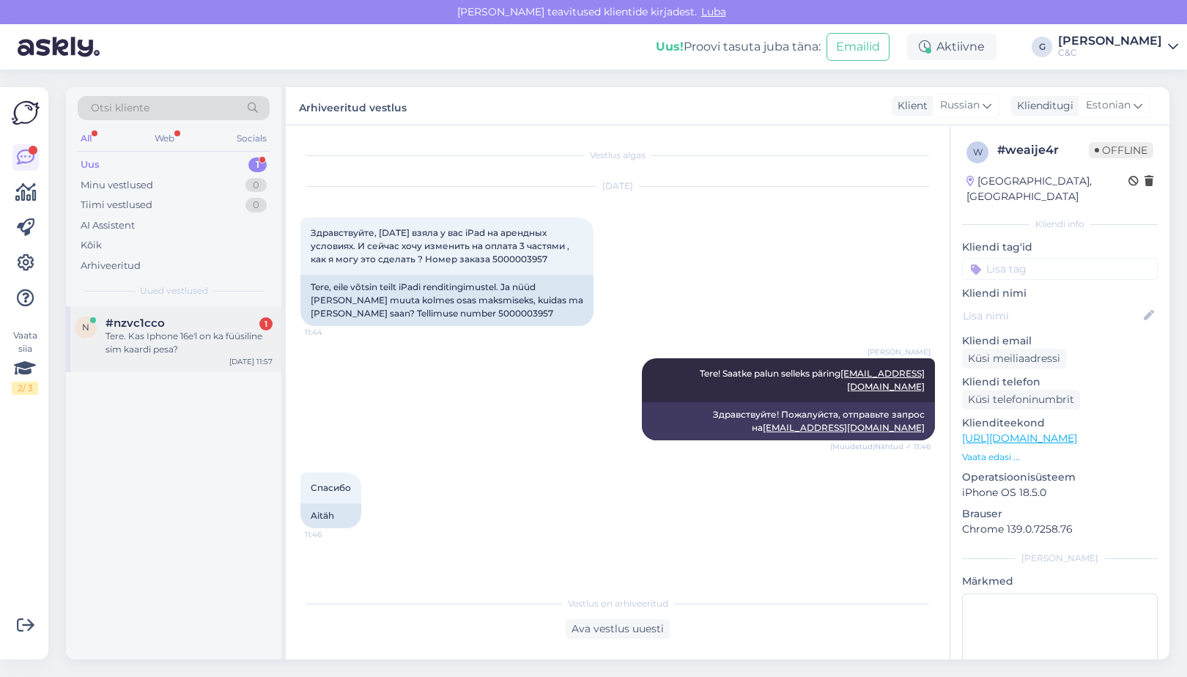
click at [152, 355] on div "n #nzvc1cco 1 Tere. Kas Iphone 16e'l on ka füüsiline sim kaardi pesa? Aug 12 11…" at bounding box center [173, 339] width 215 height 66
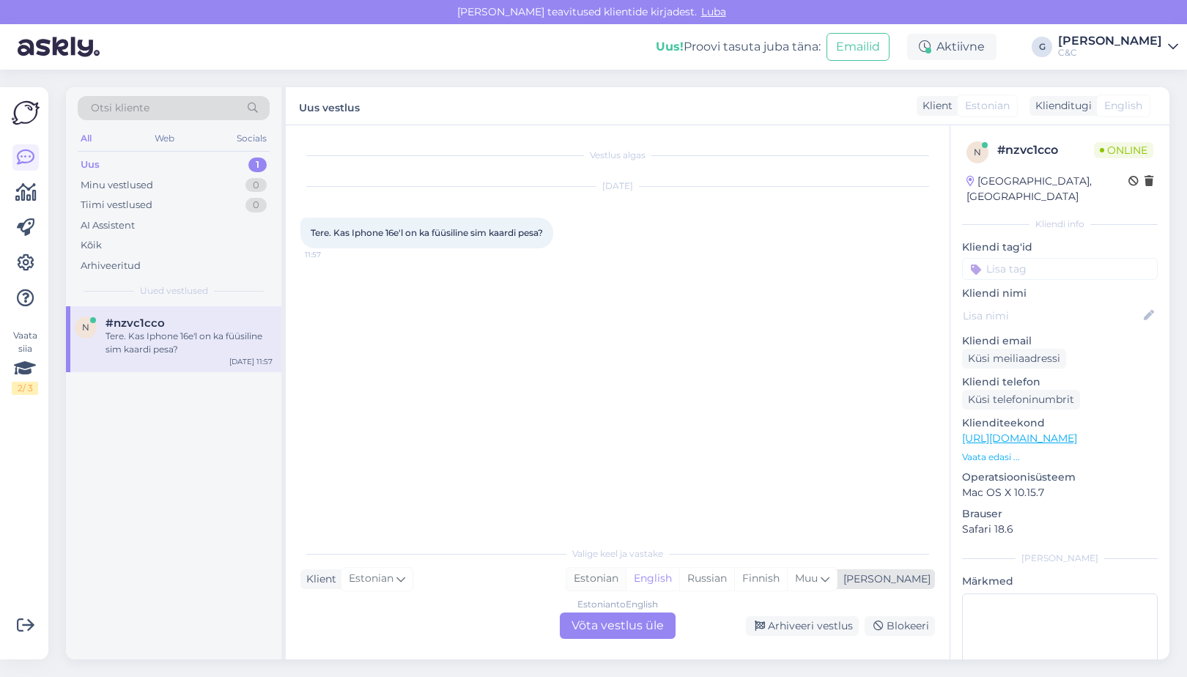
click at [626, 584] on div "Estonian" at bounding box center [595, 579] width 59 height 22
click at [628, 624] on div "Estonian to Estonian Võta vestlus üle" at bounding box center [618, 625] width 116 height 26
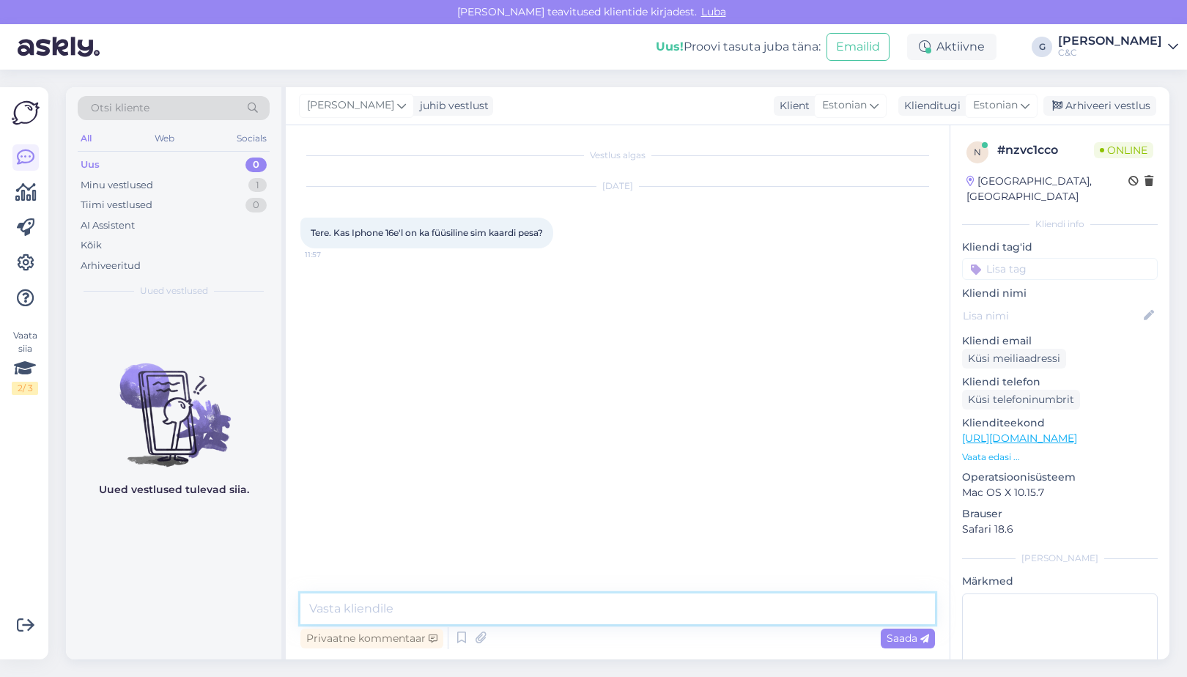
click at [618, 605] on textarea at bounding box center [617, 608] width 634 height 31
type textarea "Tere! Jah, on 1x füüsiline SIM pesa."
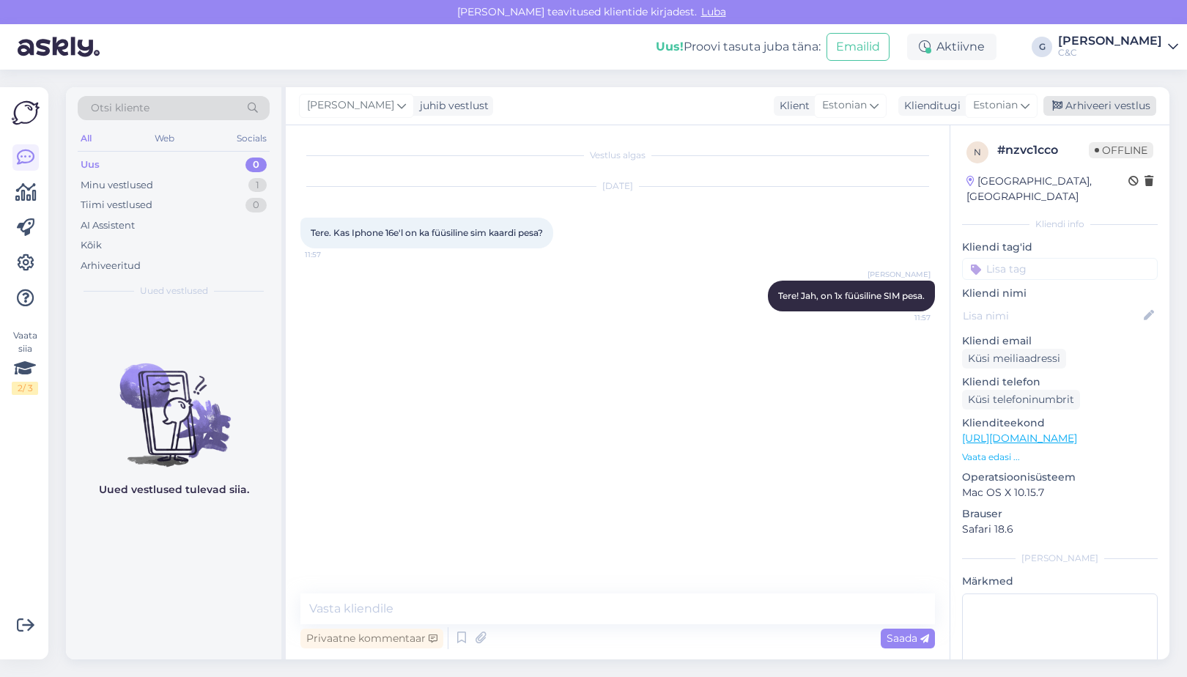
click at [1061, 104] on icon at bounding box center [1057, 106] width 10 height 10
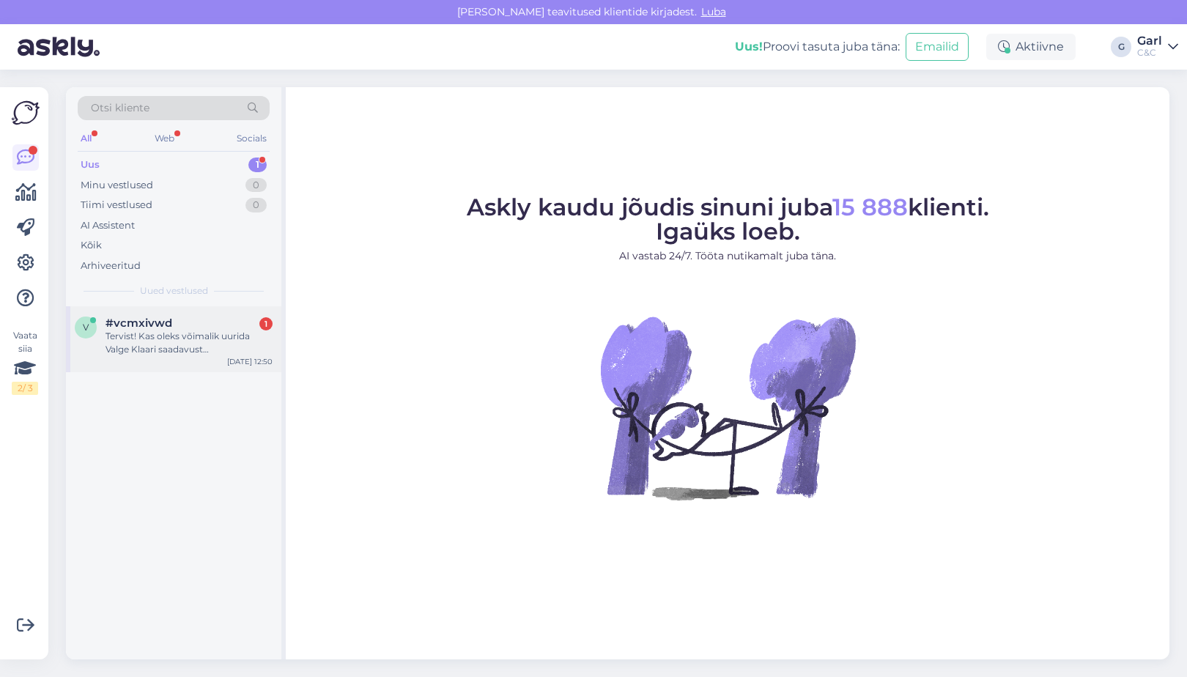
click at [209, 313] on div "v #vcmxivwd 1 Tervist! Kas oleks võimalik uurida Valge Klaari saadavust demosea…" at bounding box center [173, 339] width 215 height 66
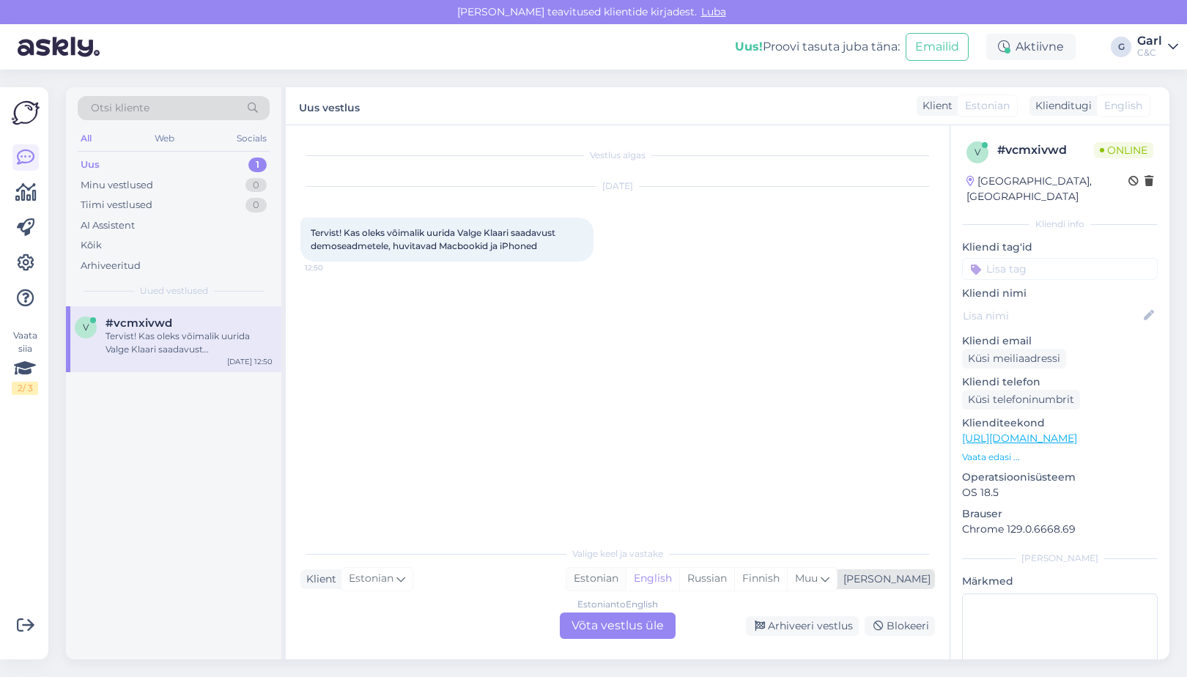
click at [626, 582] on div "Estonian" at bounding box center [595, 579] width 59 height 22
click at [642, 617] on div "Estonian to Estonian Võta vestlus üle" at bounding box center [618, 625] width 116 height 26
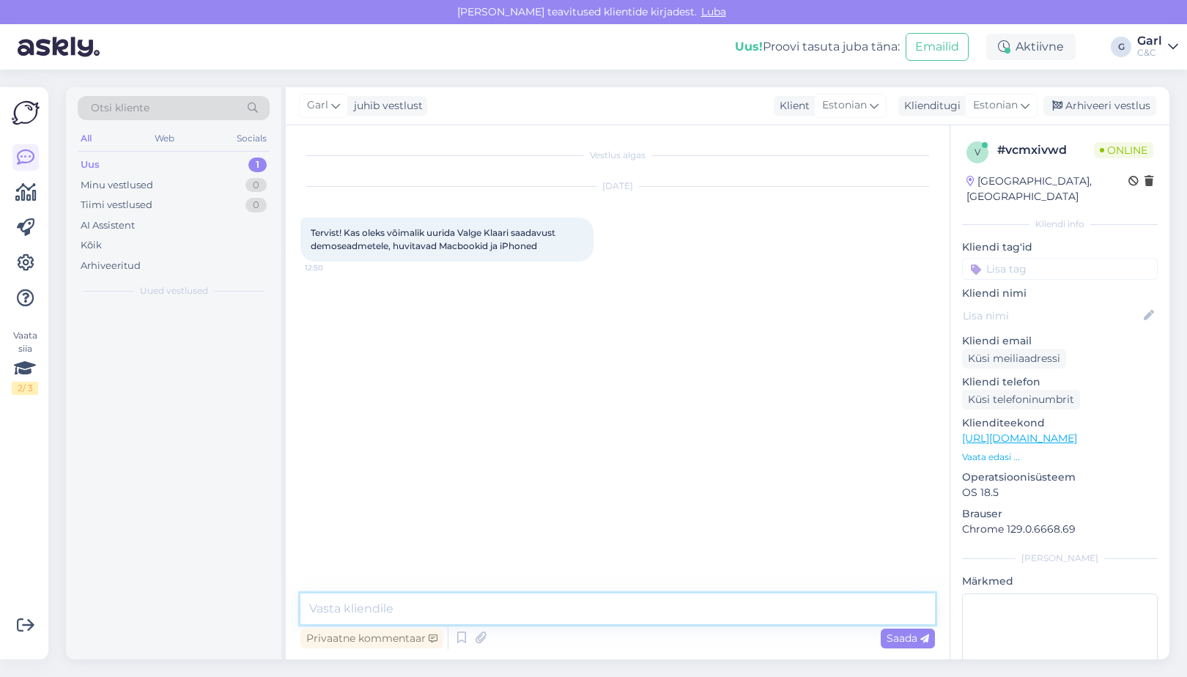
click at [642, 611] on textarea at bounding box center [617, 608] width 634 height 31
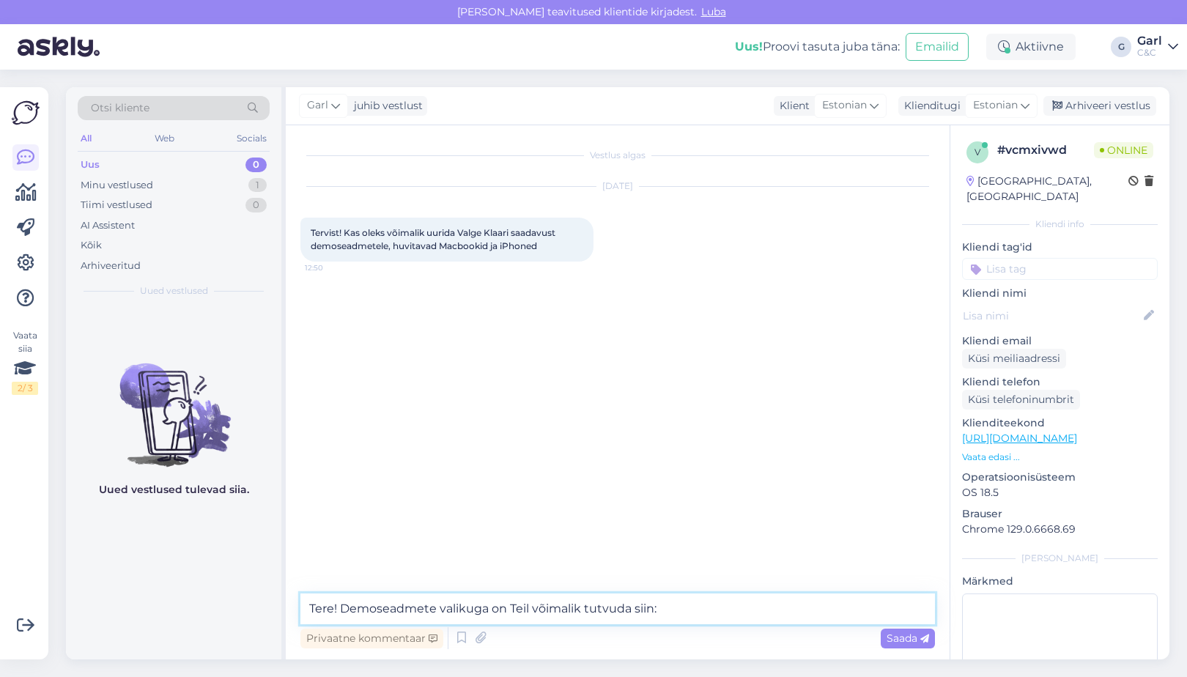
paste textarea "[URL][DOMAIN_NAME]"
type textarea "Tere! Demoseadmete valikuga on Teil võimalik tutvuda siin: [URL][DOMAIN_NAME]"
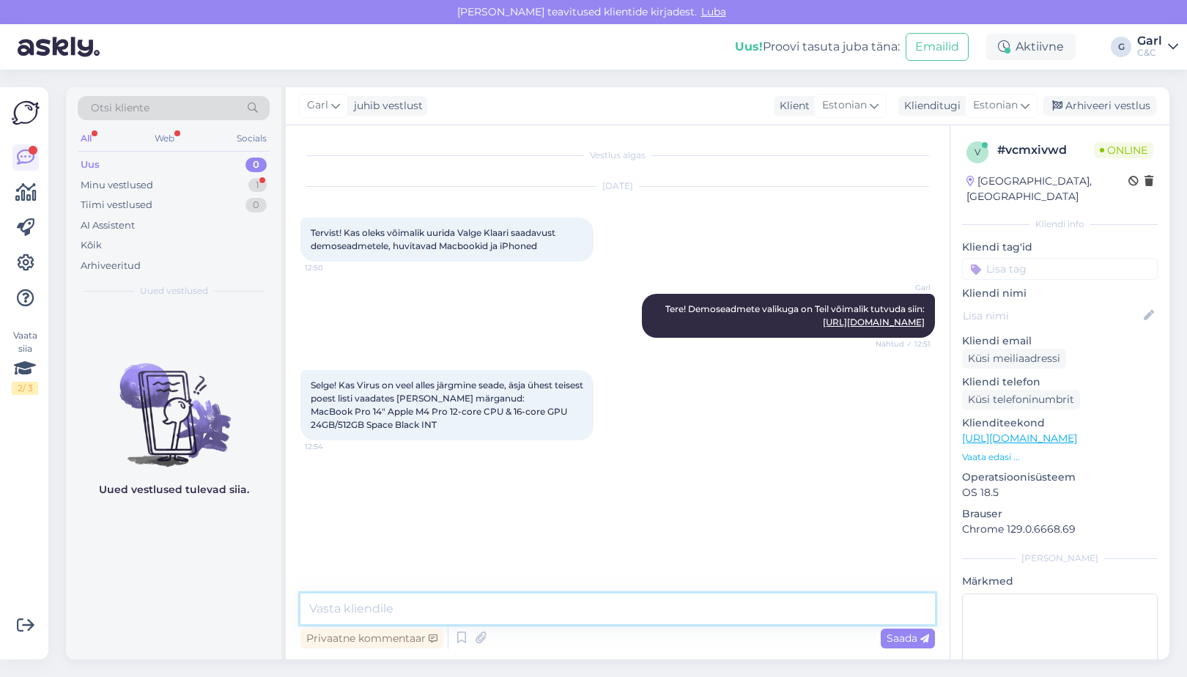
click at [528, 600] on textarea at bounding box center [617, 608] width 634 height 31
type textarea "See seade on hetkel saadaval."
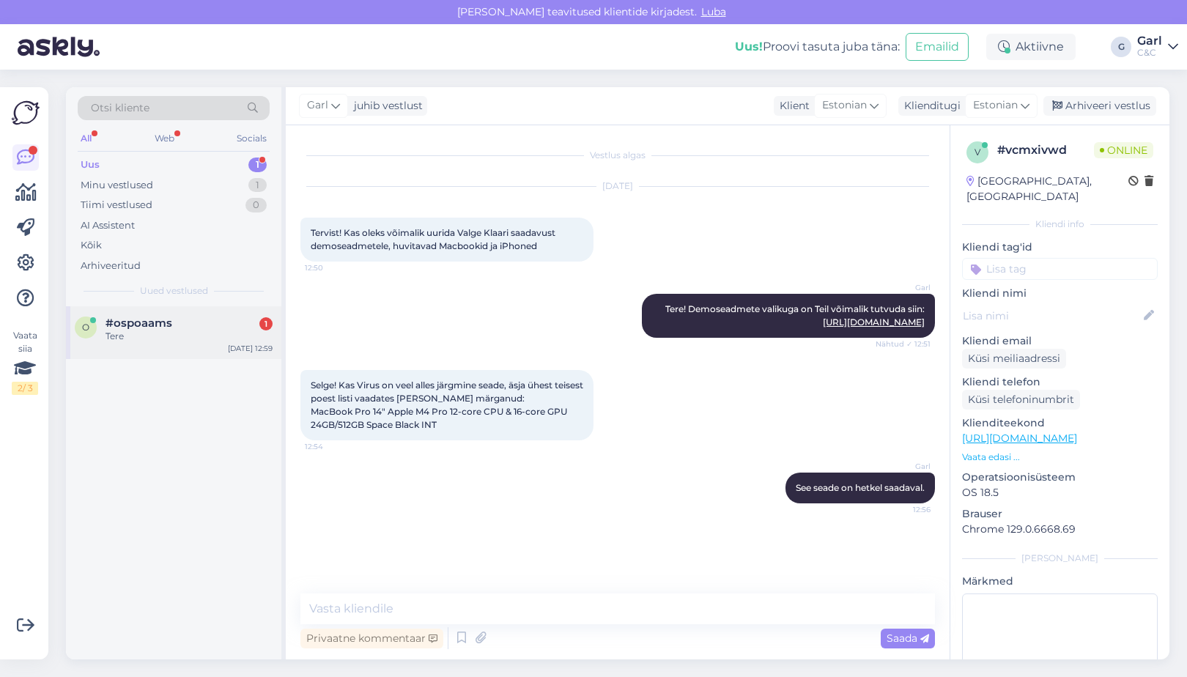
click at [192, 331] on div "Tere" at bounding box center [188, 336] width 167 height 13
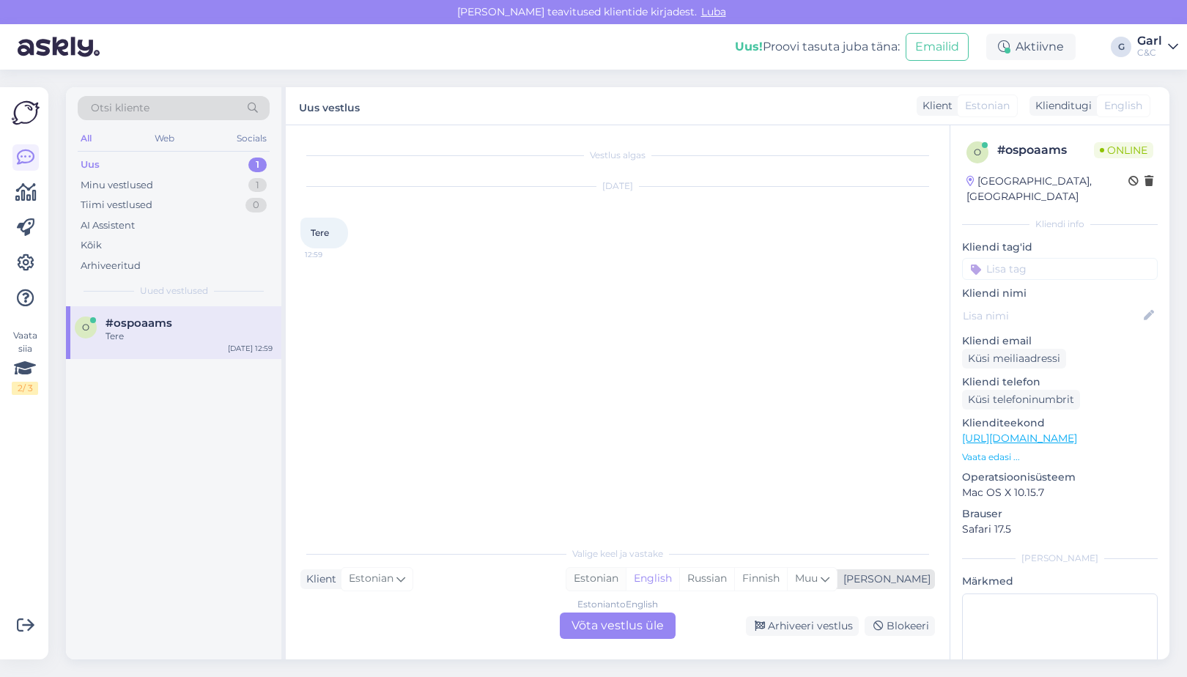
click at [626, 570] on div "Estonian" at bounding box center [595, 579] width 59 height 22
click at [621, 610] on div "Estonian to Estonian" at bounding box center [617, 604] width 87 height 13
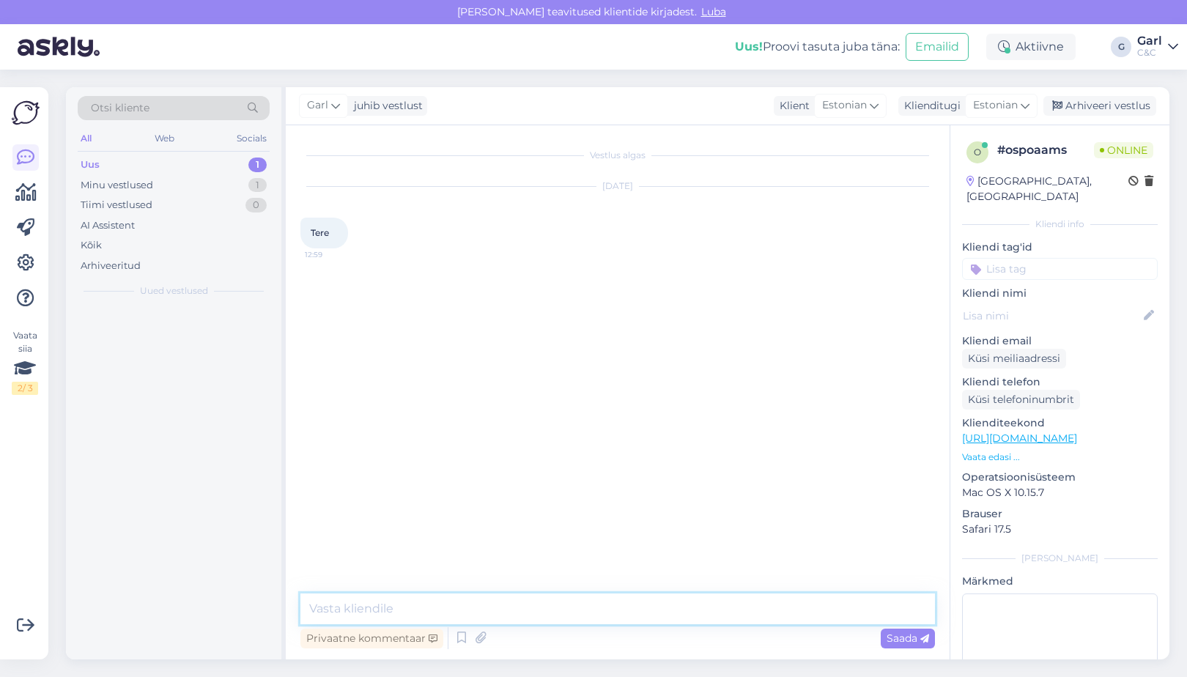
click at [615, 612] on textarea at bounding box center [617, 608] width 634 height 31
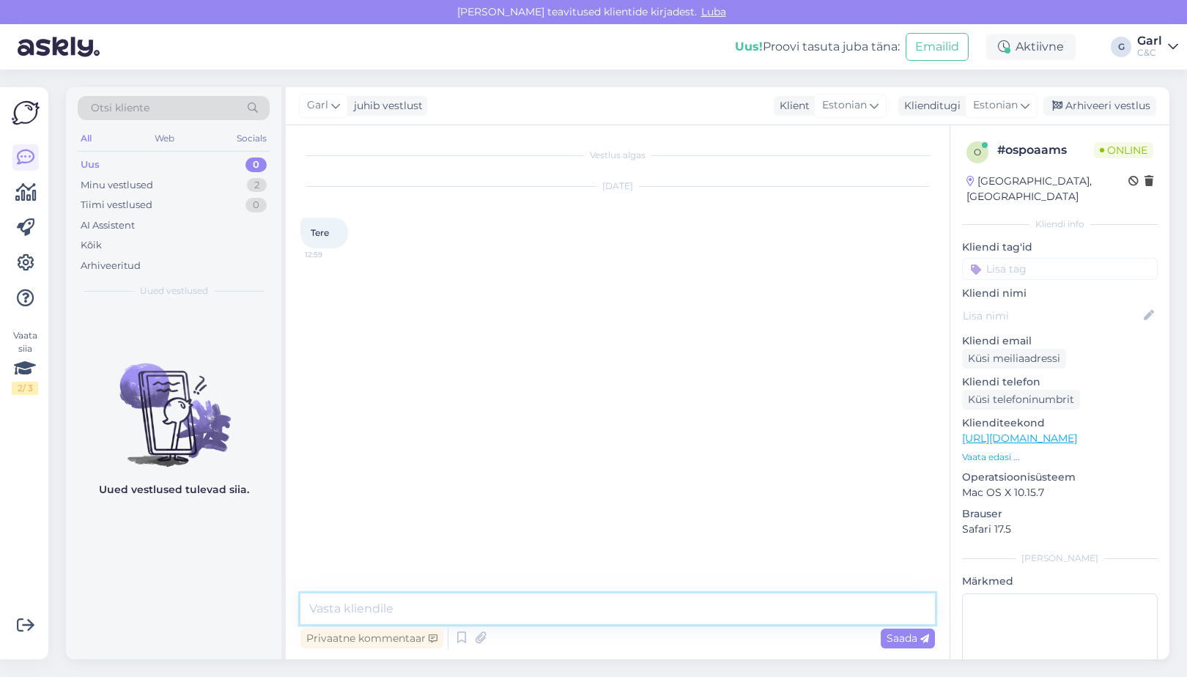
click at [615, 612] on textarea at bounding box center [617, 608] width 634 height 31
type textarea "Tere! Kuidas saan Teile abiks olla?"
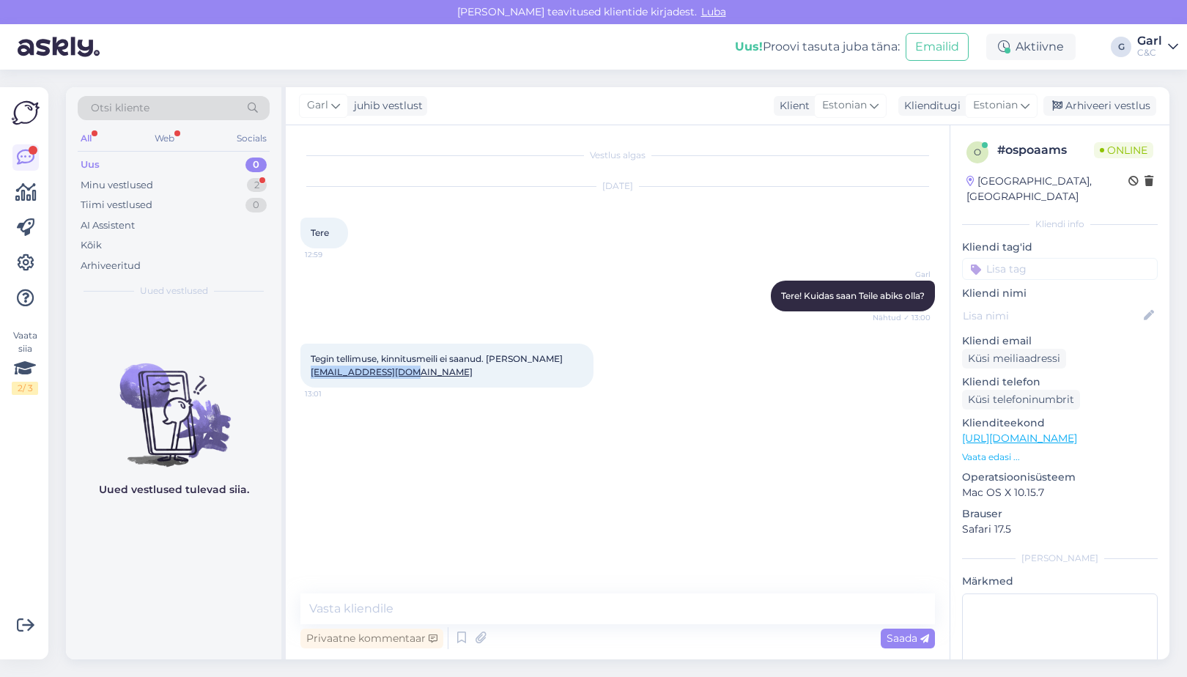
drag, startPoint x: 420, startPoint y: 373, endPoint x: 310, endPoint y: 374, distance: 110.6
click at [310, 374] on div "Tegin tellimuse, kinnitusmeili ei saanud. [PERSON_NAME] [PERSON_NAME][EMAIL_ADD…" at bounding box center [446, 366] width 293 height 44
copy link "[EMAIL_ADDRESS][DOMAIN_NAME]"
click at [379, 607] on textarea at bounding box center [617, 608] width 634 height 31
type textarea "S"
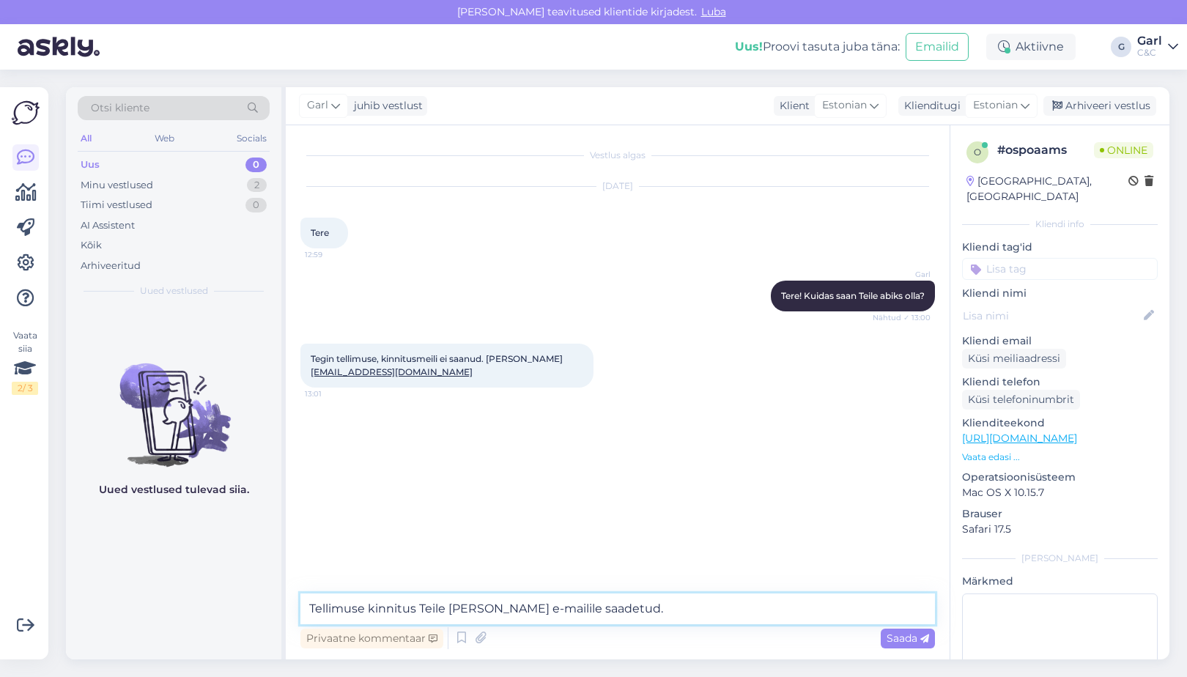
type textarea "Tellimuse kinnitus Teile [PERSON_NAME] e-mailile saadetud."
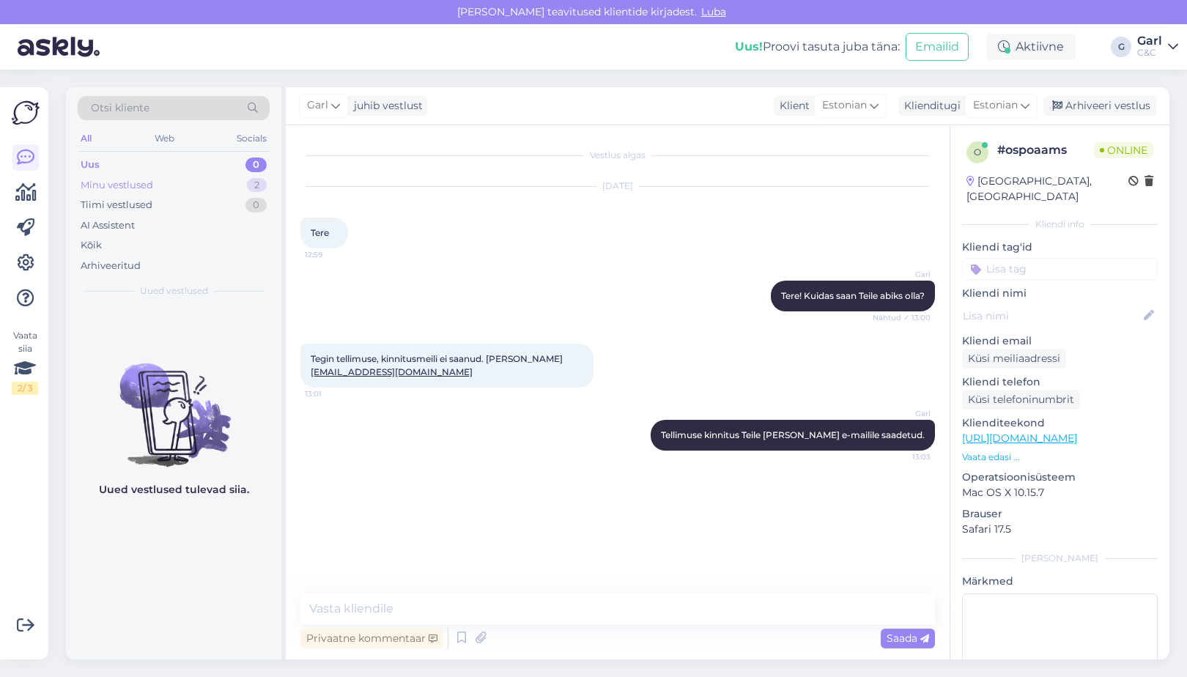
click at [238, 185] on div "Minu vestlused 2" at bounding box center [174, 185] width 192 height 21
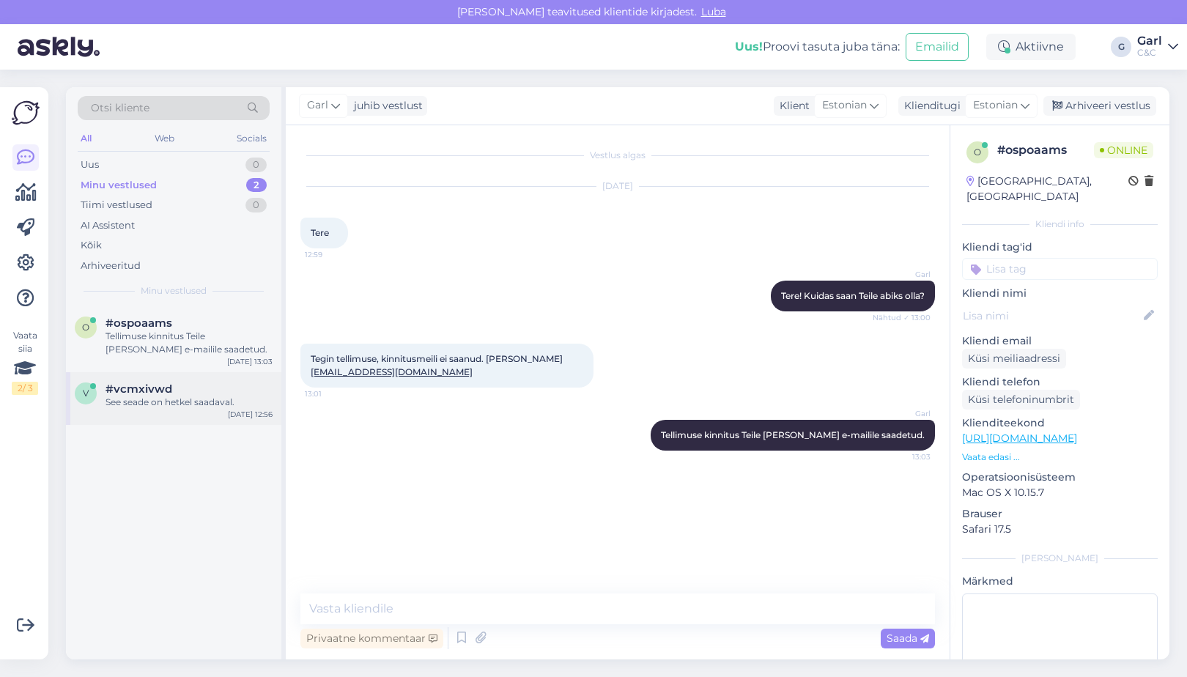
click at [189, 416] on div "v #vcmxivwd See seade on hetkel saadaval. [DATE] 12:56" at bounding box center [173, 398] width 215 height 53
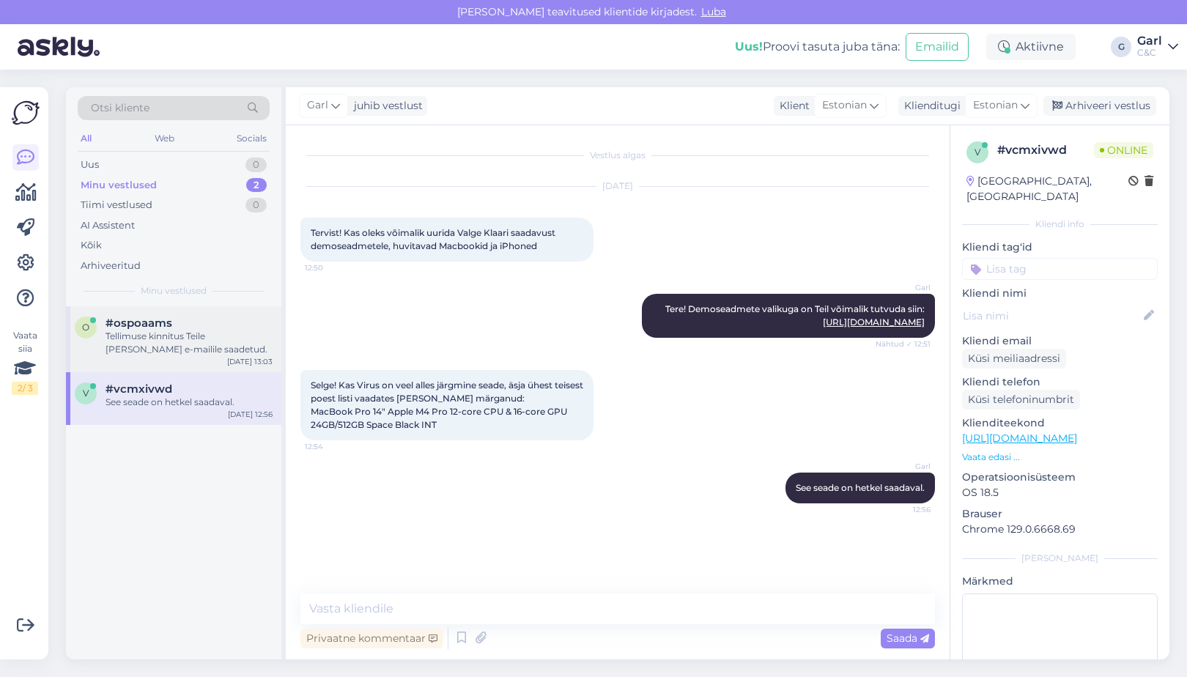
click at [201, 355] on div "o #ospoaams Tellimuse kinnitus Teile [PERSON_NAME] e-mailile saadetud. [DATE] 1…" at bounding box center [173, 339] width 215 height 66
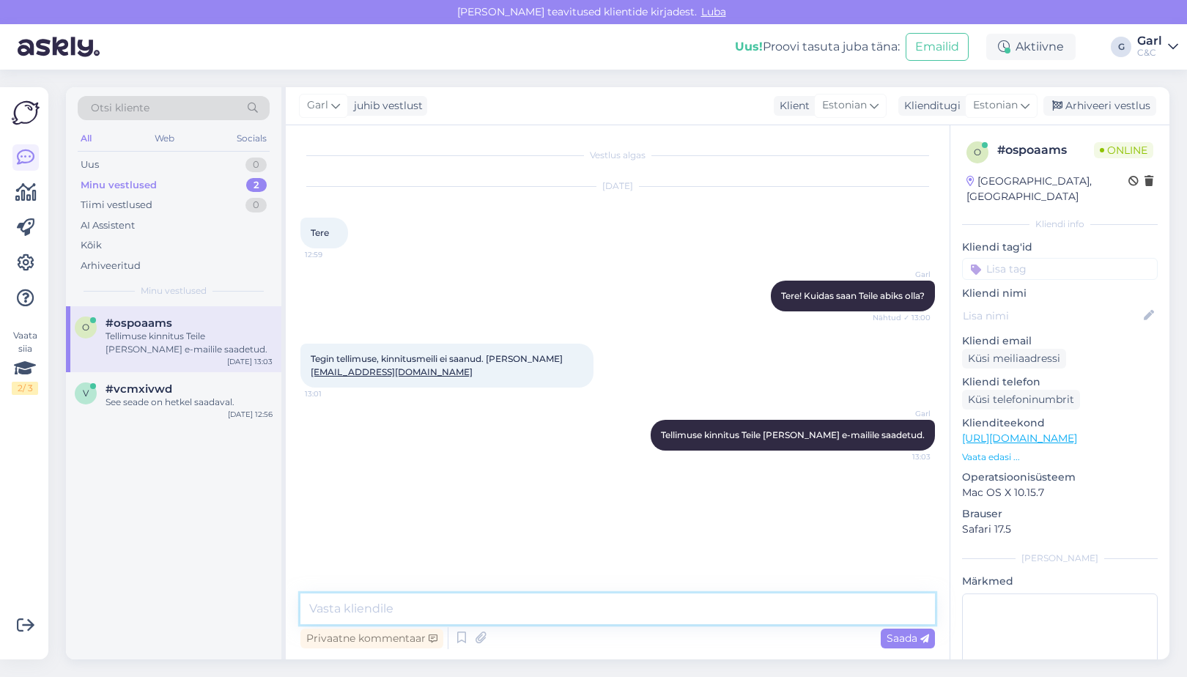
click at [615, 617] on textarea at bounding box center [617, 608] width 634 height 31
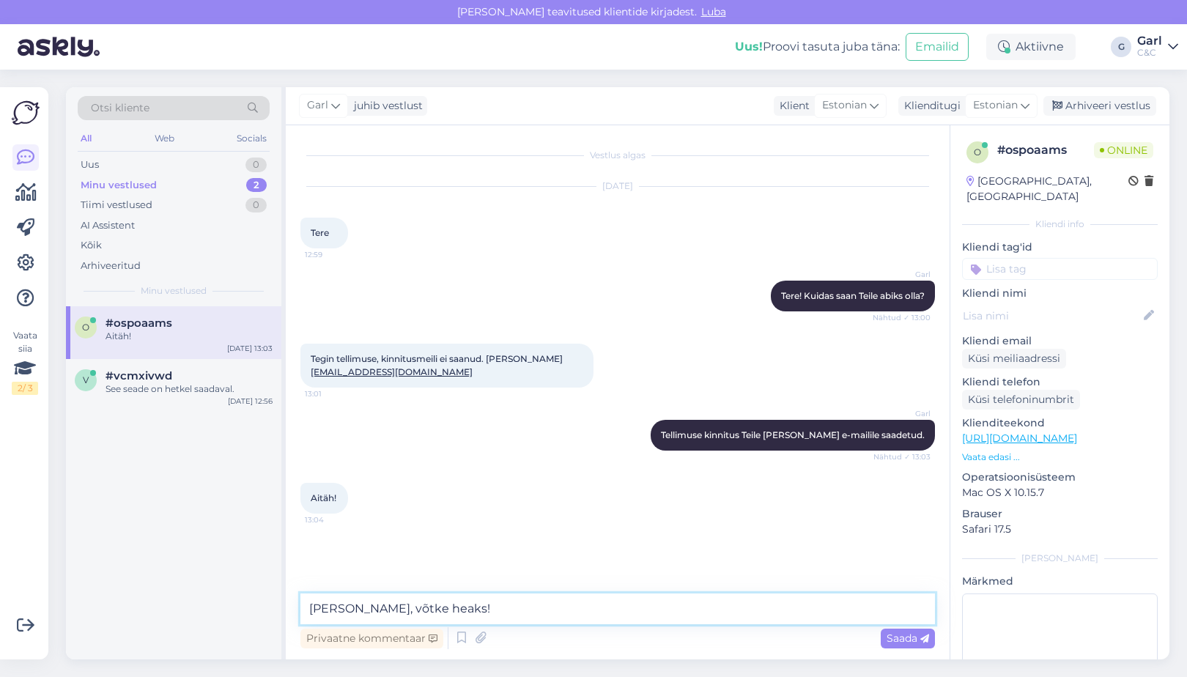
type textarea "[PERSON_NAME], võtke heaks!"
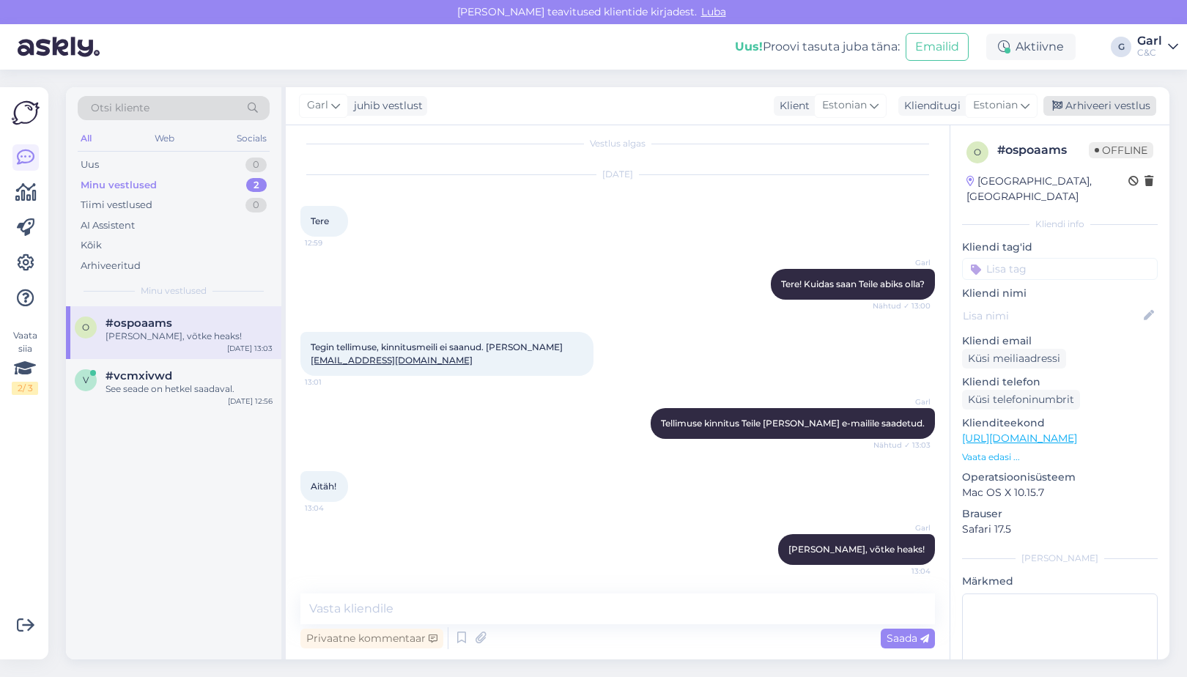
click at [1074, 110] on div "Arhiveeri vestlus" at bounding box center [1099, 106] width 113 height 20
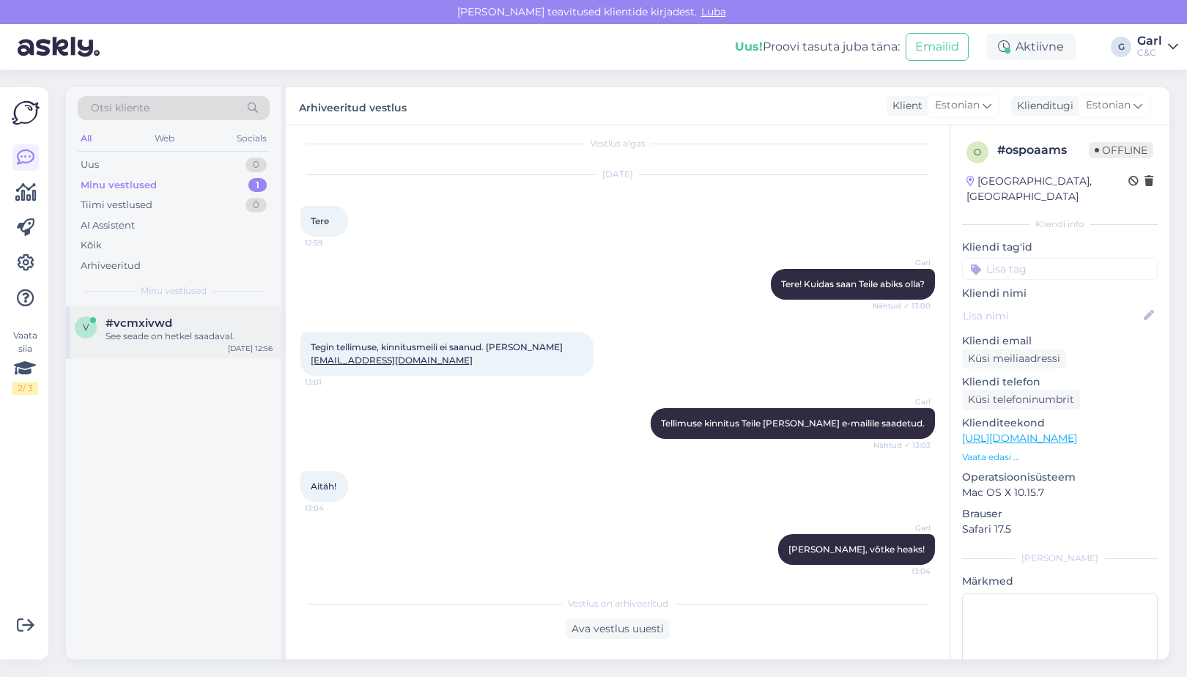
click at [216, 332] on div "See seade on hetkel saadaval." at bounding box center [188, 336] width 167 height 13
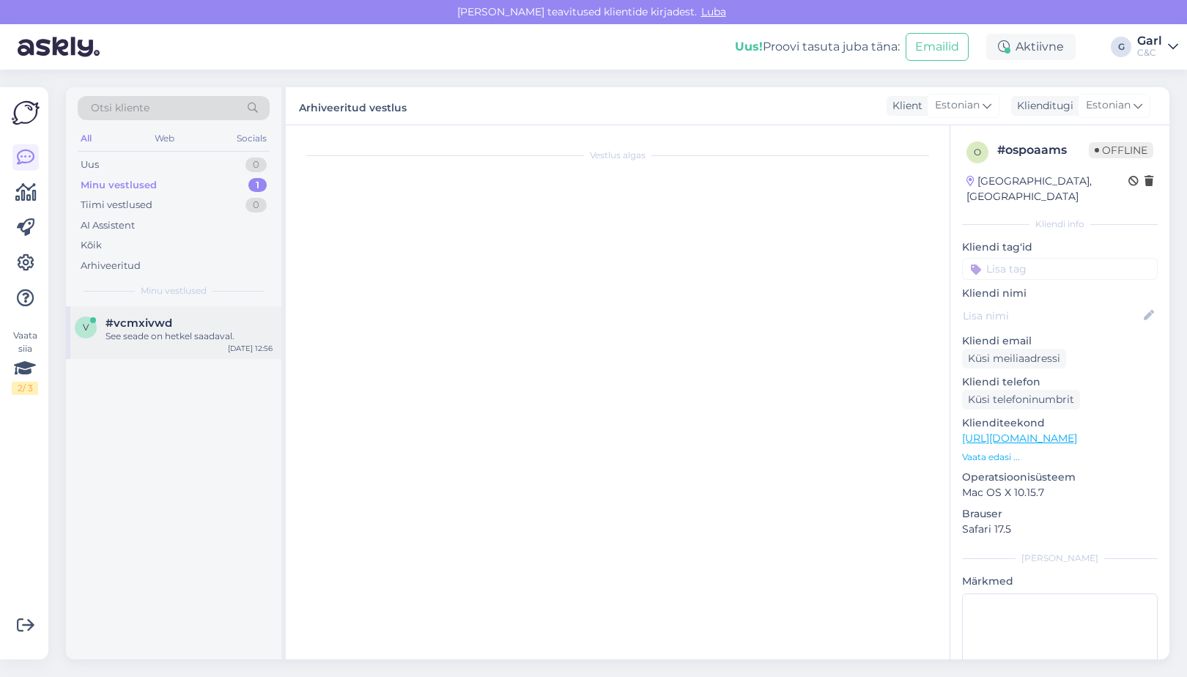
scroll to position [0, 0]
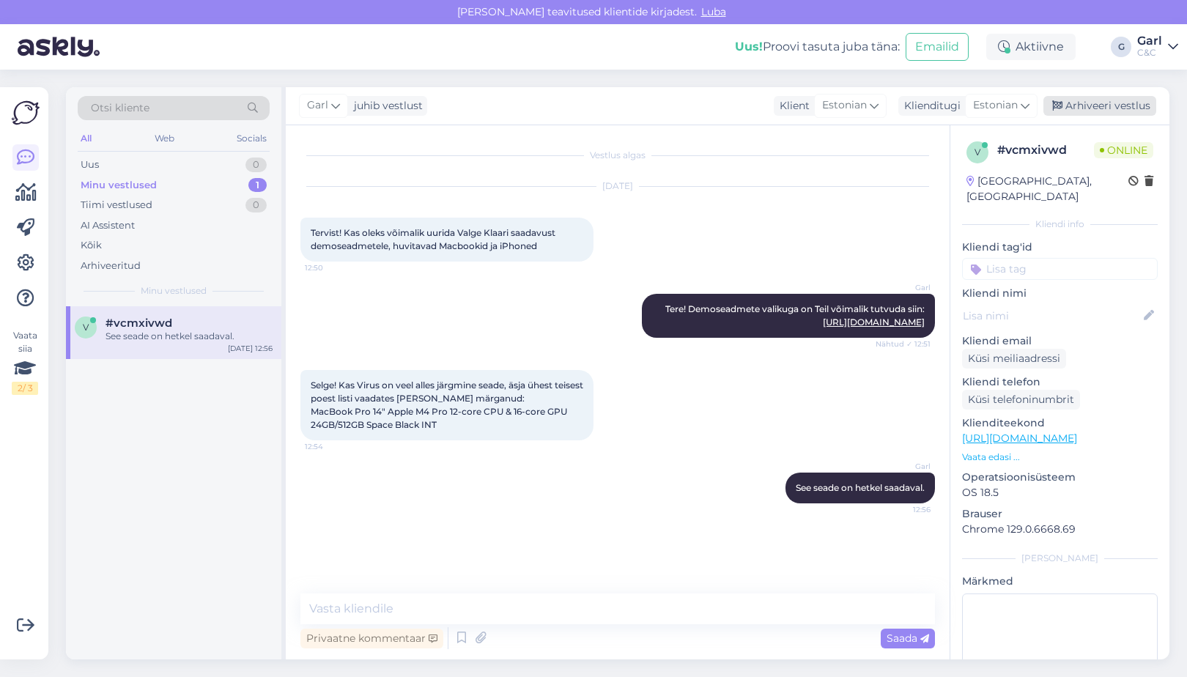
click at [1135, 108] on div "Arhiveeri vestlus" at bounding box center [1099, 106] width 113 height 20
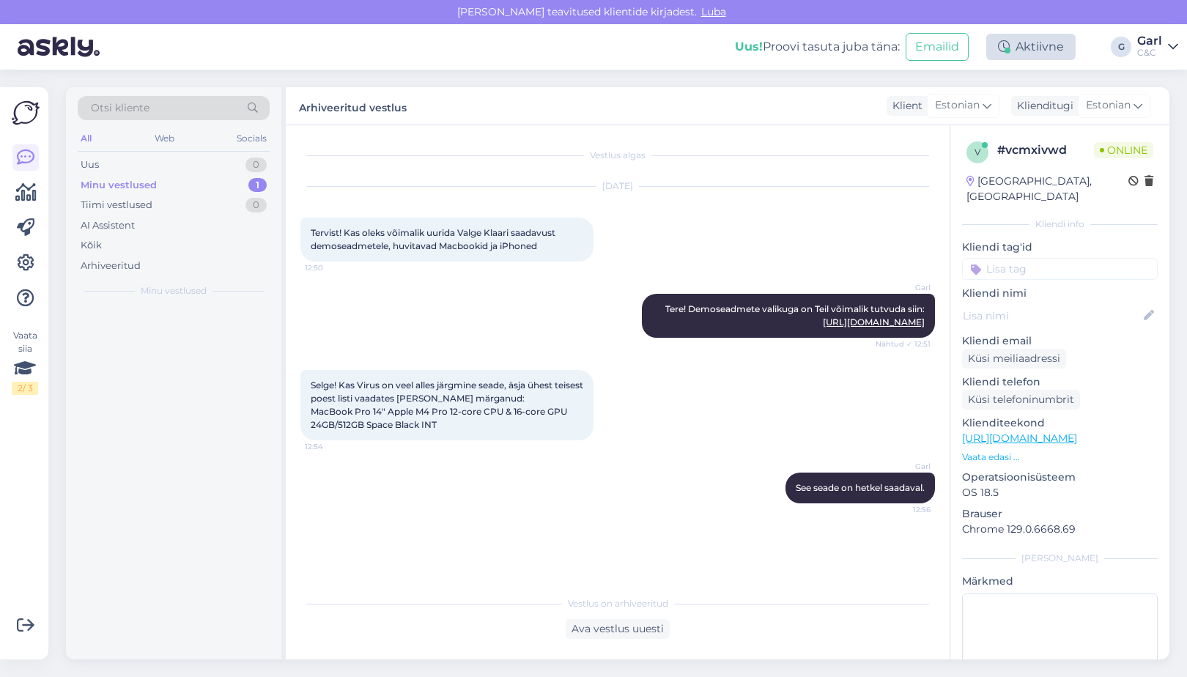
click at [1036, 55] on div "Aktiivne" at bounding box center [1030, 47] width 89 height 26
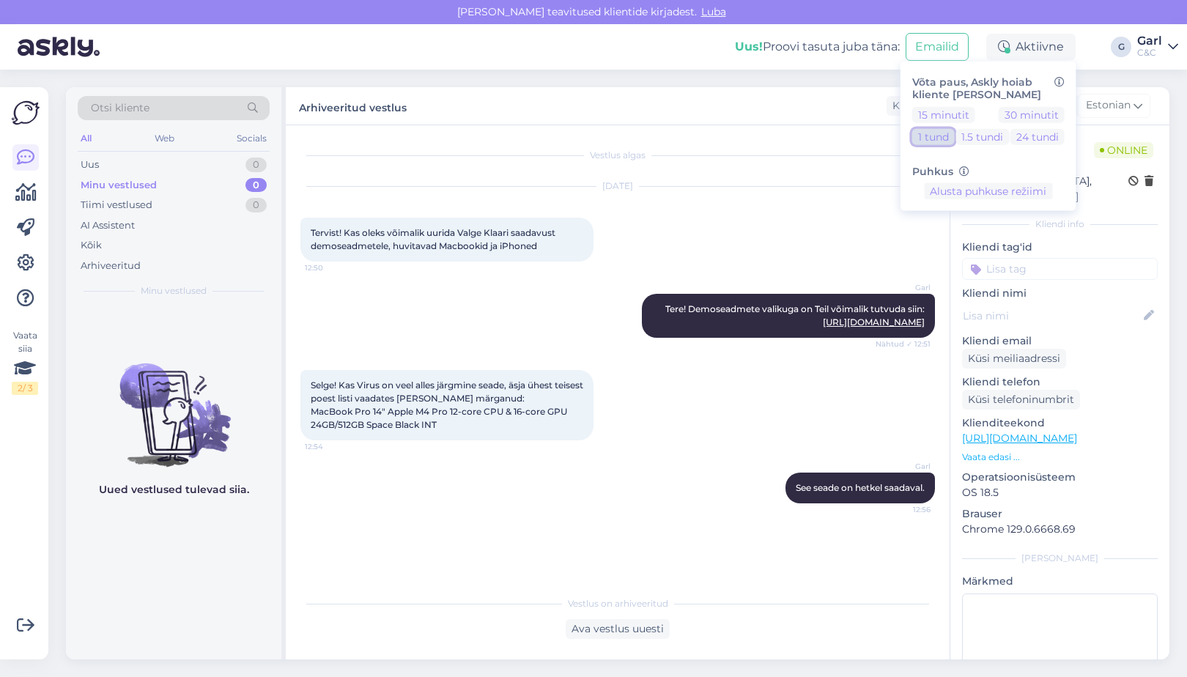
click at [934, 137] on button "1 tund" at bounding box center [933, 136] width 42 height 16
click at [646, 116] on div "Arhiveeritud vestlus Klient Estonian Klienditugi Estonian" at bounding box center [727, 106] width 883 height 38
